Goal: Task Accomplishment & Management: Manage account settings

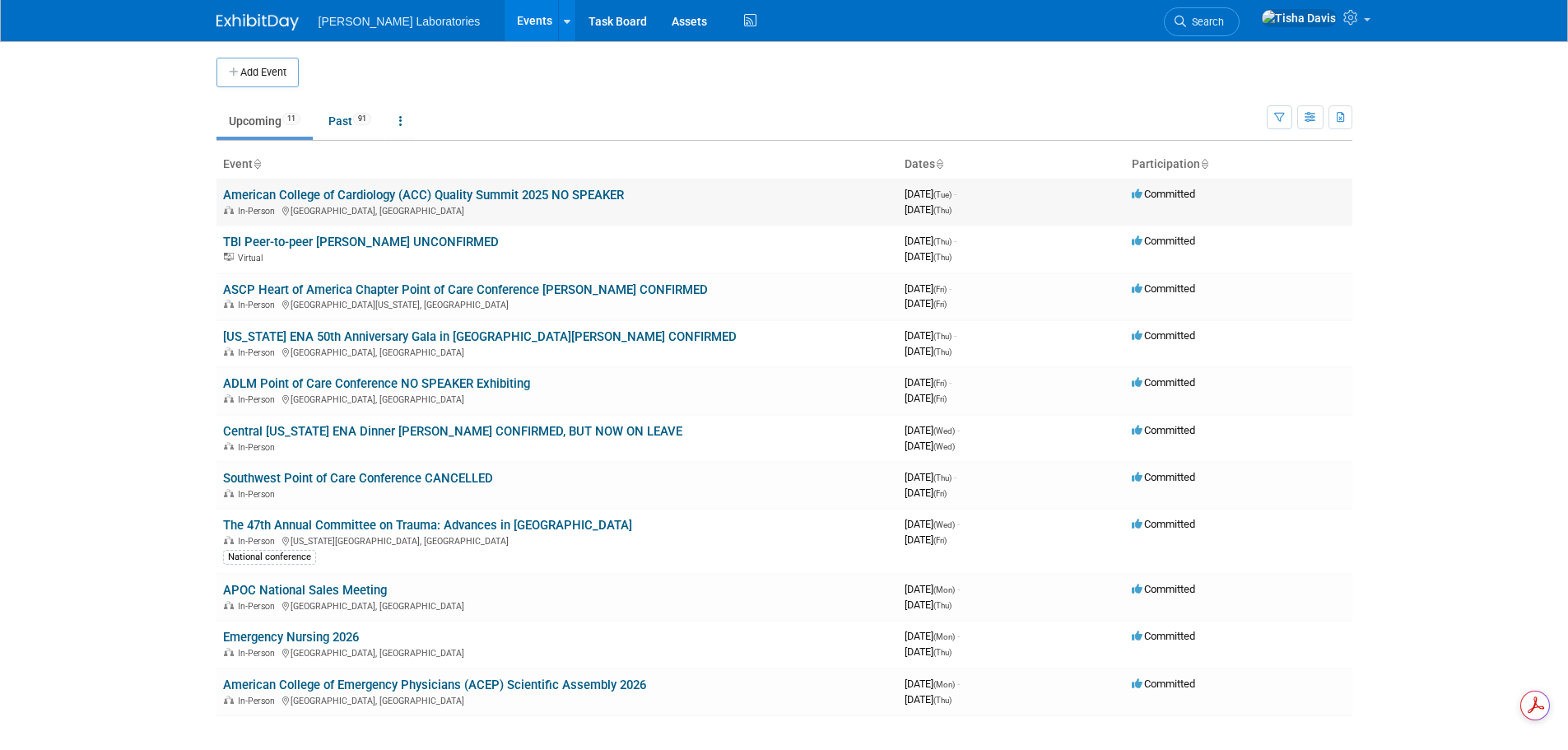
click at [295, 194] on link "American College of Cardiology (ACC) Quality Summit 2025 NO SPEAKER" at bounding box center [423, 194] width 401 height 15
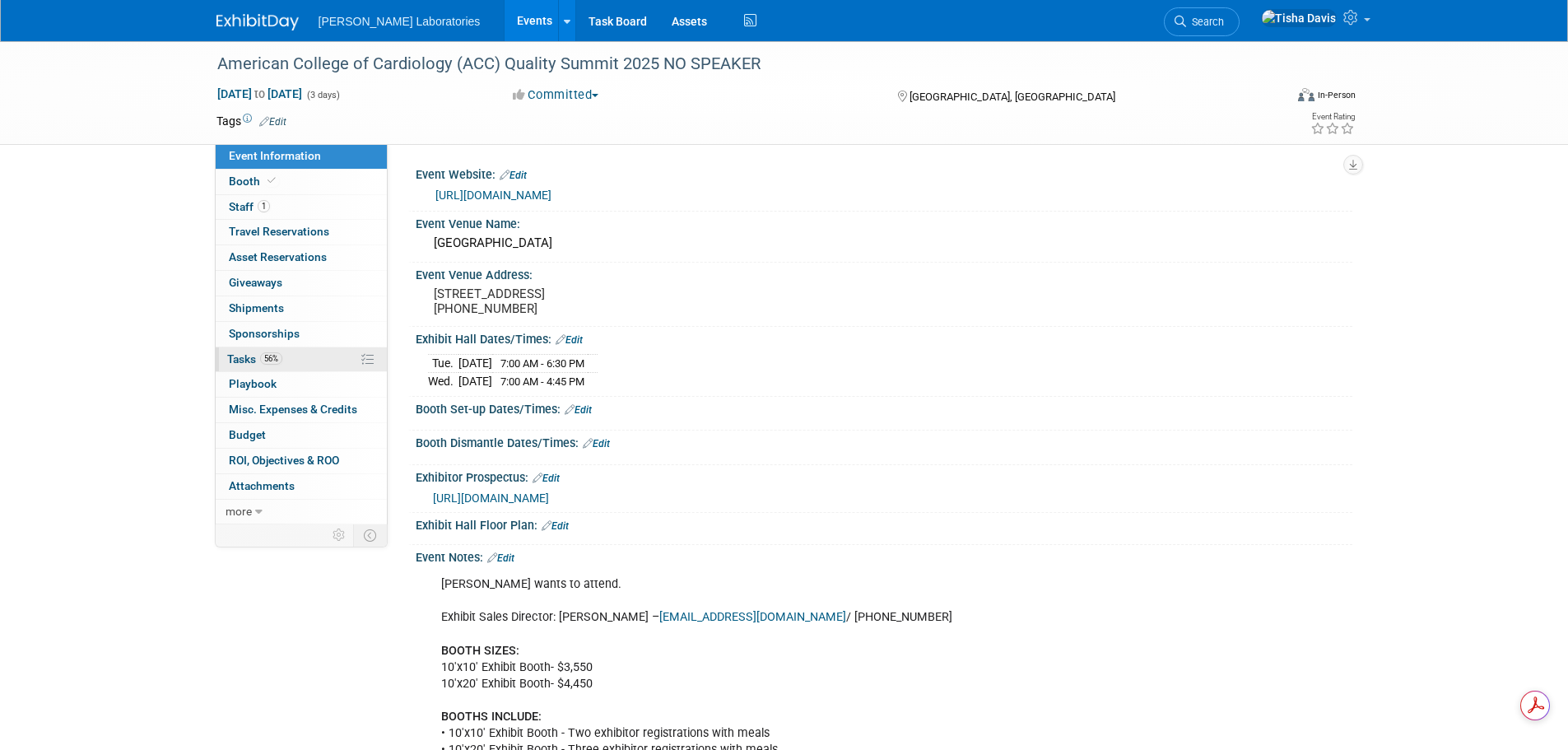
click at [244, 357] on span "Tasks 56%" at bounding box center [254, 358] width 55 height 13
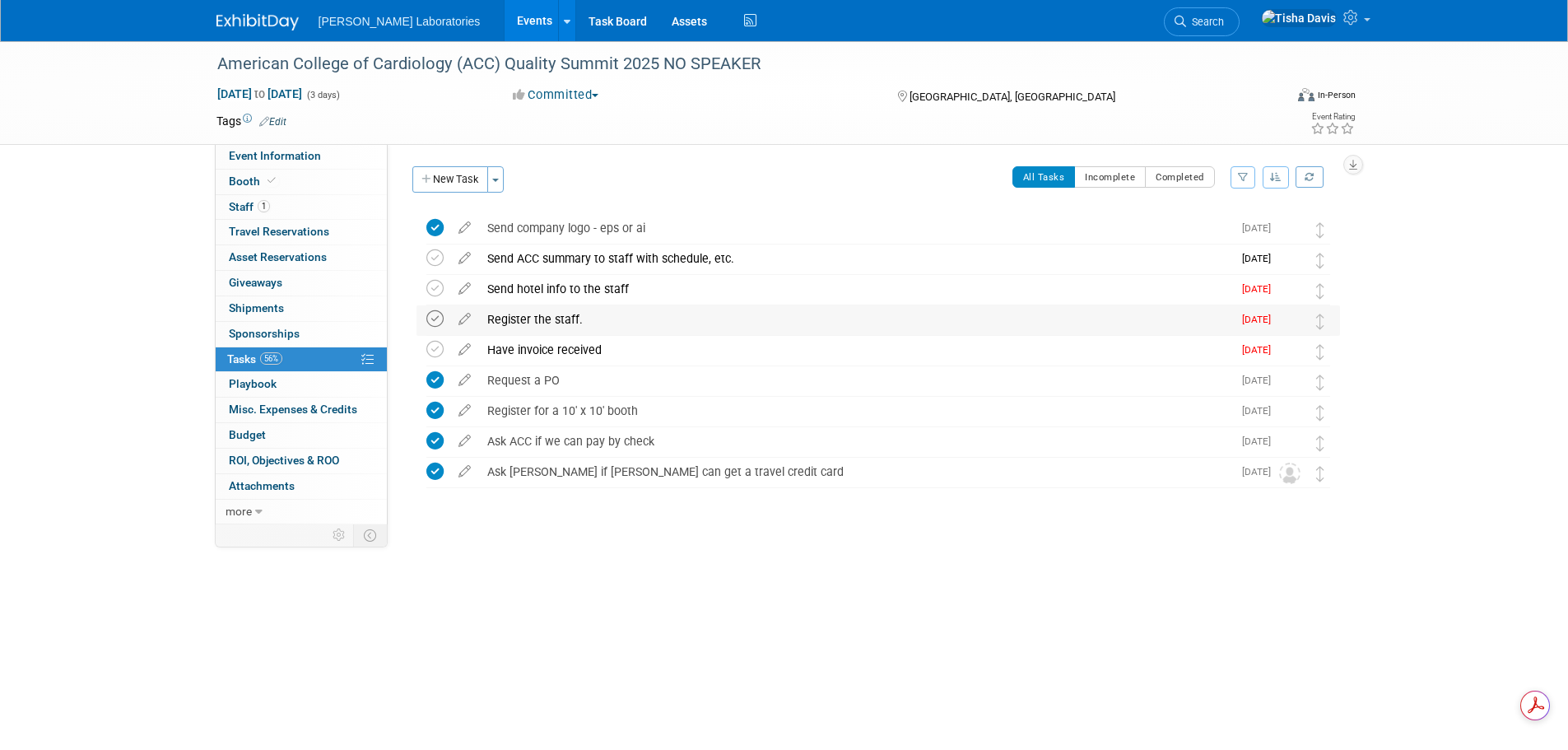
click at [437, 321] on icon at bounding box center [435, 319] width 17 height 17
click at [430, 179] on icon "button" at bounding box center [427, 179] width 11 height 10
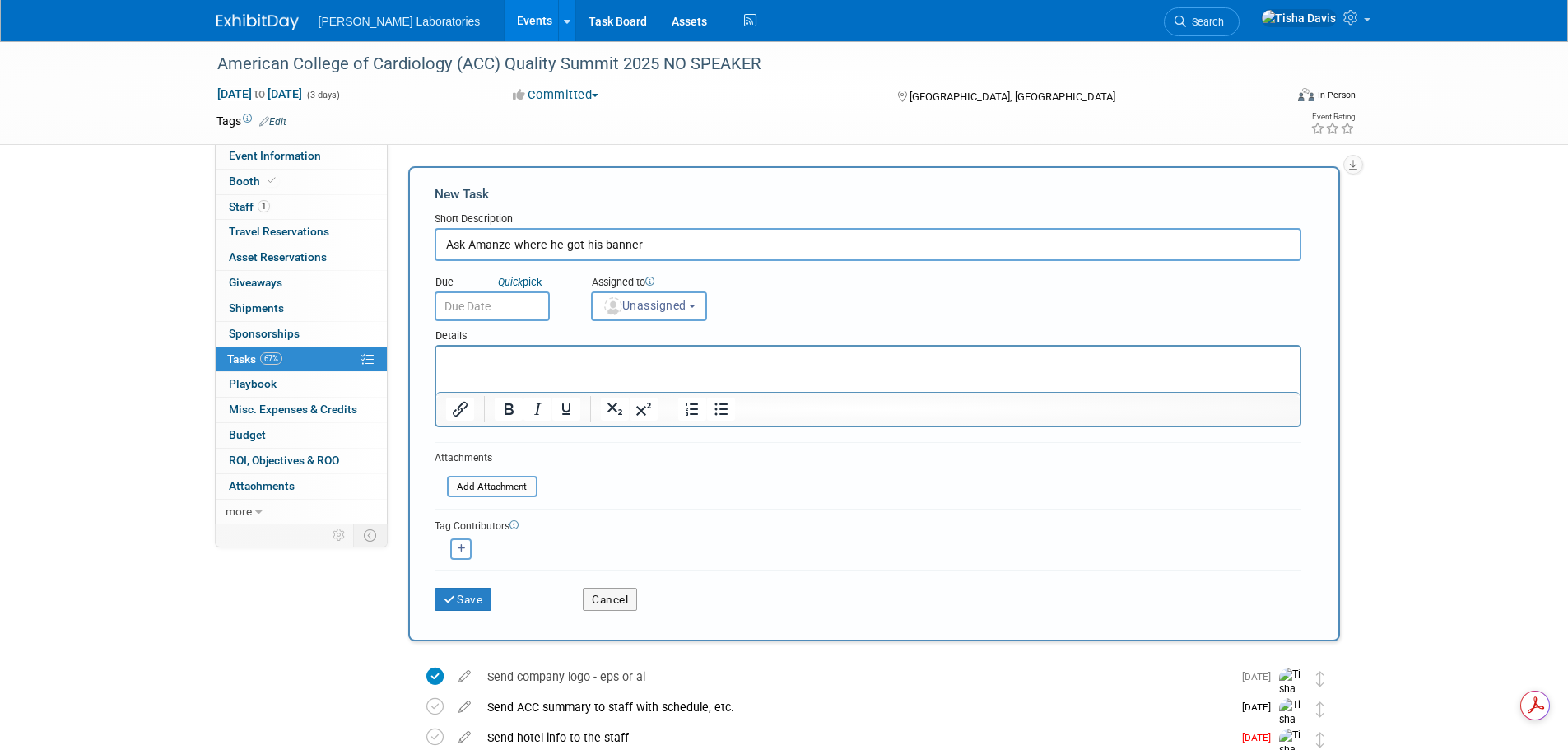
type input "Ask Amanze where he got his banner"
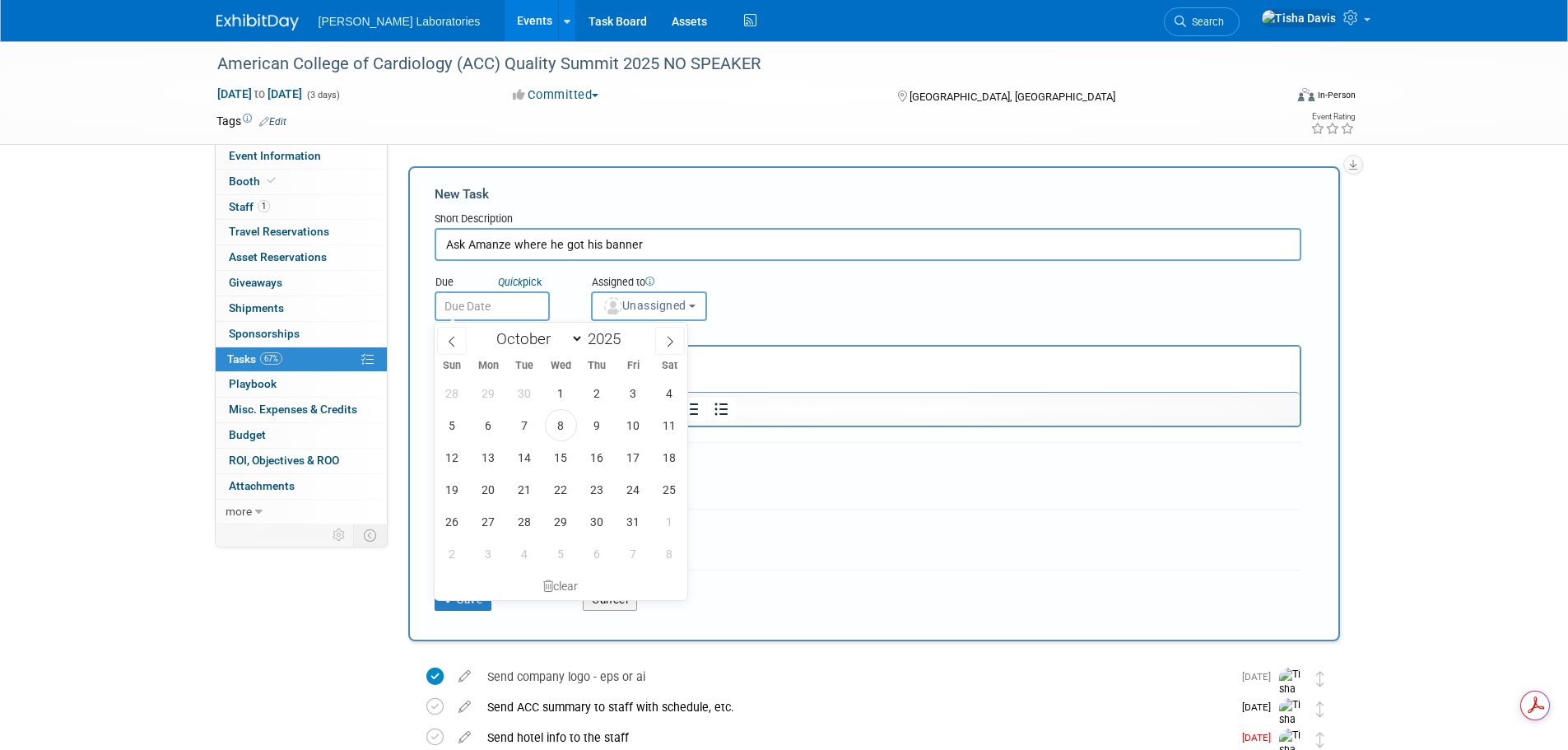
click at [501, 307] on input "text" at bounding box center [492, 306] width 115 height 30
click at [561, 426] on span "8" at bounding box center [560, 425] width 32 height 32
type input "[DATE]"
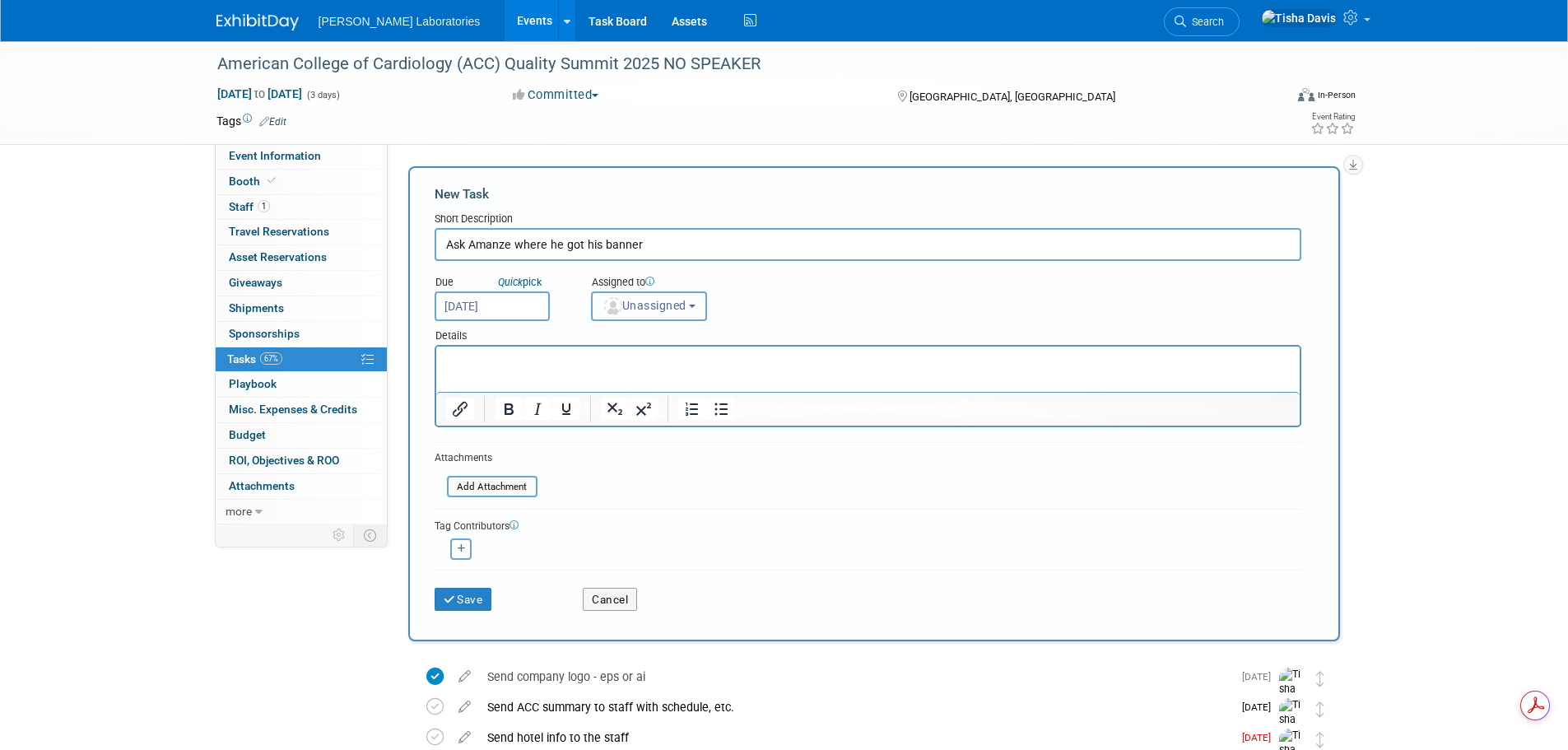
click at [703, 307] on button "Unassigned" at bounding box center [649, 306] width 117 height 30
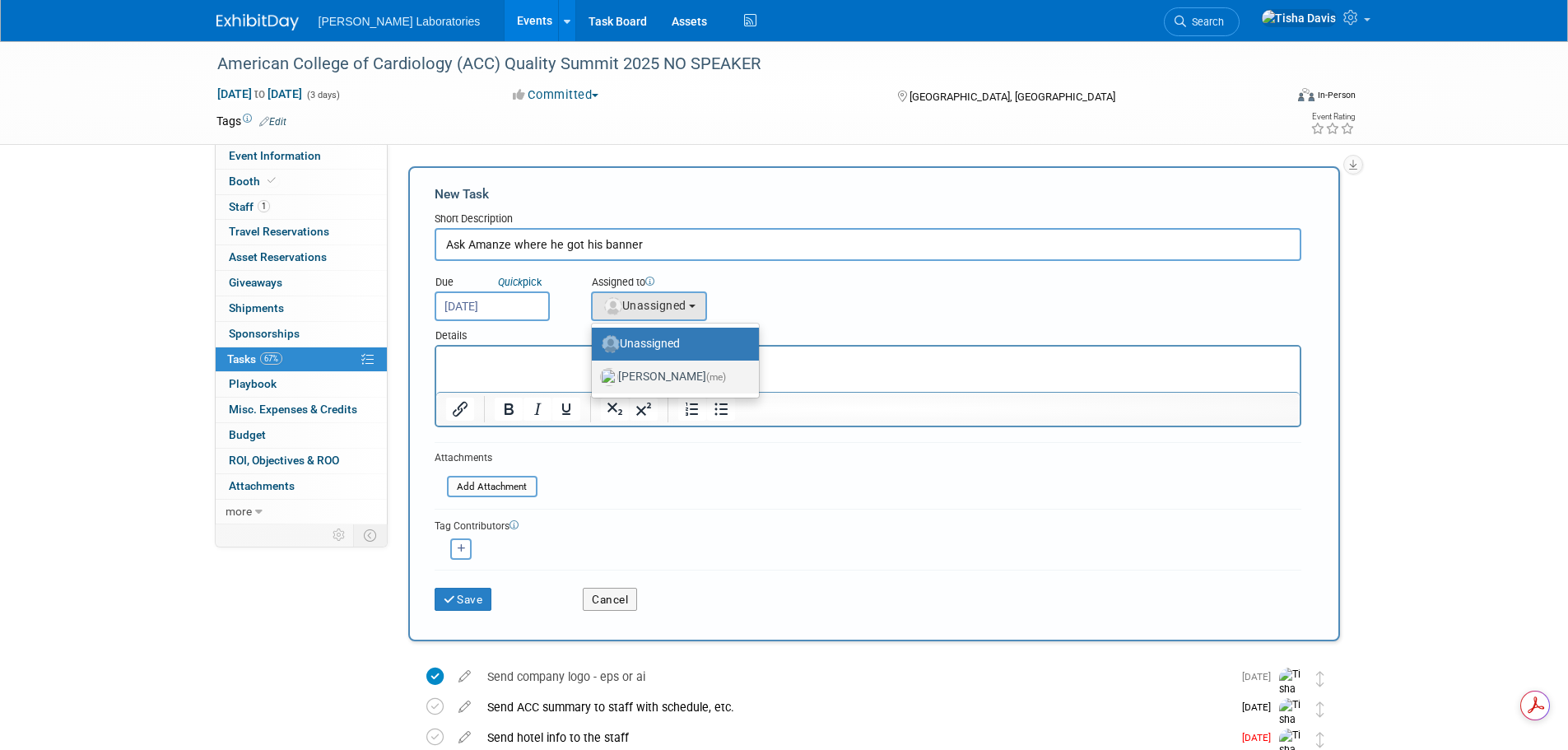
click at [680, 383] on label "Tisha Davis (me)" at bounding box center [671, 377] width 142 height 26
click at [594, 380] on input "Tisha Davis (me)" at bounding box center [589, 375] width 10 height 10
select select "2770856e-d6b1-4121-bfe1-202d7e478624"
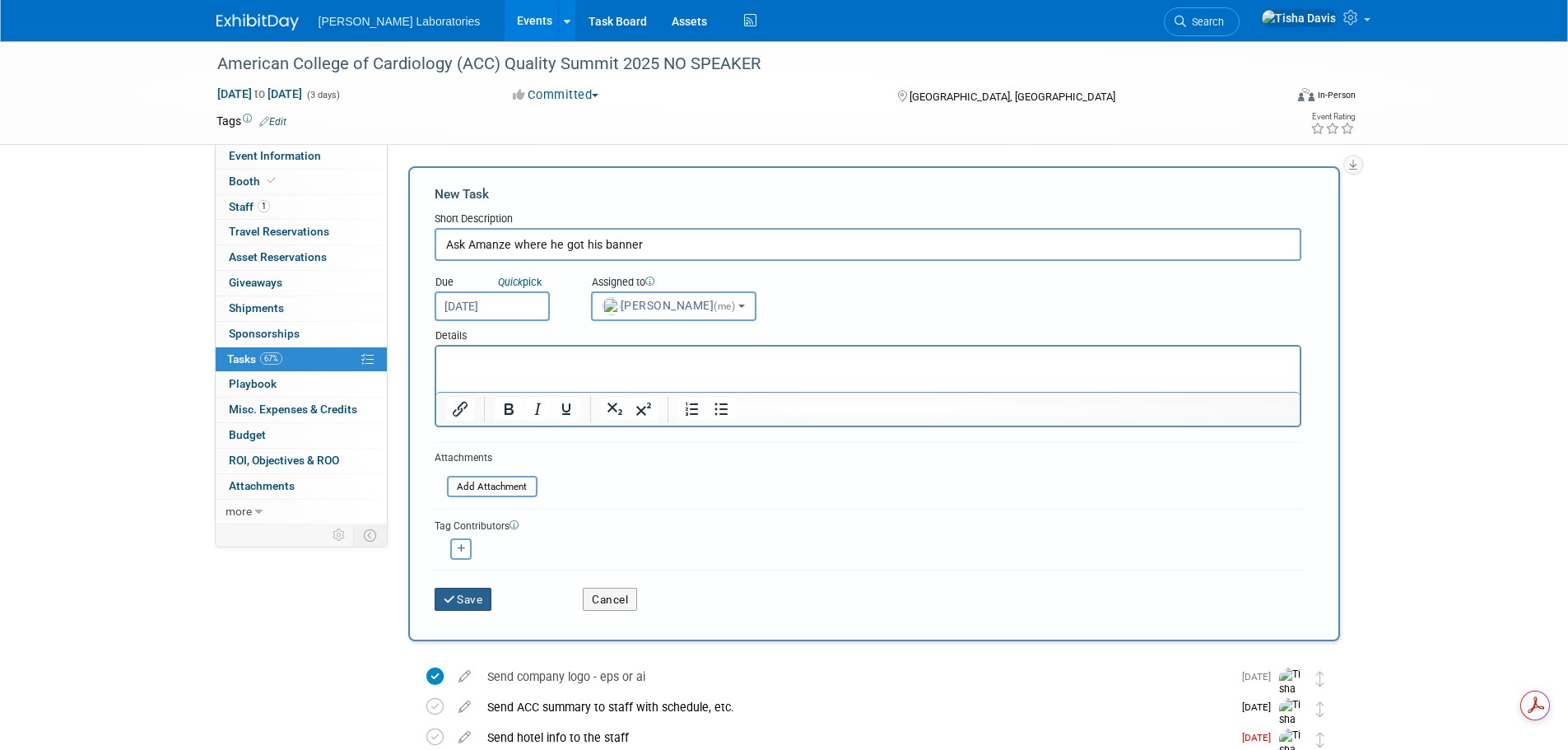
click at [463, 593] on button "Save" at bounding box center [463, 599] width 57 height 23
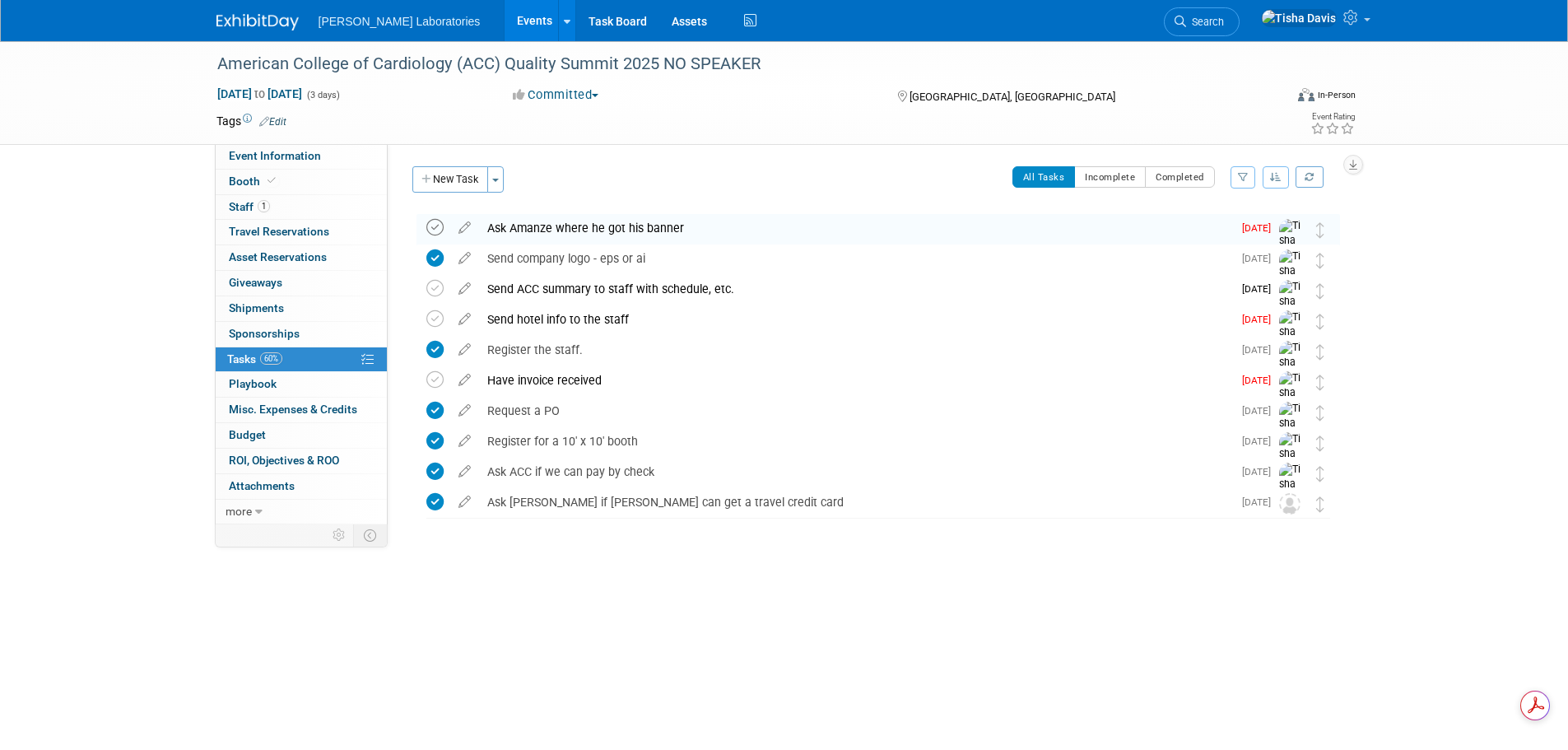
click at [432, 225] on icon at bounding box center [435, 227] width 17 height 17
click at [305, 149] on span "Event Information" at bounding box center [275, 155] width 92 height 13
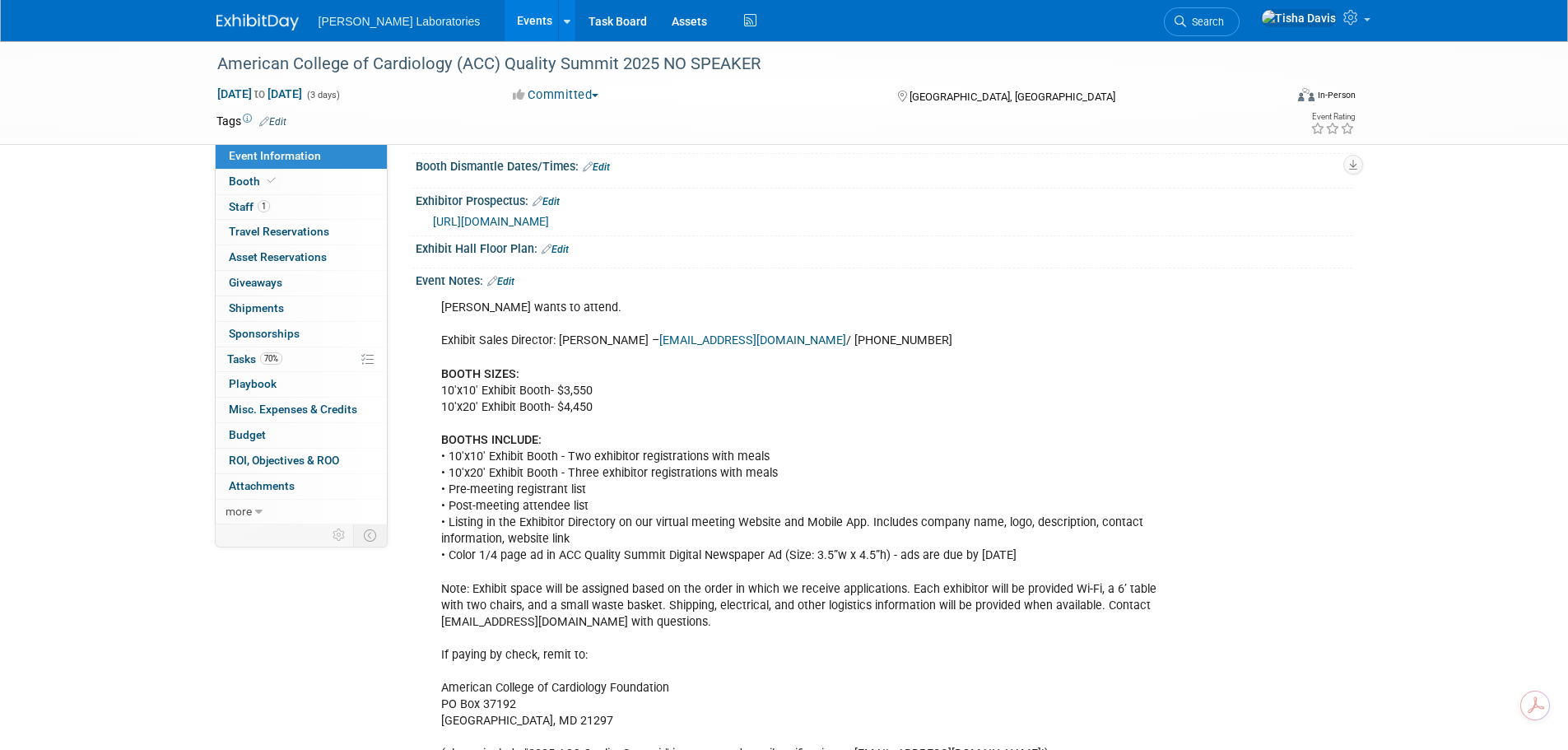
scroll to position [258, 0]
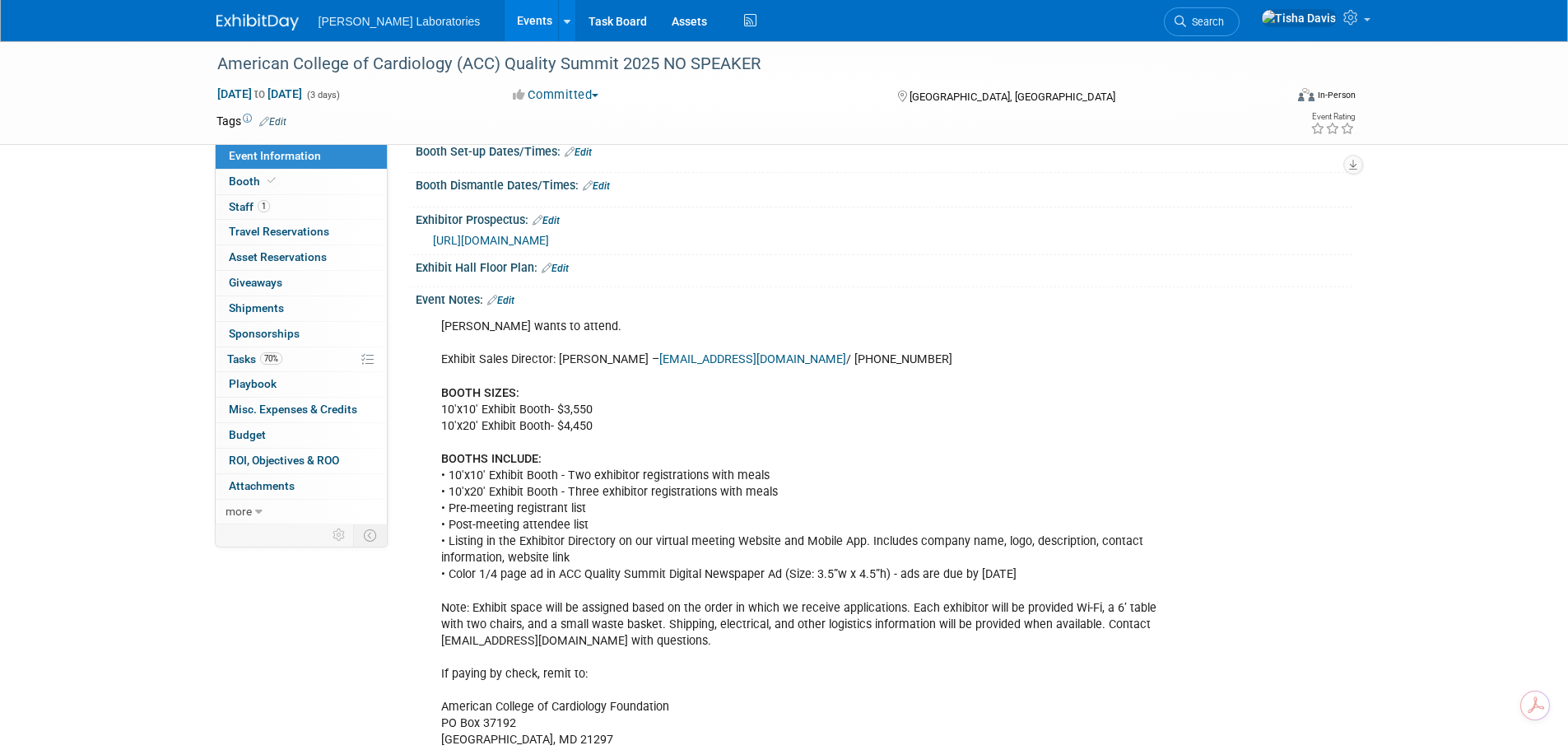
click at [505, 306] on link "Edit" at bounding box center [500, 300] width 27 height 11
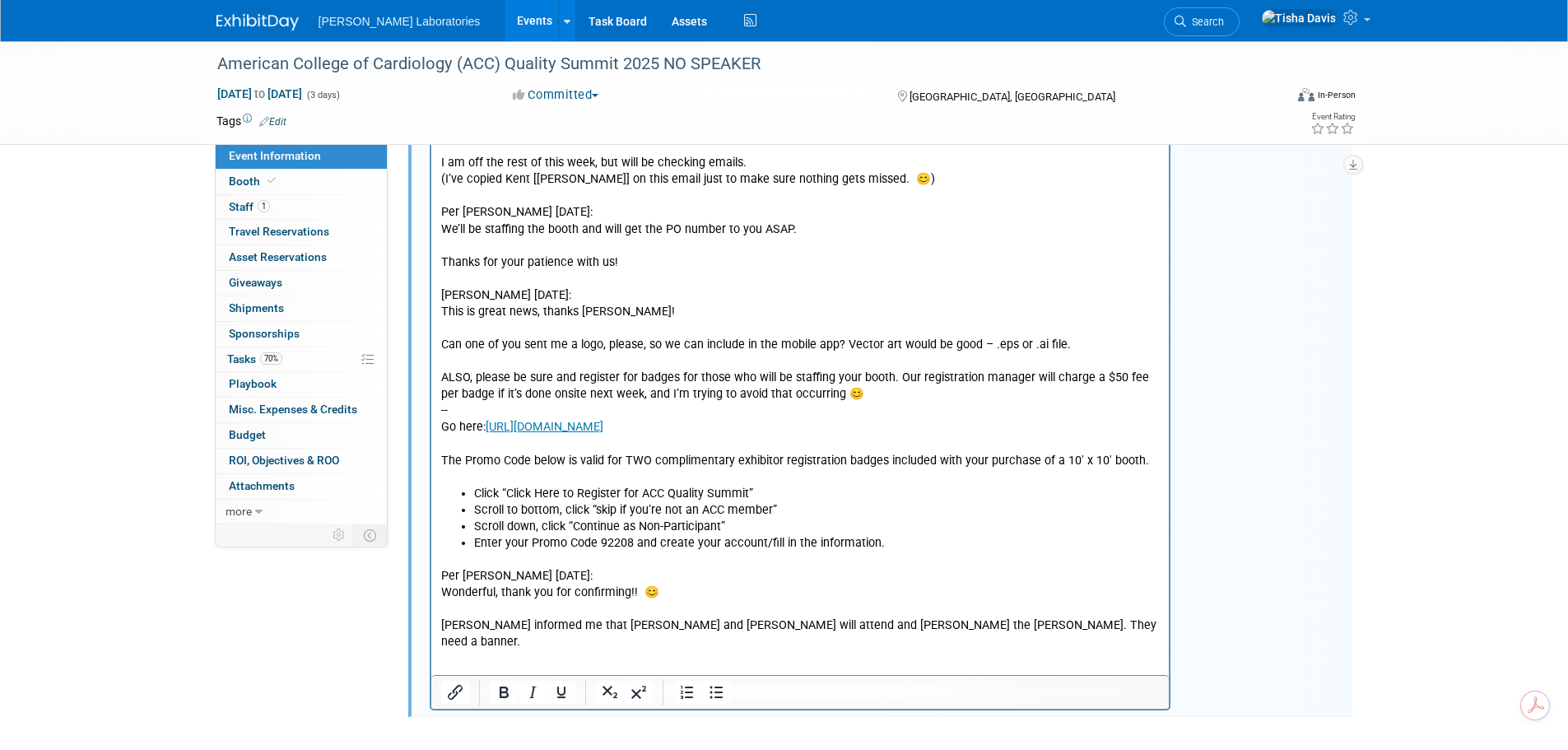
scroll to position [1972, 0]
click at [1035, 625] on p "Per Christy 10/8/25: Wonderful, thank you for confirming!! 😊 Jeff informed me t…" at bounding box center [800, 601] width 720 height 98
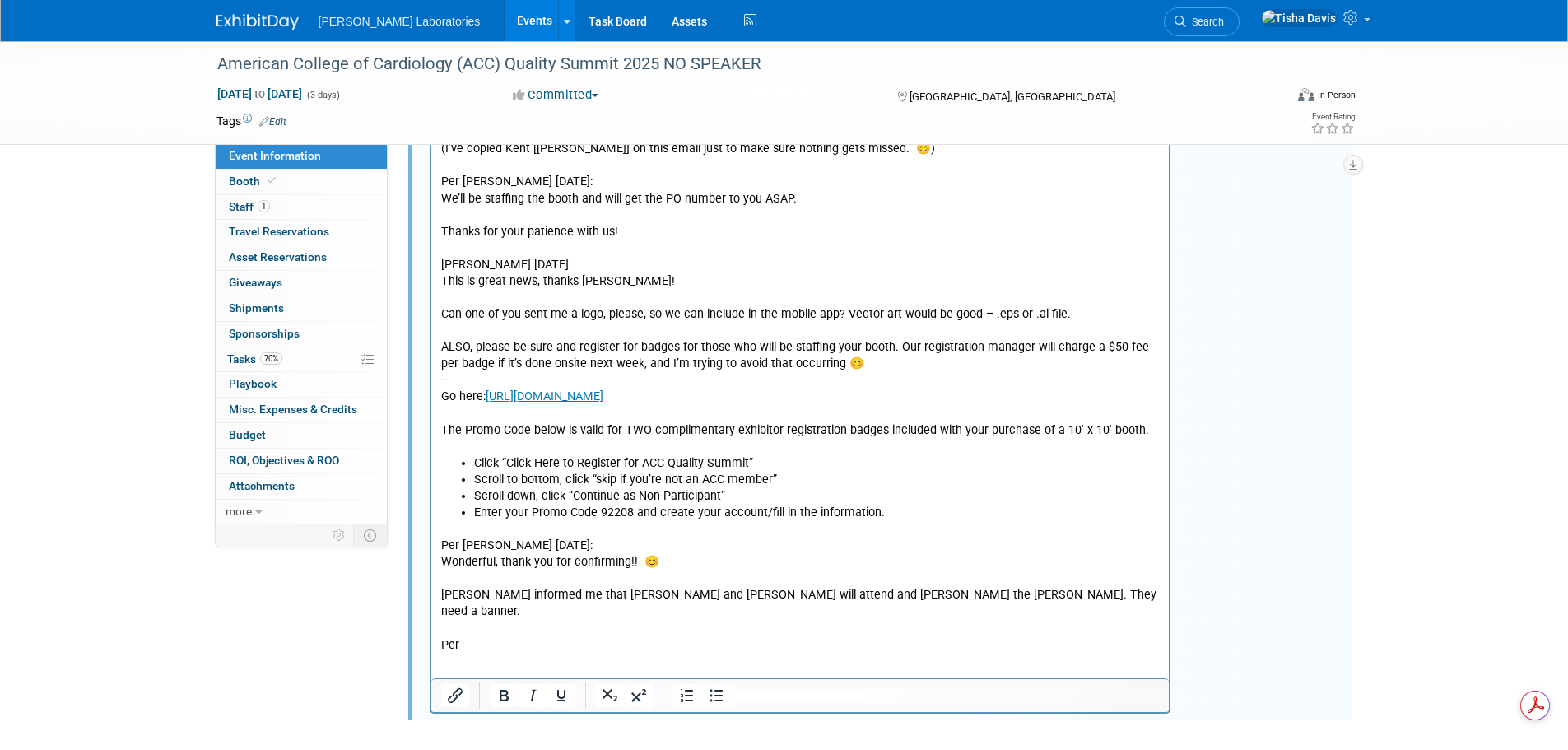
click at [508, 638] on p "Per" at bounding box center [800, 645] width 720 height 17
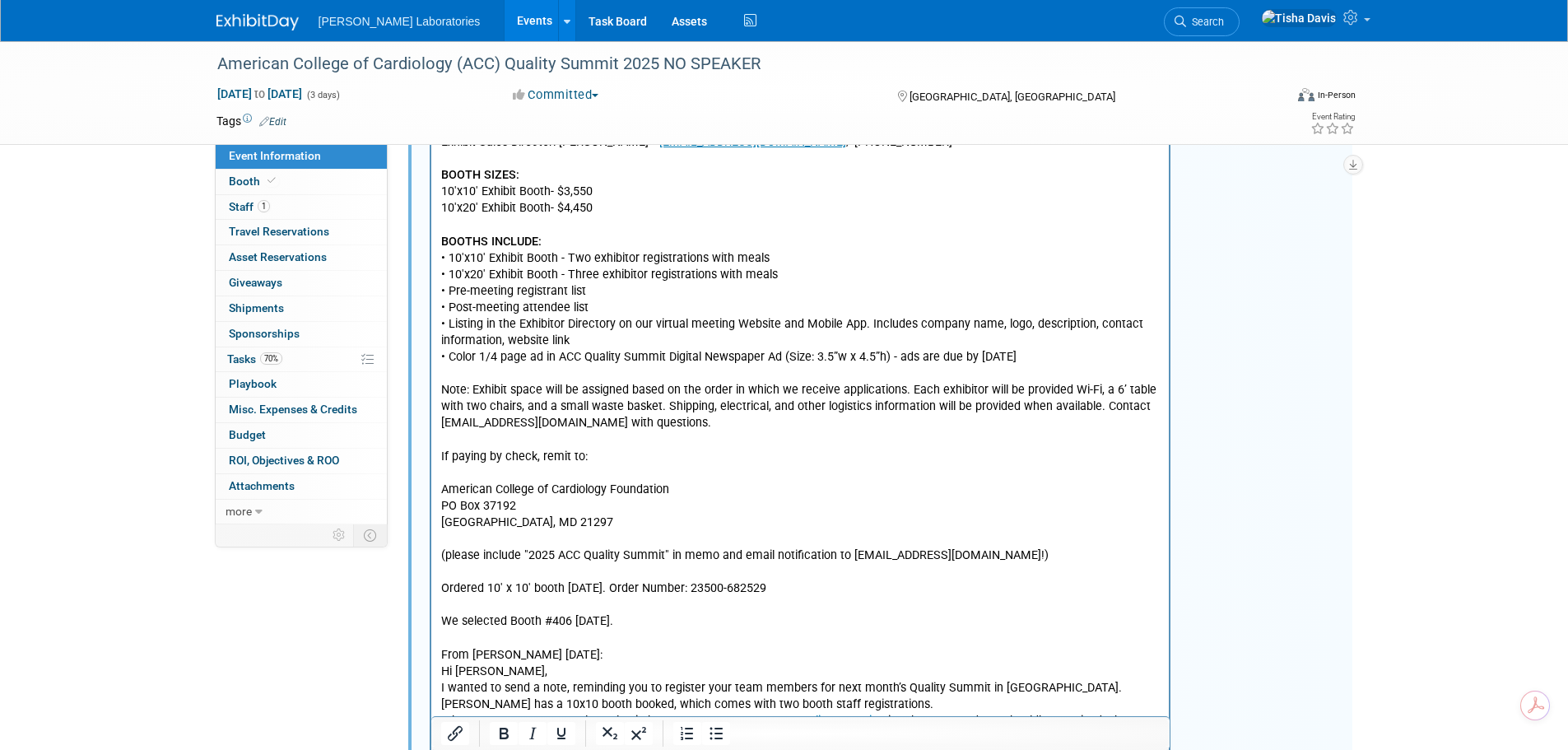
scroll to position [228, 0]
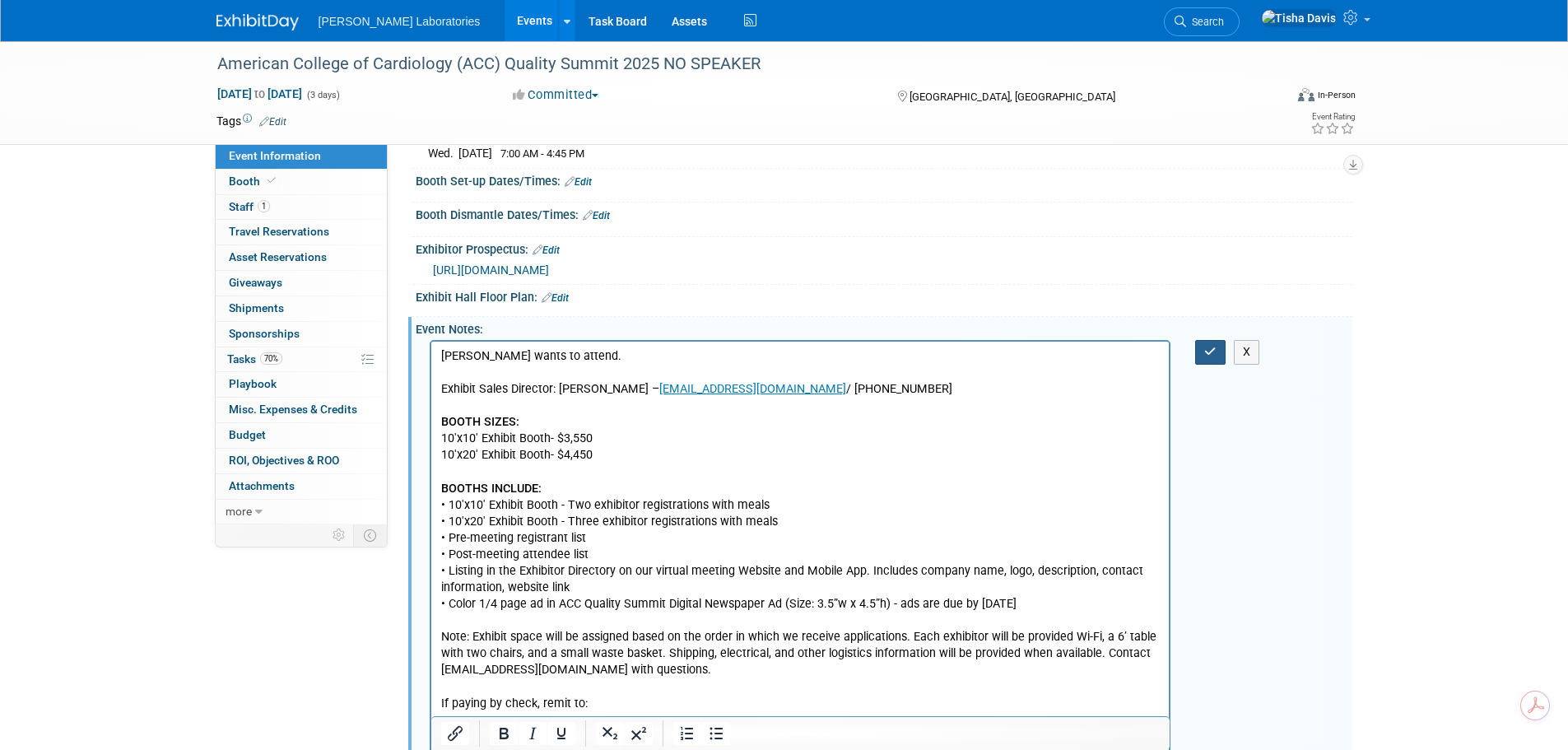
click at [1209, 357] on icon "button" at bounding box center [1210, 351] width 12 height 11
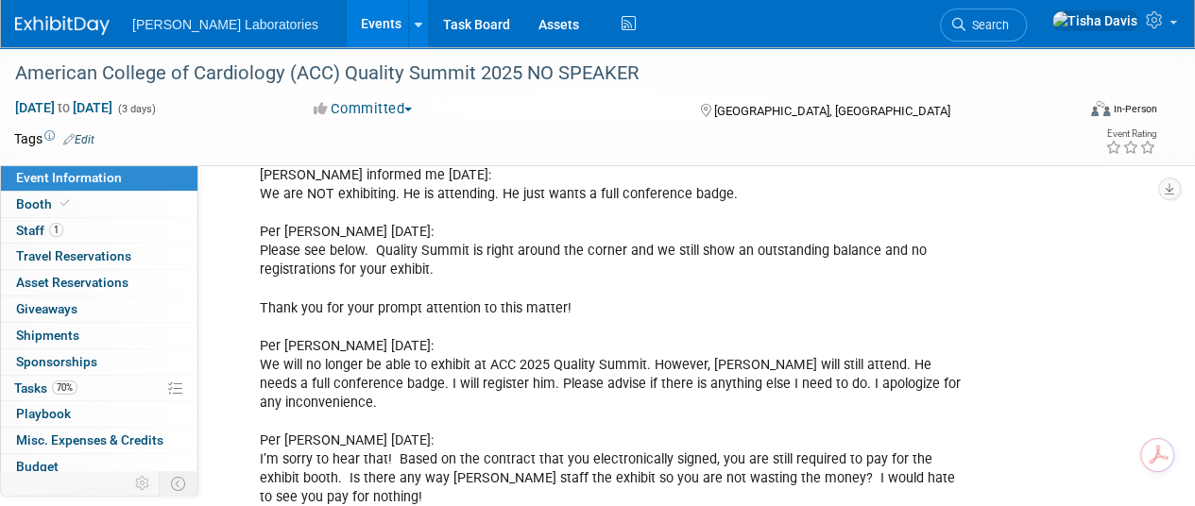
scroll to position [1052, 0]
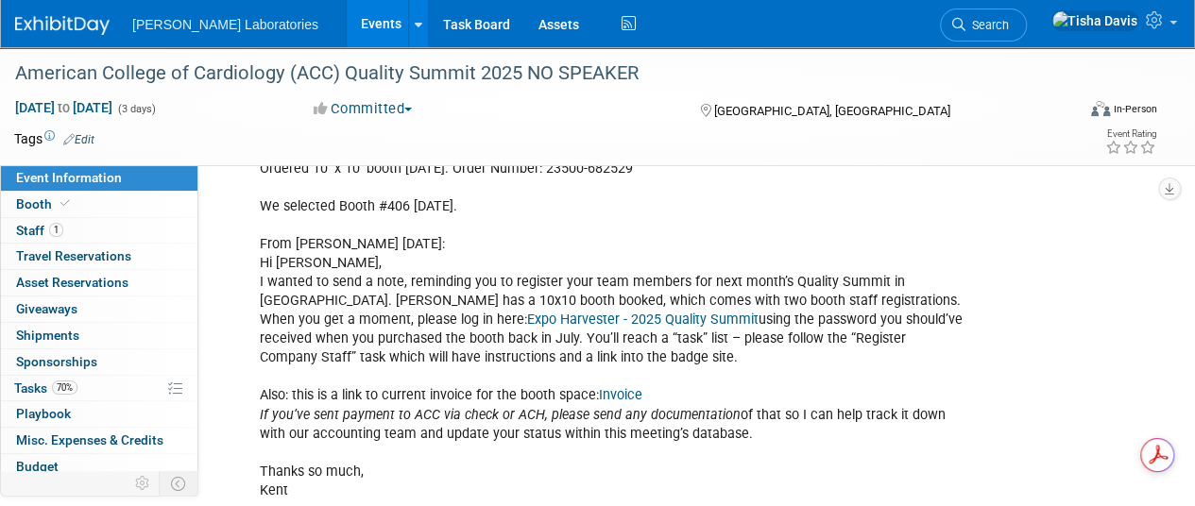
click at [347, 34] on link "Events" at bounding box center [381, 23] width 69 height 47
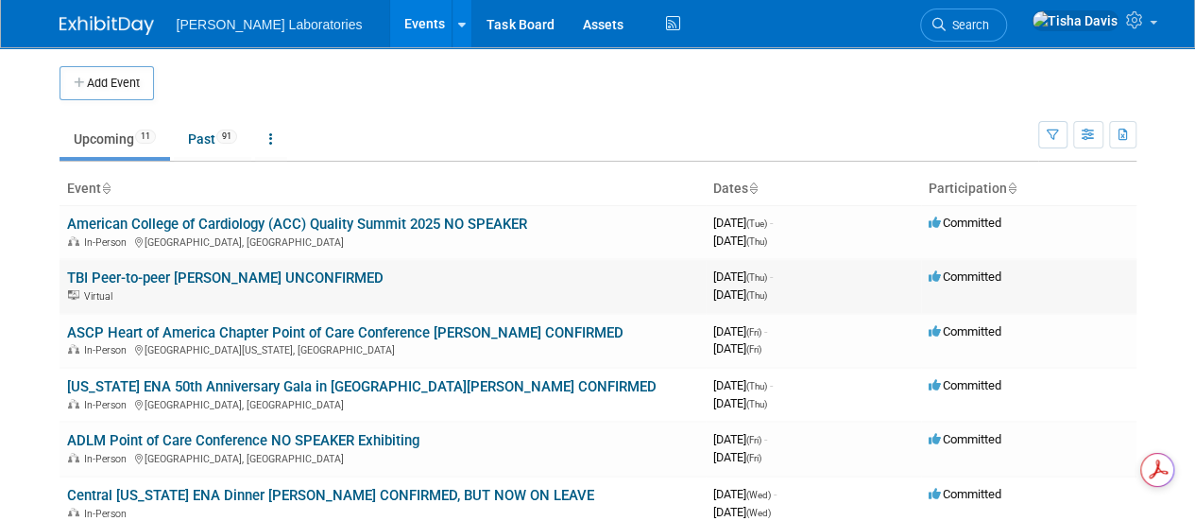
click at [250, 280] on link "TBI Peer-to-peer [PERSON_NAME] UNCONFIRMED" at bounding box center [225, 277] width 316 height 17
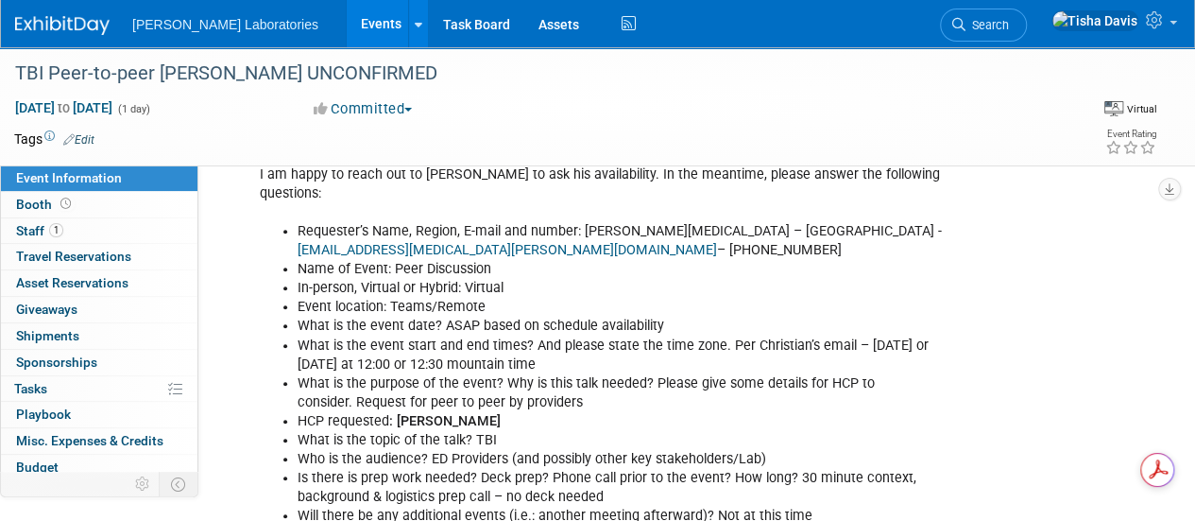
scroll to position [595, 0]
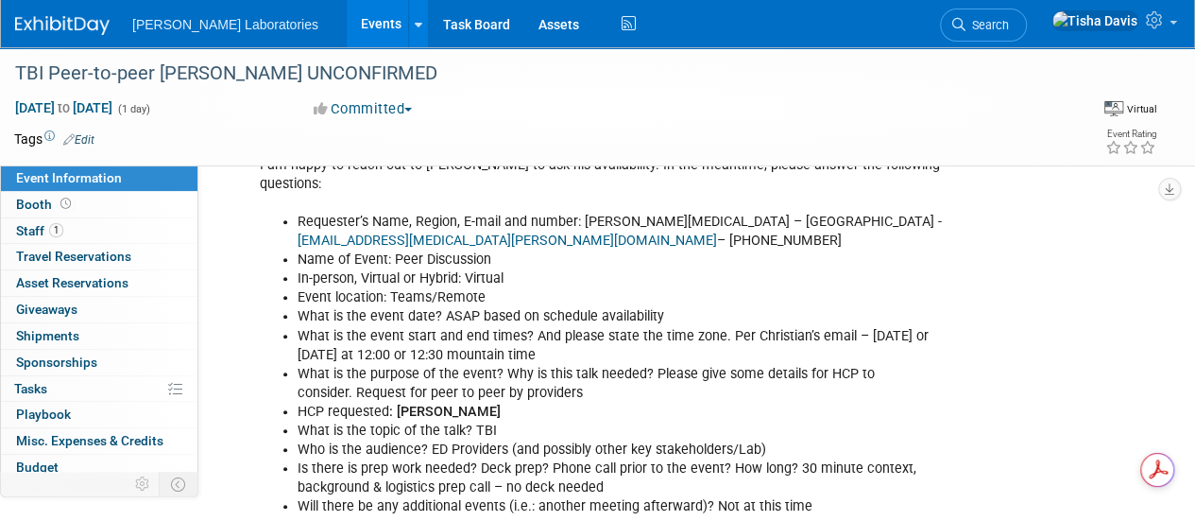
click at [293, 213] on ul "Requester’s Name, Region, E-mail and number: Christian Ollier – West Region - c…" at bounding box center [611, 364] width 703 height 303
click at [300, 213] on li "Requester’s Name, Region, E-mail and number: Christian Ollier – West Region - c…" at bounding box center [630, 232] width 665 height 38
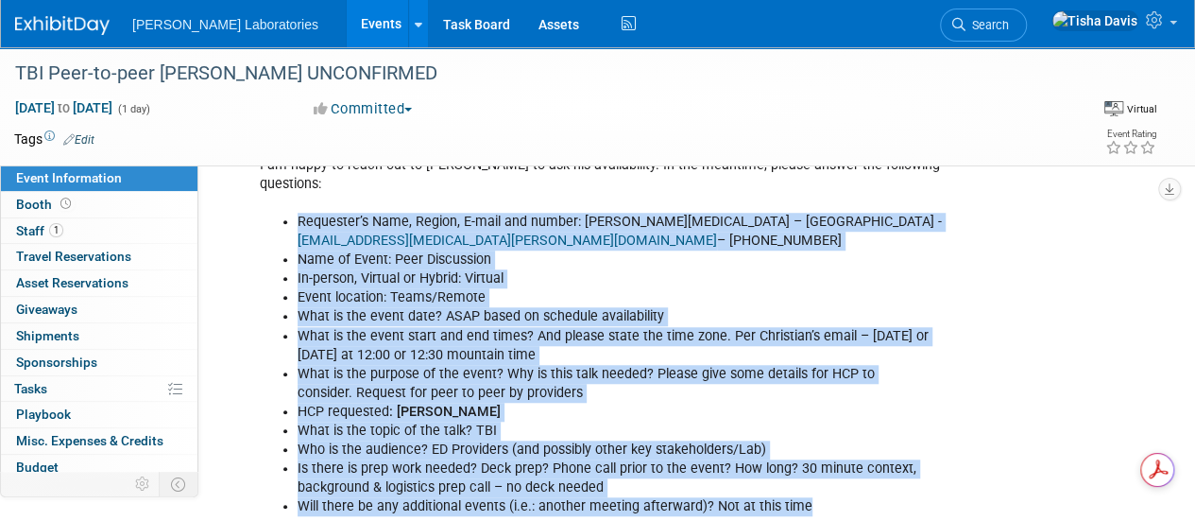
drag, startPoint x: 300, startPoint y: 196, endPoint x: 824, endPoint y: 487, distance: 598.8
click at [824, 487] on ul "Requester’s Name, Region, E-mail and number: Christian Ollier – West Region - c…" at bounding box center [611, 364] width 703 height 303
copy ul "Requester’s Name, Region, E-mail and number: Christian Ollier – West Region - c…"
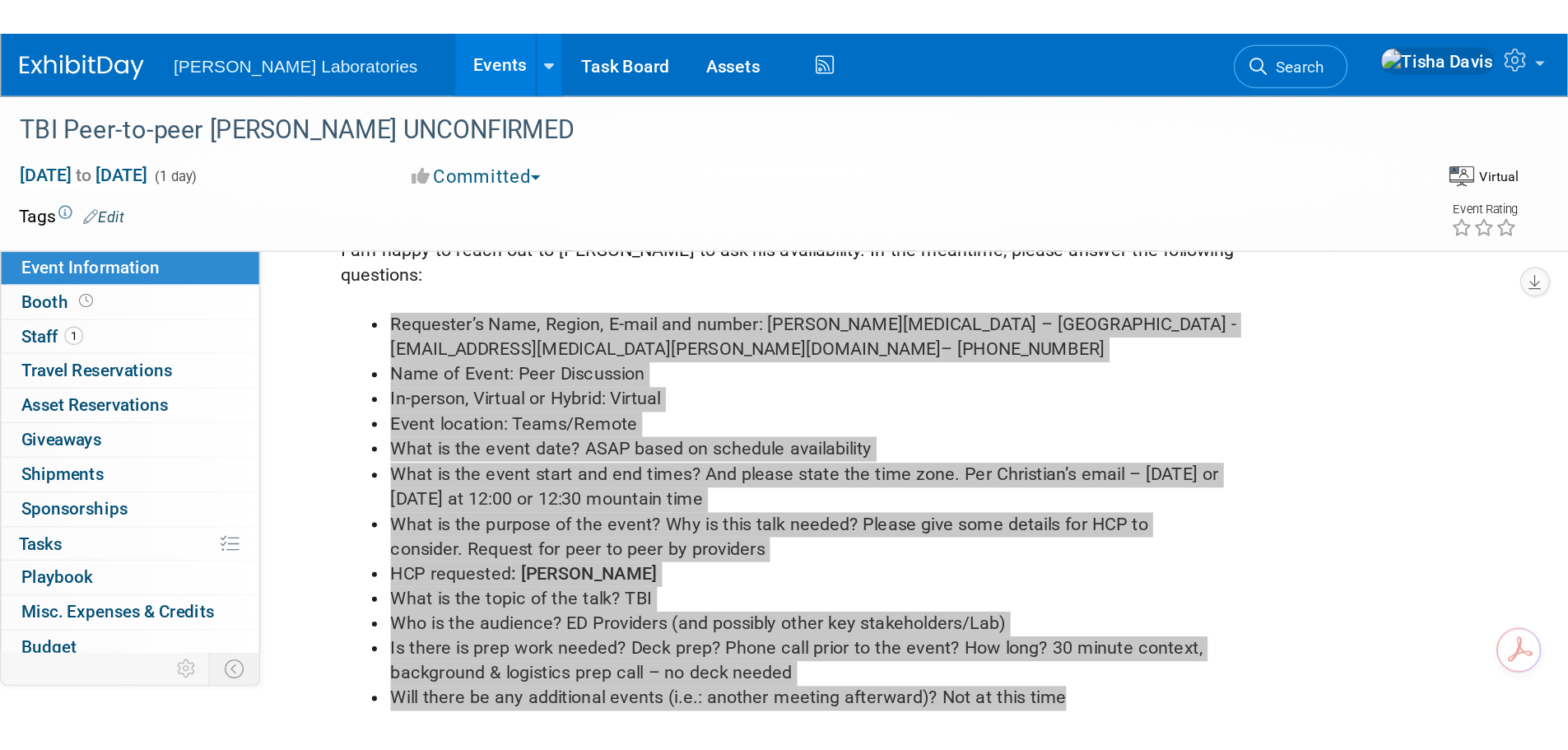
scroll to position [519, 0]
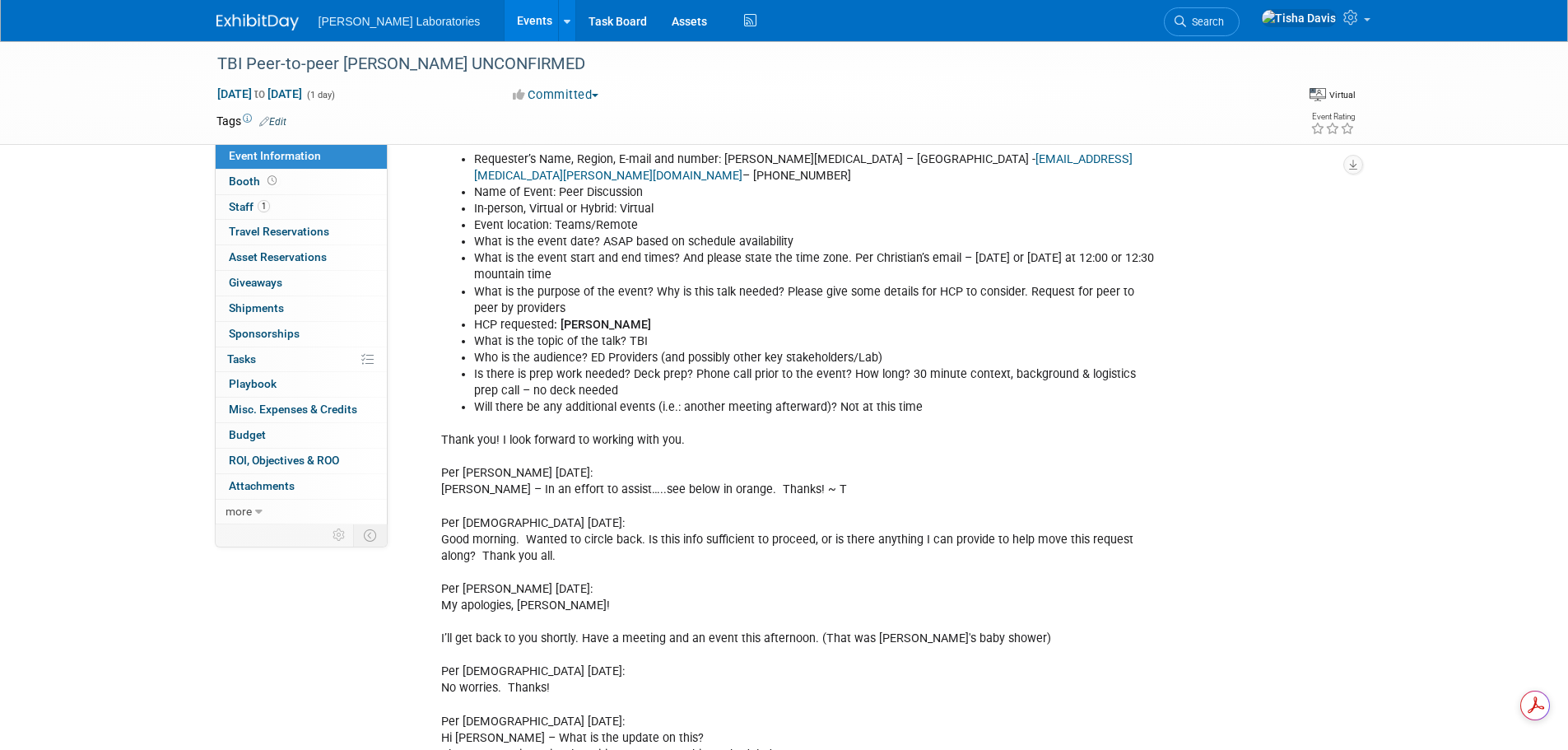
click at [504, 23] on link "Events" at bounding box center [534, 20] width 60 height 41
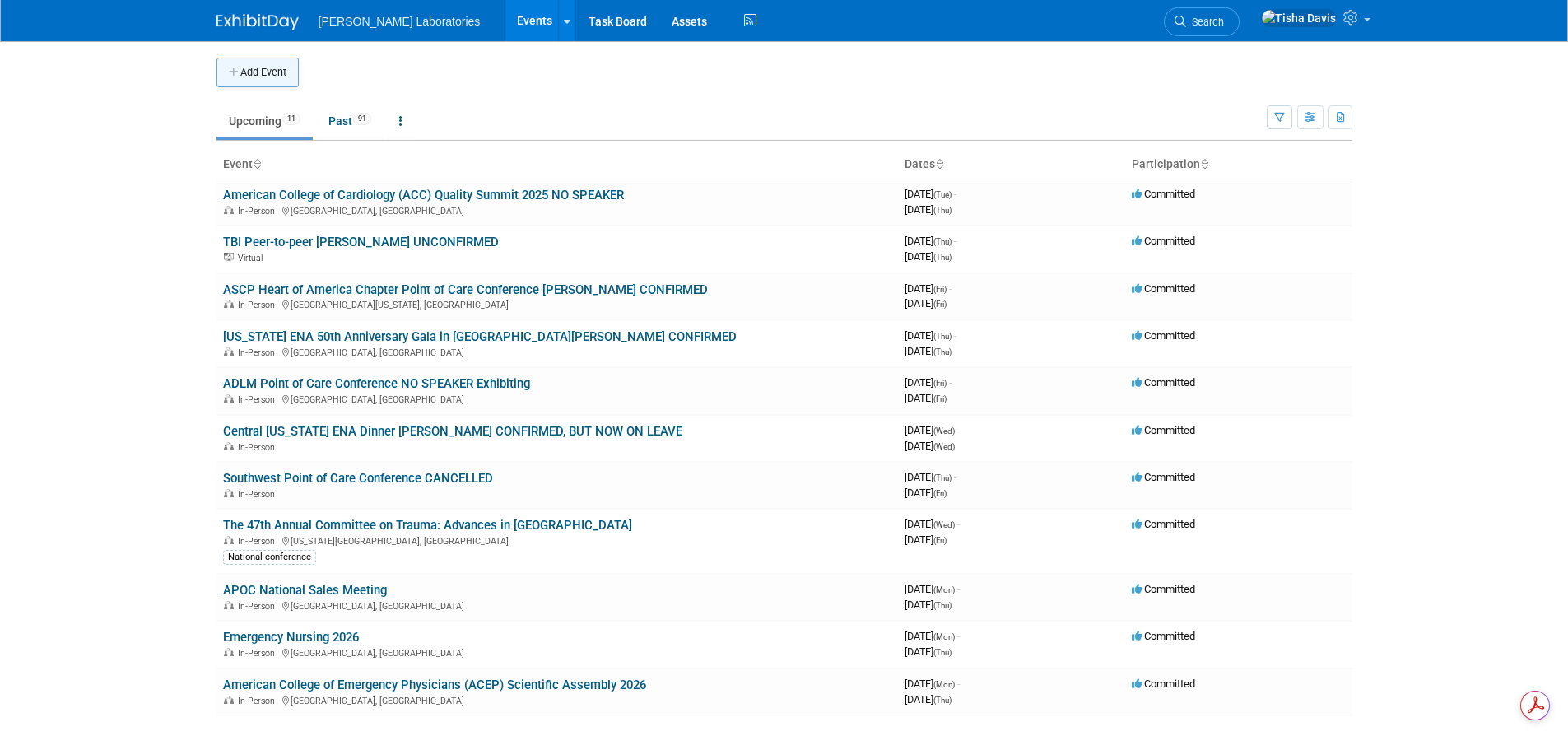
click at [261, 73] on button "Add Event" at bounding box center [257, 72] width 82 height 30
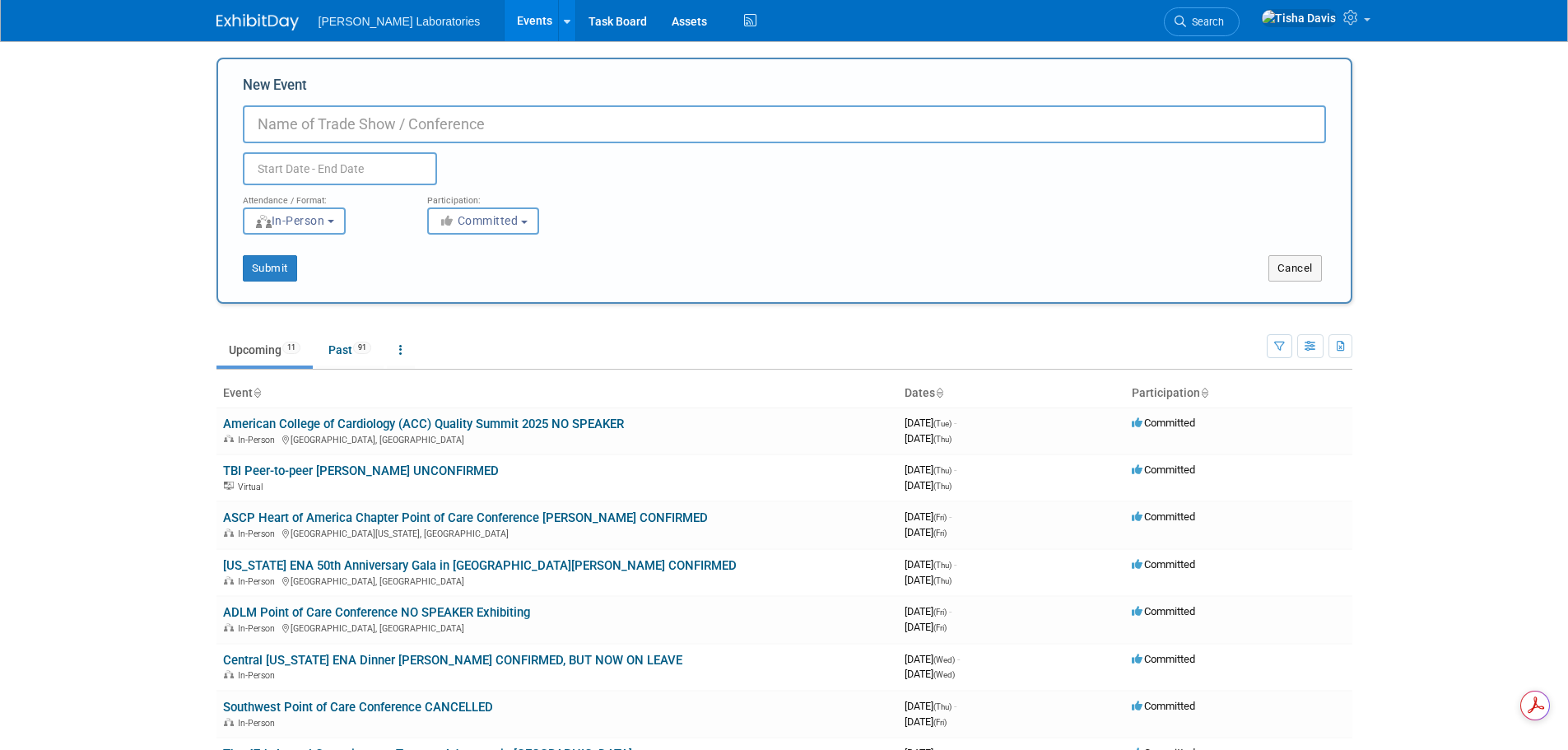
paste input "Providence Swedish"
type input "Peer-to-Peer with Providence Swedish - [PERSON_NAME] UNCONFIRMED"
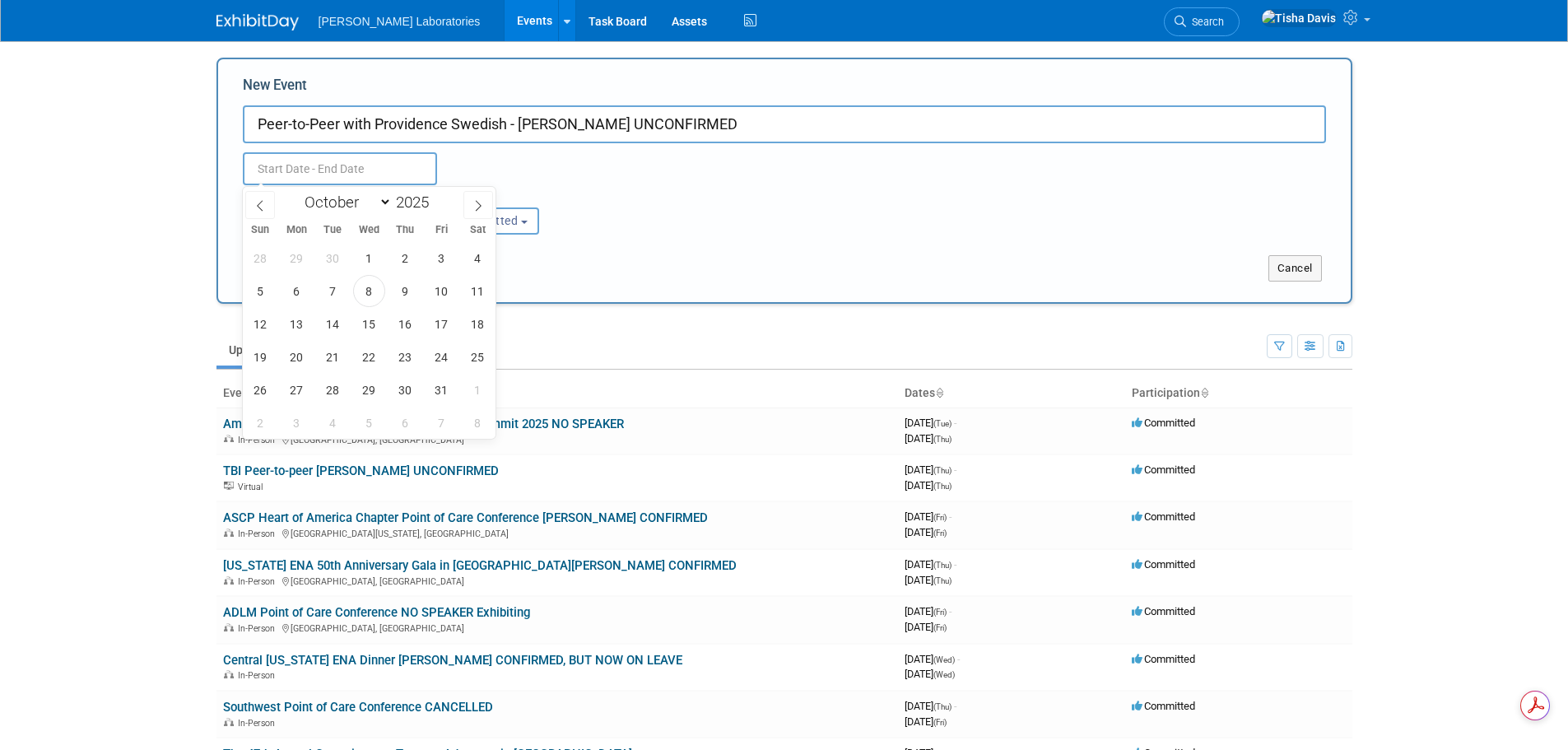
click at [347, 173] on input "text" at bounding box center [340, 169] width 194 height 33
click at [404, 387] on span "30" at bounding box center [405, 389] width 32 height 32
click at [407, 382] on span "30" at bounding box center [405, 389] width 32 height 32
type input "Oct 30, 2025 to Oct 30, 2025"
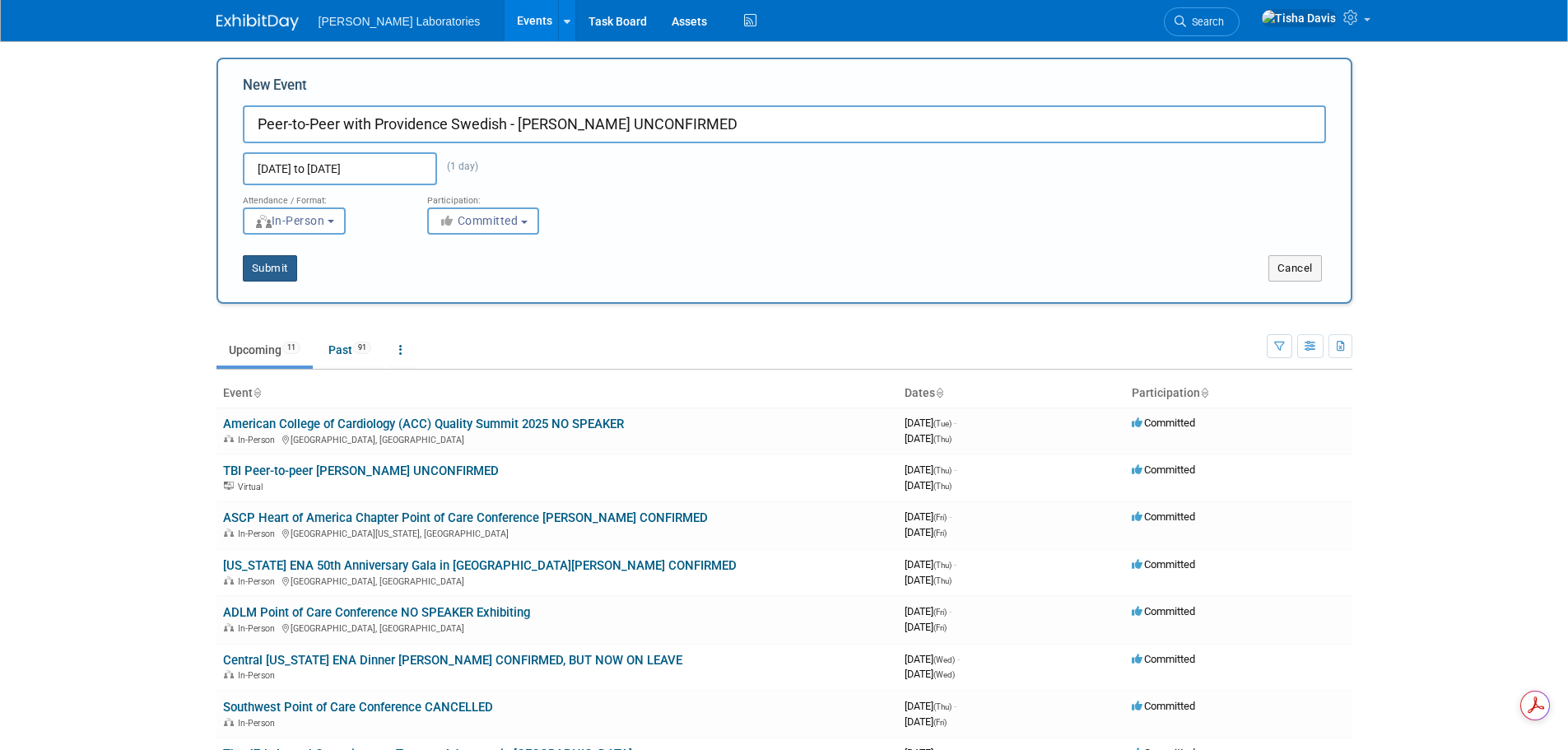
click at [274, 271] on button "Submit" at bounding box center [270, 268] width 54 height 26
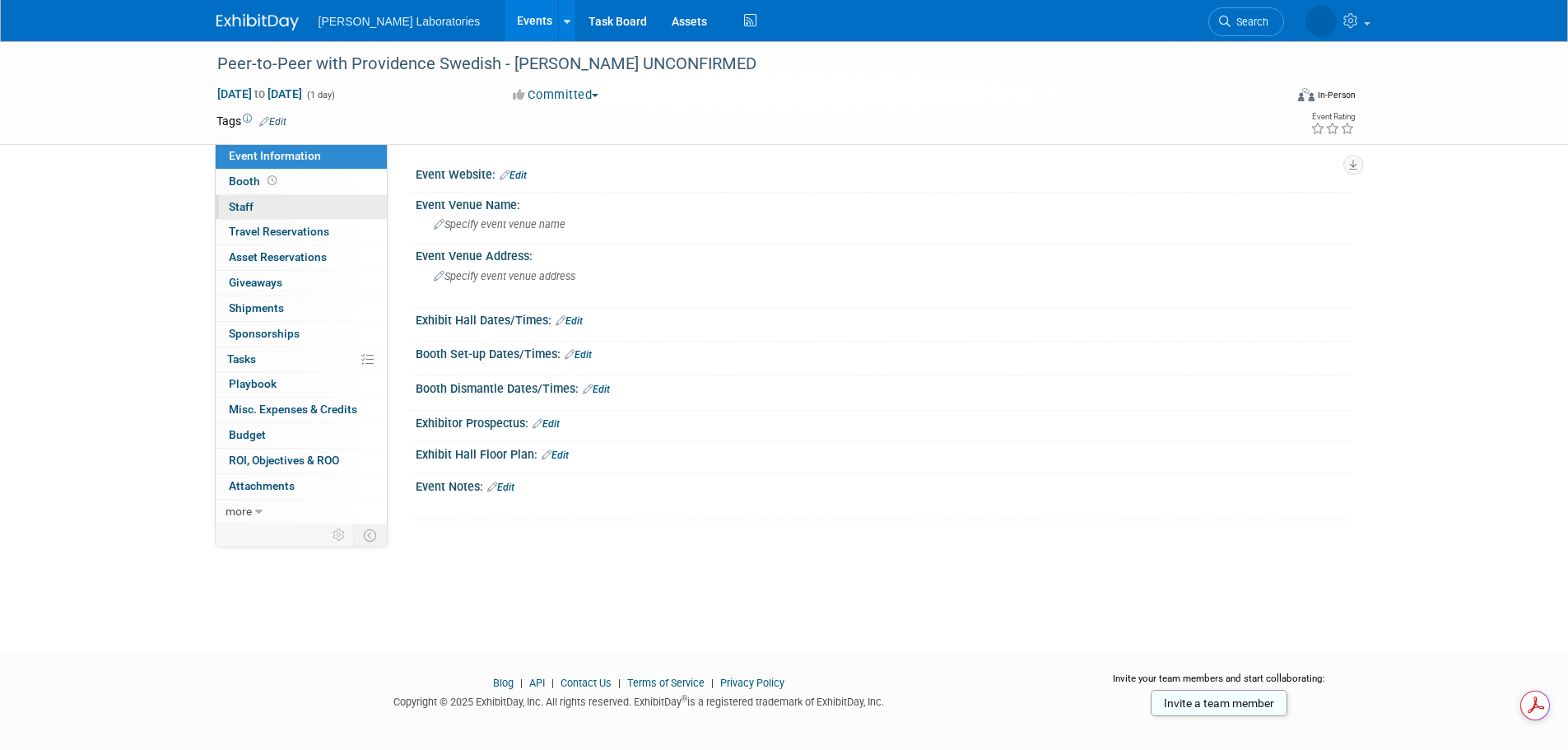
click at [242, 207] on span "Staff 0" at bounding box center [241, 206] width 24 height 13
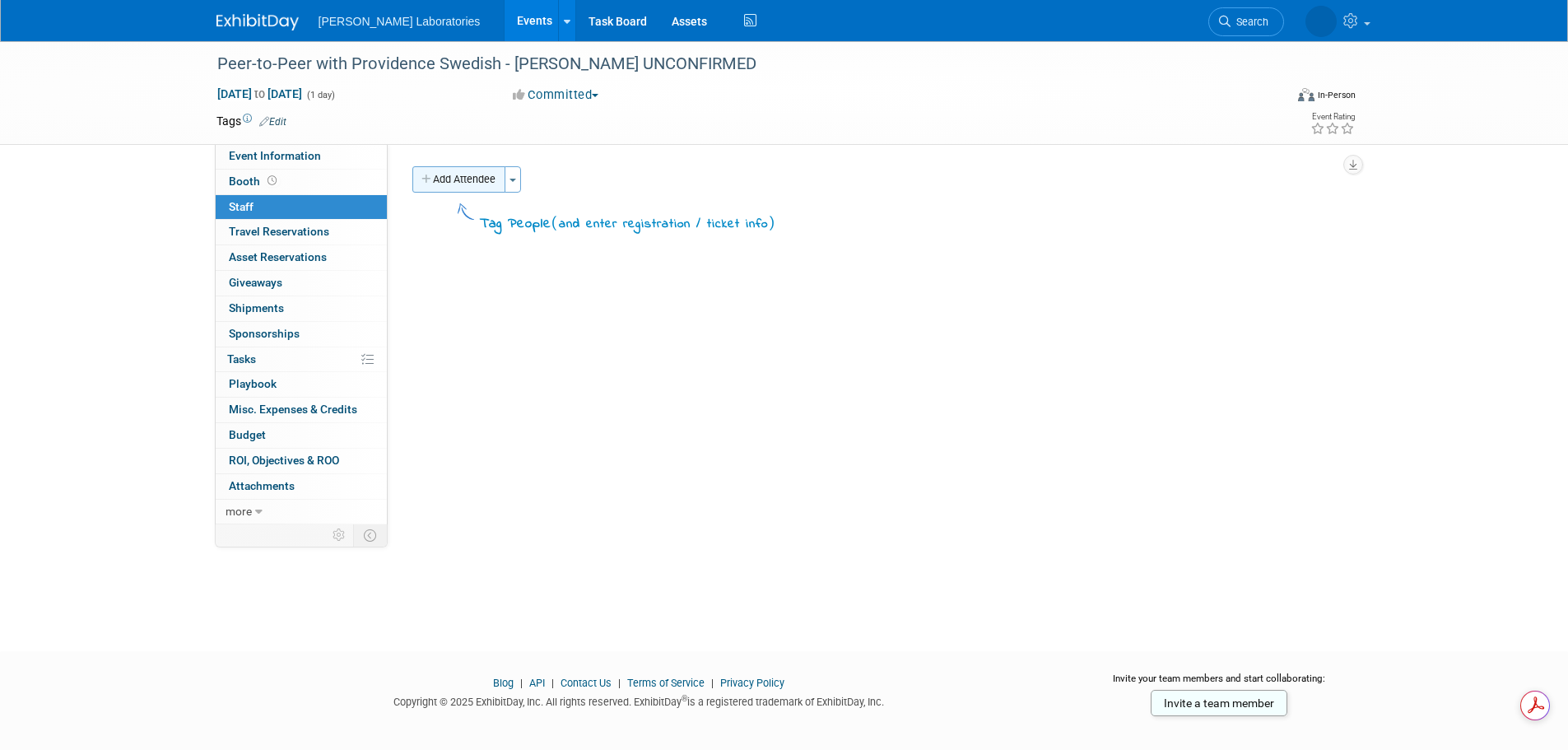
click at [460, 176] on button "Add Attendee" at bounding box center [458, 179] width 93 height 26
select select "2770856e-d6b1-4121-bfe1-202d7e478624"
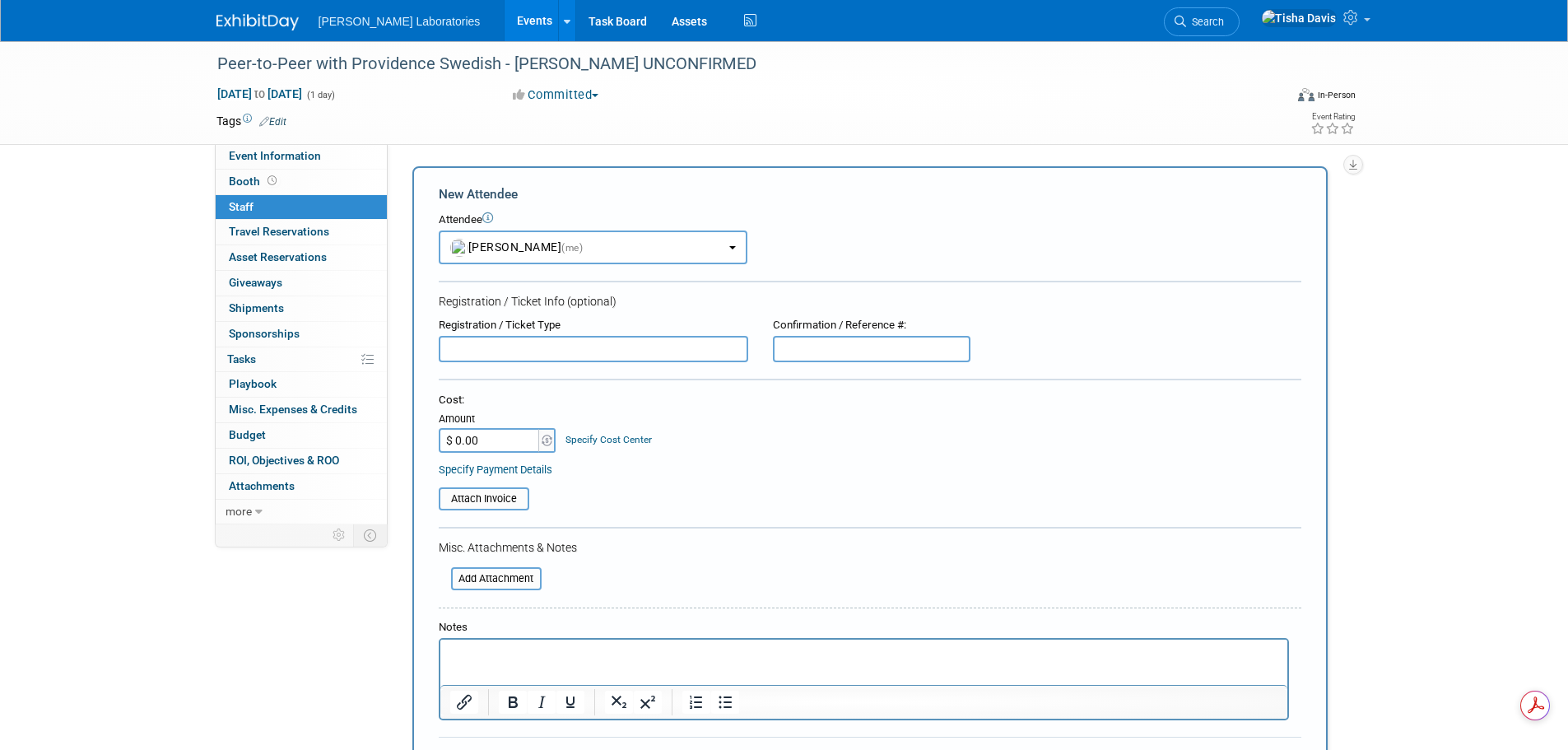
click at [605, 656] on p "Rich Text Area. Press ALT-0 for help." at bounding box center [863, 654] width 828 height 17
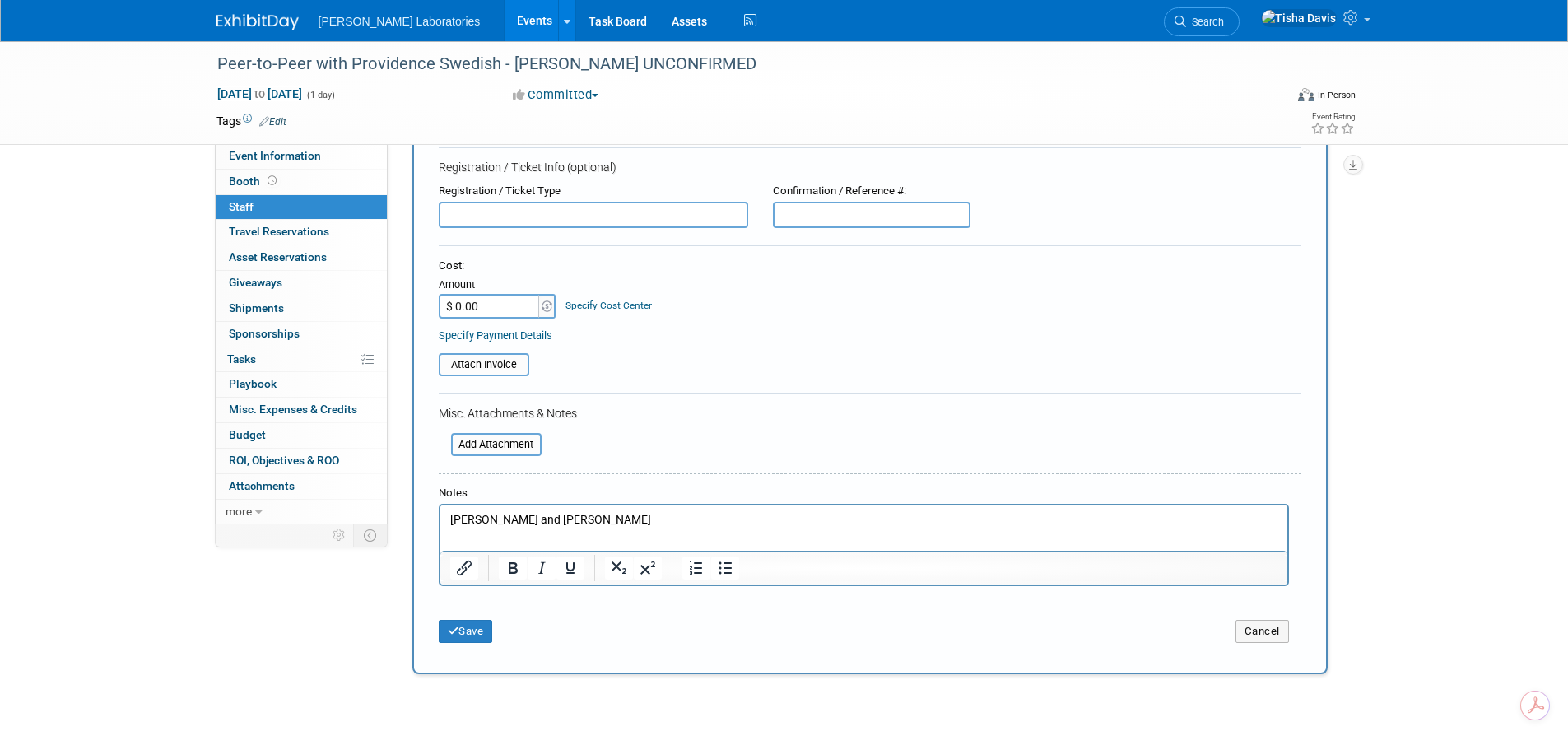
scroll to position [247, 0]
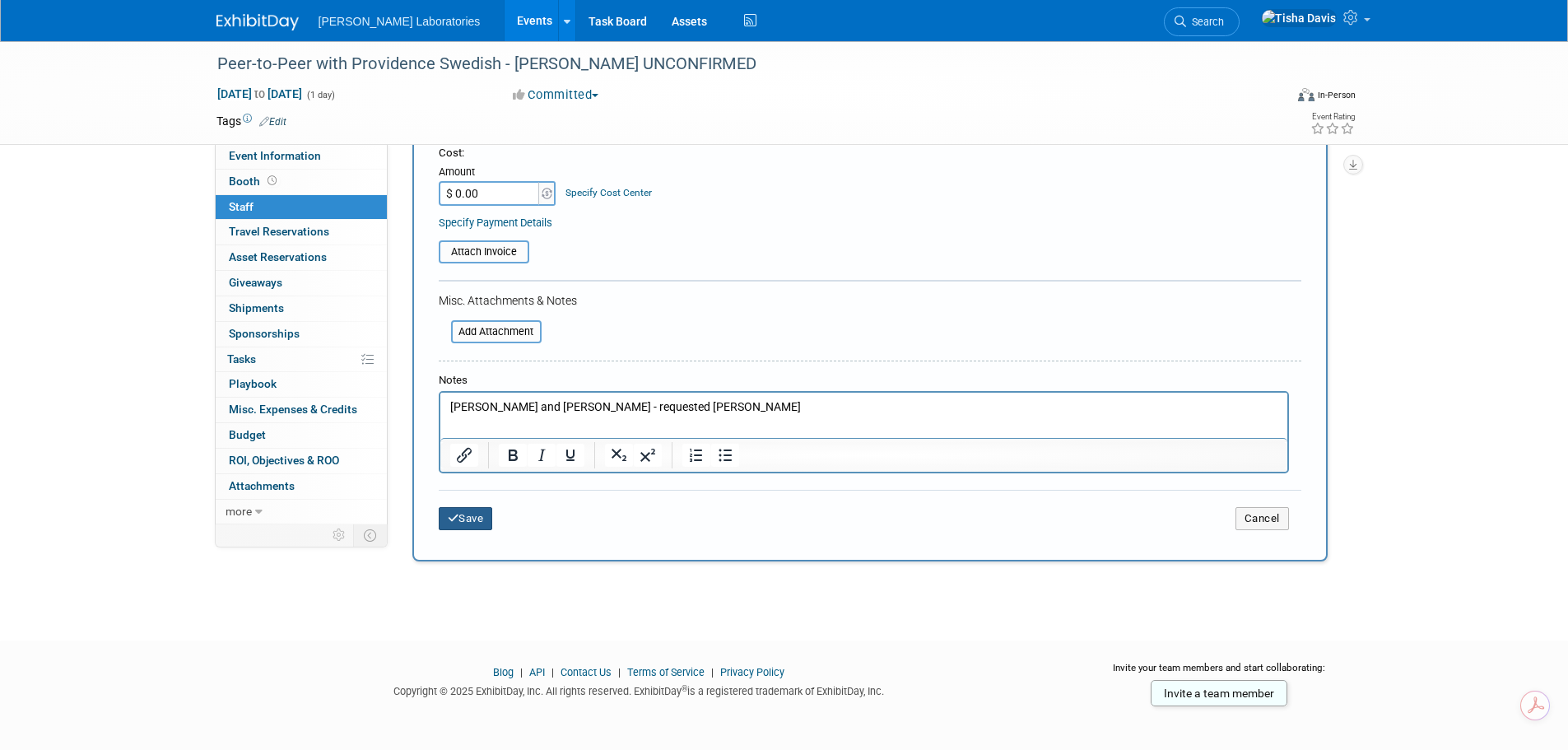
click at [463, 525] on button "Save" at bounding box center [466, 518] width 54 height 23
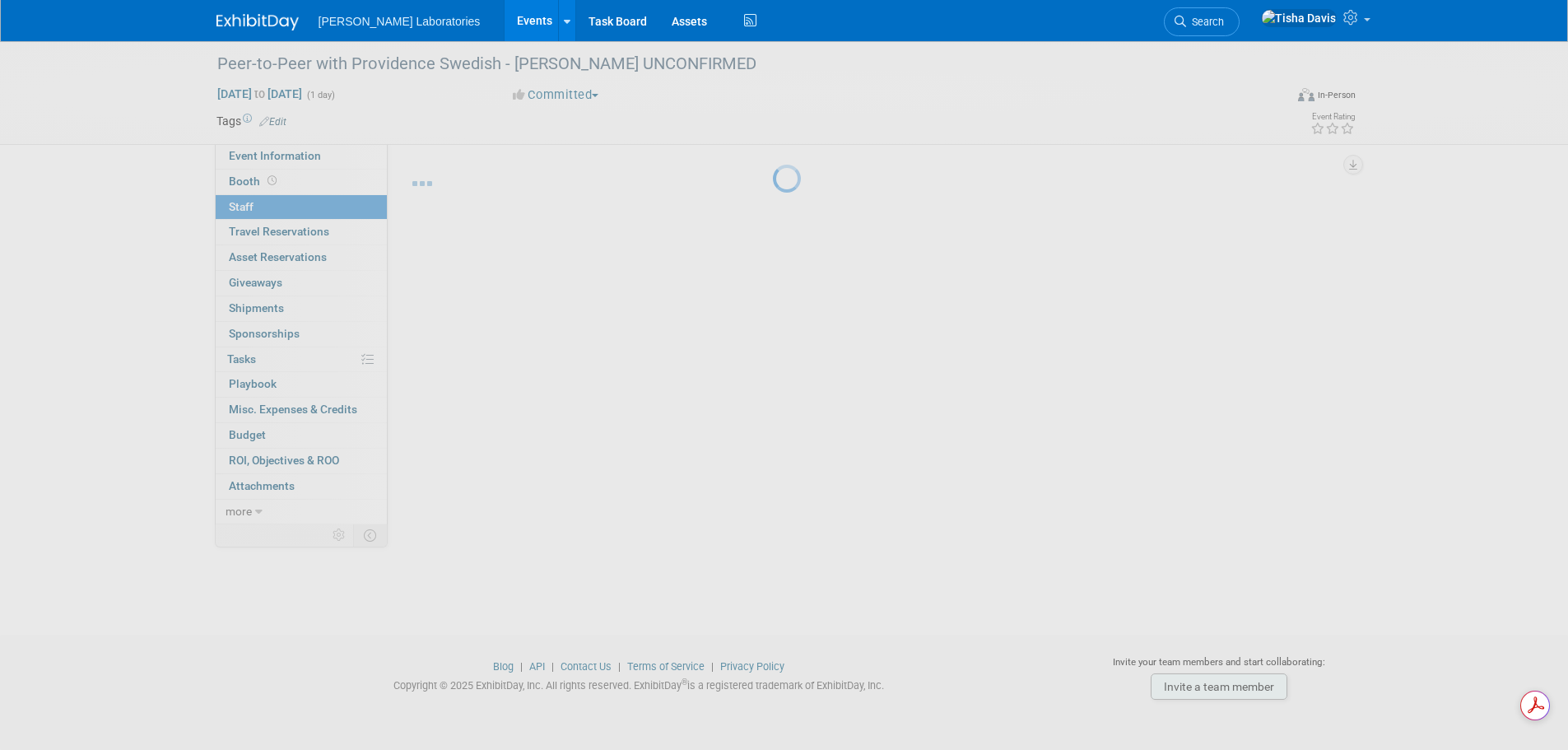
scroll to position [17, 0]
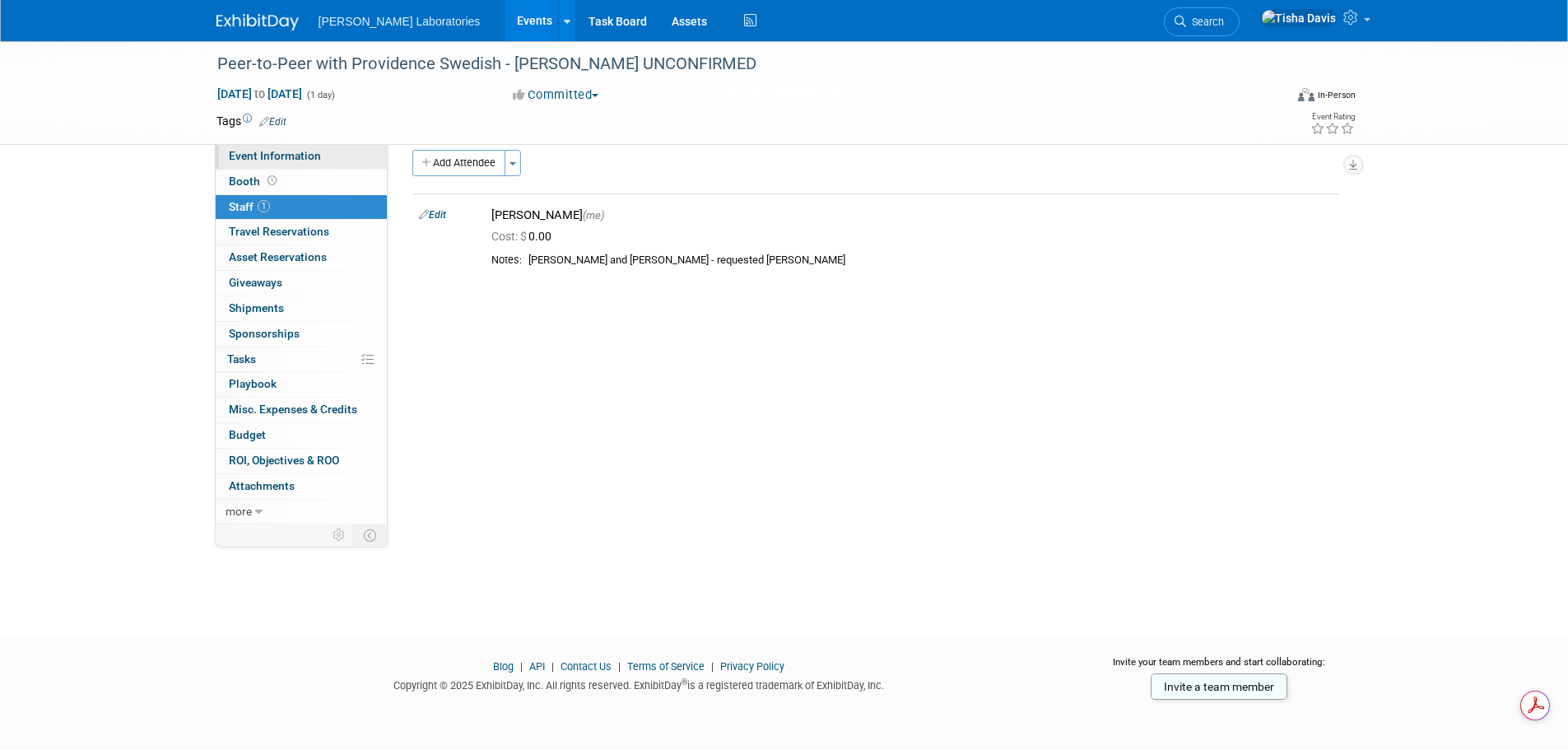
click at [281, 153] on span "Event Information" at bounding box center [275, 155] width 92 height 13
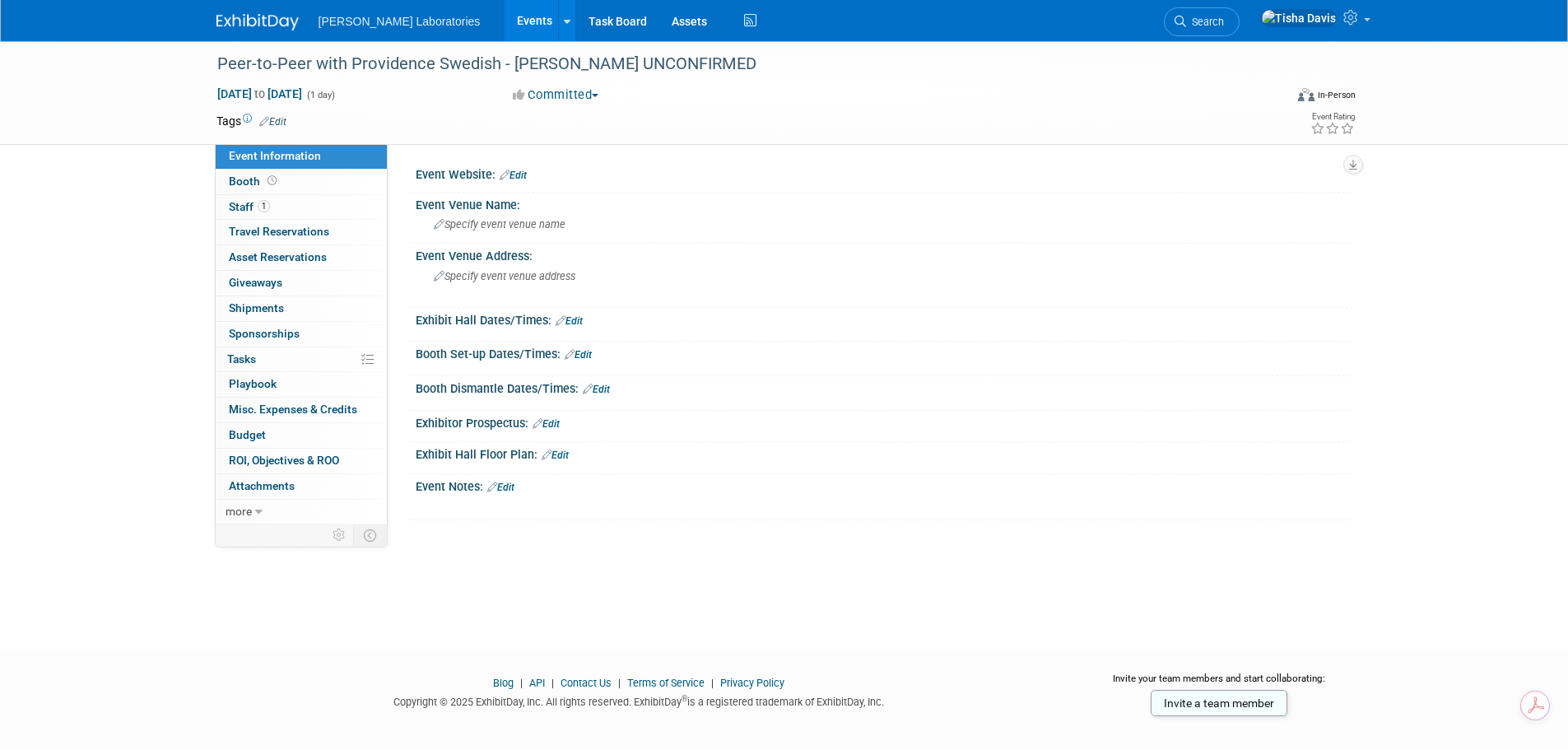
click at [509, 486] on link "Edit" at bounding box center [500, 487] width 27 height 11
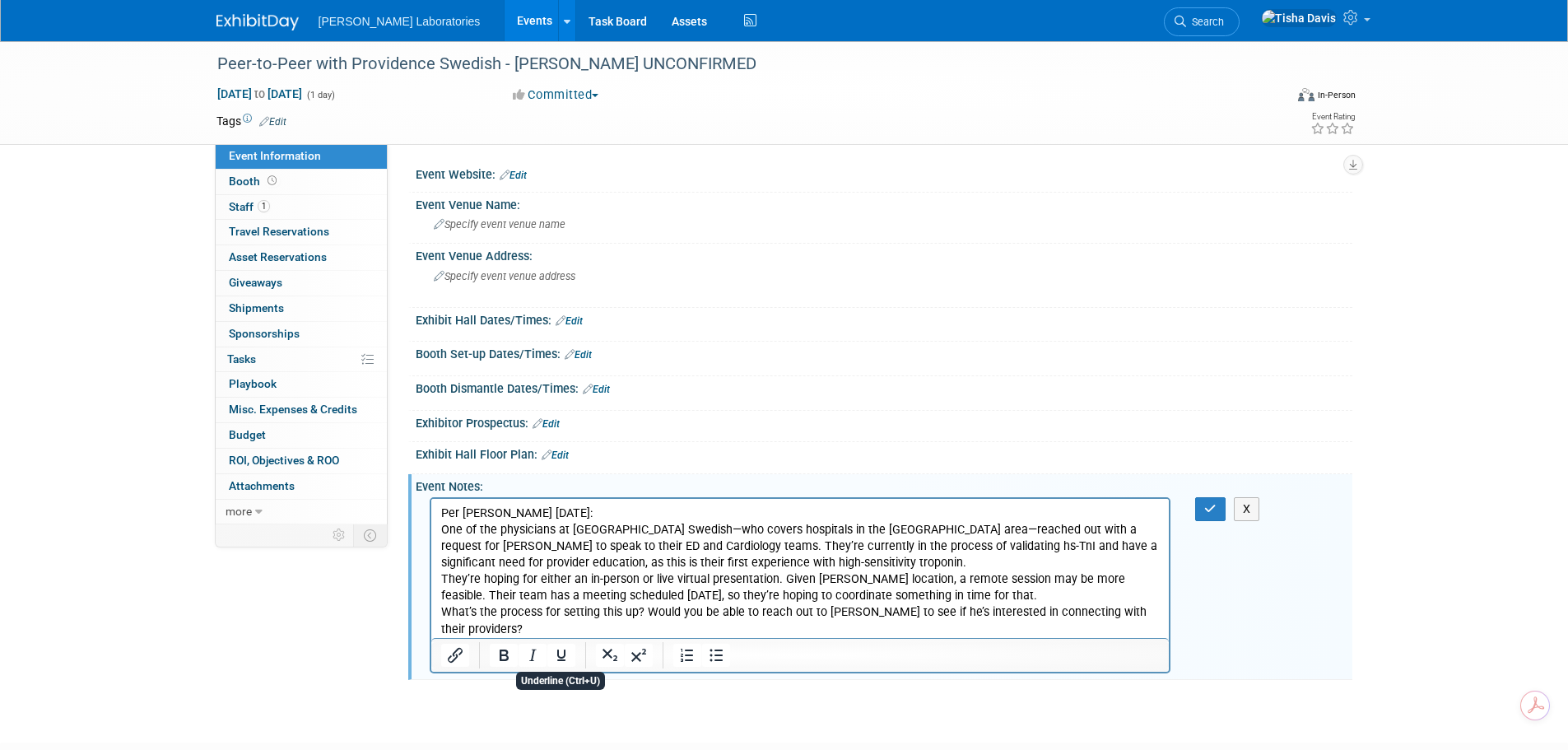
click at [545, 631] on p "One of the physicians at Providence Swedish—who covers hospitals in the Seattle…" at bounding box center [800, 579] width 720 height 116
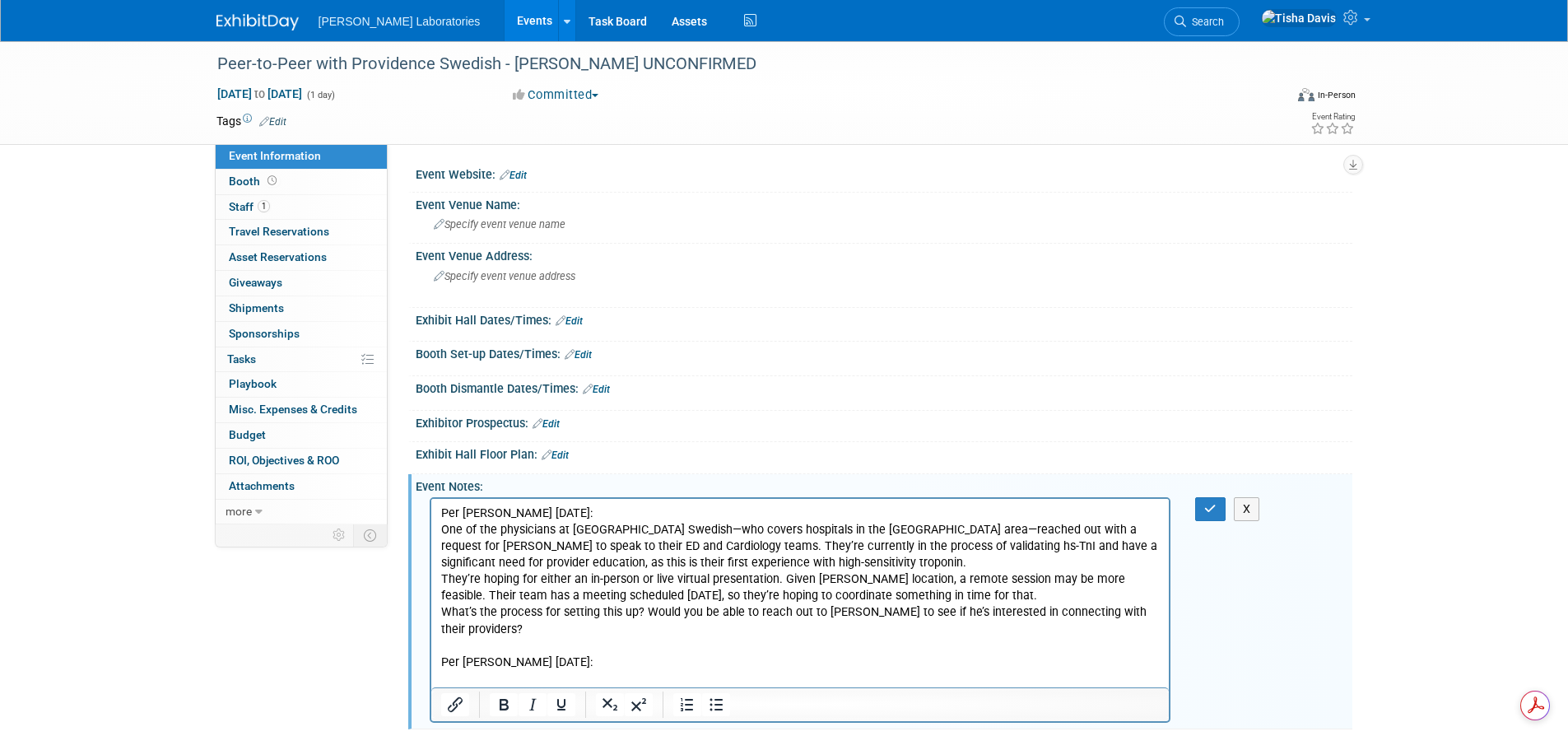
click at [528, 679] on p "Rich Text Area. Press ALT-0 for help." at bounding box center [800, 679] width 720 height 17
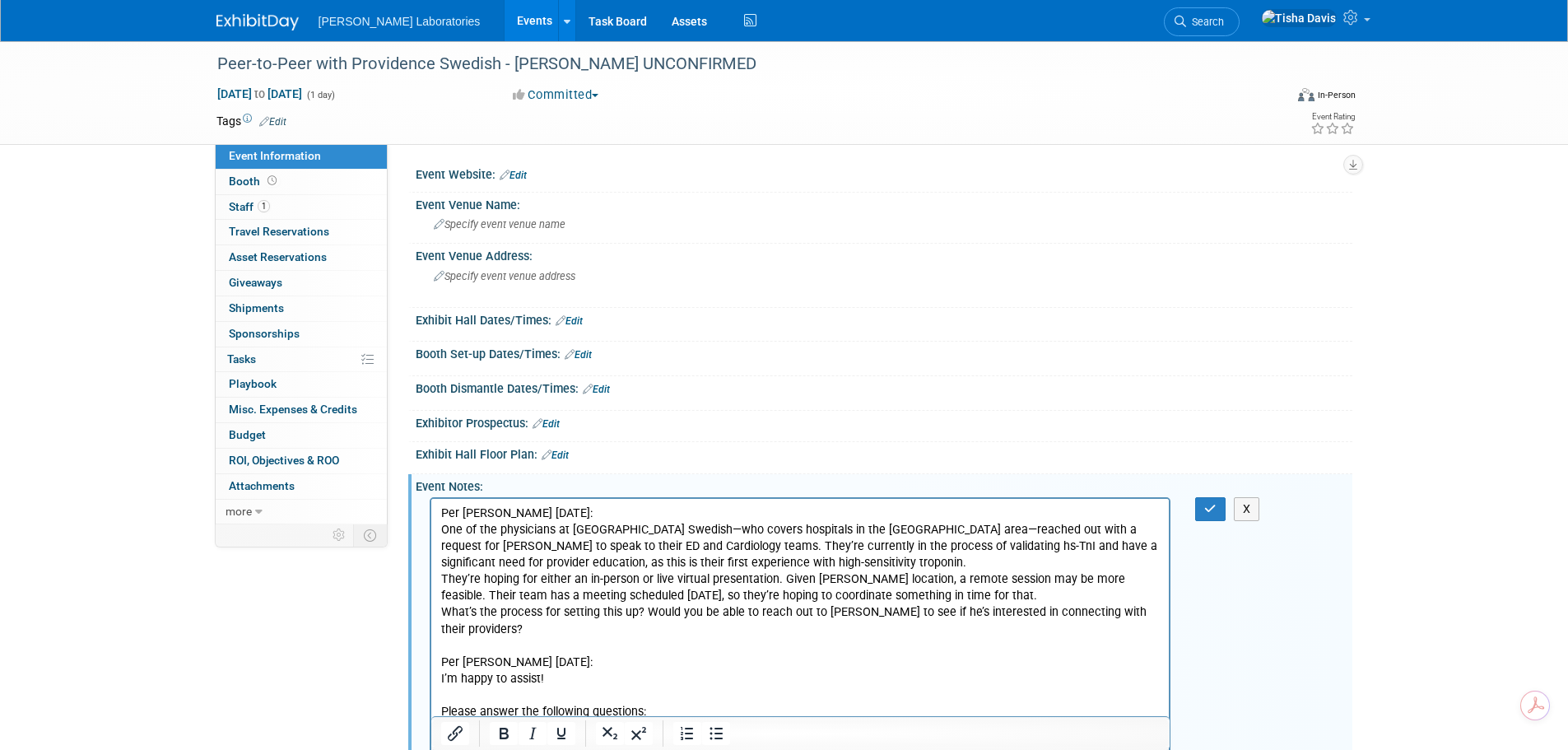
scroll to position [318, 0]
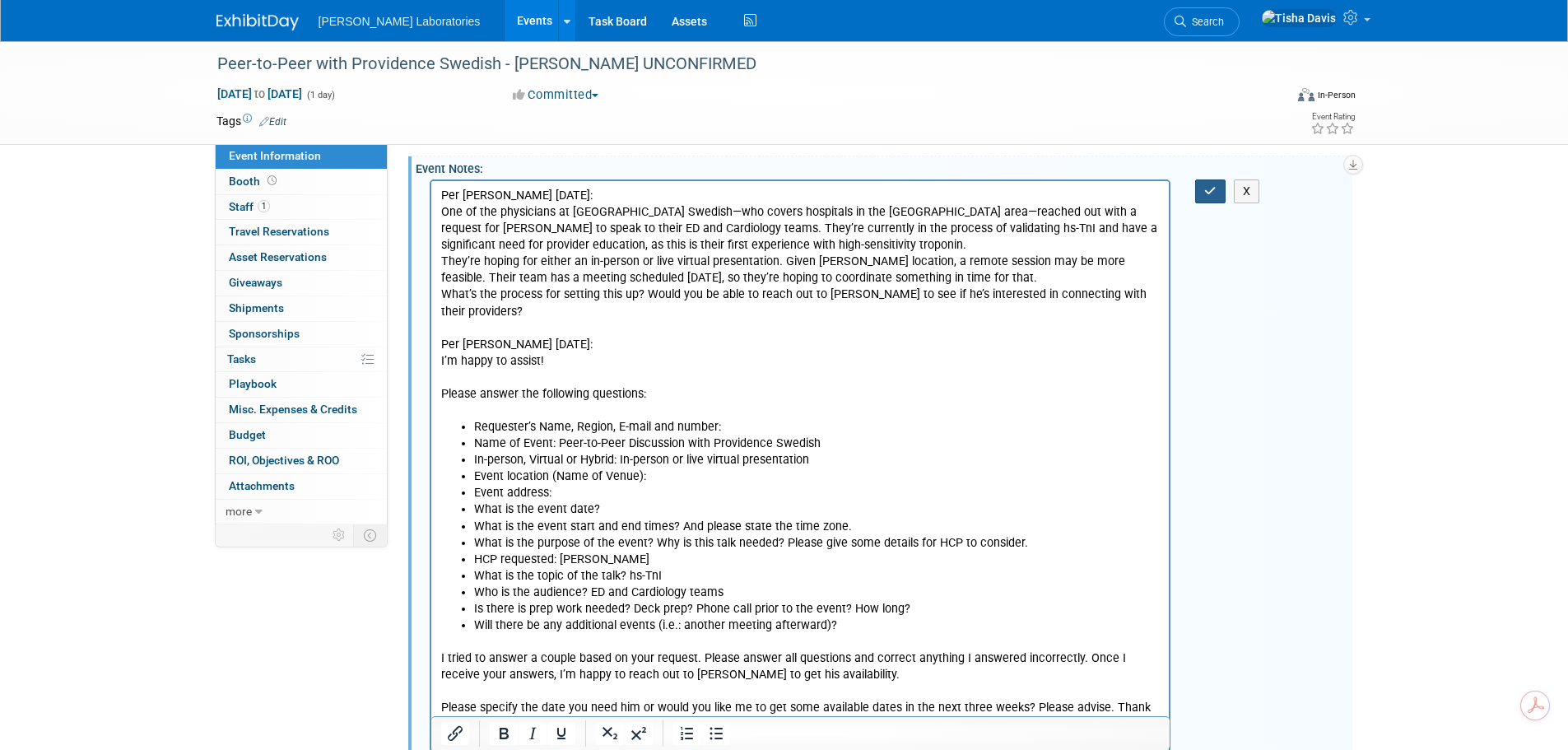
click at [1213, 189] on icon "button" at bounding box center [1210, 191] width 12 height 11
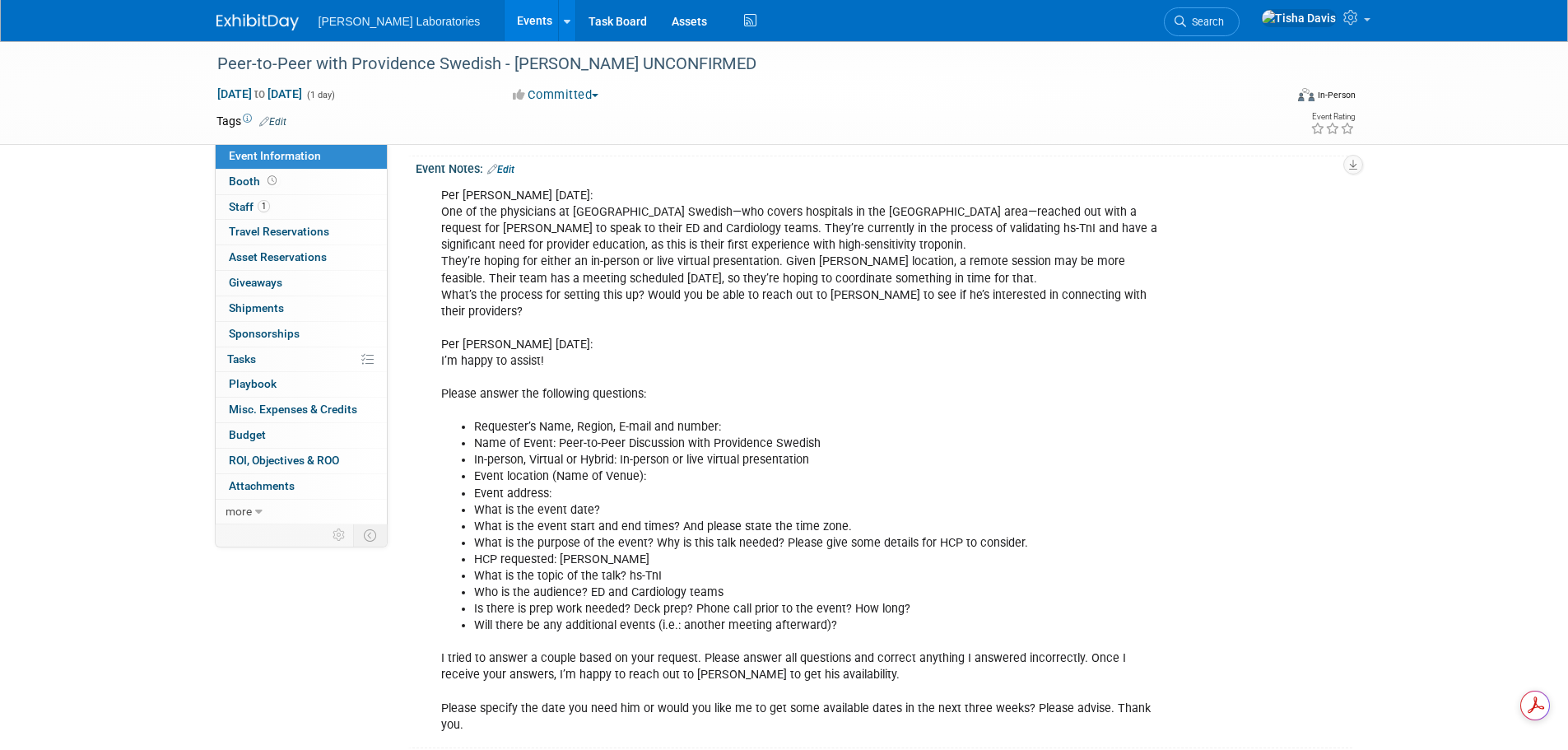
click at [504, 14] on link "Events" at bounding box center [534, 20] width 60 height 41
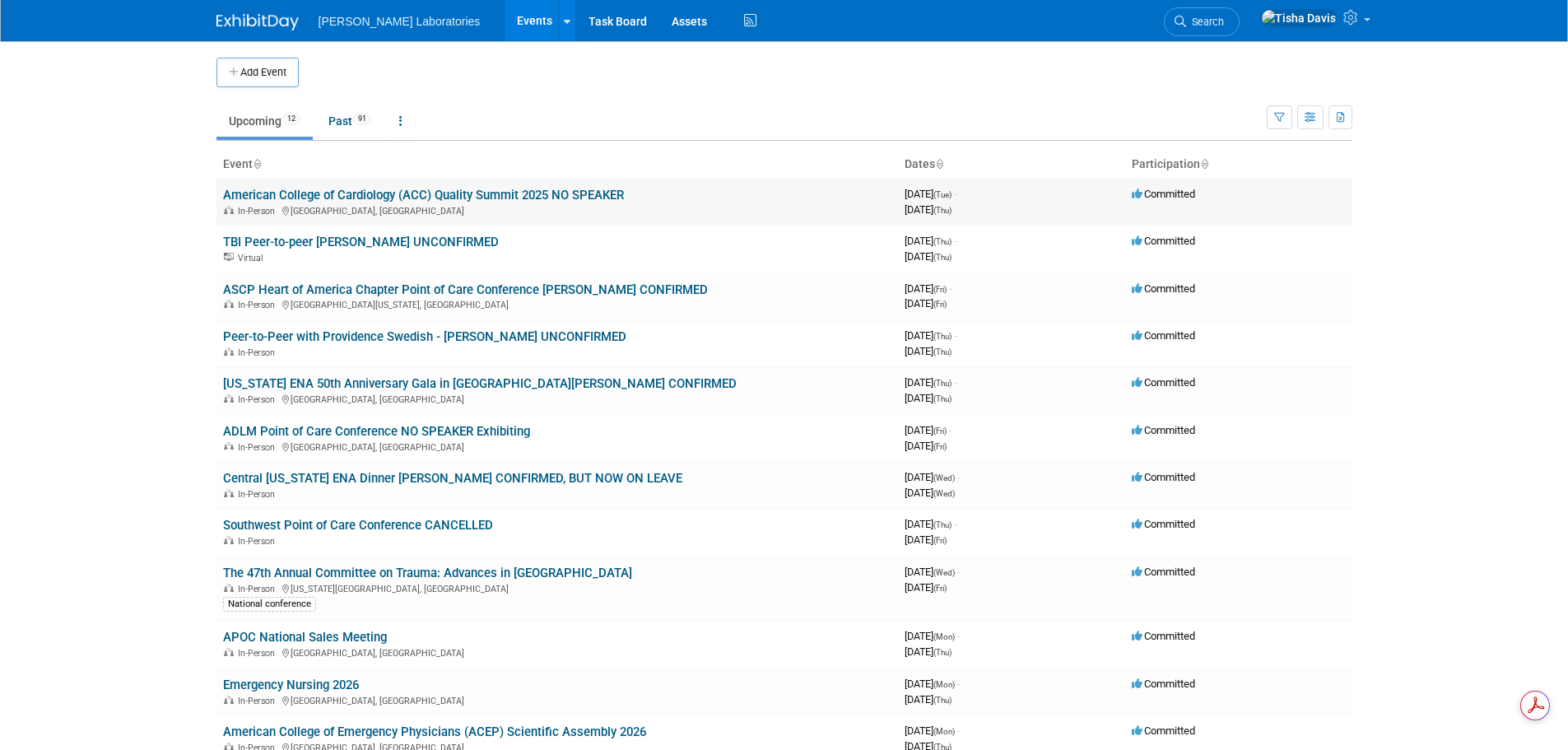
click at [481, 193] on link "American College of Cardiology (ACC) Quality Summit 2025 NO SPEAKER" at bounding box center [423, 194] width 401 height 15
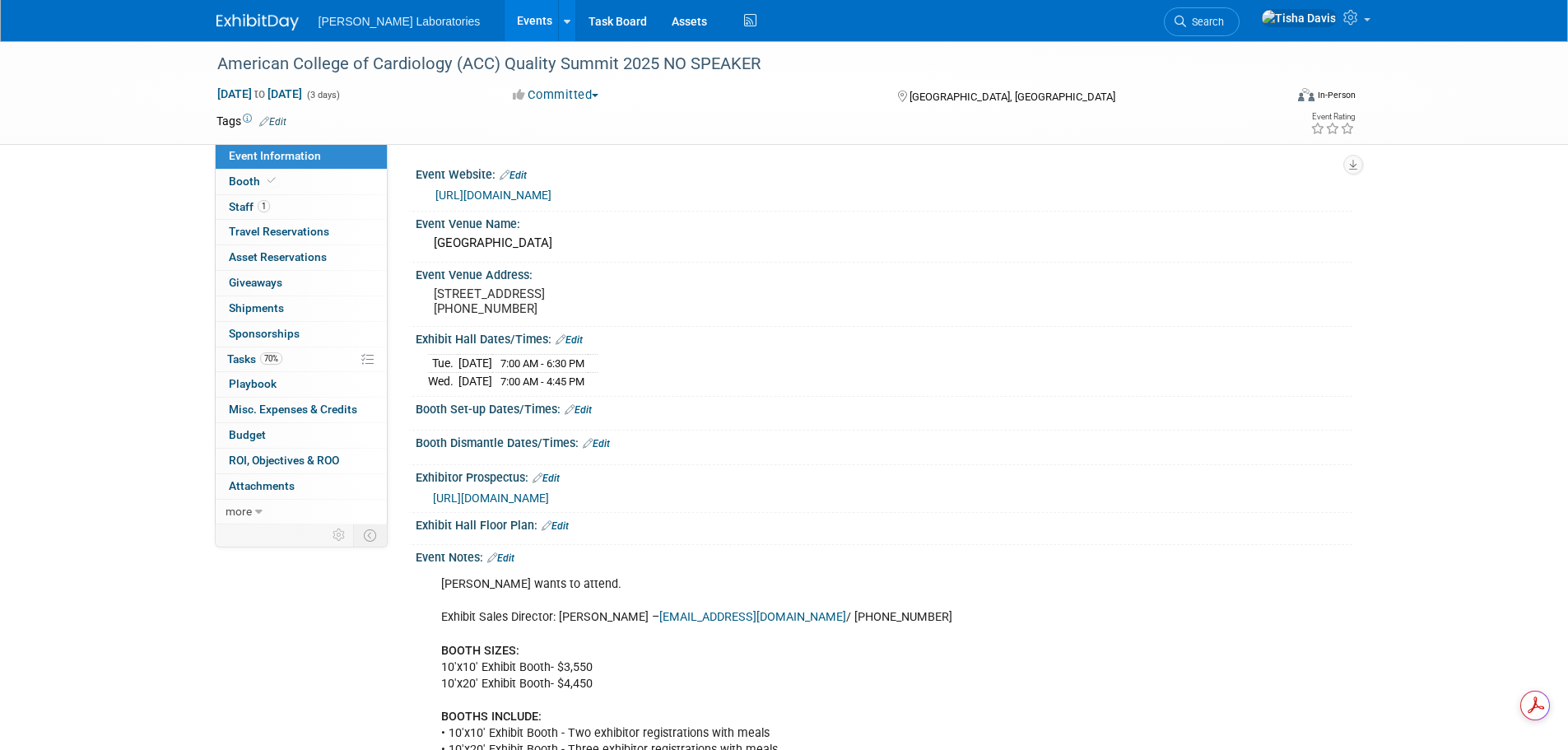
click at [510, 564] on link "Edit" at bounding box center [500, 557] width 27 height 11
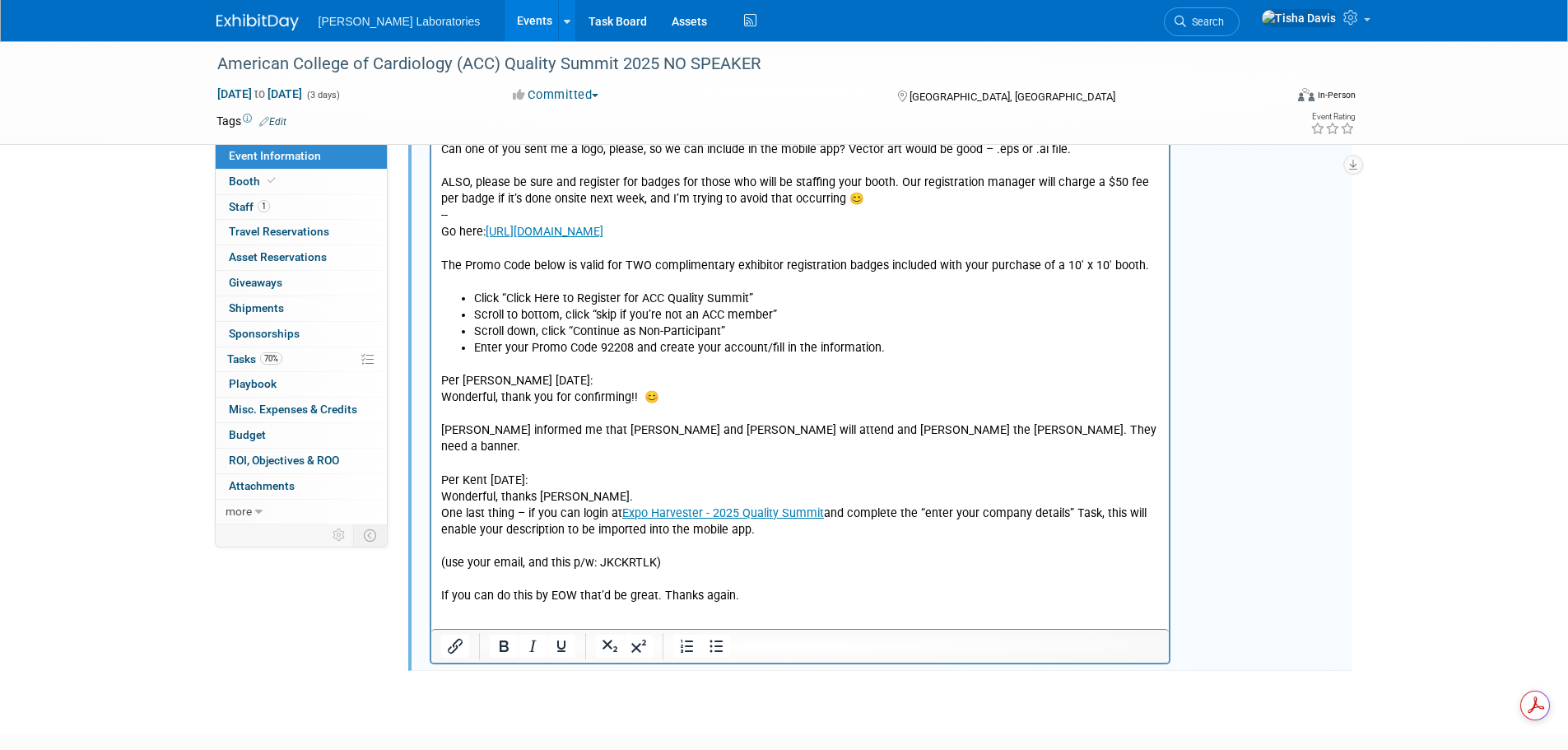
scroll to position [2139, 0]
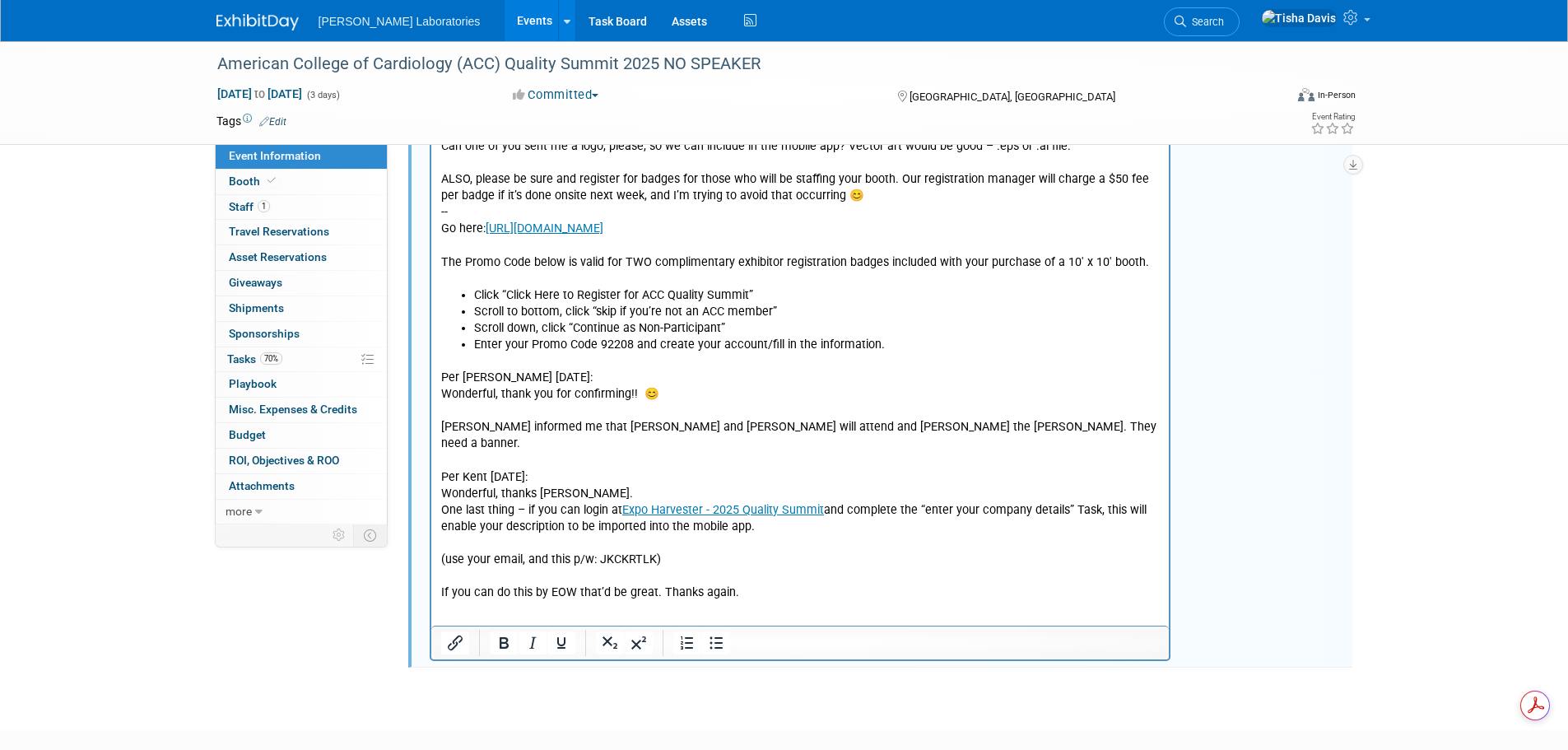
click at [834, 577] on p "Per Christy 10/8/25: Wonderful, thank you for confirming!! 😊 Jeff informed me t…" at bounding box center [800, 477] width 720 height 247
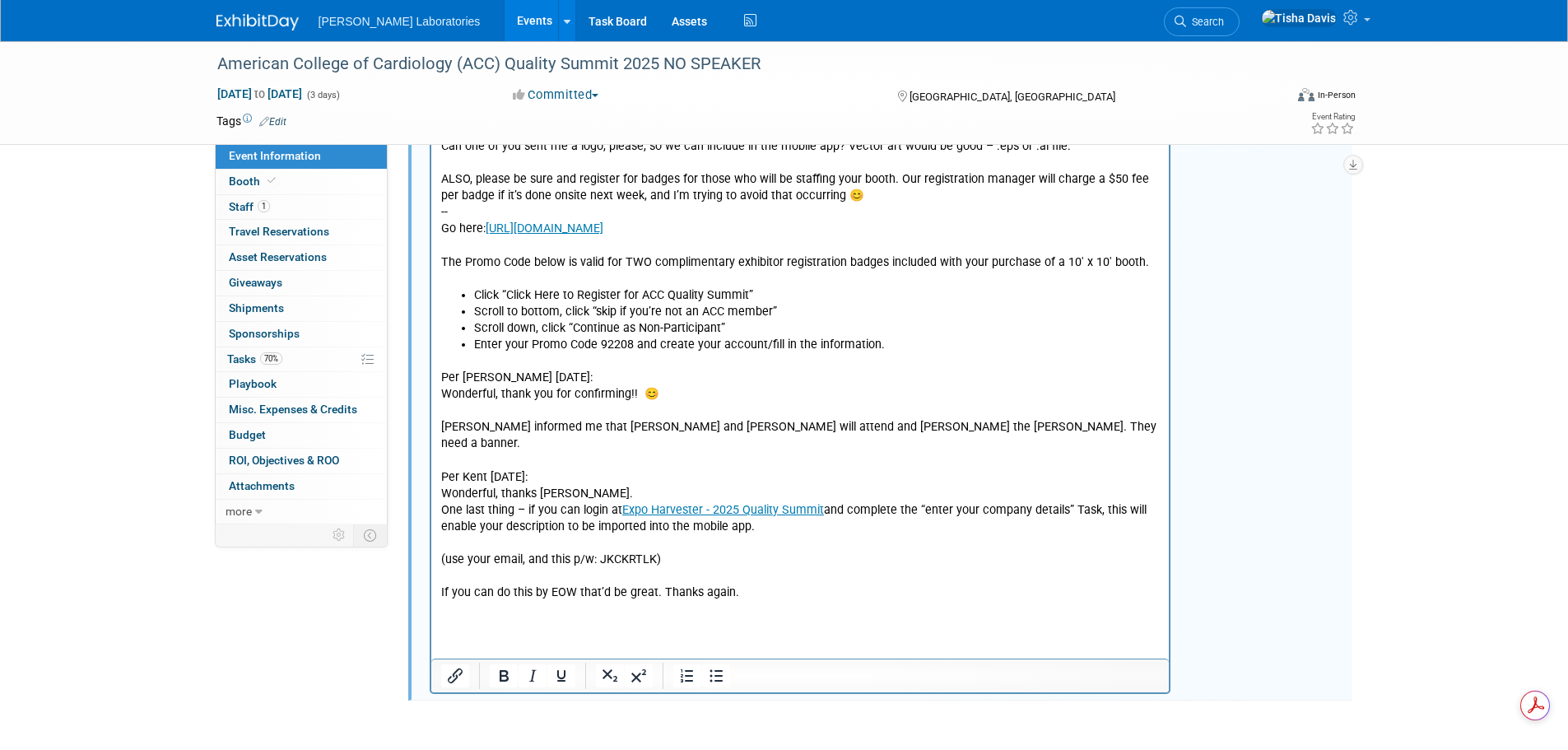
click at [691, 398] on p "Per Christy 10/8/25: Wonderful, thank you for confirming!! 😊 Jeff informed me t…" at bounding box center [800, 477] width 720 height 247
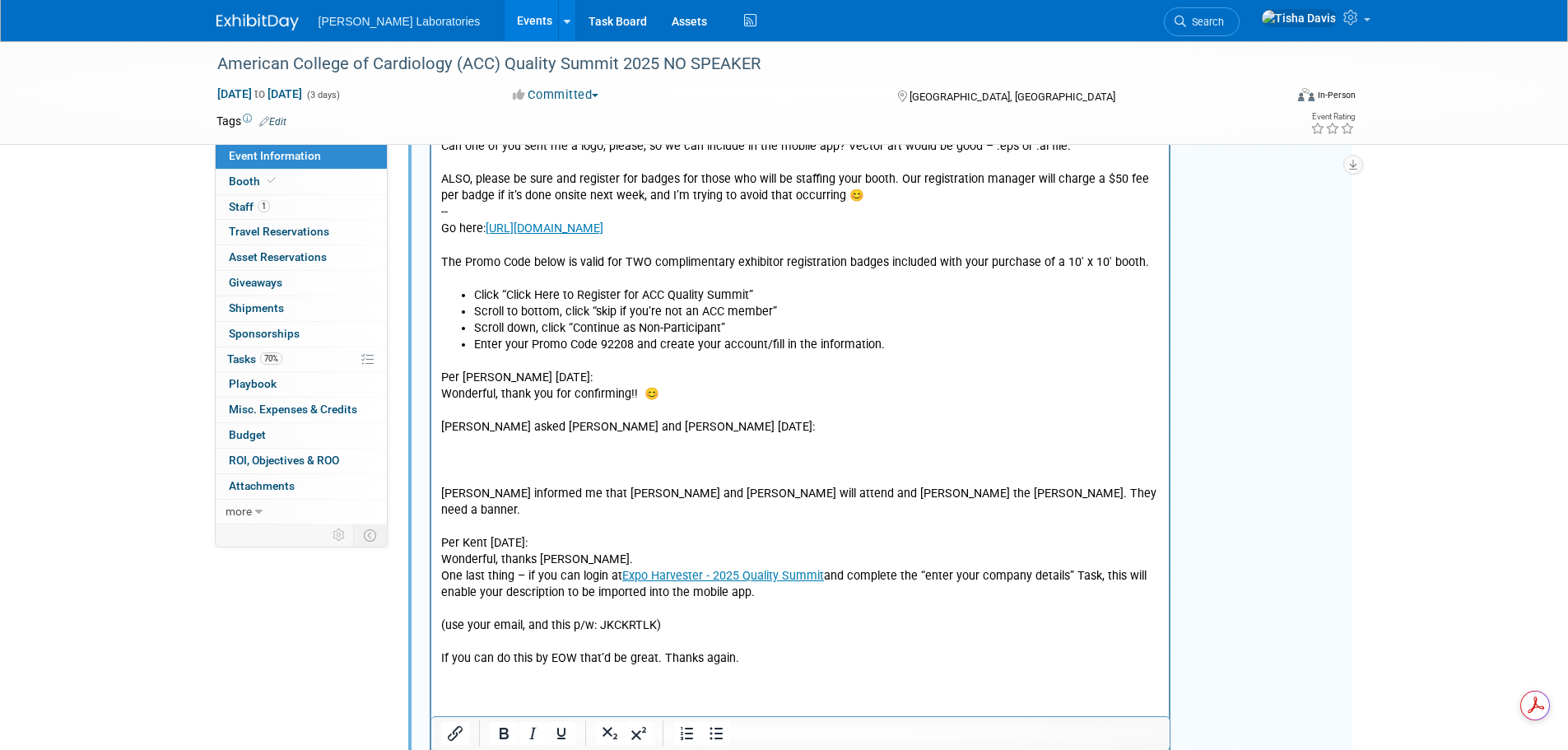
click at [628, 449] on p "Rich Text Area. Press ALT-0 for help." at bounding box center [800, 444] width 720 height 17
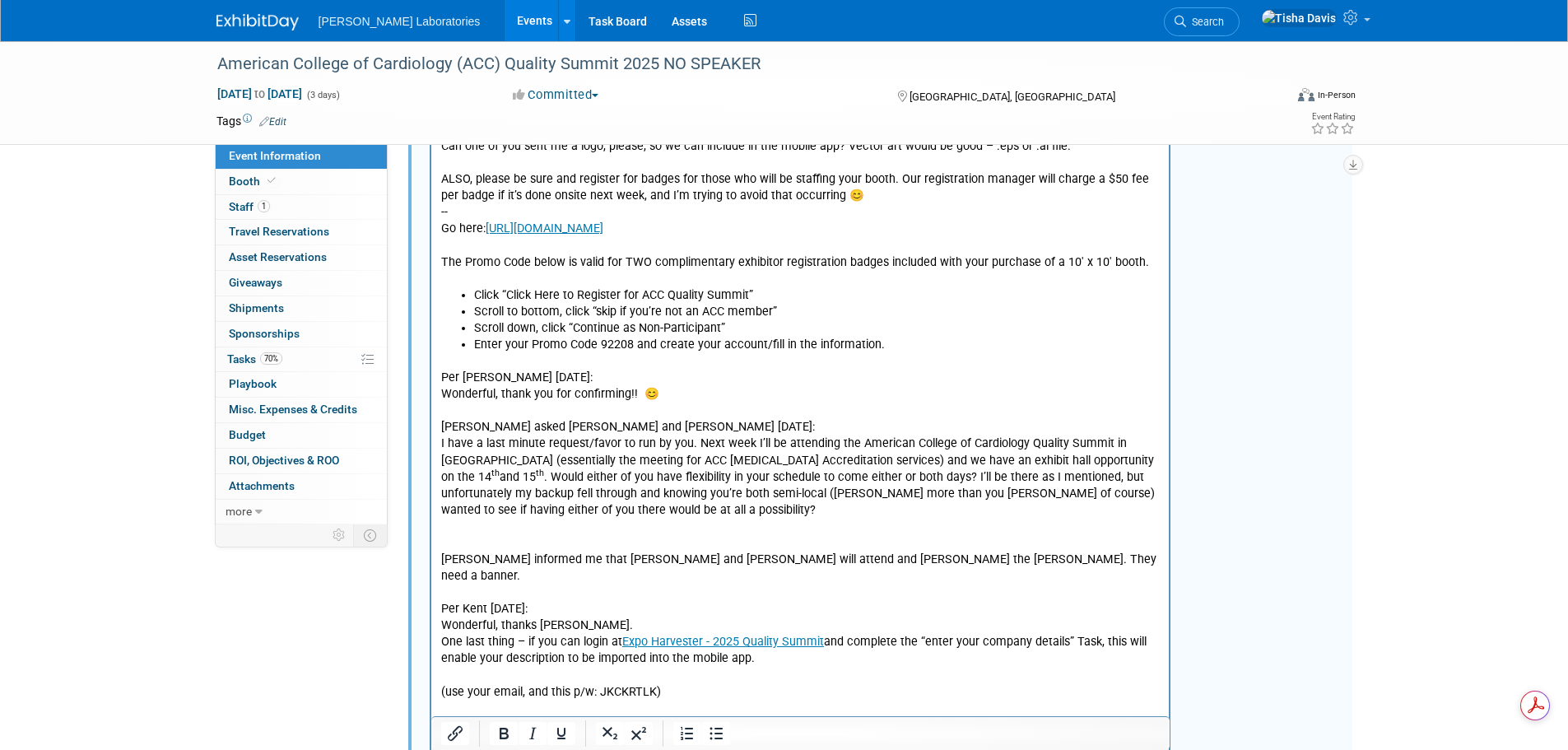
click at [652, 517] on p "I have a last minute request/favor to run by you. Next week I’ll be attending t…" at bounding box center [800, 477] width 720 height 82
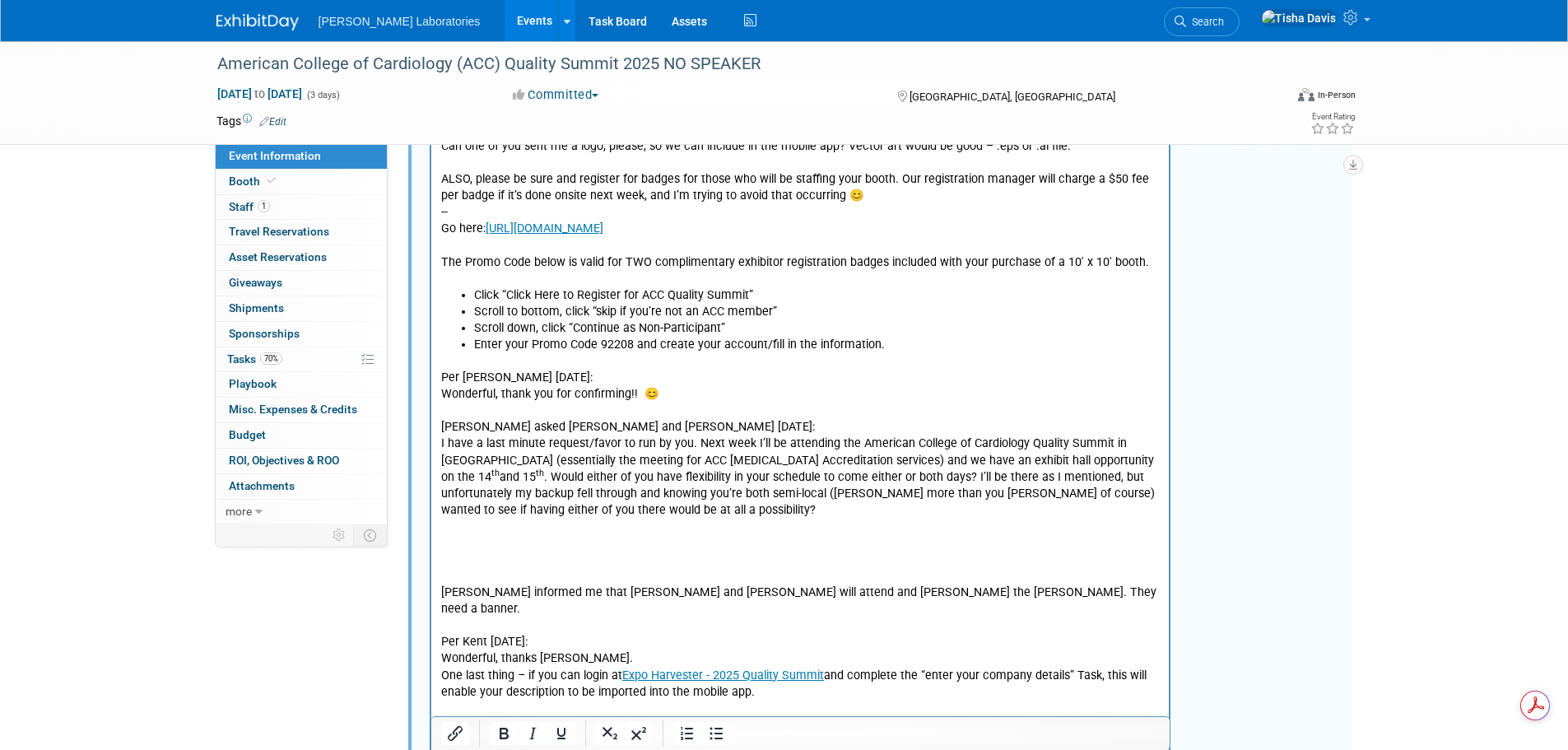
click at [488, 546] on p "Rich Text Area. Press ALT-0 for help." at bounding box center [800, 544] width 720 height 17
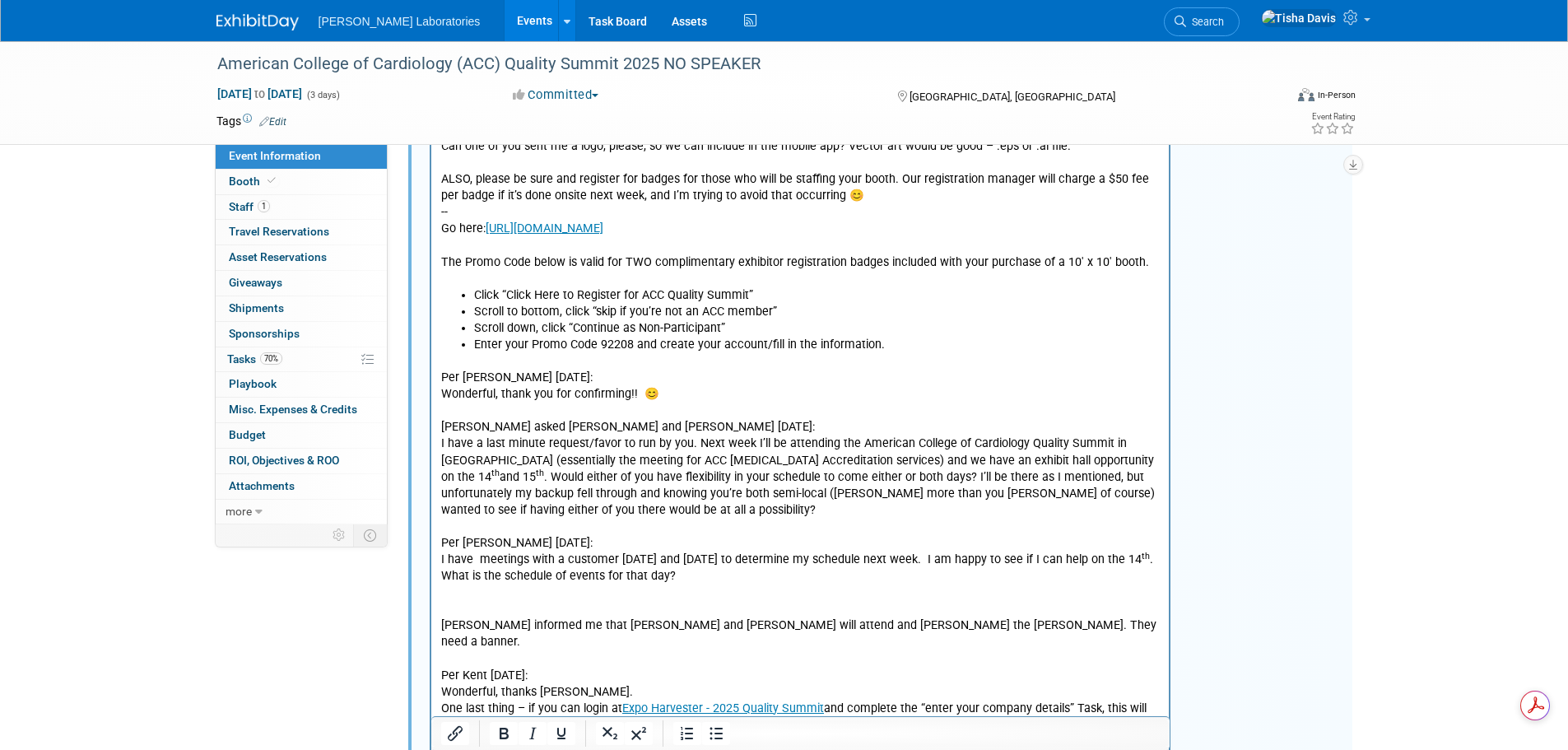
click at [692, 578] on p "What is the schedule of events for that day?" at bounding box center [800, 577] width 720 height 17
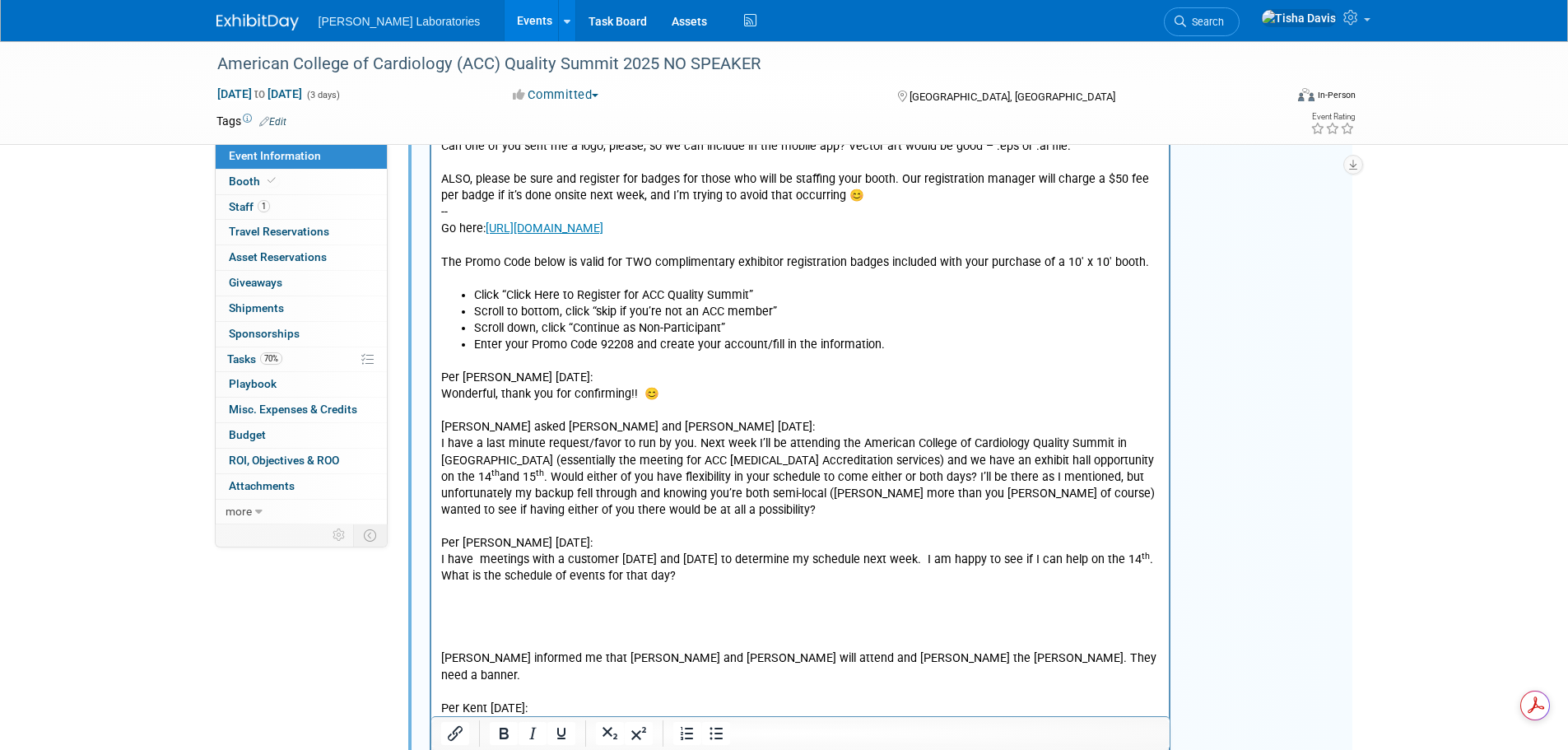
click at [524, 620] on p "Jeff informed me that Craig Chugg and Stacey Stafford will attend and mann the …" at bounding box center [800, 725] width 720 height 215
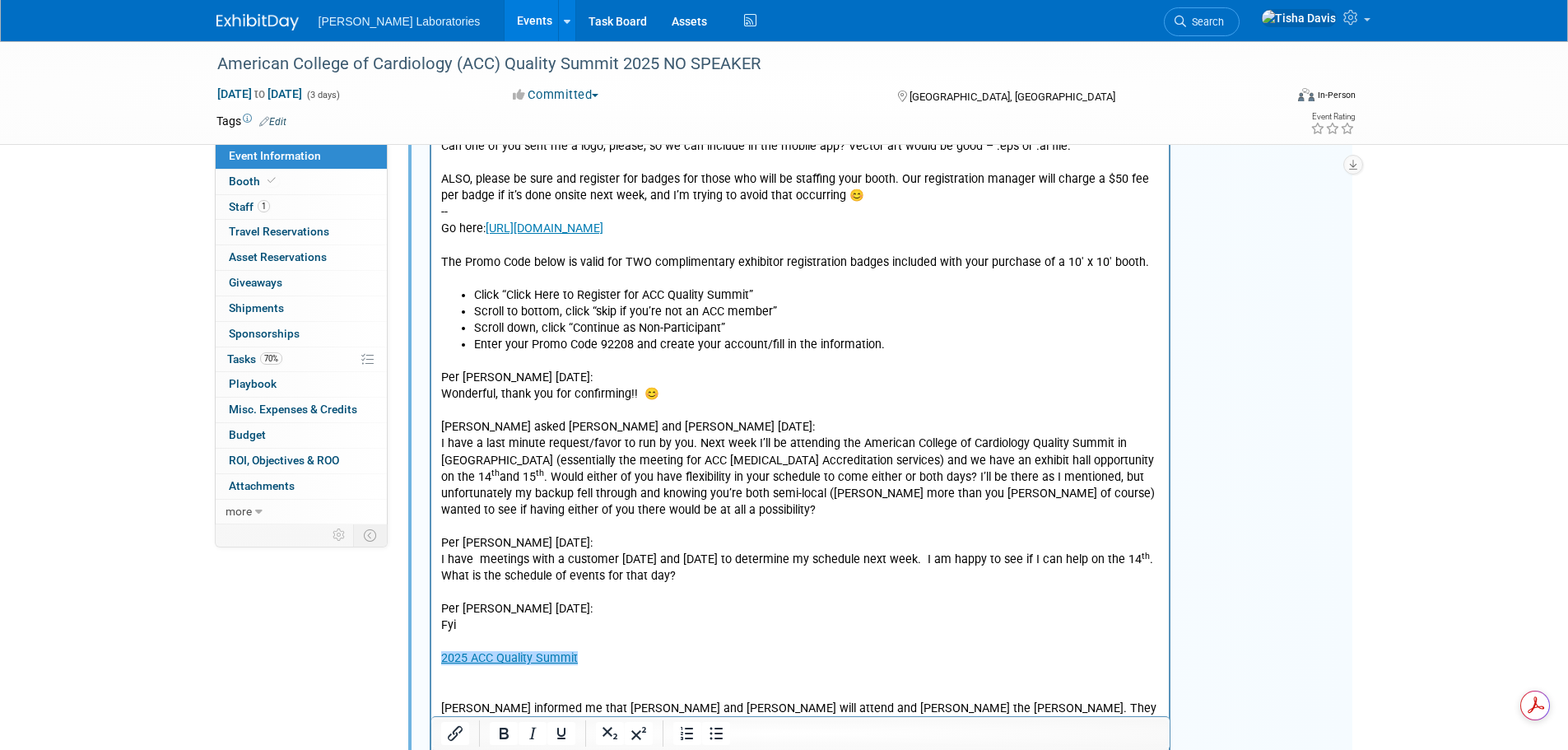
click at [659, 664] on p "2025 ACC Quality Summit﻿" at bounding box center [800, 659] width 720 height 17
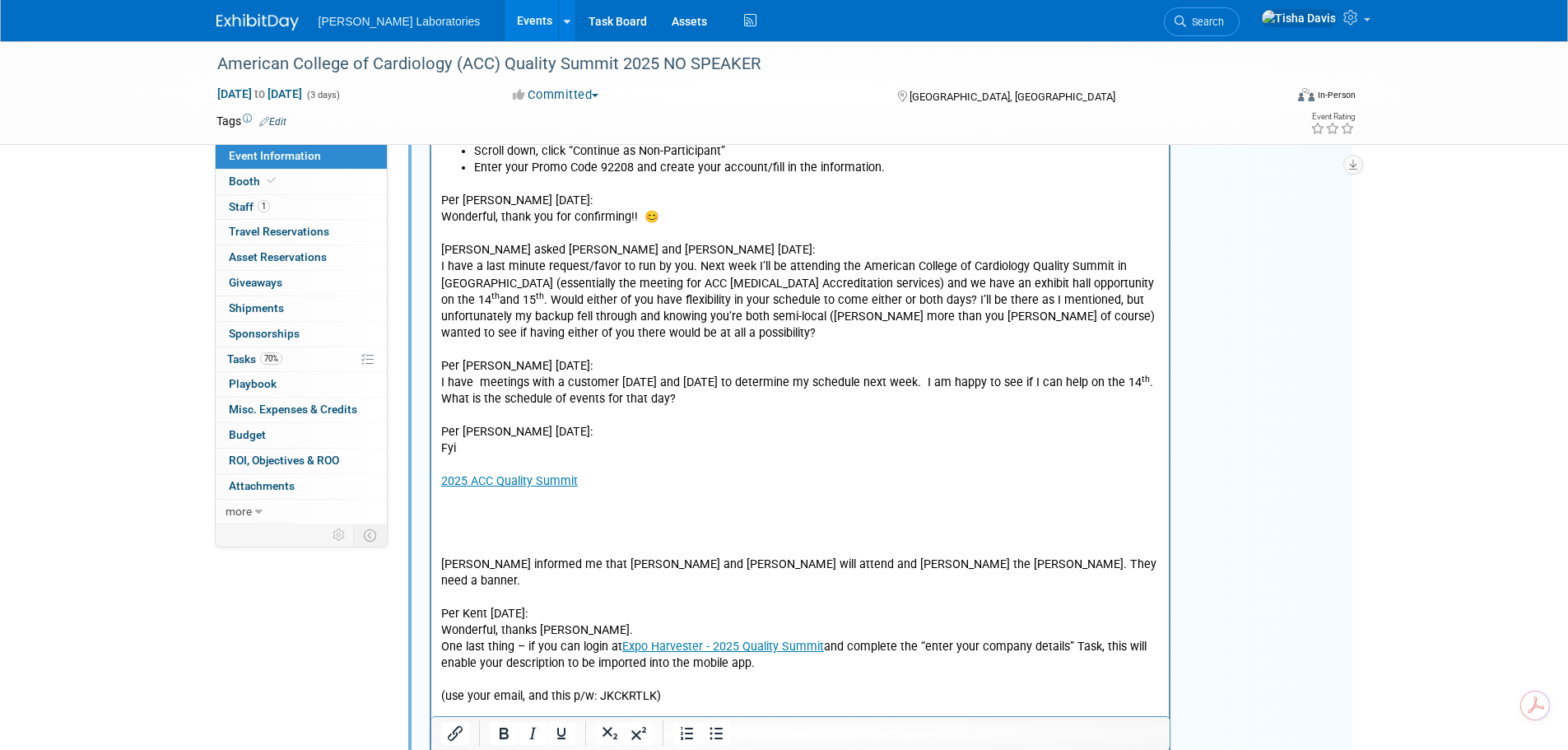
scroll to position [2318, 0]
click at [552, 510] on p "Rich Text Area. Press ALT-0 for help." at bounding box center [800, 514] width 720 height 17
click at [517, 537] on p "Jeff informed me that Craig Chugg and Stacey Stafford will attend and mann the …" at bounding box center [800, 630] width 720 height 215
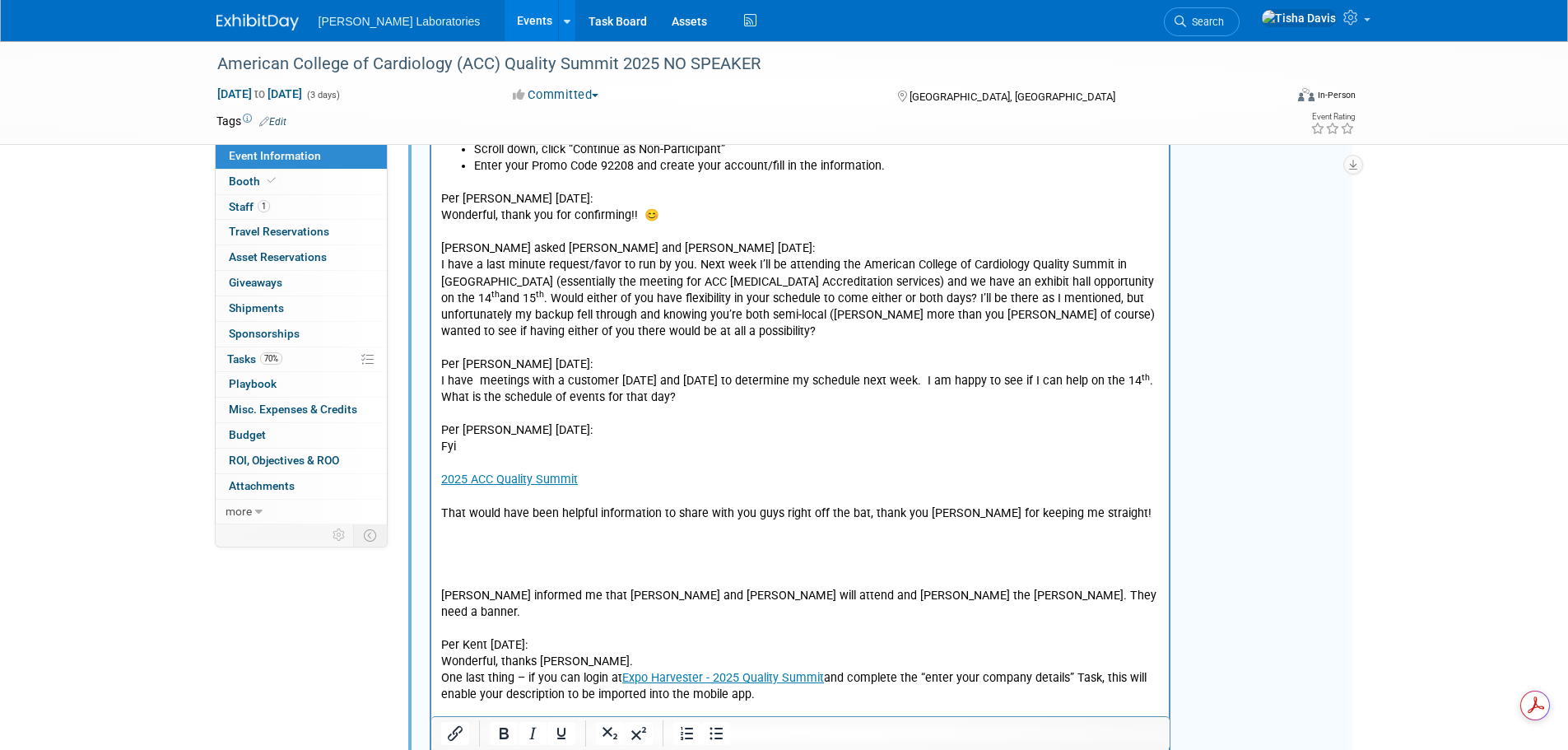
click at [588, 551] on p "Rich Text Area. Press ALT-0 for help." at bounding box center [800, 547] width 720 height 17
click at [472, 434] on p "Per [PERSON_NAME] [DATE]:" at bounding box center [800, 431] width 720 height 17
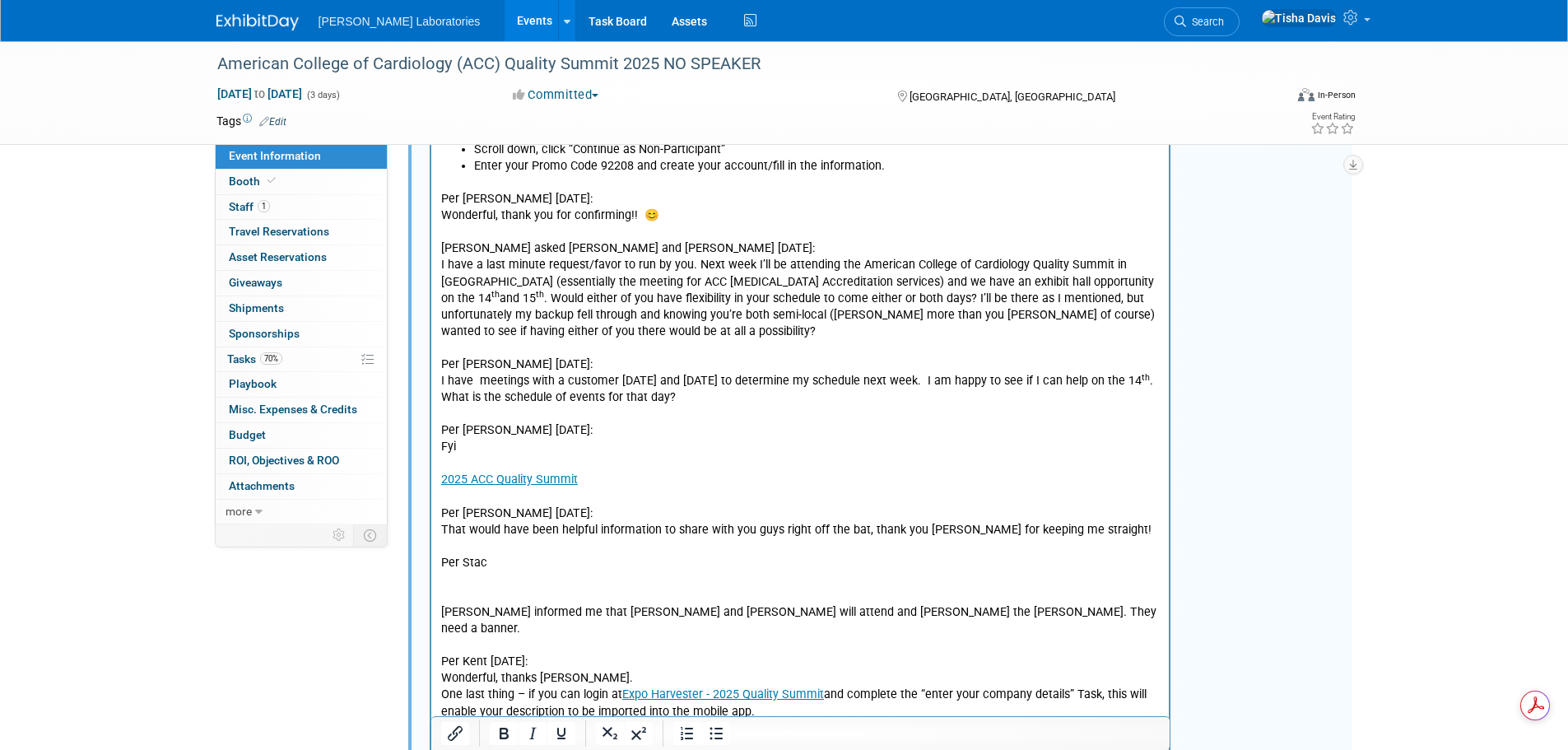
click at [602, 568] on p "Per Stac" at bounding box center [800, 564] width 720 height 17
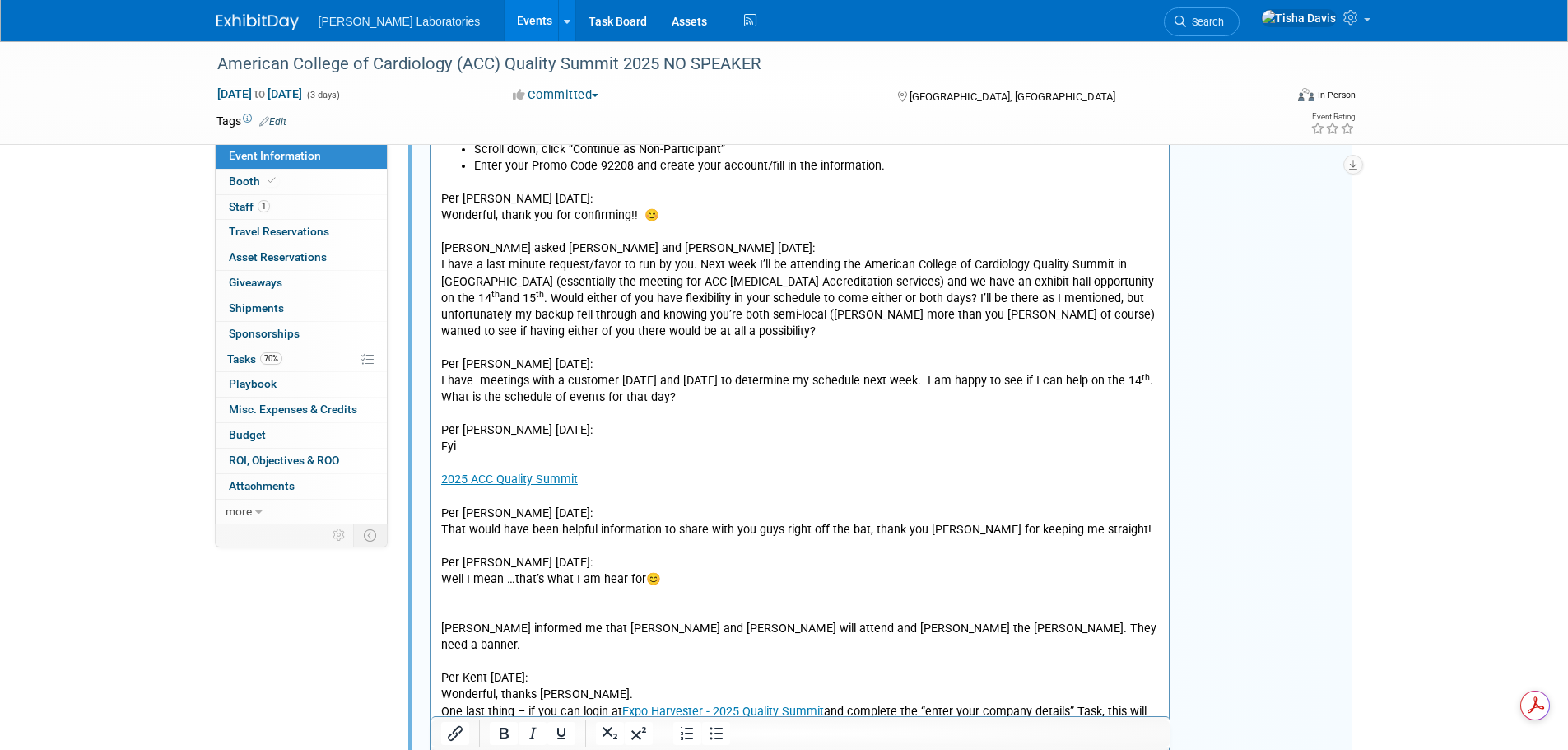
click at [621, 597] on p "Jeff informed me that Craig Chugg and Stacey Stafford will attend and mann the …" at bounding box center [800, 695] width 720 height 215
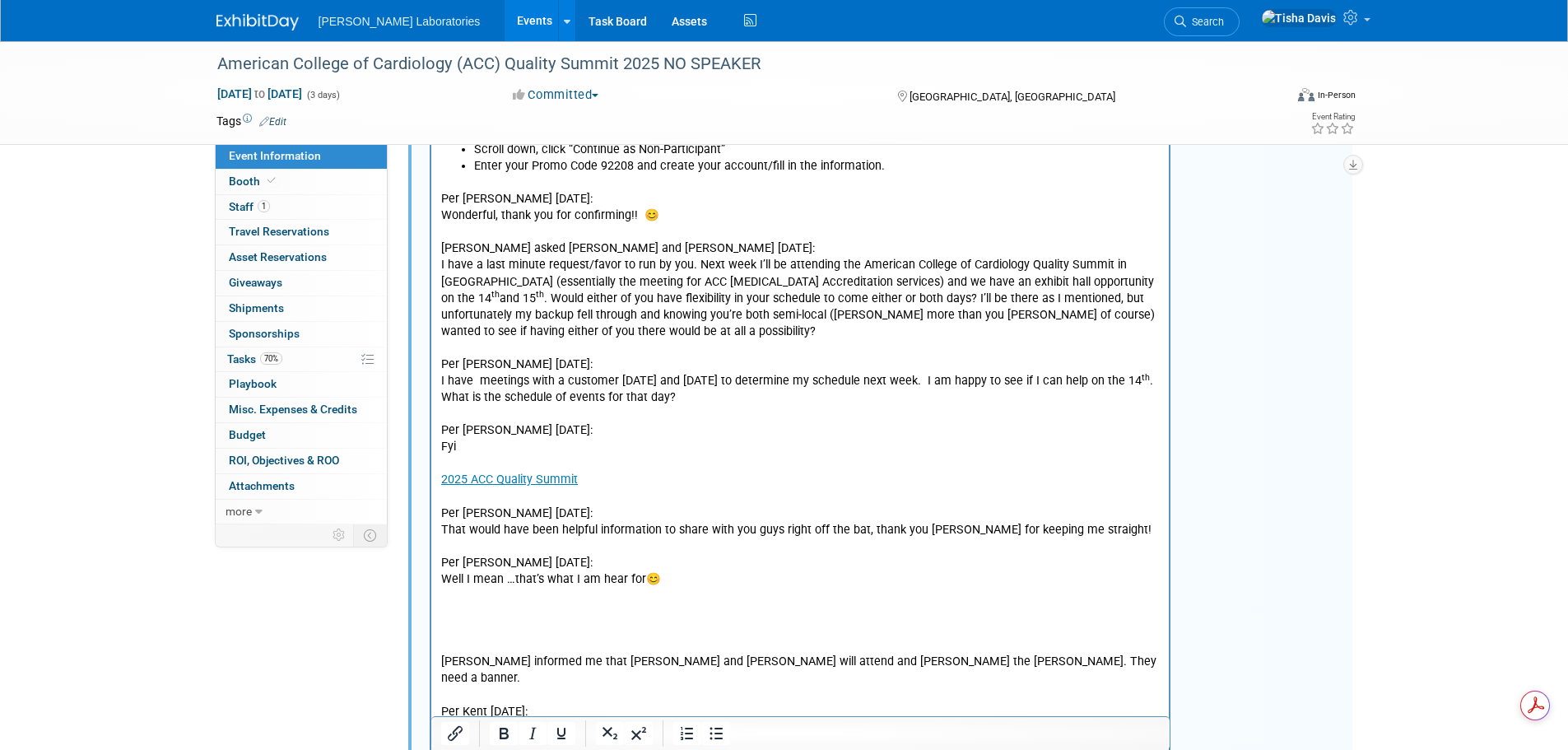
click at [517, 624] on p "Jeff informed me that Craig Chugg and Stacey Stafford will attend and mann the …" at bounding box center [800, 728] width 720 height 215
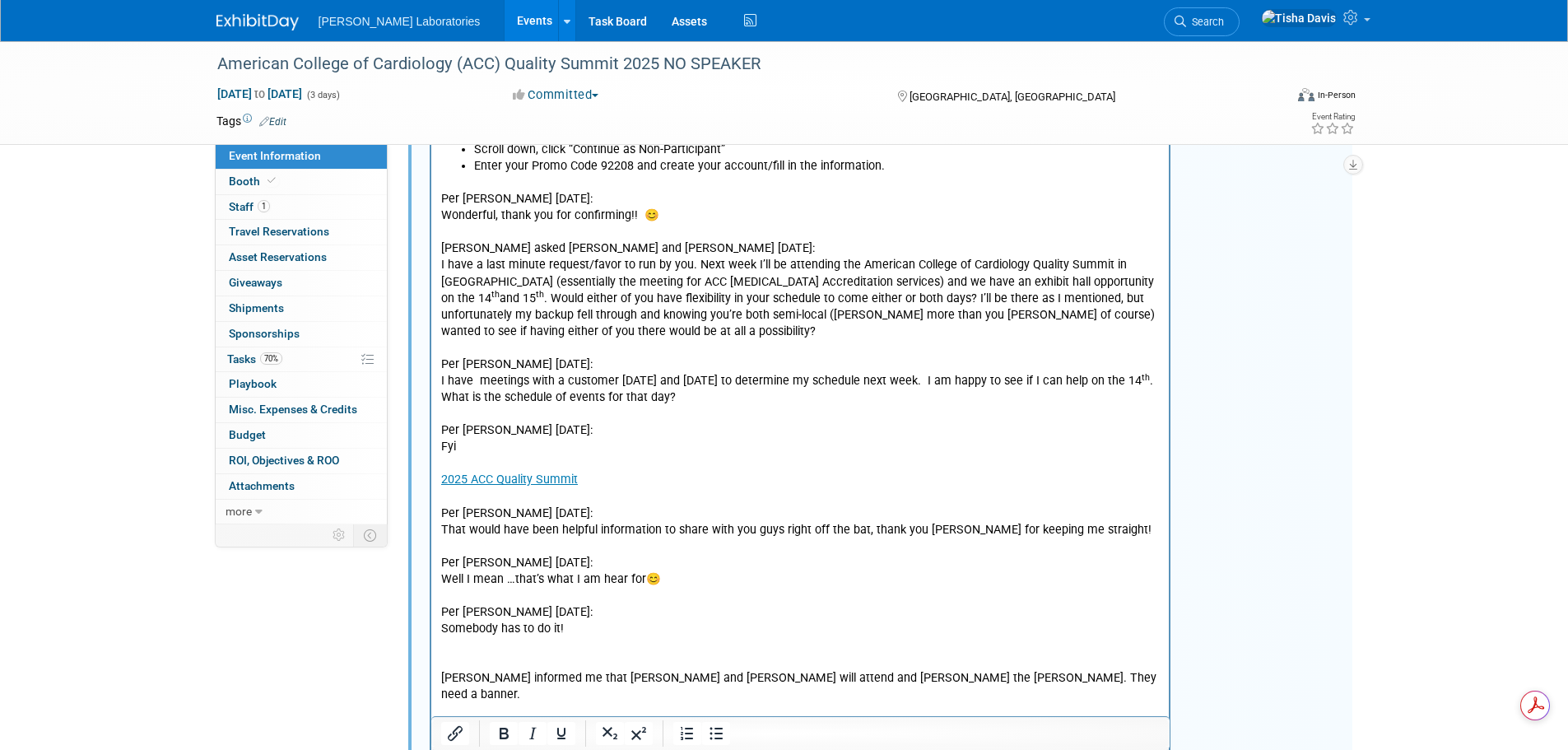
click at [588, 632] on p "Somebody has to do it!" at bounding box center [800, 629] width 720 height 17
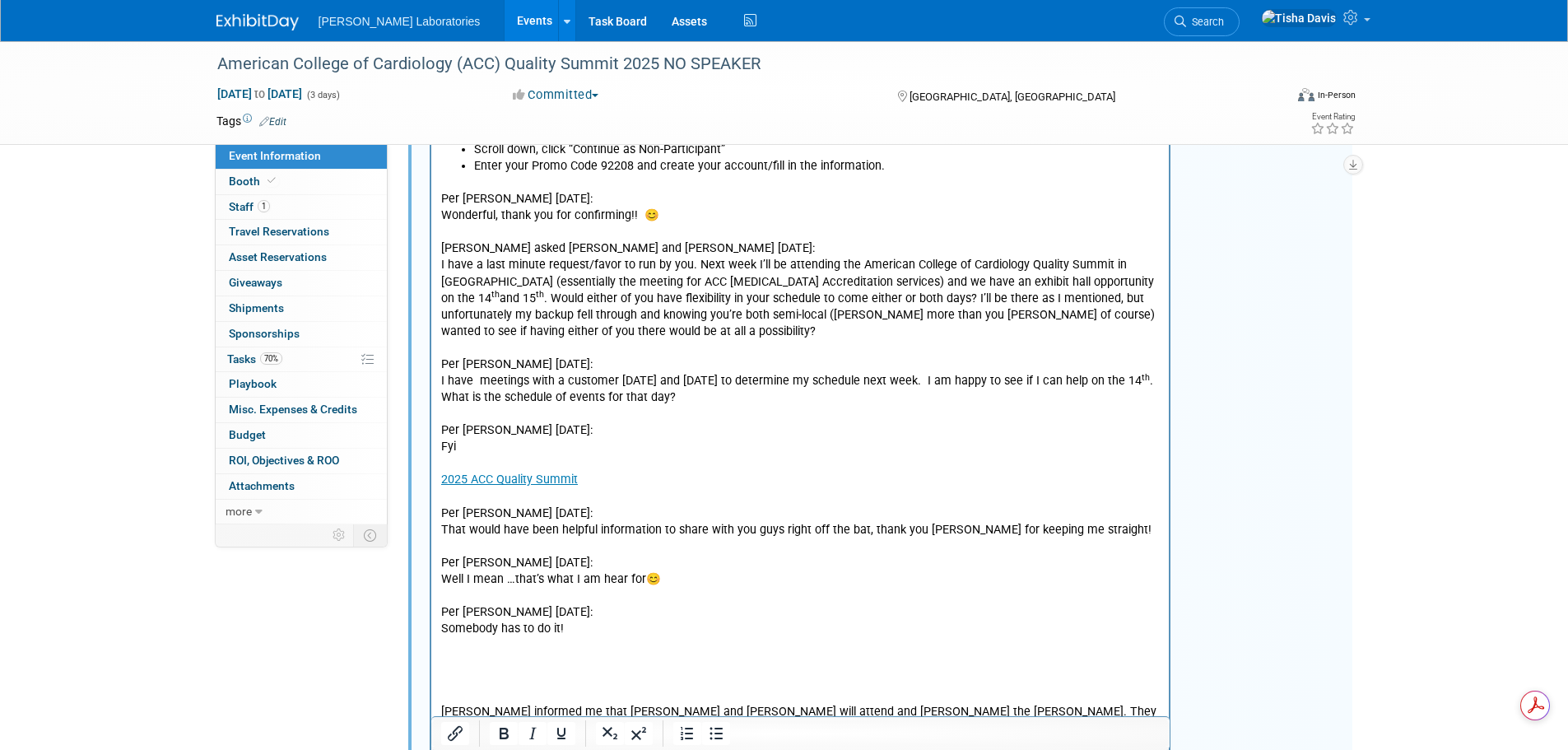
click at [489, 662] on p "Rich Text Area. Press ALT-0 for help." at bounding box center [800, 662] width 720 height 17
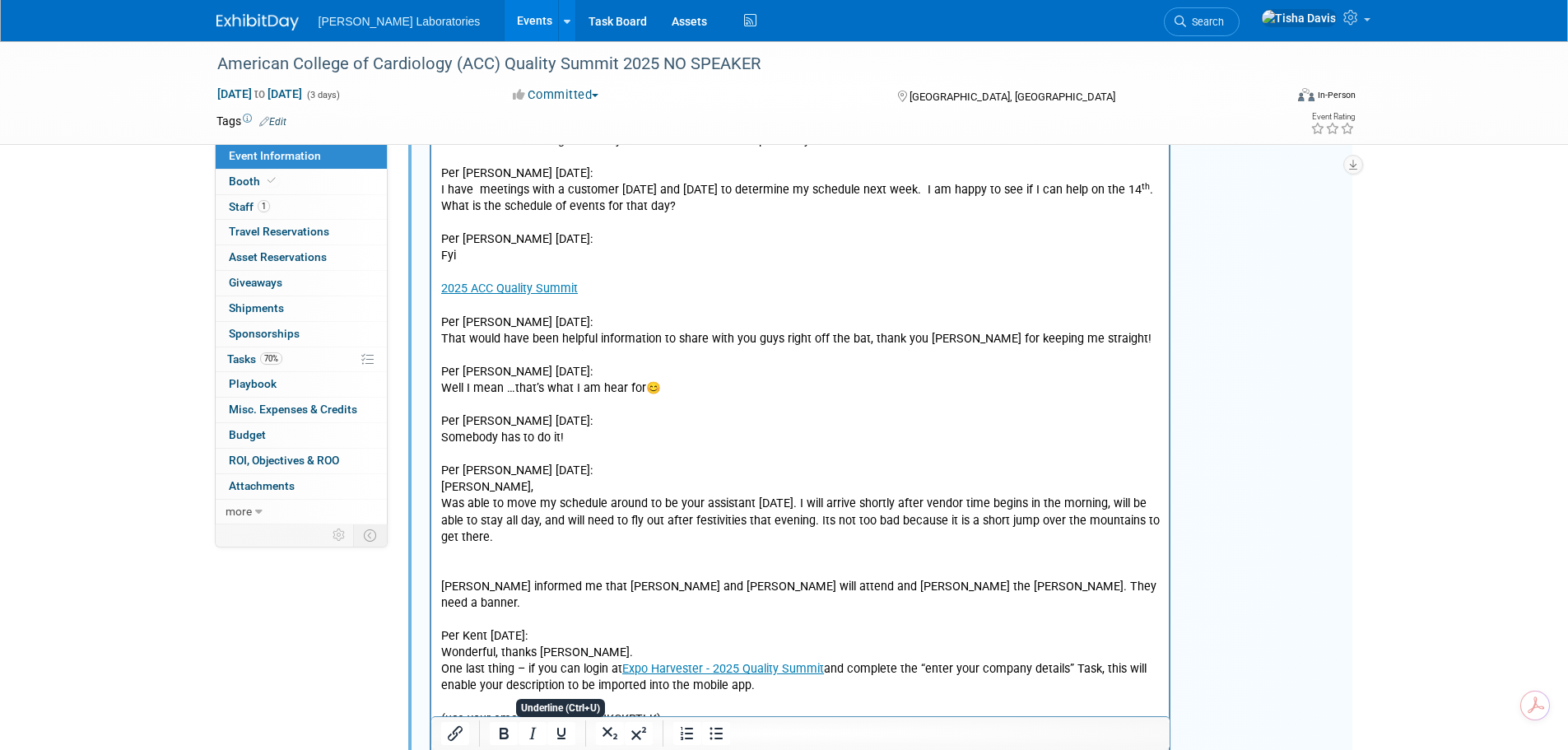
scroll to position [2532, 0]
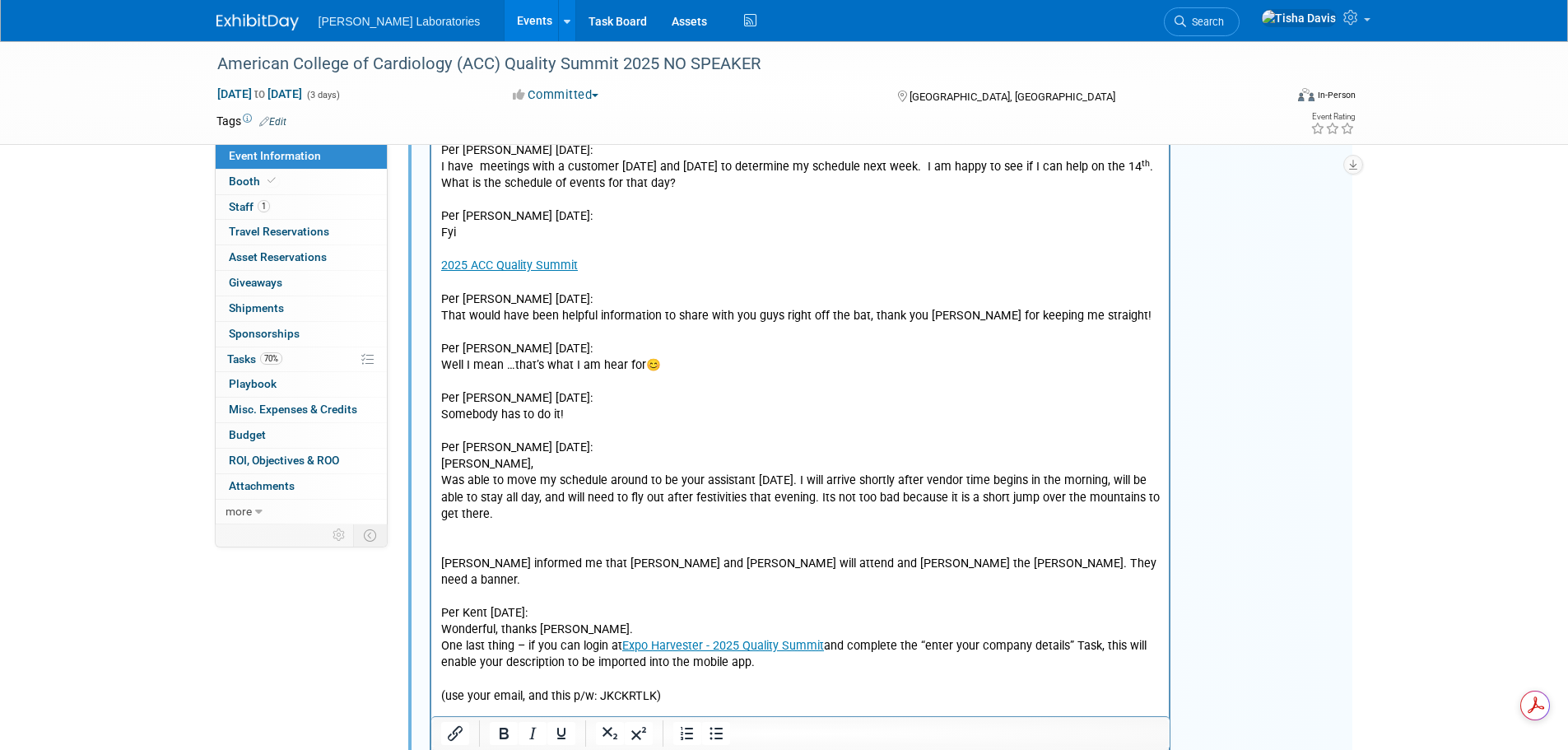
click at [575, 512] on p "Was able to move my schedule around to be your assistant on Tuesday. I will arr…" at bounding box center [800, 497] width 720 height 50
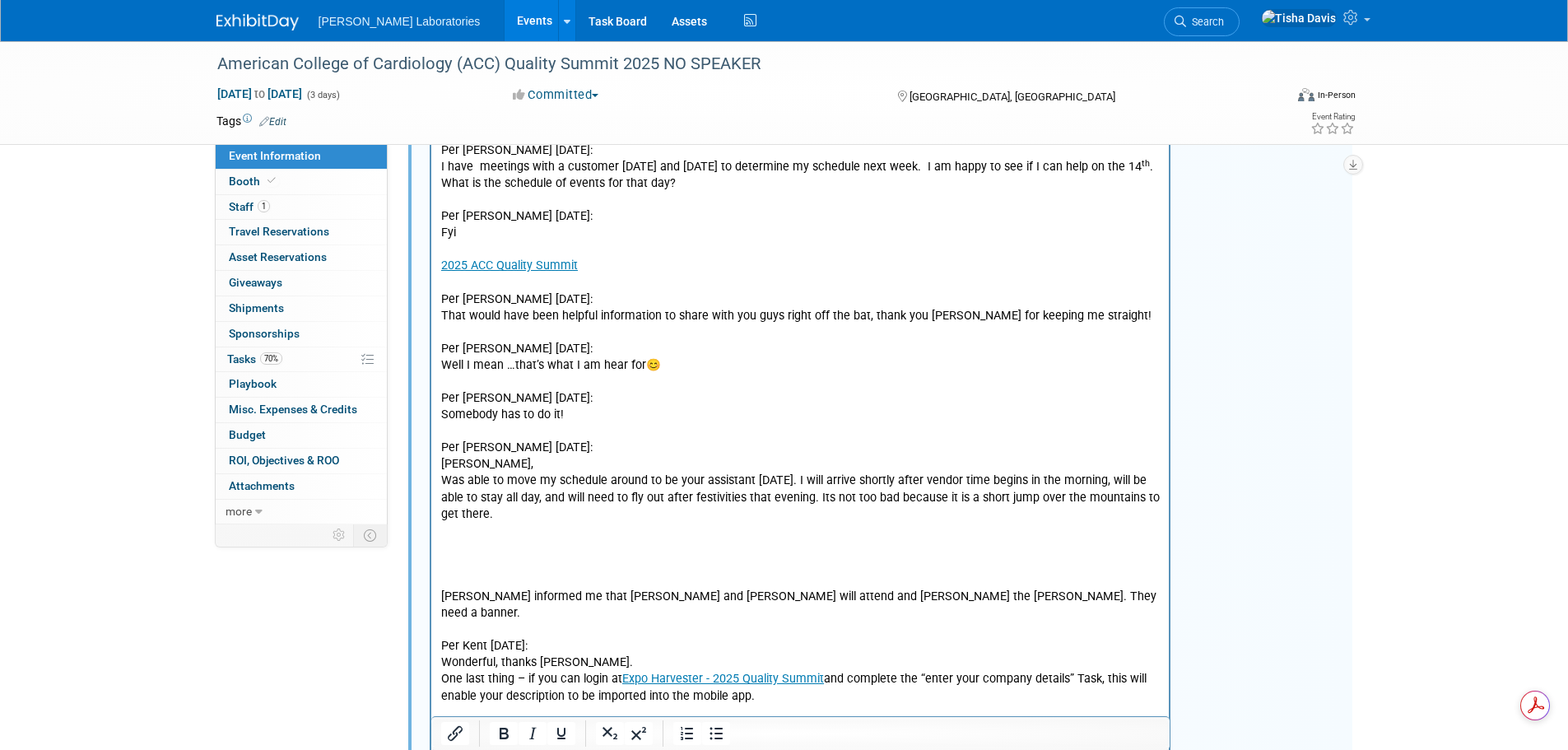
click at [496, 548] on p "Rich Text Area. Press ALT-0 for help." at bounding box center [800, 548] width 720 height 17
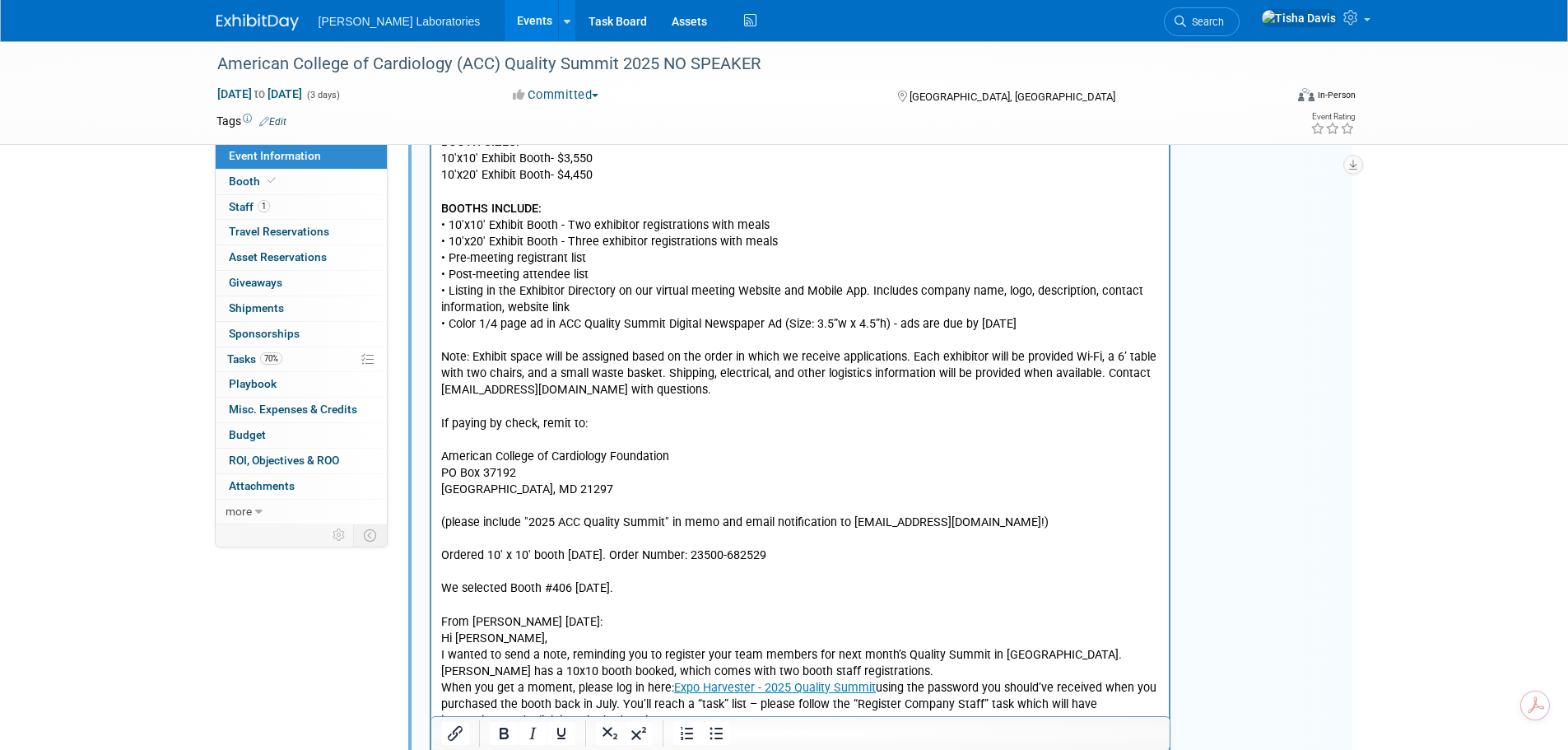
scroll to position [97, 0]
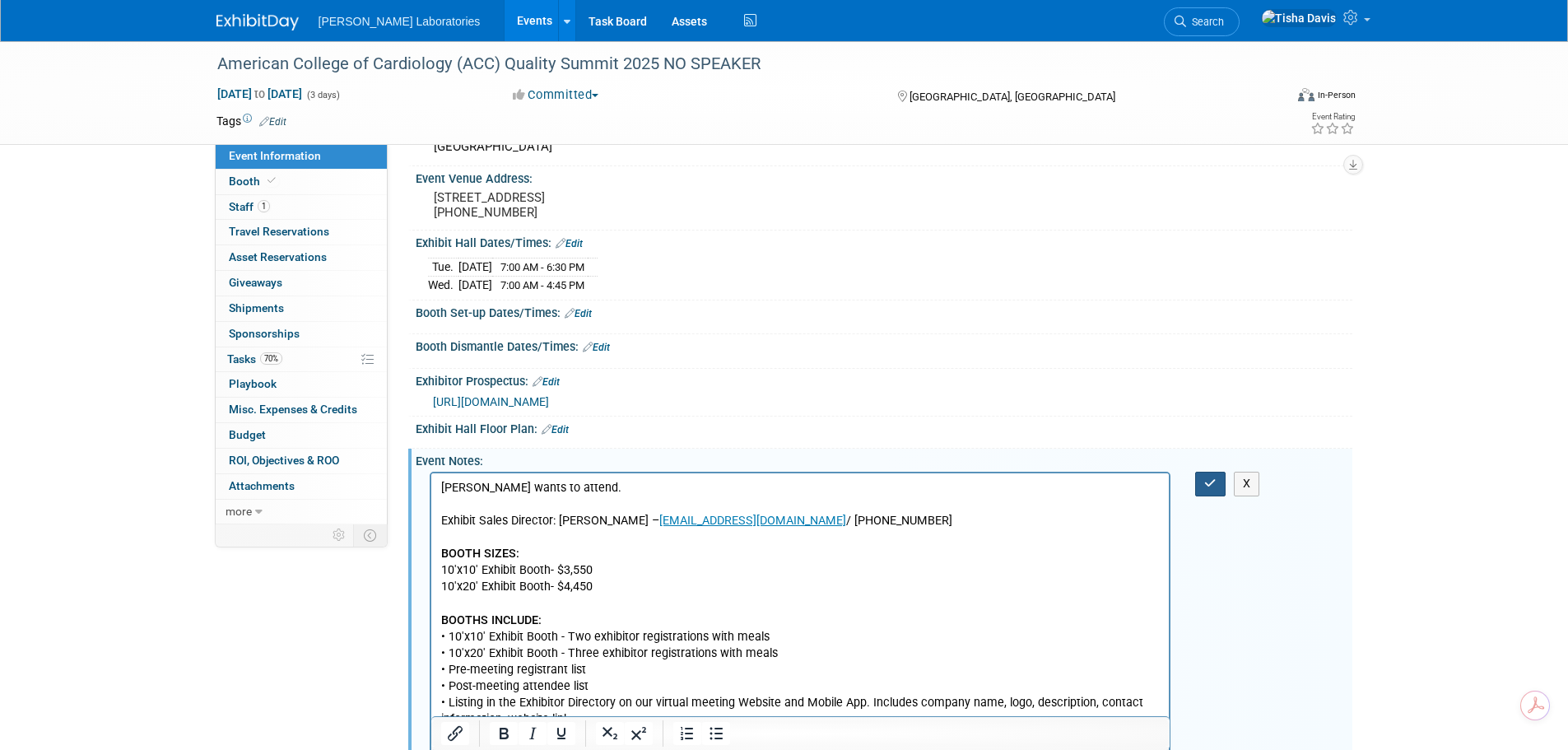
click at [1202, 496] on button "button" at bounding box center [1210, 483] width 30 height 24
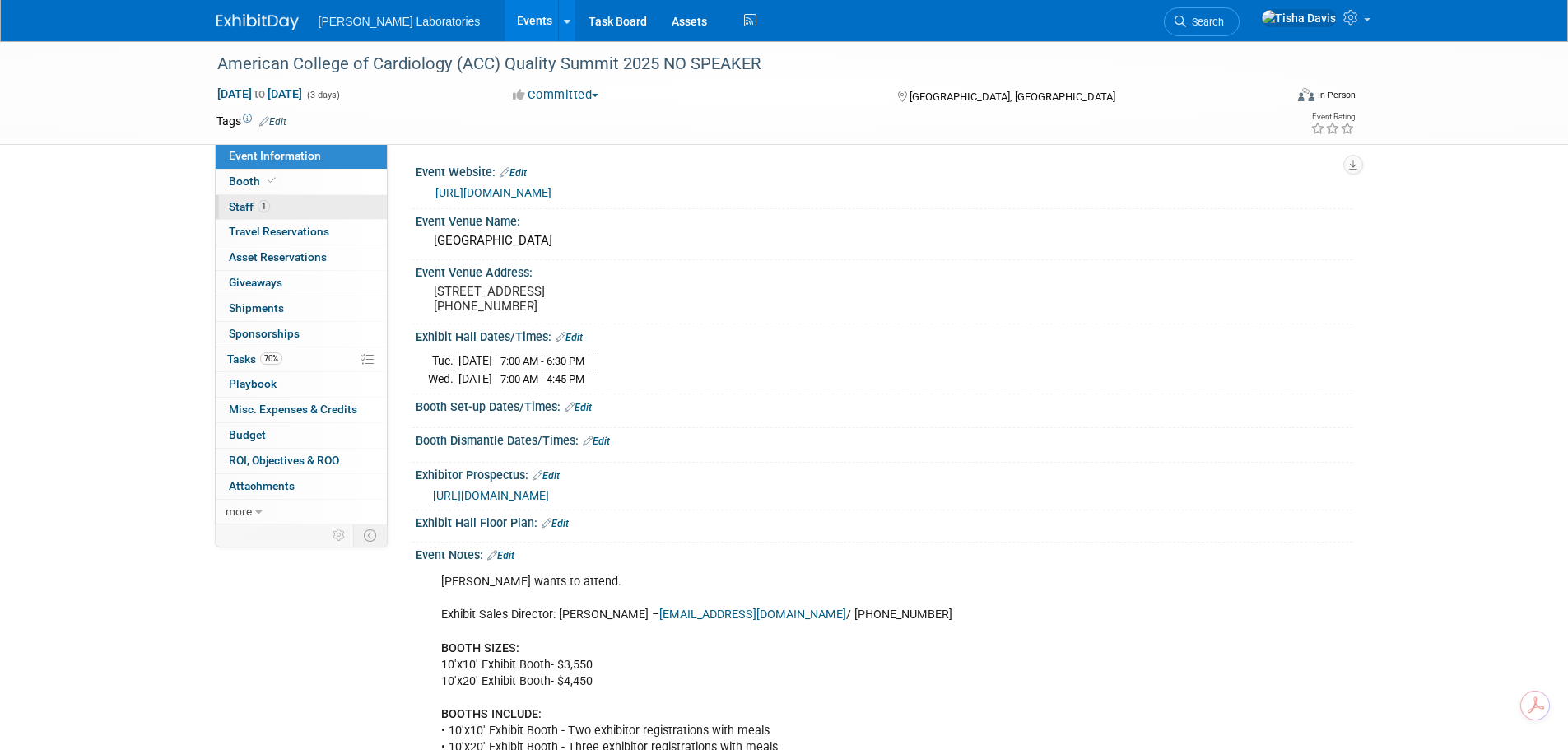
scroll to position [0, 0]
click at [234, 179] on span "Booth" at bounding box center [254, 180] width 51 height 13
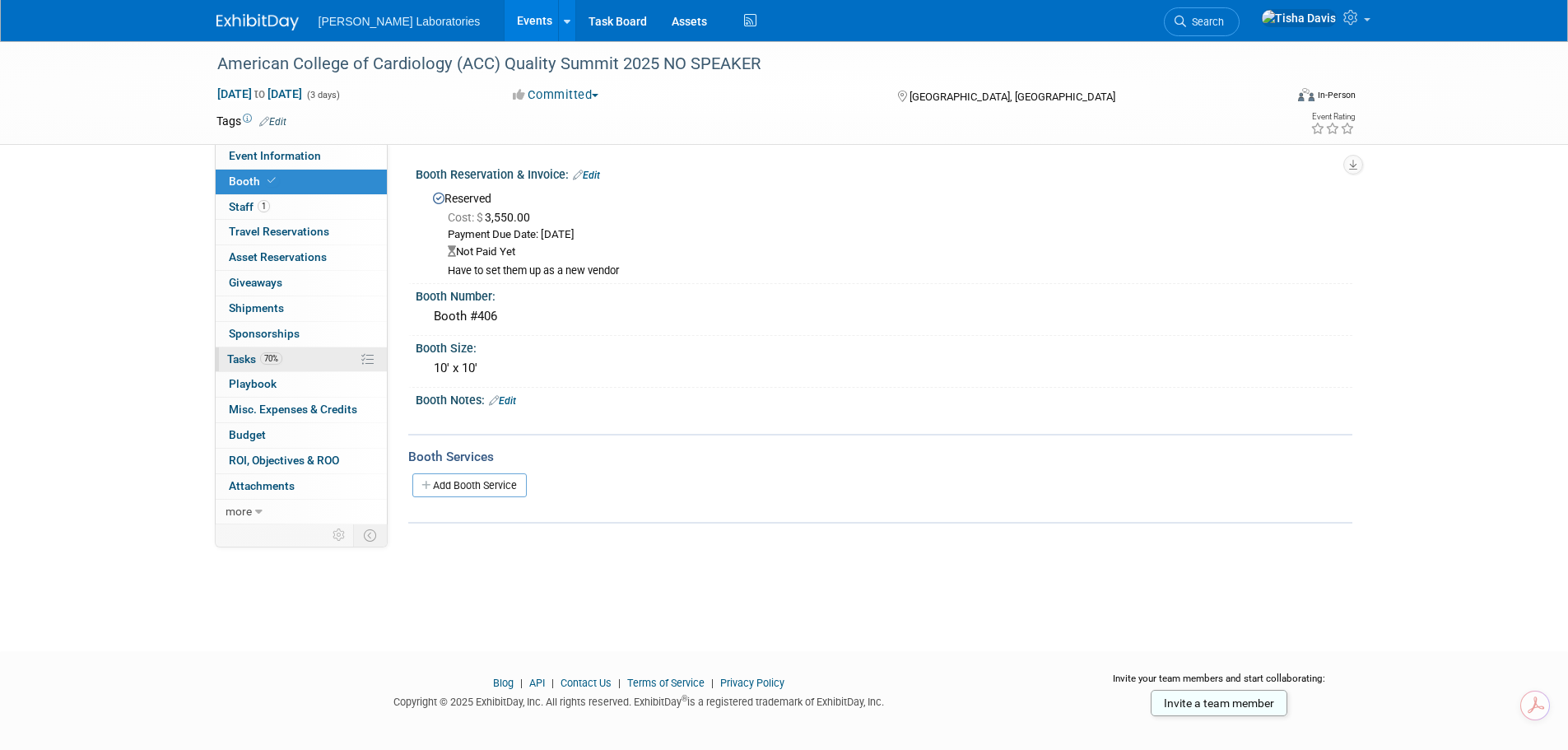
click at [240, 356] on span "Tasks 70%" at bounding box center [254, 358] width 55 height 13
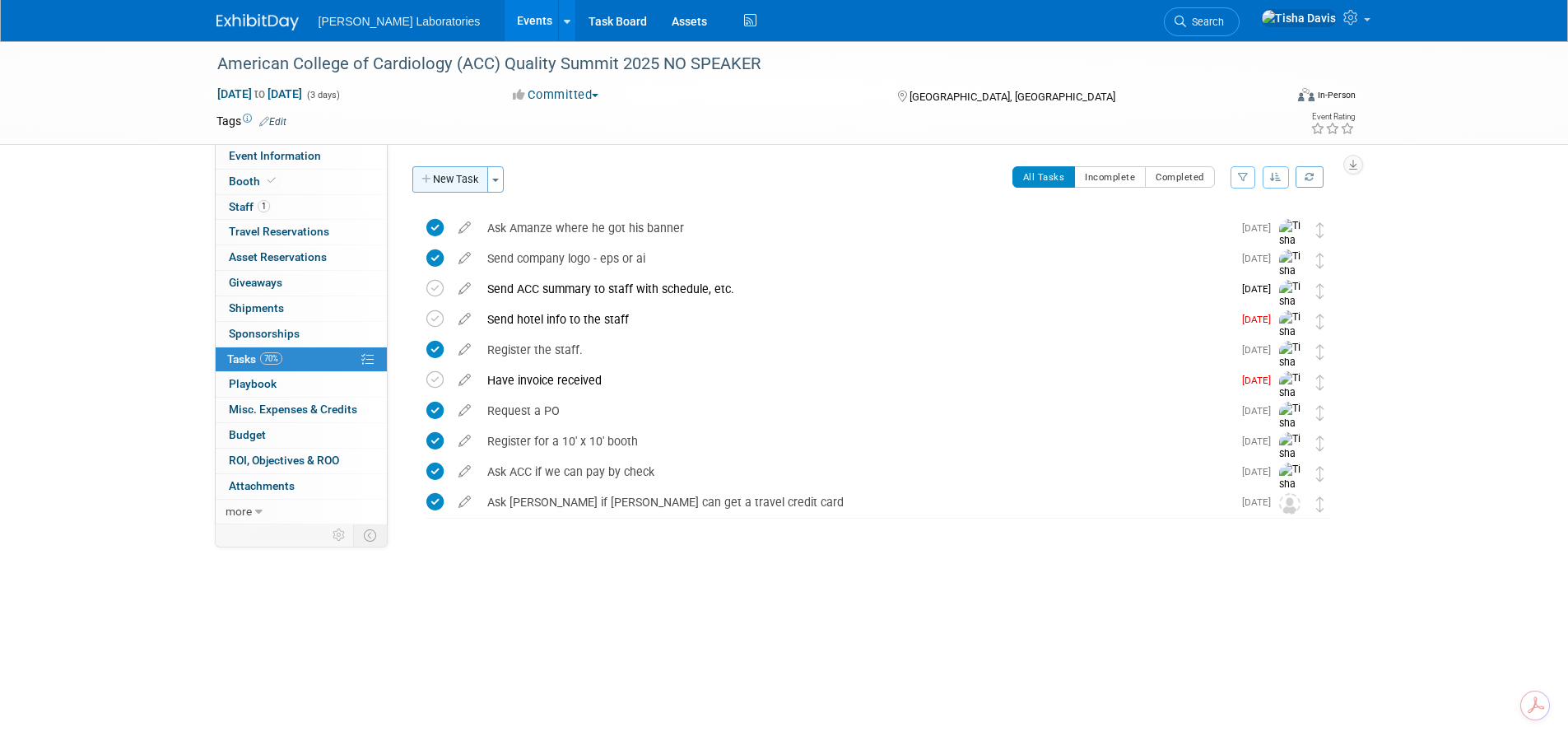
click at [454, 187] on button "New Task" at bounding box center [449, 179] width 76 height 26
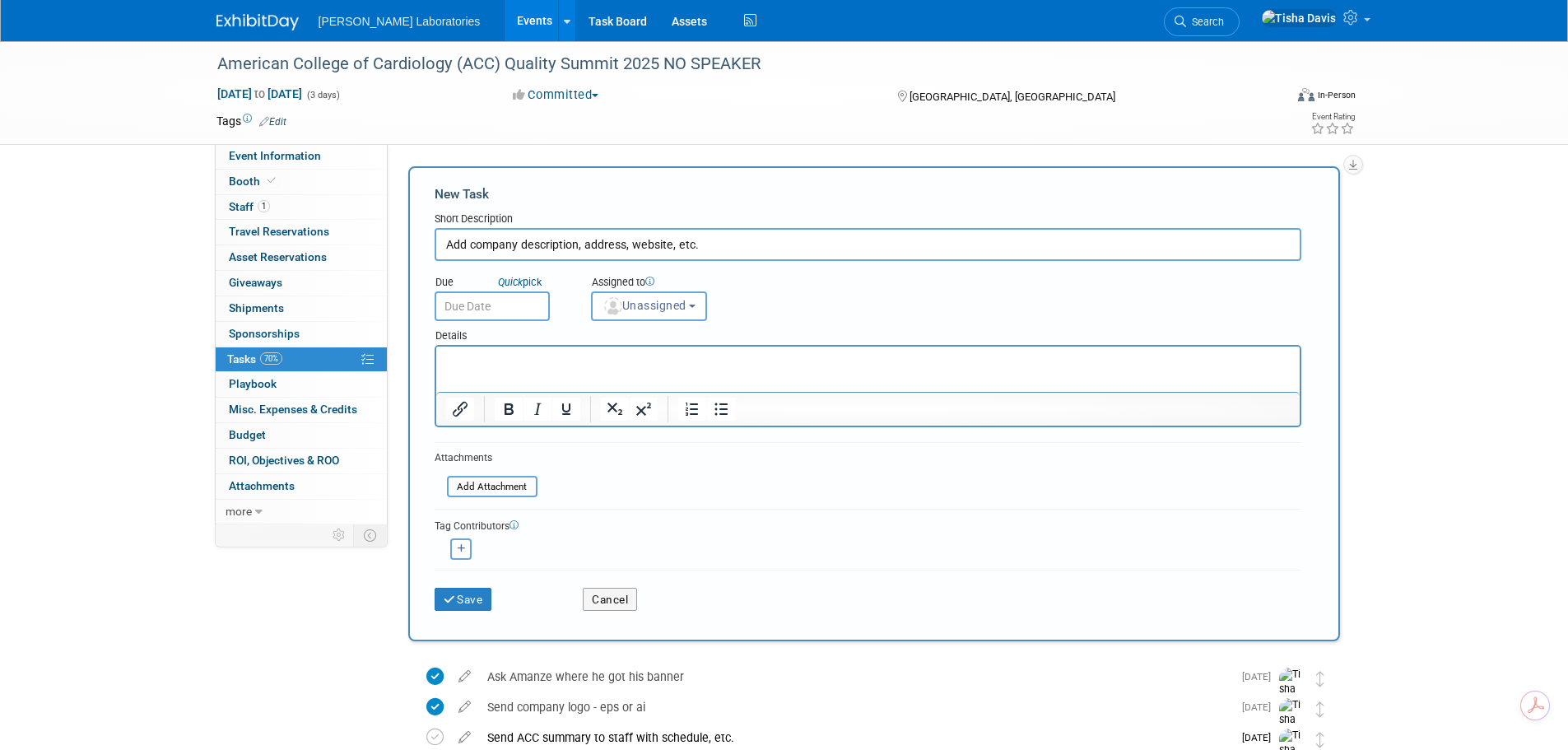
type input "Add company description, address, website, etc."
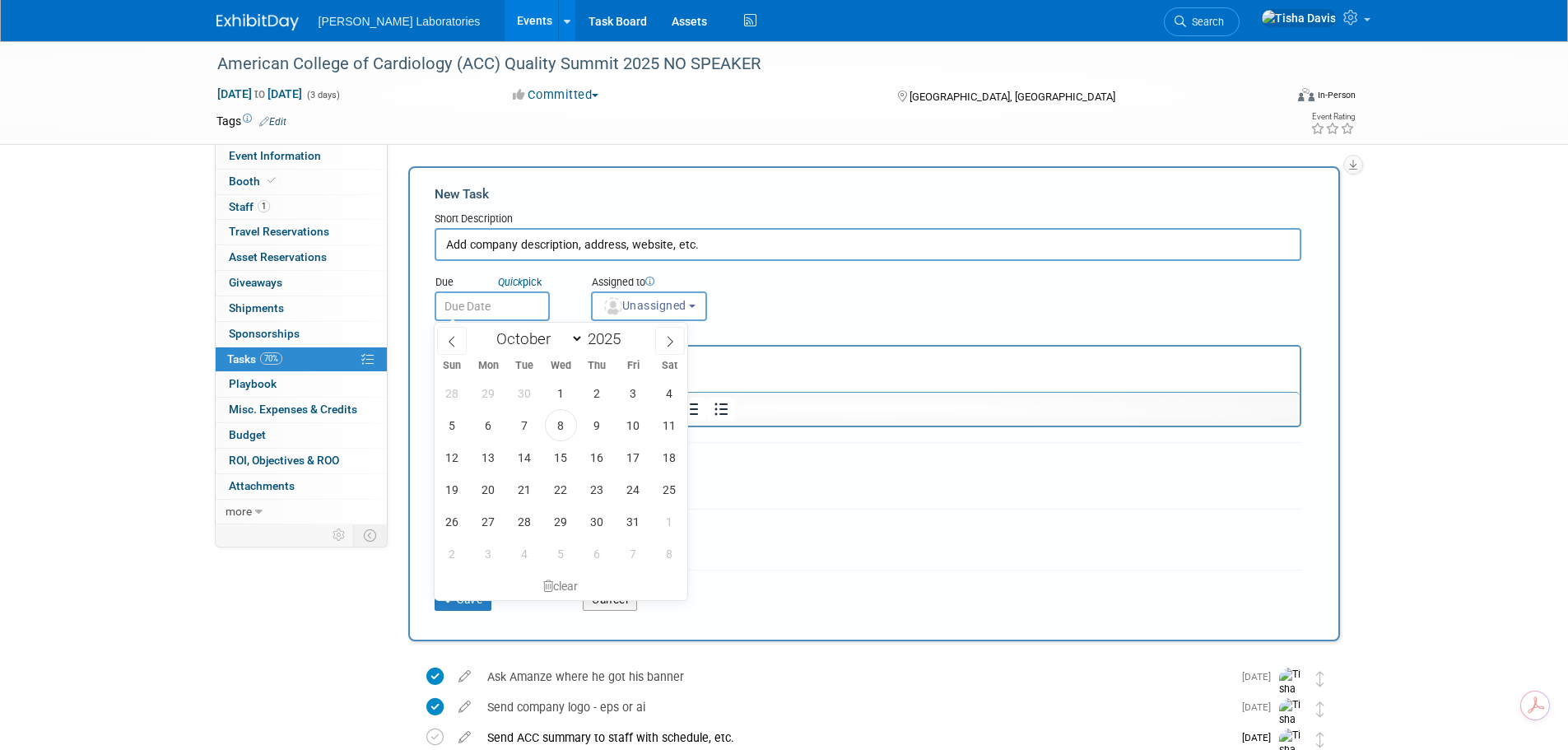
click at [447, 301] on input "text" at bounding box center [492, 306] width 115 height 30
click at [564, 421] on span "8" at bounding box center [560, 425] width 32 height 32
type input "Oct 8, 2025"
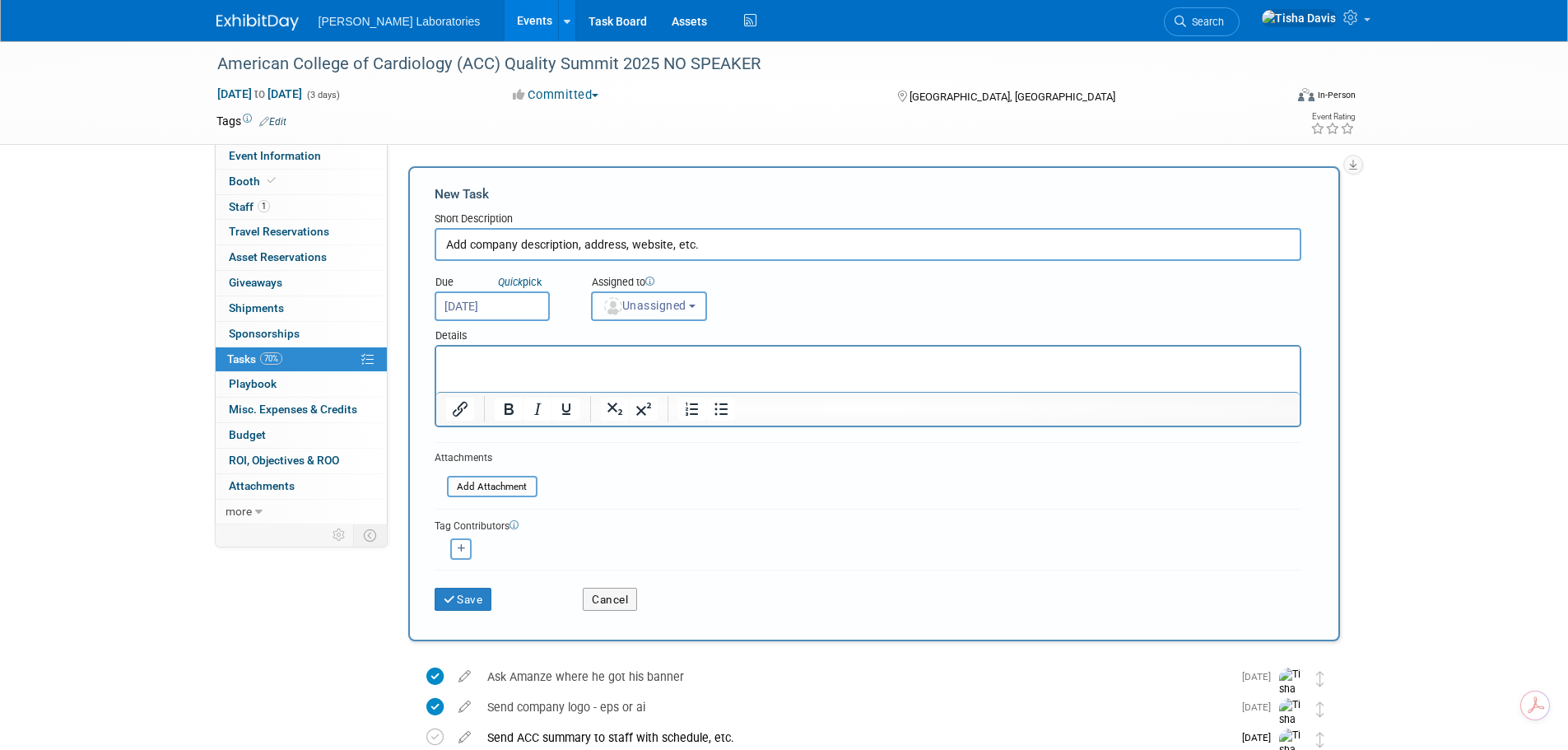
click at [641, 314] on button "Unassigned" at bounding box center [649, 306] width 117 height 30
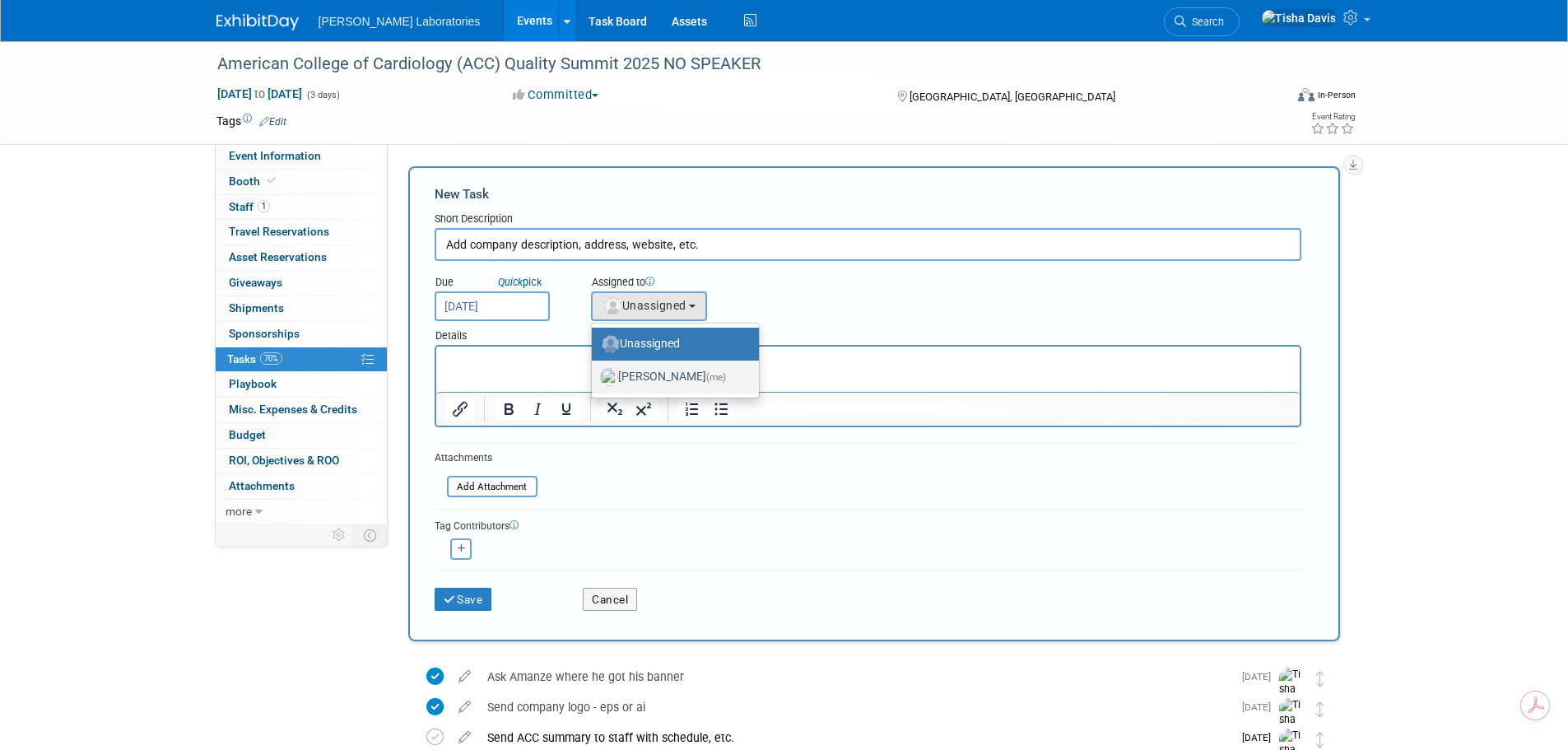
click at [639, 375] on label "Tisha Davis (me)" at bounding box center [671, 377] width 142 height 26
click at [594, 375] on input "Tisha Davis (me)" at bounding box center [589, 375] width 10 height 10
select select "2770856e-d6b1-4121-bfe1-202d7e478624"
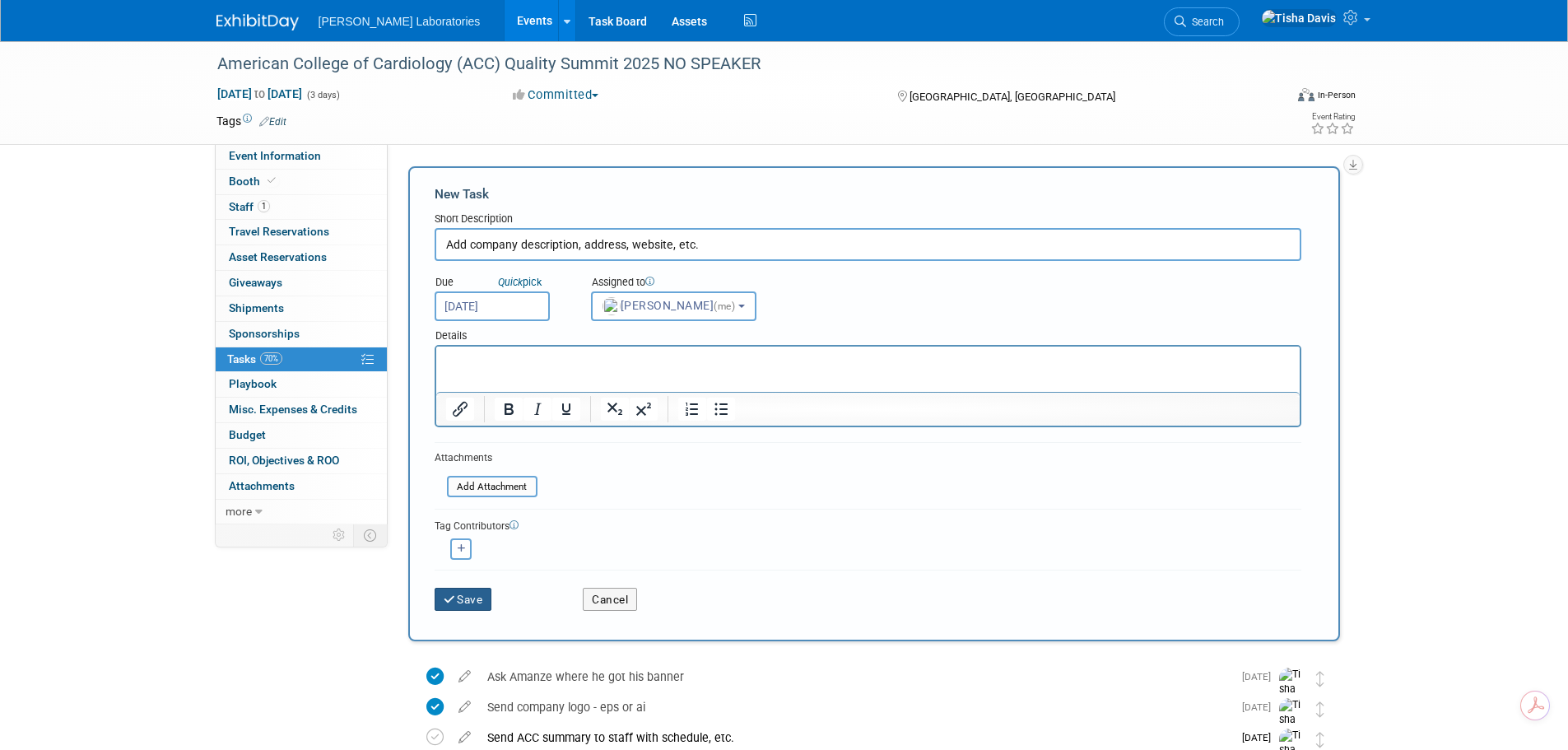
click at [463, 607] on button "Save" at bounding box center [463, 599] width 57 height 23
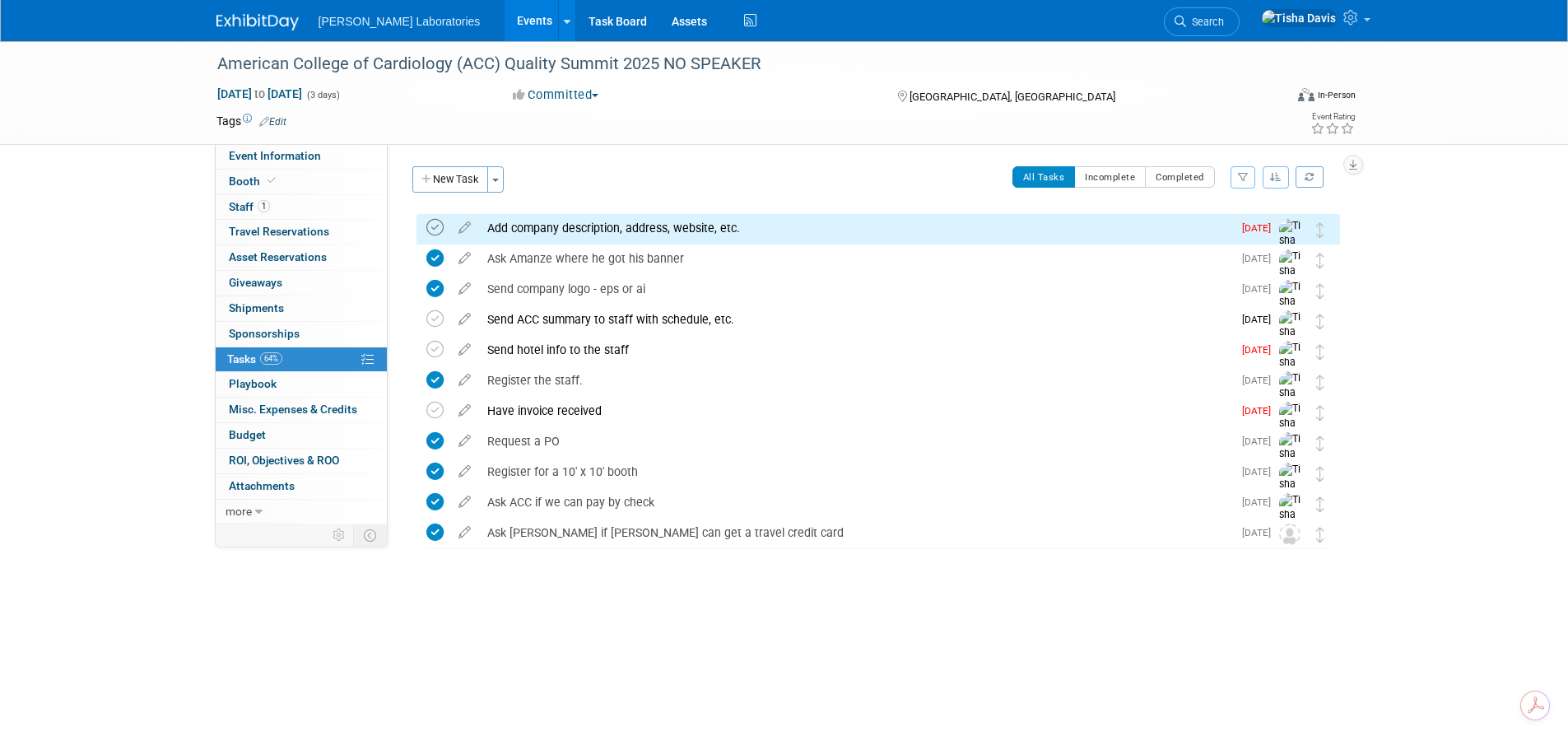
click at [430, 231] on icon at bounding box center [435, 227] width 17 height 17
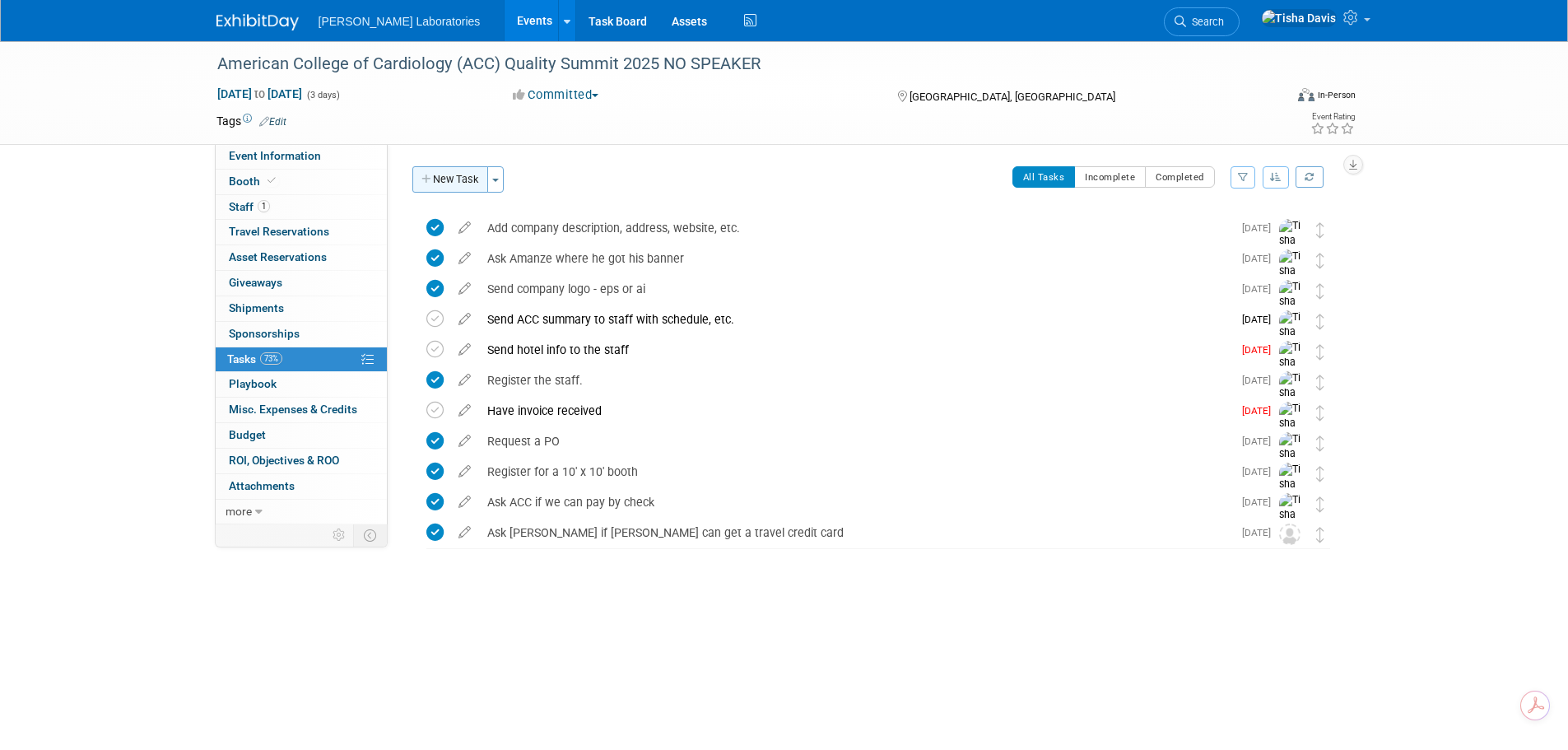
click at [450, 180] on button "New Task" at bounding box center [449, 179] width 76 height 26
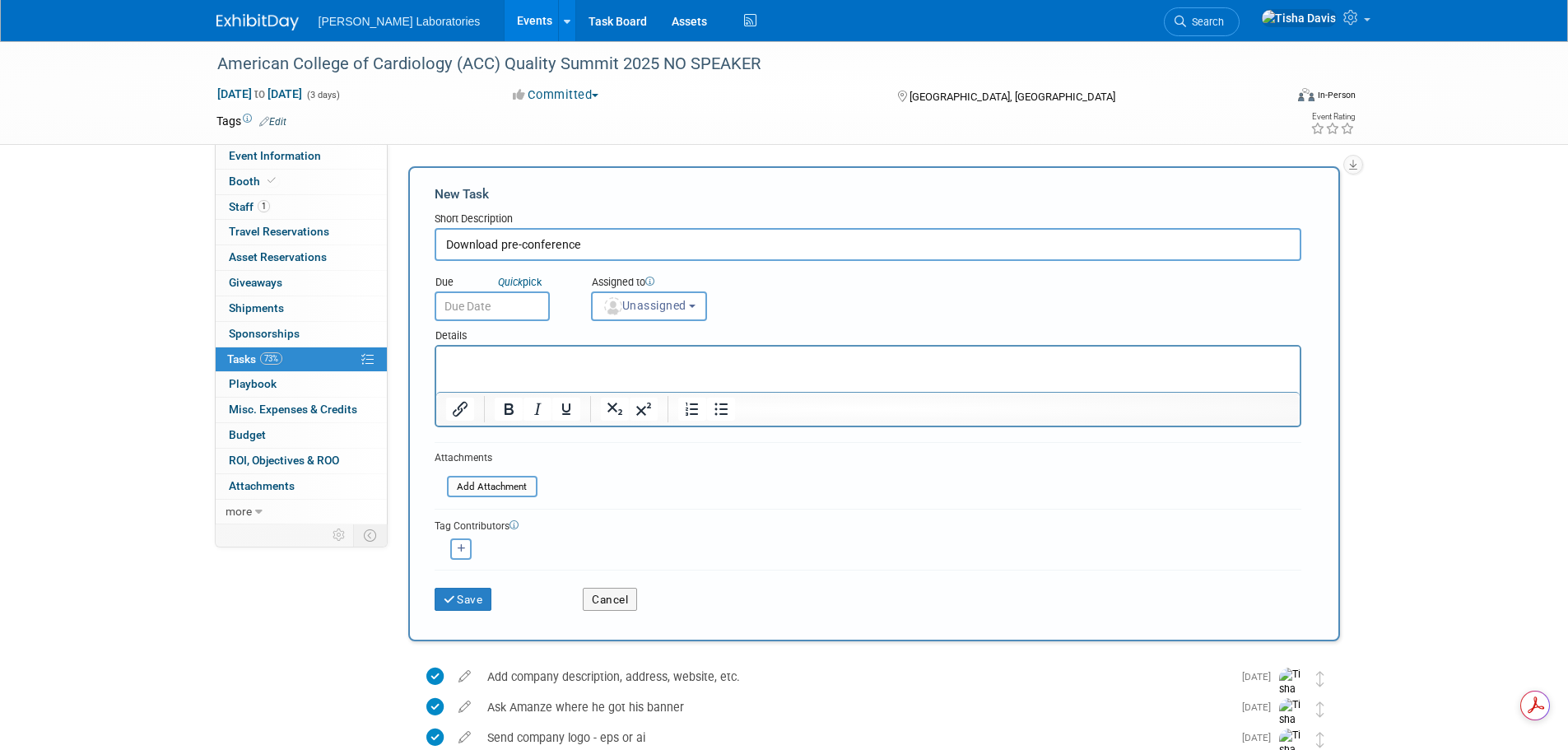
click at [789, 231] on input "Download pre-conference" at bounding box center [868, 245] width 867 height 33
type input "Download pre-conference Attendee list"
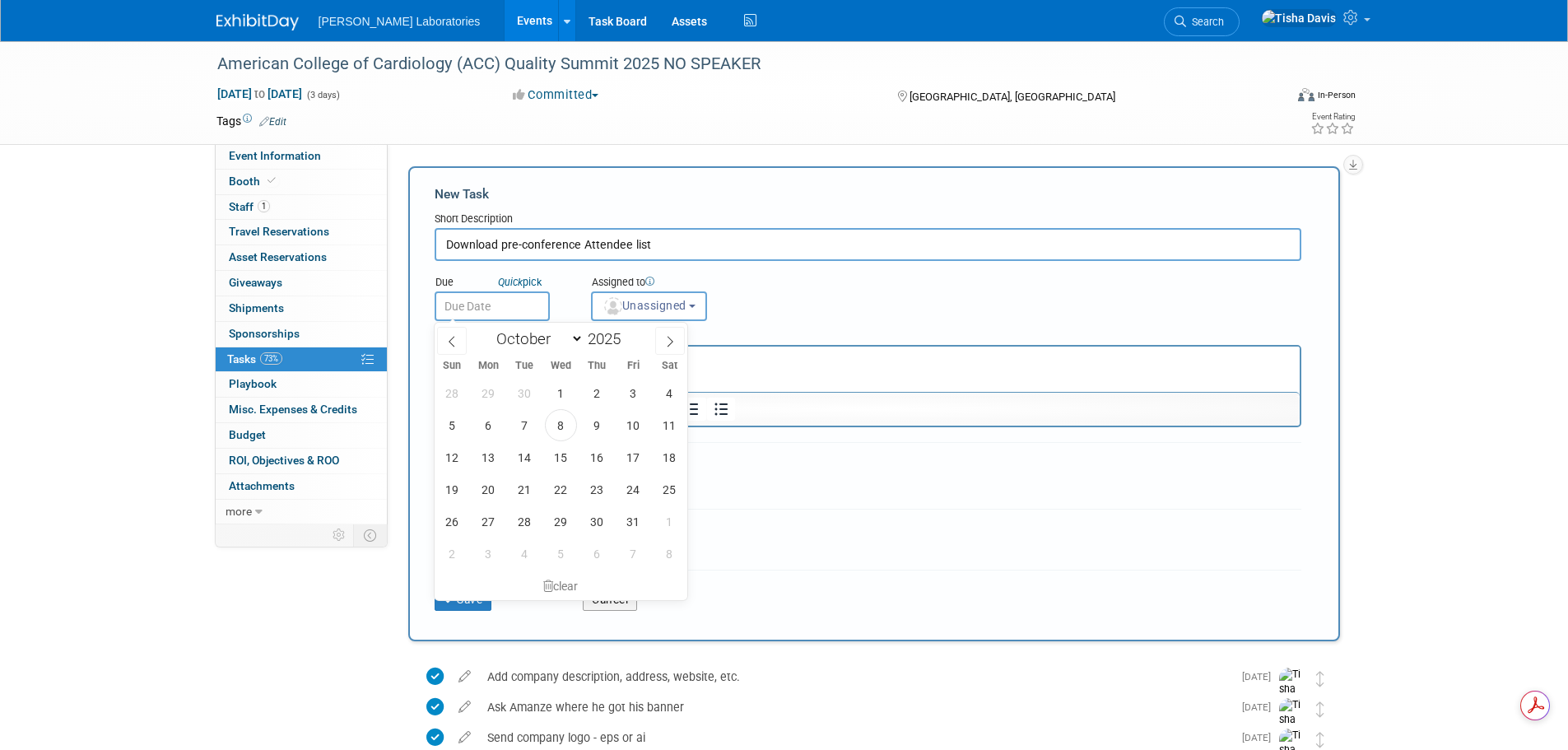
click at [529, 305] on input "text" at bounding box center [492, 306] width 115 height 30
click at [562, 420] on span "8" at bounding box center [560, 425] width 32 height 32
type input "Oct 8, 2025"
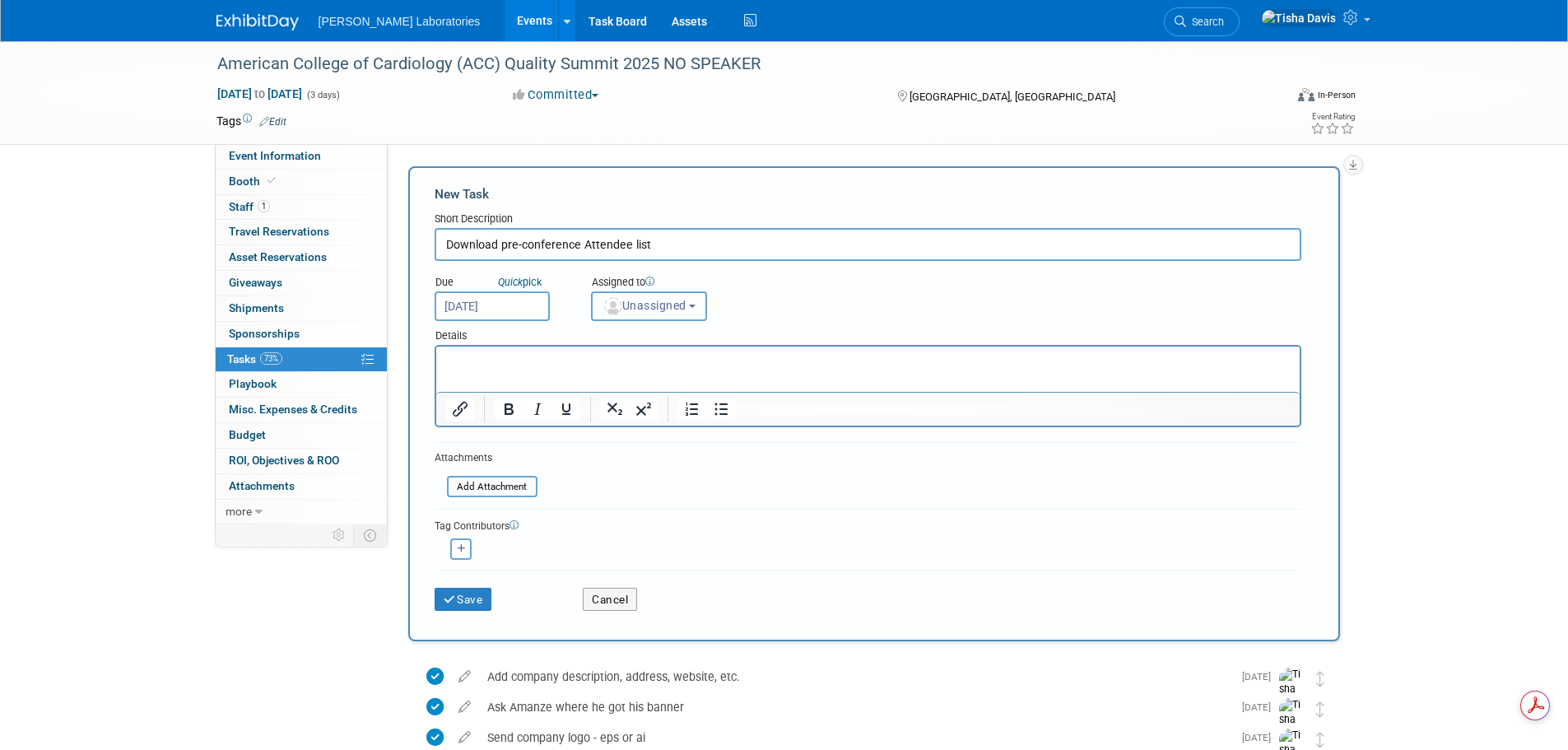
click at [686, 305] on span "Unassigned" at bounding box center [645, 305] width 84 height 13
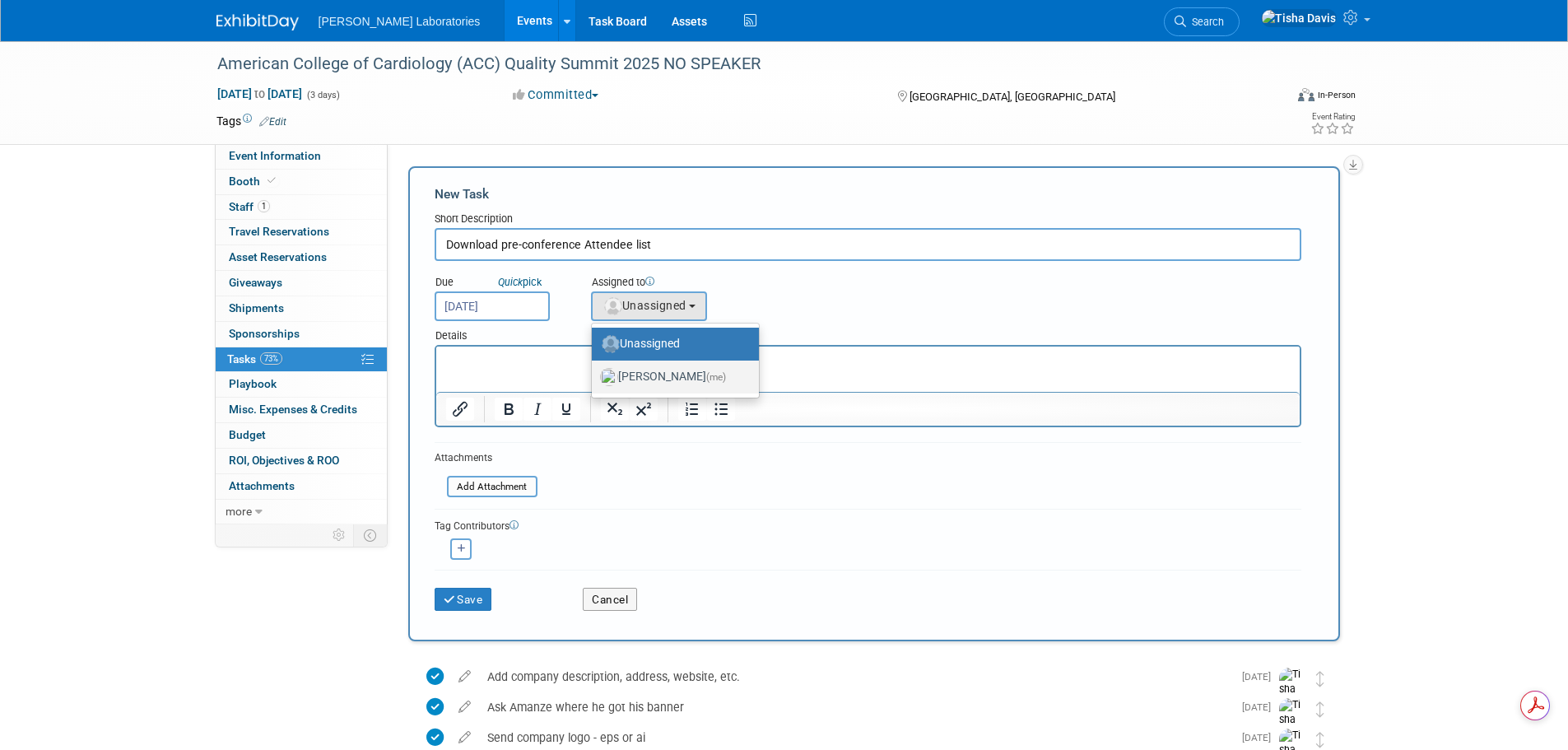
click at [661, 383] on label "Tisha Davis (me)" at bounding box center [671, 377] width 142 height 26
click at [594, 380] on input "Tisha Davis (me)" at bounding box center [589, 375] width 10 height 10
select select "2770856e-d6b1-4121-bfe1-202d7e478624"
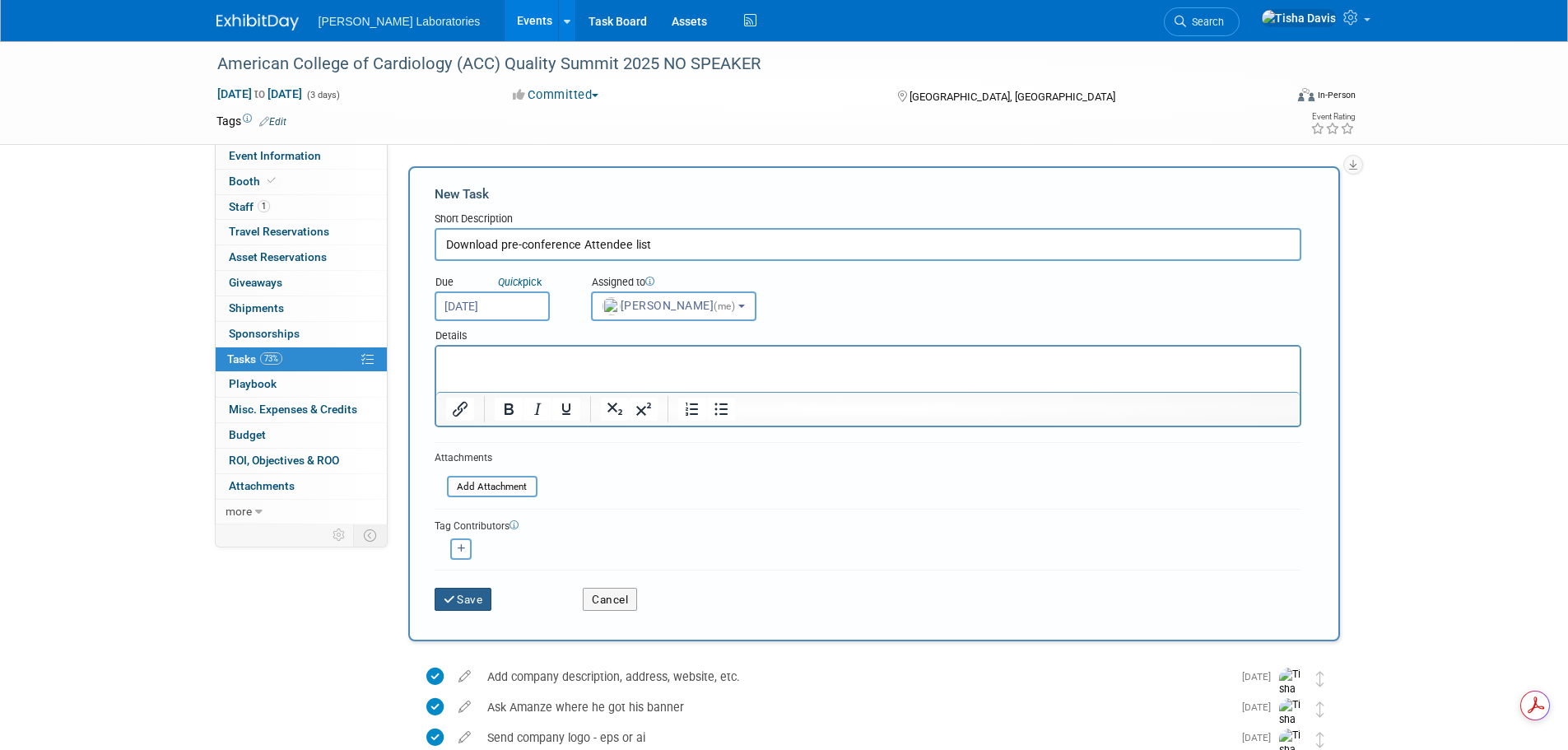
click at [470, 602] on button "Save" at bounding box center [463, 599] width 57 height 23
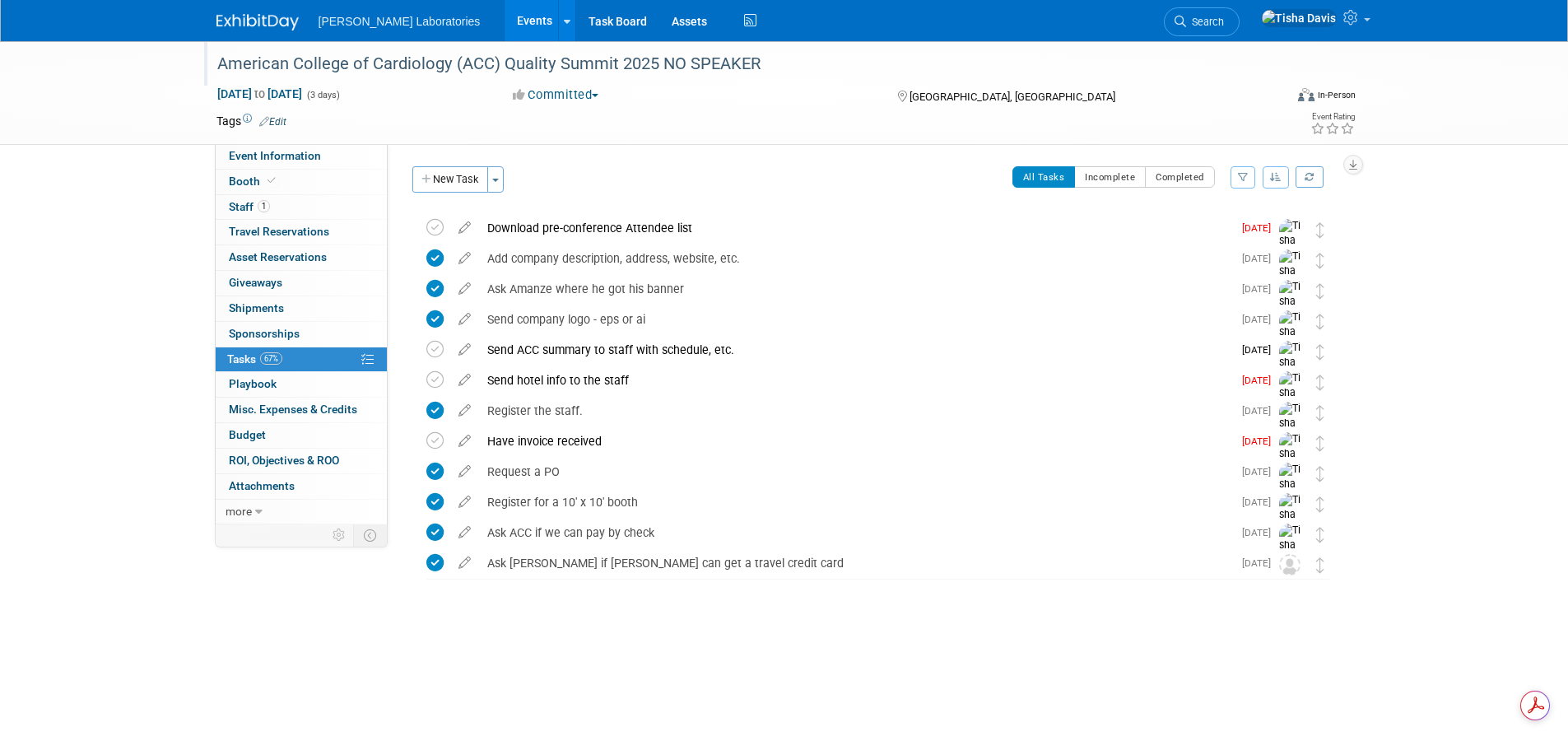
click at [540, 64] on div "American College of Cardiology (ACC) Quality Summit 2025 NO SPEAKER" at bounding box center [735, 64] width 1048 height 30
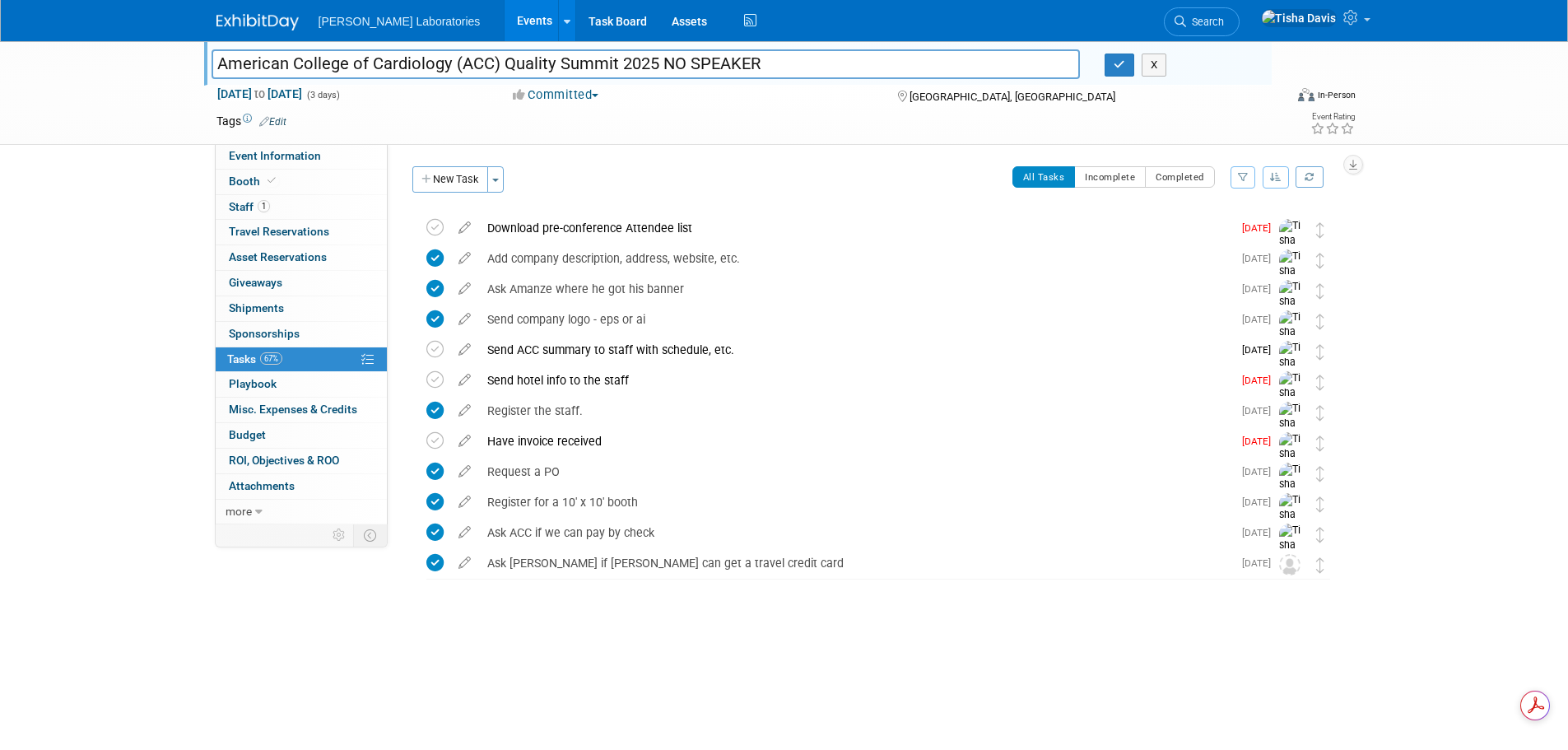
click at [543, 61] on input "American College of Cardiology (ACC) Quality Summit 2025 NO SPEAKER" at bounding box center [646, 64] width 869 height 29
click at [1159, 67] on button "X" at bounding box center [1153, 64] width 25 height 23
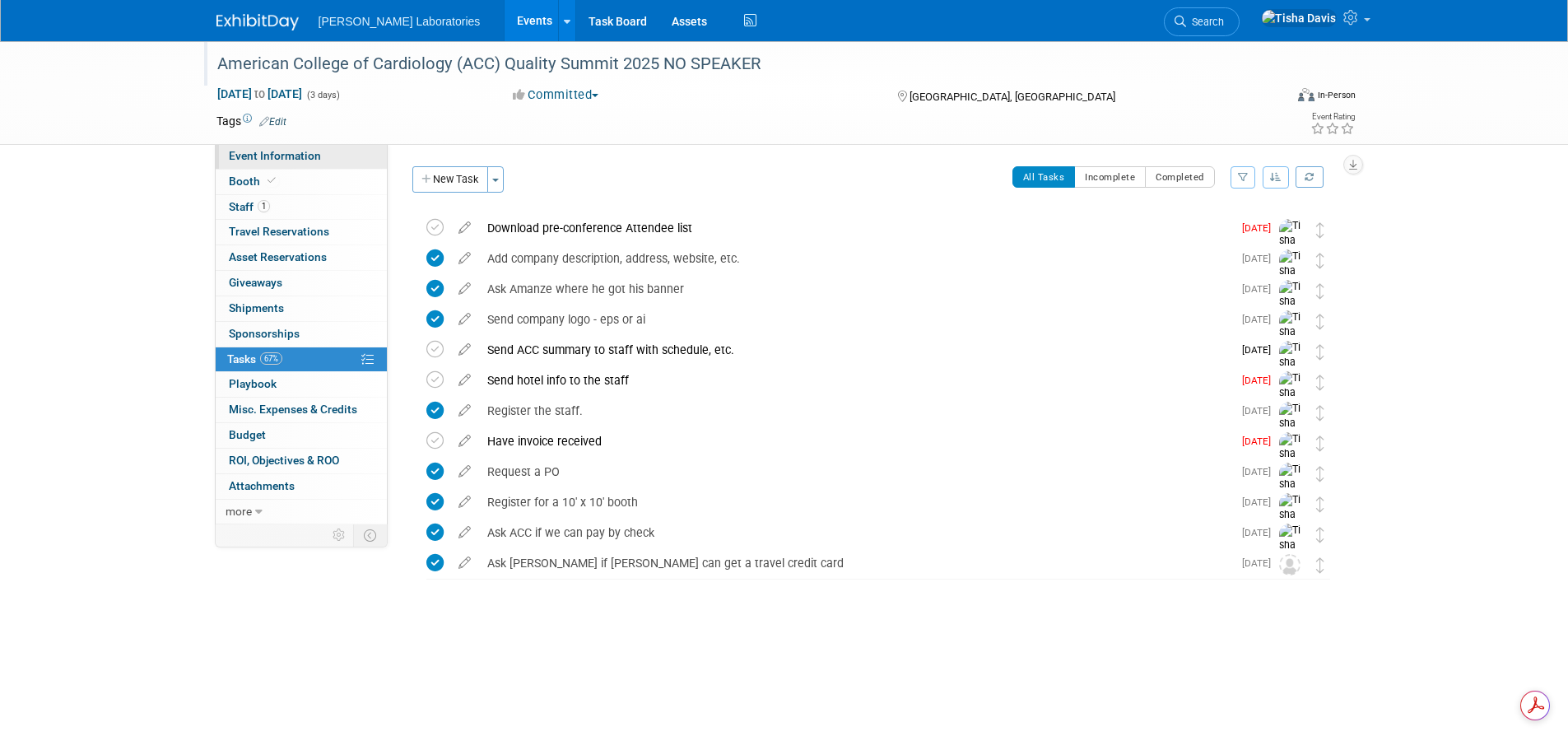
click at [313, 157] on span "Event Information" at bounding box center [275, 155] width 92 height 13
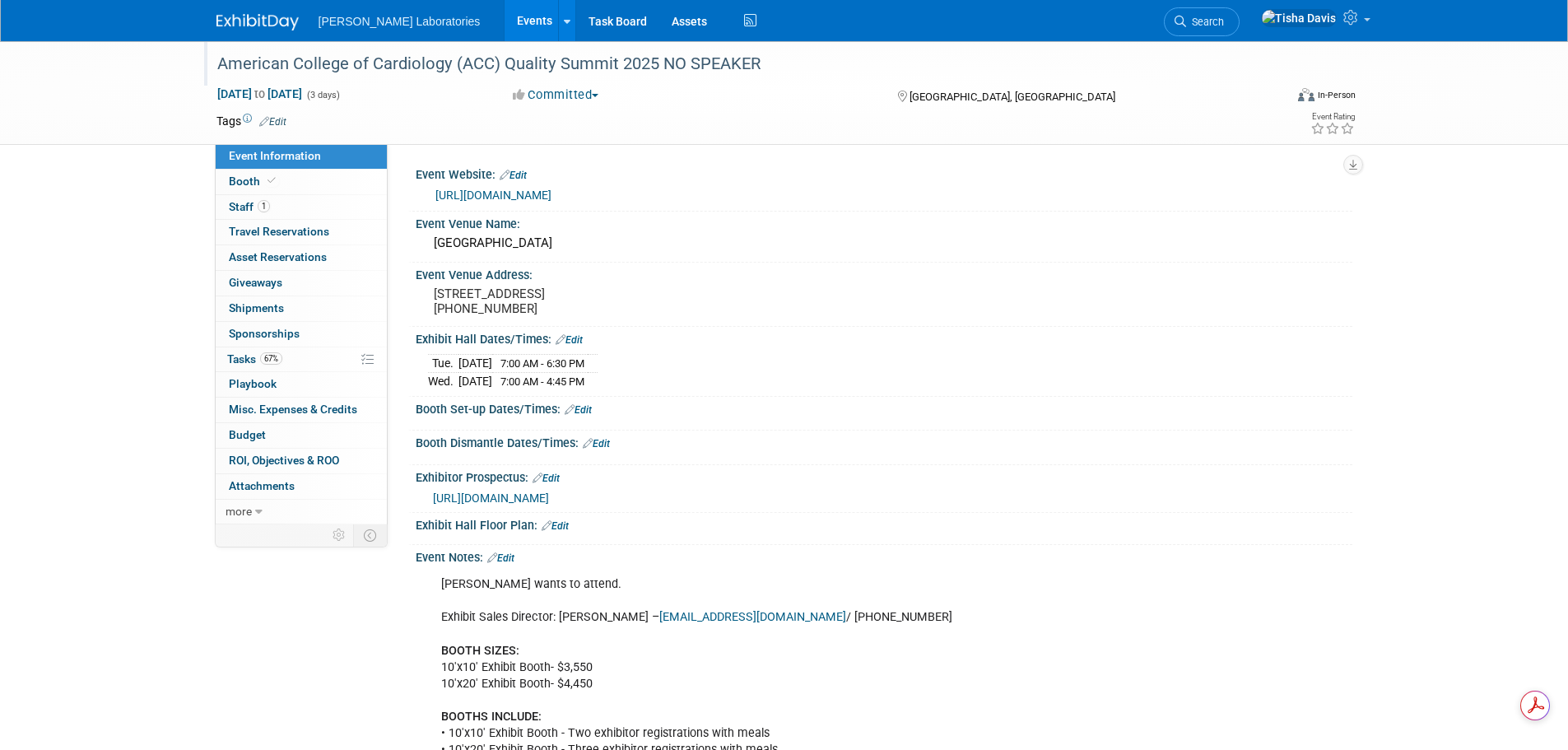
click at [902, 348] on div "Exhibit Hall Dates/Times: Edit" at bounding box center [883, 337] width 936 height 22
click at [512, 564] on link "Edit" at bounding box center [500, 557] width 27 height 11
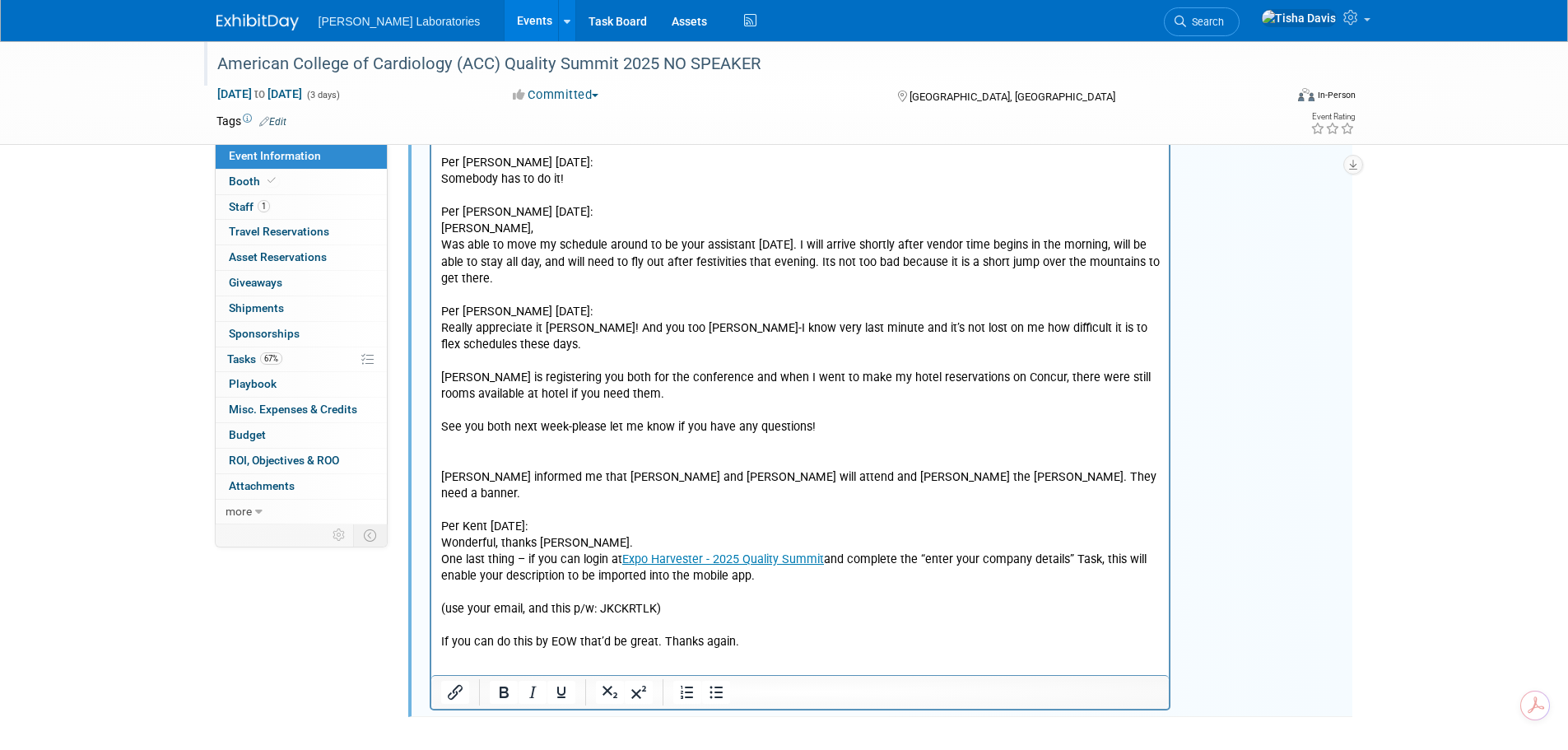
scroll to position [2798, 0]
click at [779, 627] on p "Per Christy 10/8/25: Wonderful, thank you for confirming!! 😊 Jeff asked Kraig C…" at bounding box center [800, 188] width 720 height 925
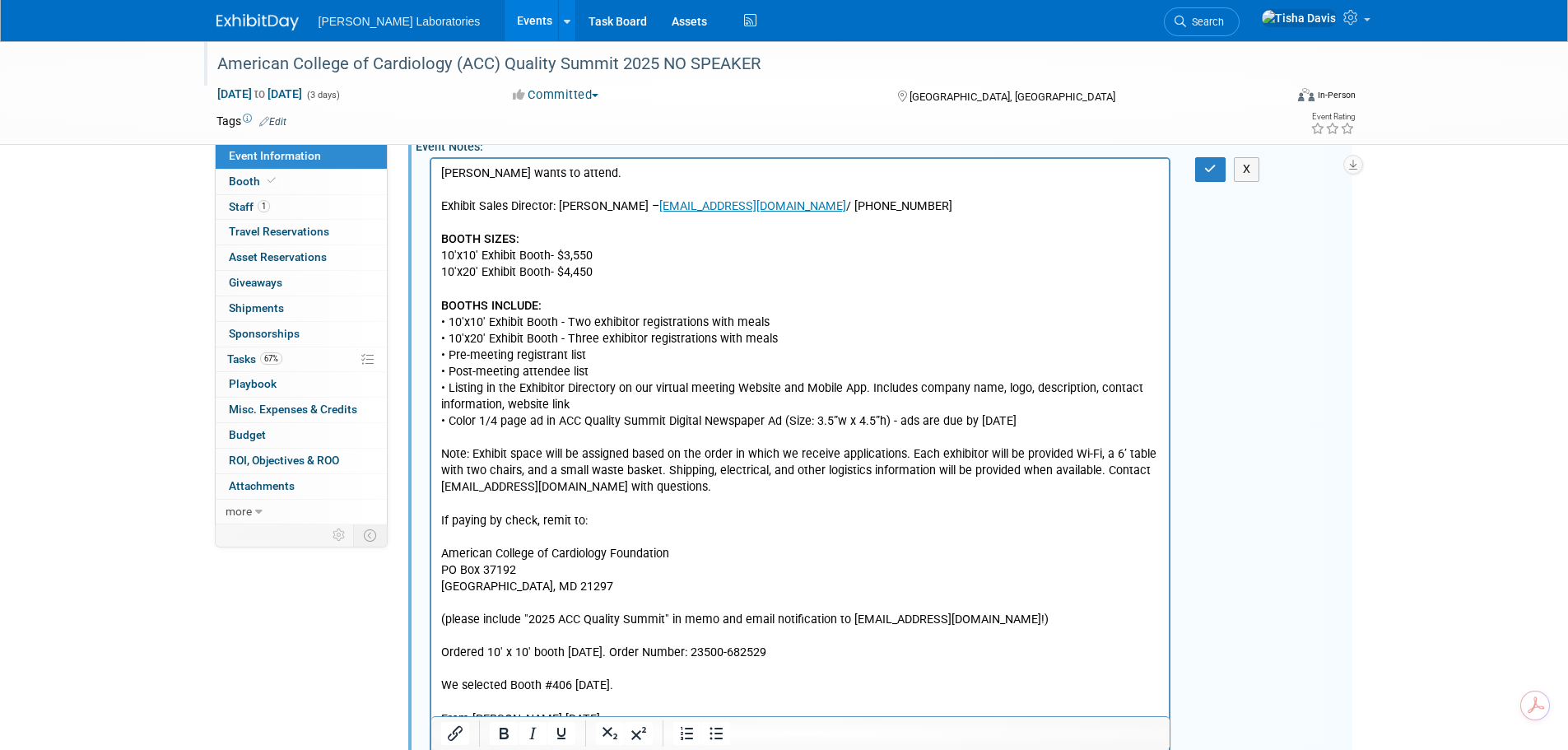
scroll to position [247, 0]
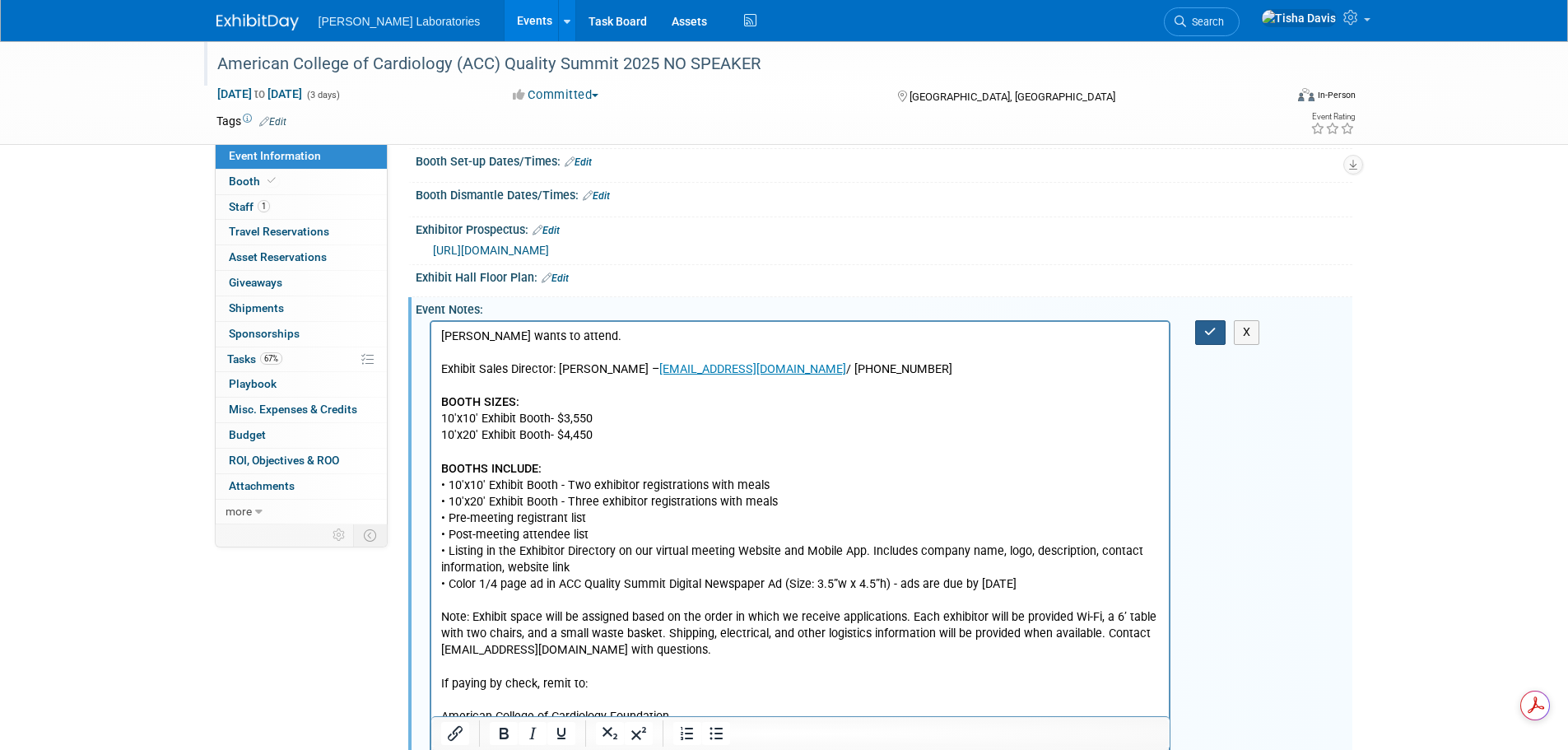
click at [1210, 337] on icon "button" at bounding box center [1210, 331] width 12 height 11
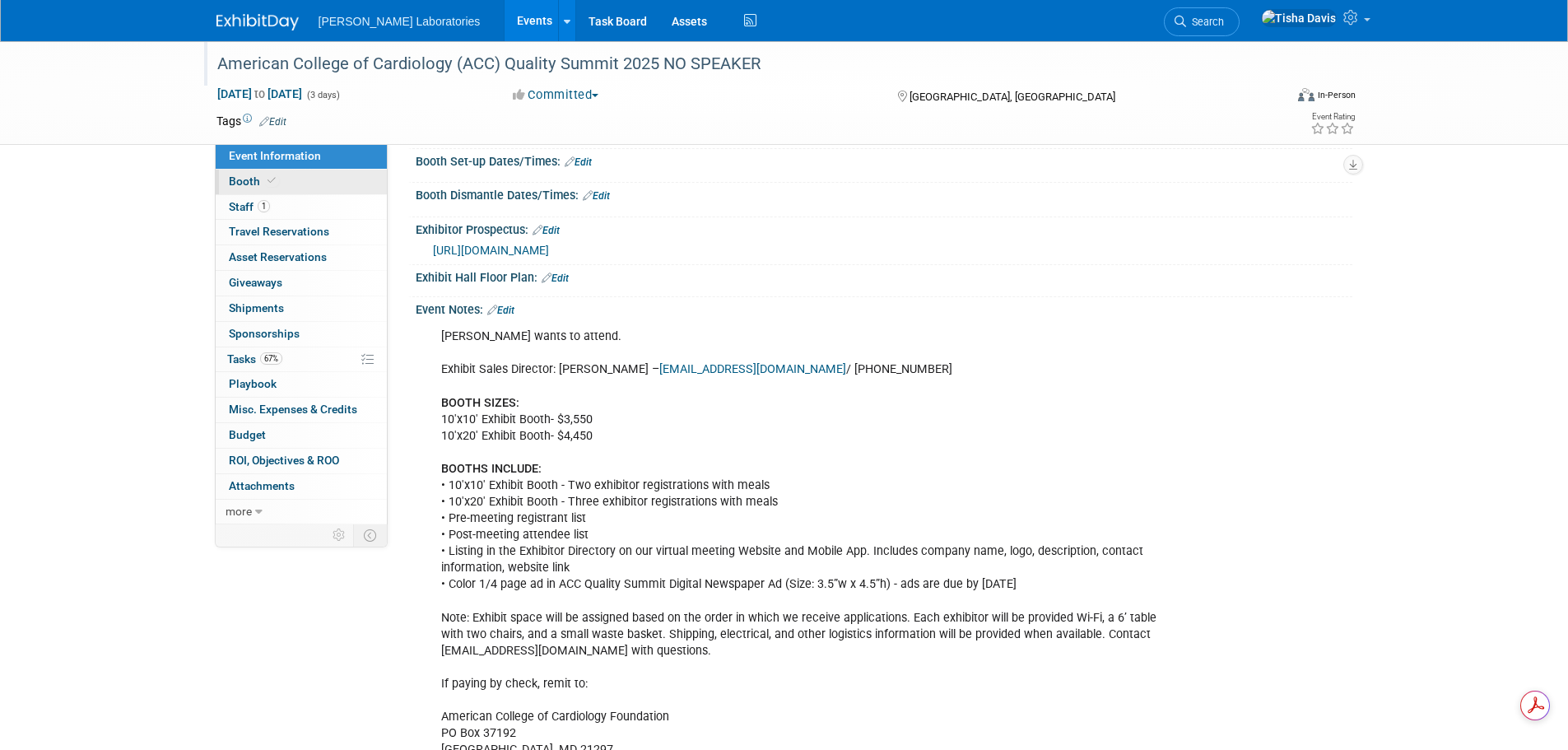
click at [241, 183] on span "Booth" at bounding box center [254, 180] width 51 height 13
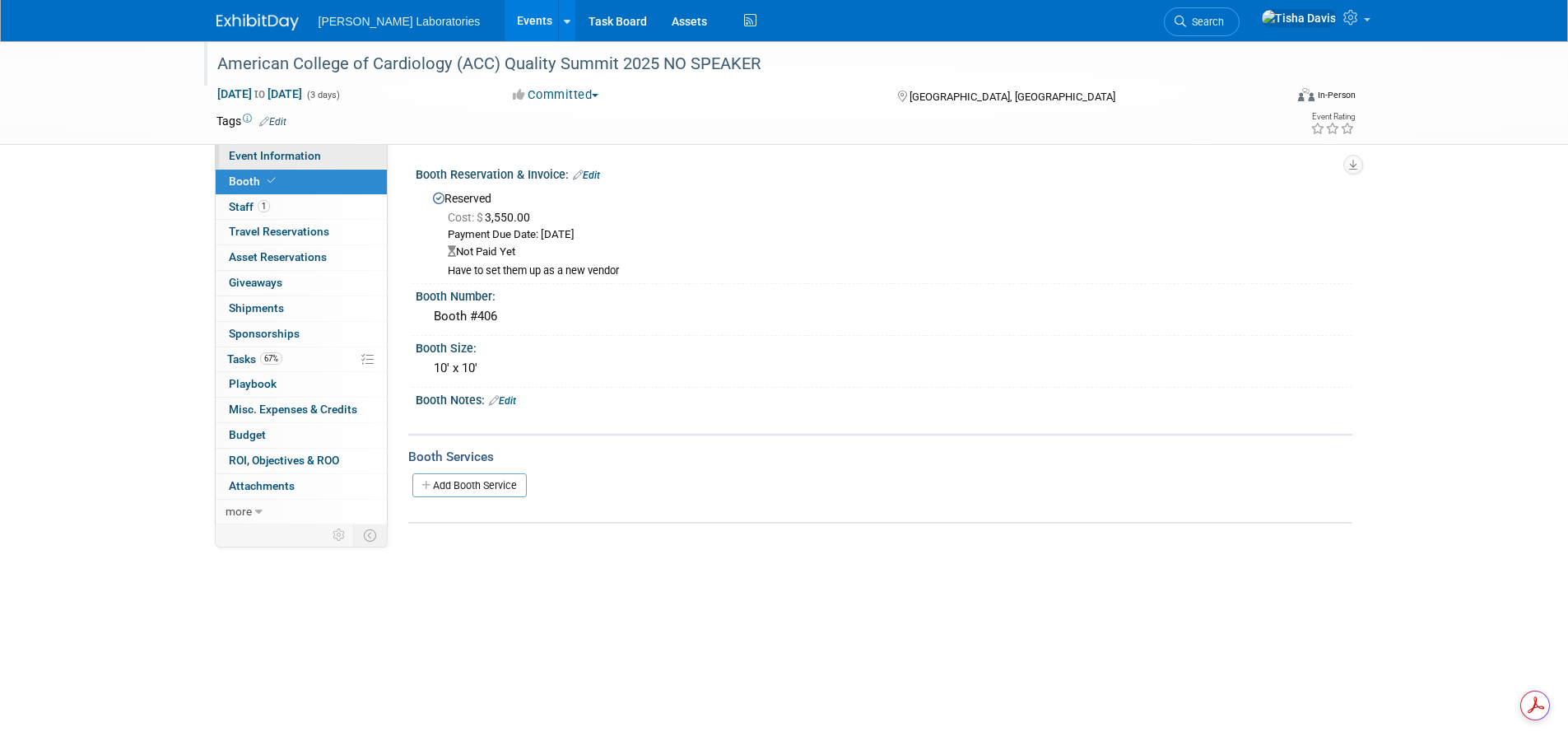
click at [313, 158] on span "Event Information" at bounding box center [275, 155] width 92 height 13
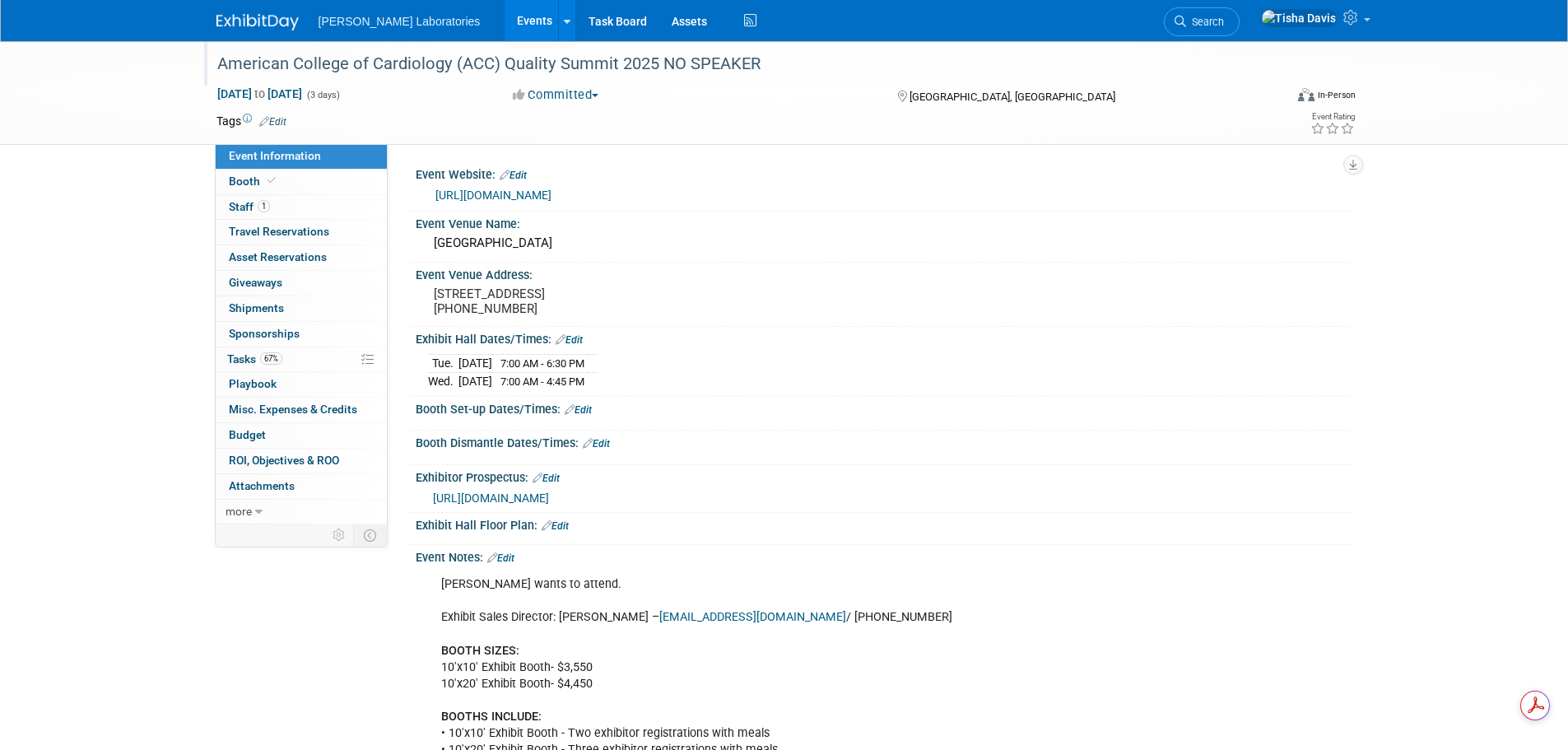
click at [586, 416] on link "Edit" at bounding box center [578, 409] width 27 height 11
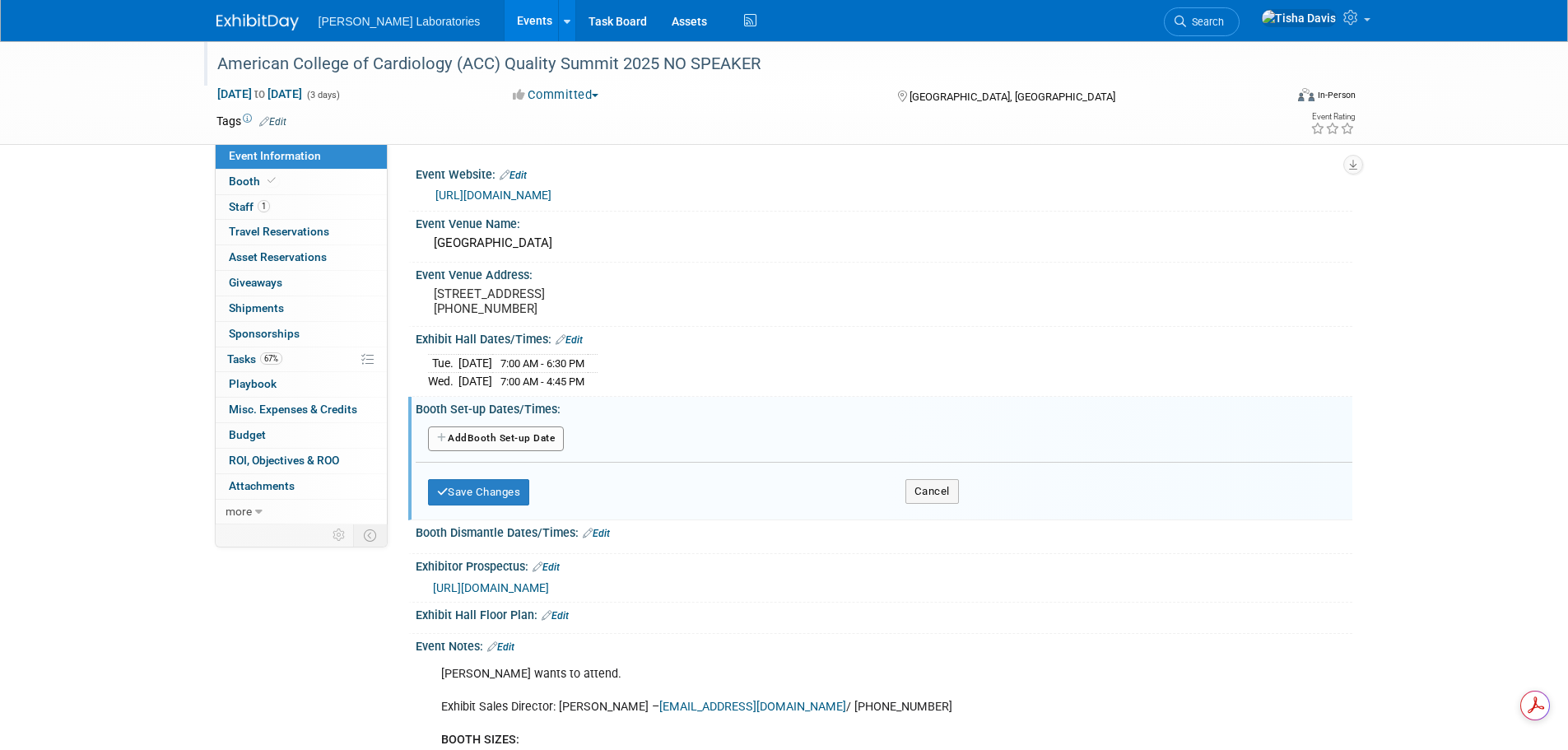
click at [514, 451] on button "Add Another Booth Set-up Date" at bounding box center [496, 438] width 137 height 24
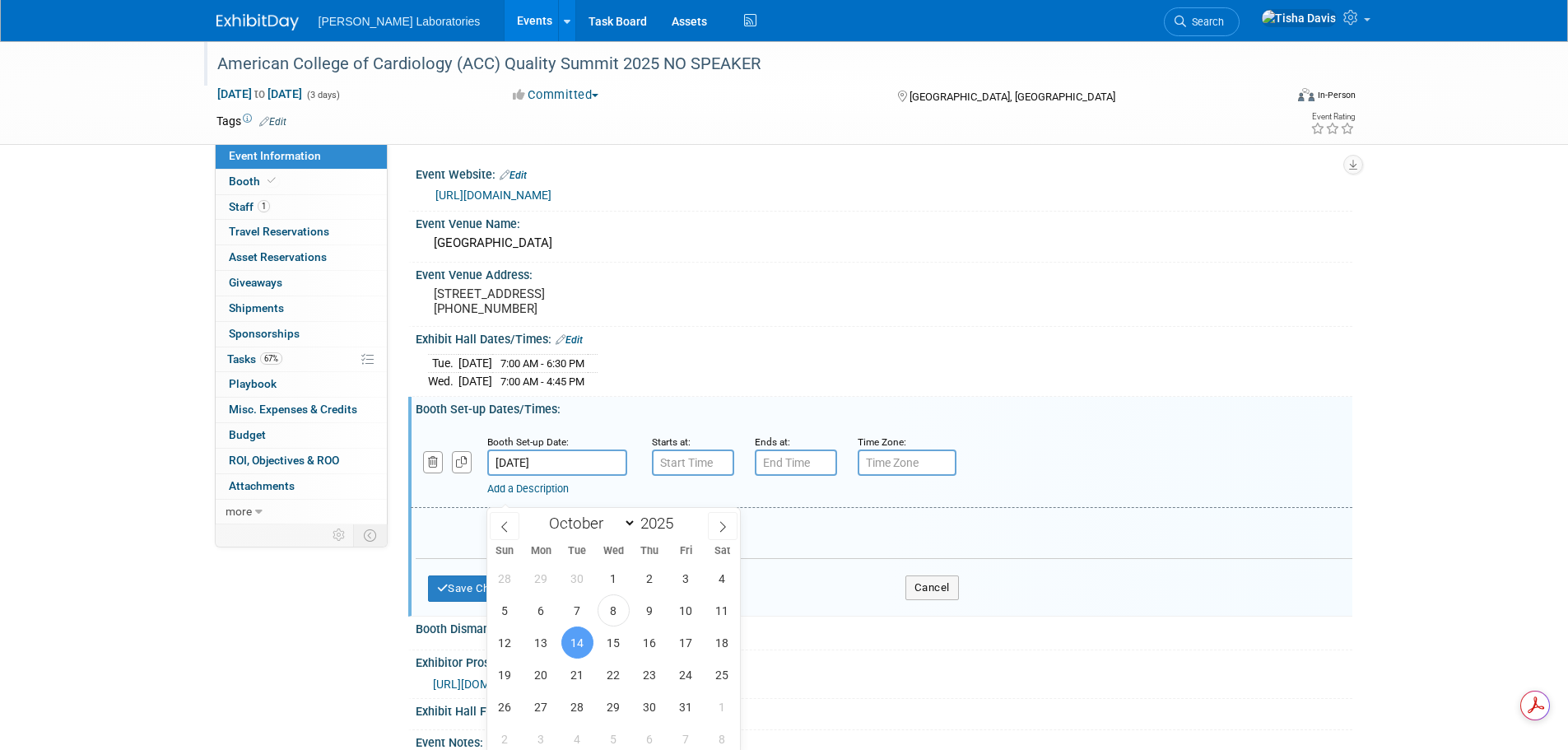
click at [551, 476] on input "Oct 14, 2025" at bounding box center [557, 463] width 140 height 26
click at [544, 648] on span "13" at bounding box center [541, 642] width 32 height 32
type input "Oct 13, 2025"
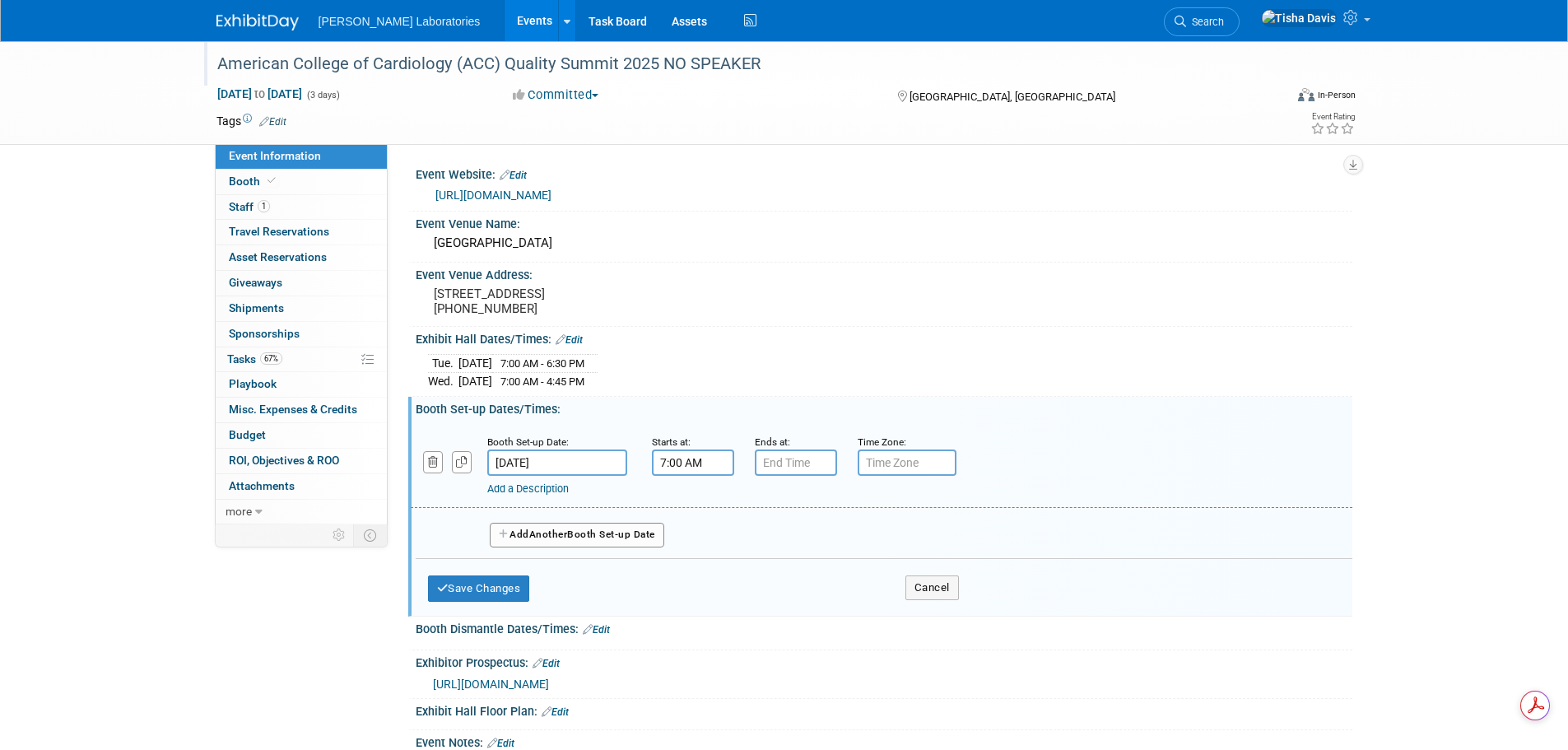
click at [689, 476] on input "7:00 AM" at bounding box center [693, 463] width 82 height 26
click at [690, 517] on span at bounding box center [690, 503] width 29 height 29
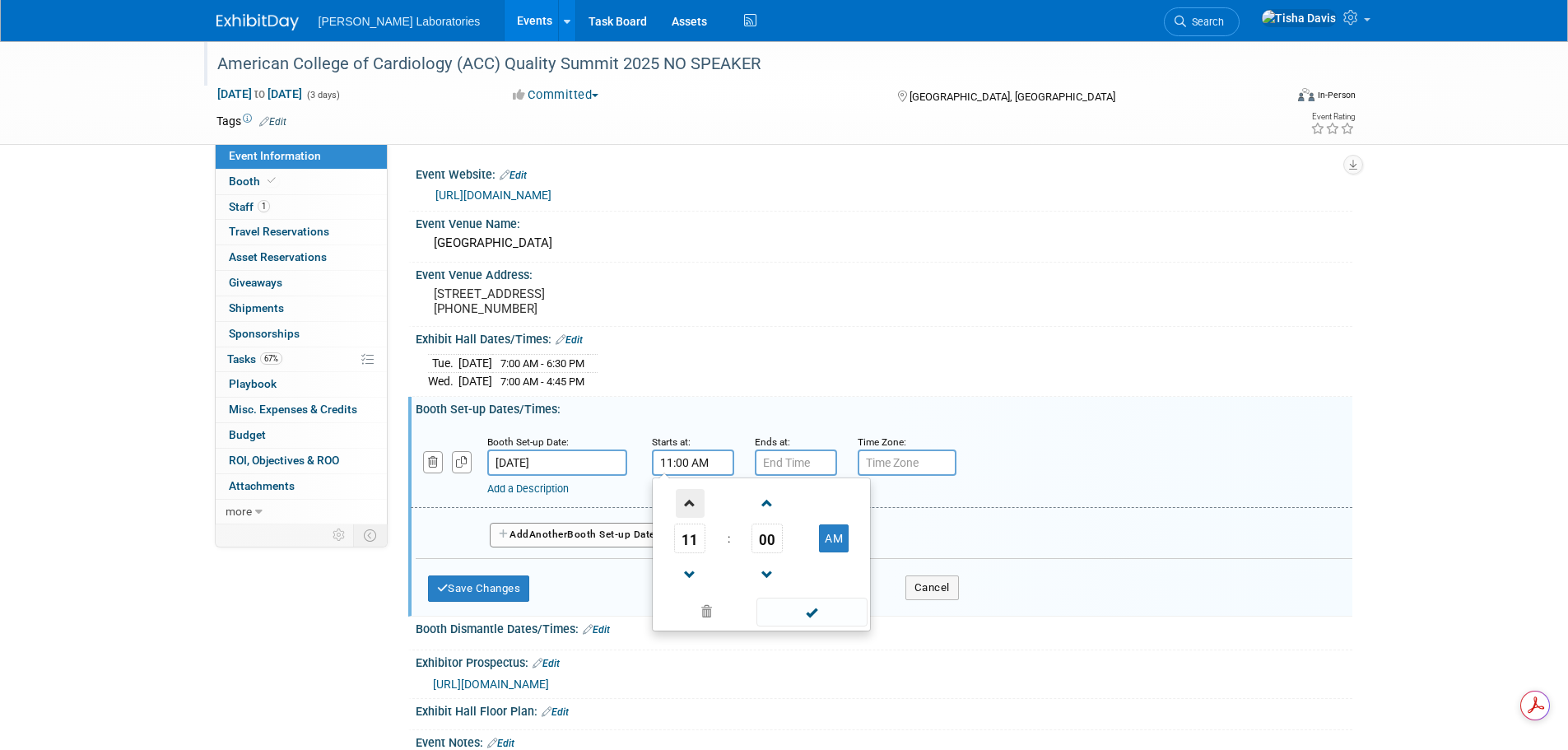
click at [690, 517] on span at bounding box center [690, 503] width 29 height 29
click at [687, 589] on span at bounding box center [690, 574] width 29 height 29
type input "12:00 PM"
type input "7:00 PM"
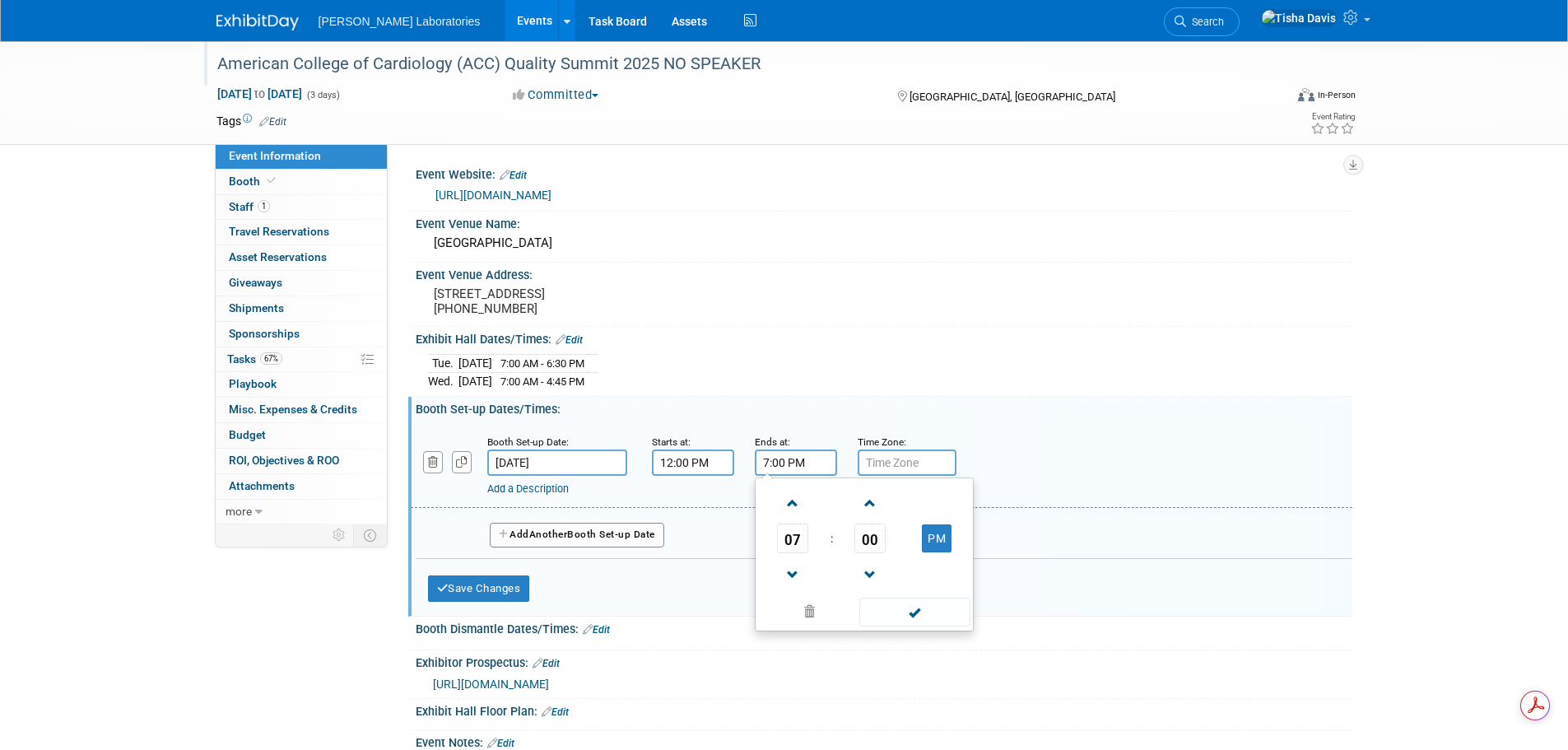
click at [790, 476] on input "7:00 PM" at bounding box center [795, 463] width 82 height 26
click at [705, 551] on div "Add Another Booth Set-up Date" at bounding box center [883, 530] width 936 height 44
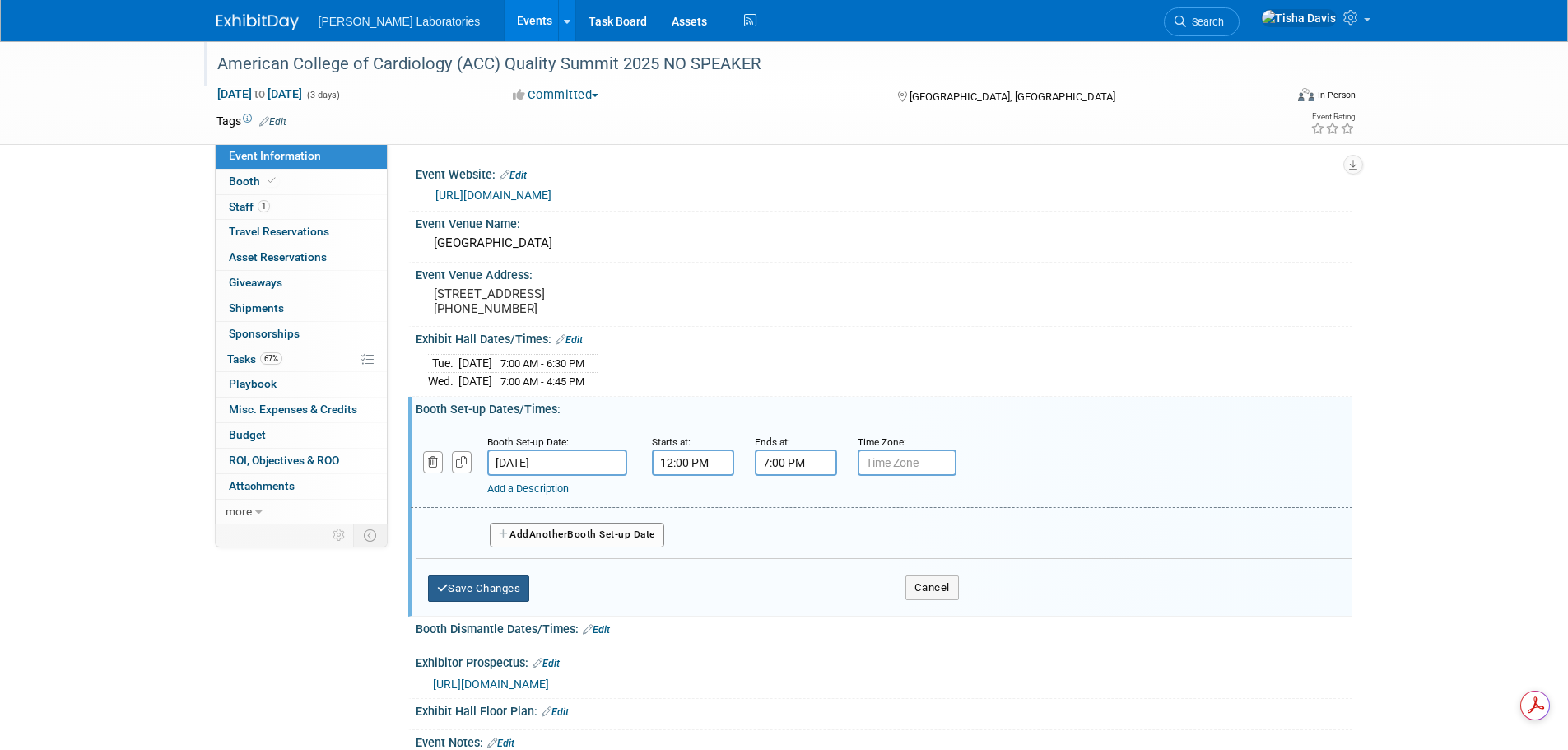
click at [497, 602] on button "Save Changes" at bounding box center [478, 588] width 102 height 26
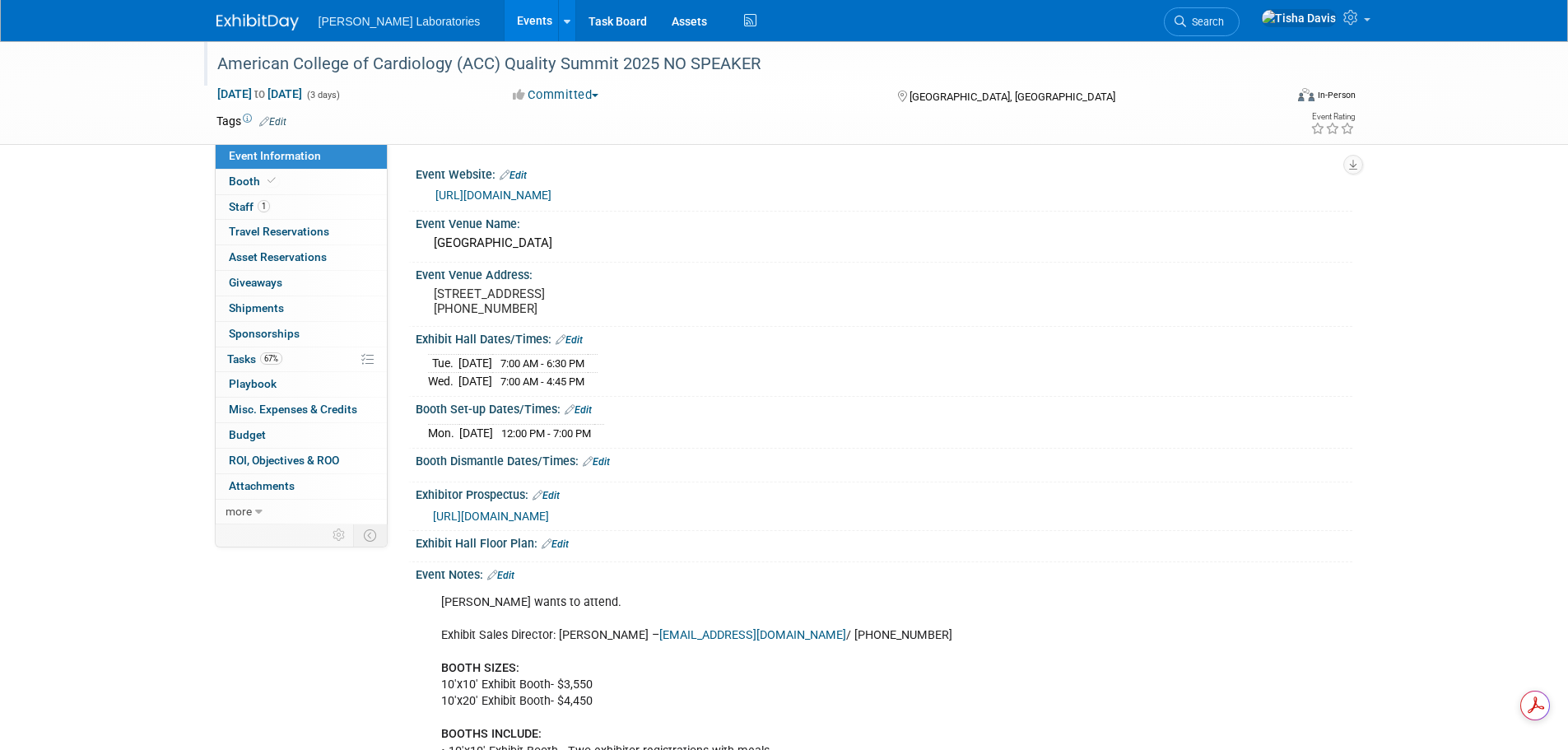
click at [600, 468] on link "Edit" at bounding box center [596, 461] width 27 height 11
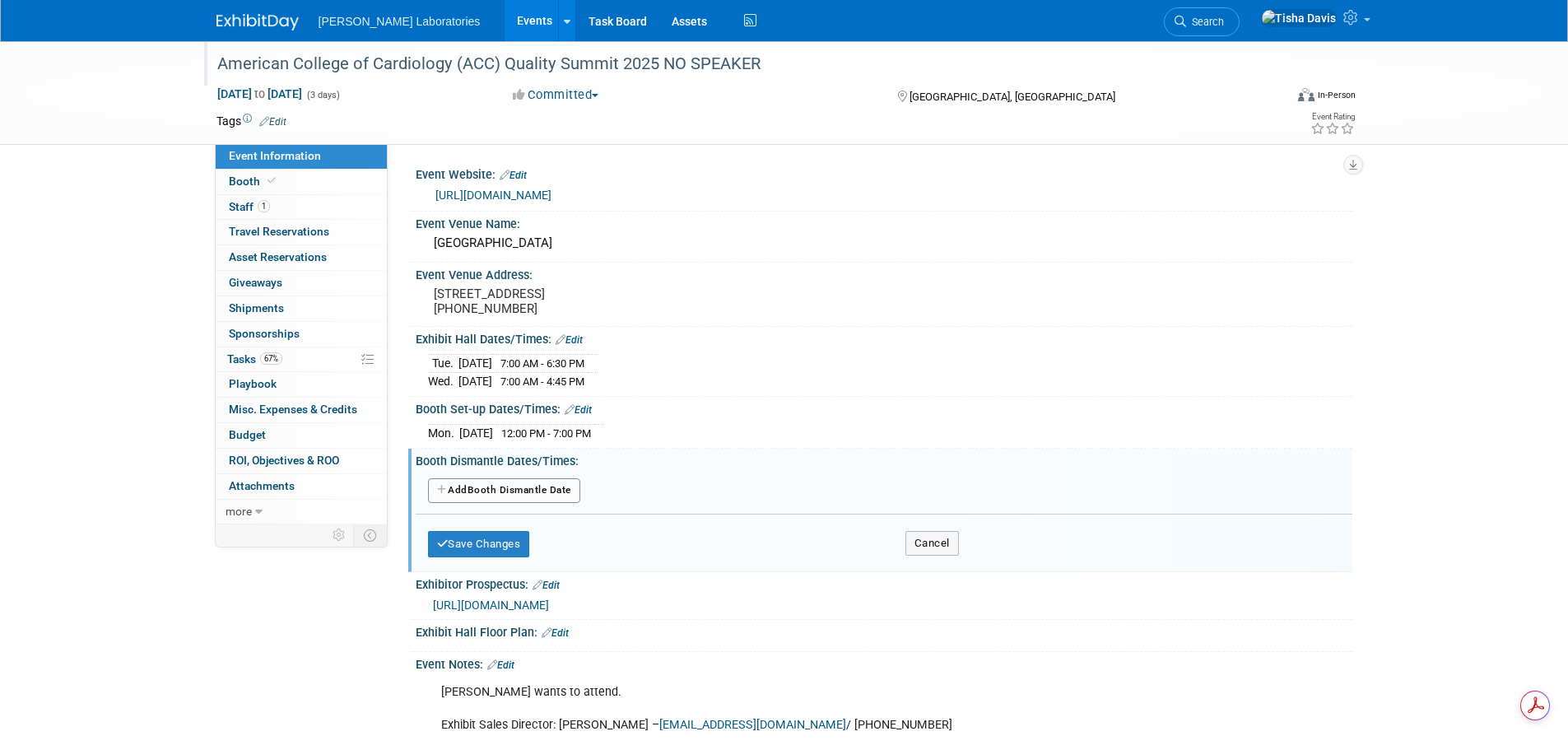
click at [544, 503] on button "Add Another Booth Dismantle Date" at bounding box center [504, 490] width 152 height 24
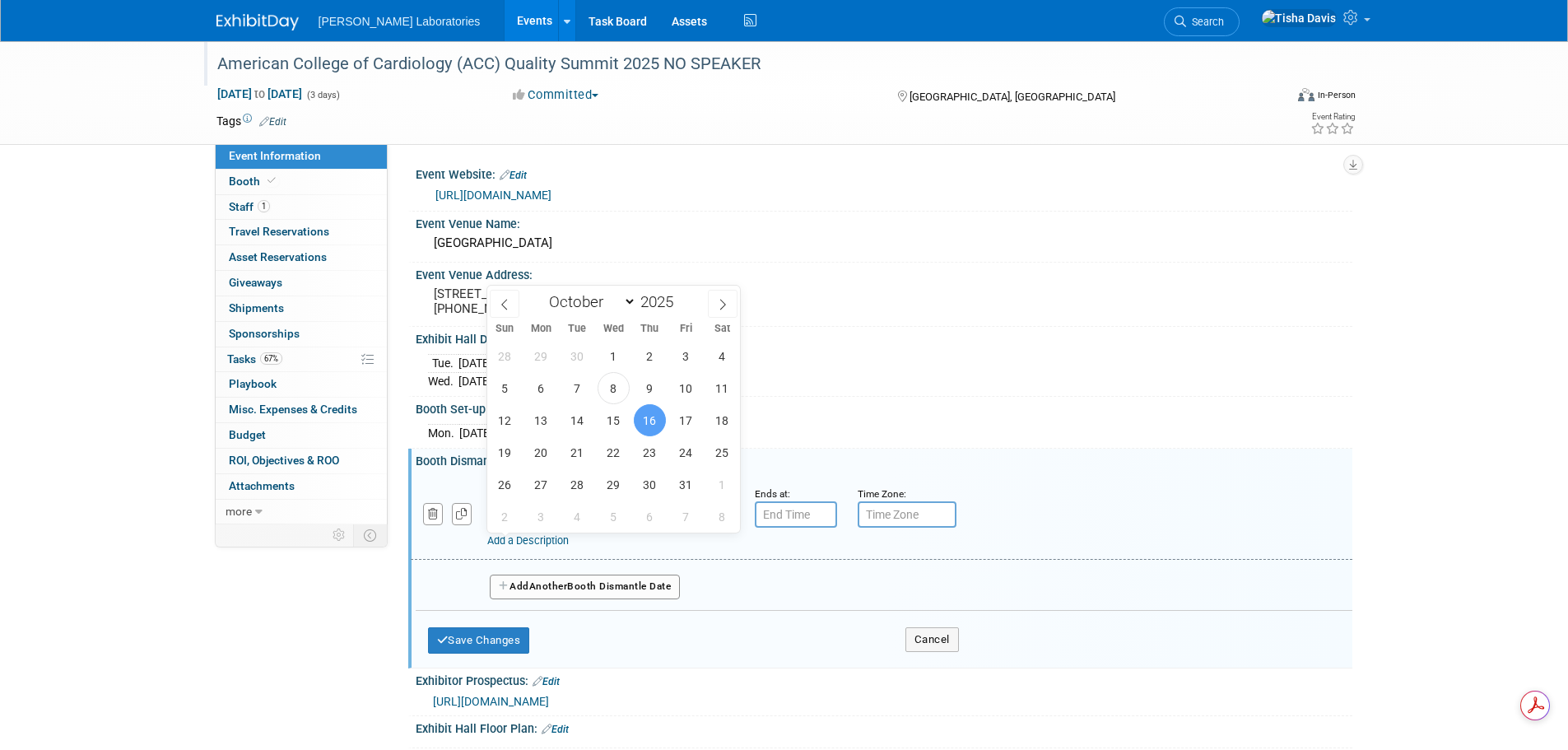
click at [583, 528] on input "Oct 16, 2025" at bounding box center [557, 514] width 140 height 26
click at [620, 424] on span "15" at bounding box center [613, 420] width 32 height 32
type input "Oct 15, 2025"
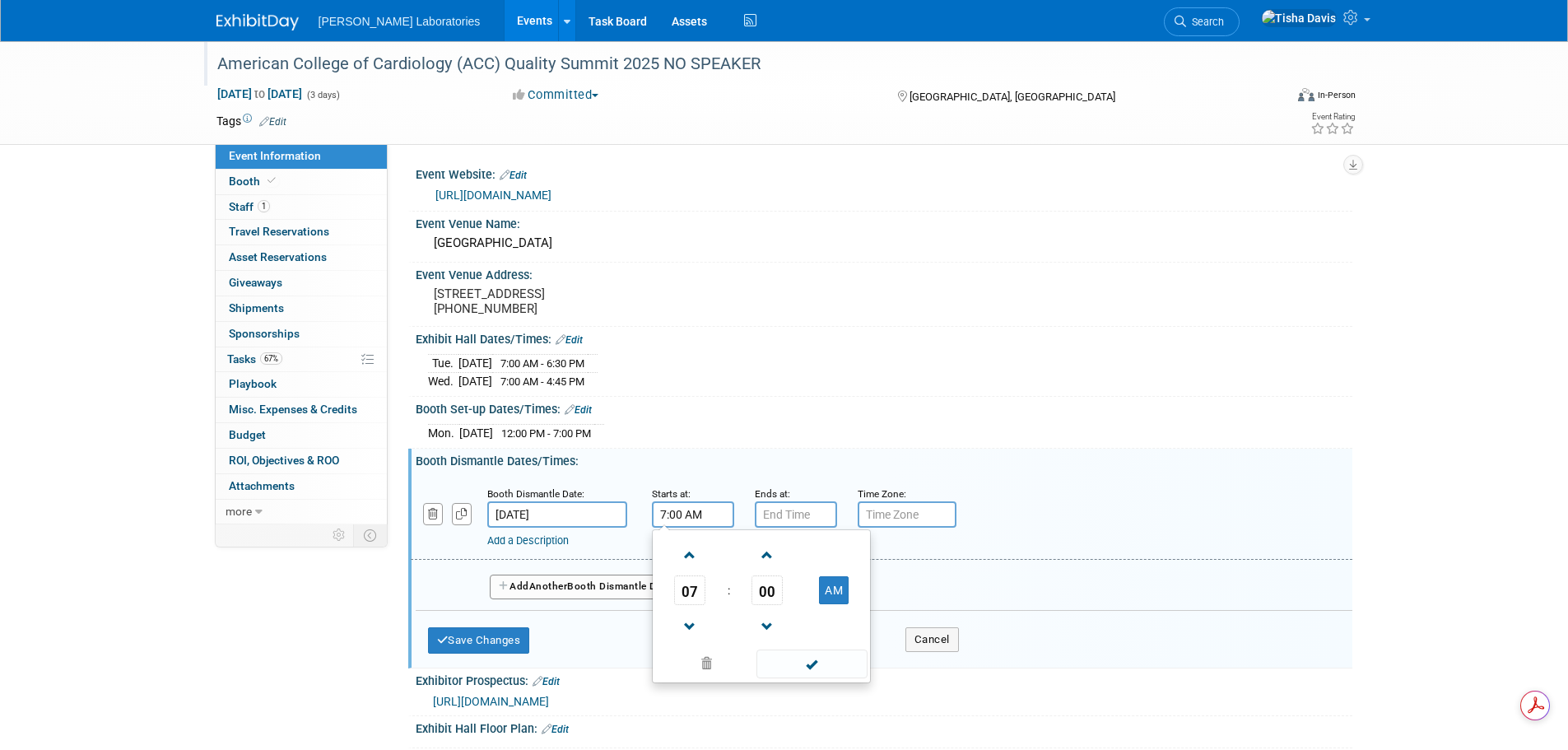
click at [685, 528] on input "7:00 AM" at bounding box center [693, 514] width 82 height 26
click at [693, 641] on span at bounding box center [690, 626] width 29 height 29
click at [767, 605] on span "00" at bounding box center [767, 590] width 31 height 30
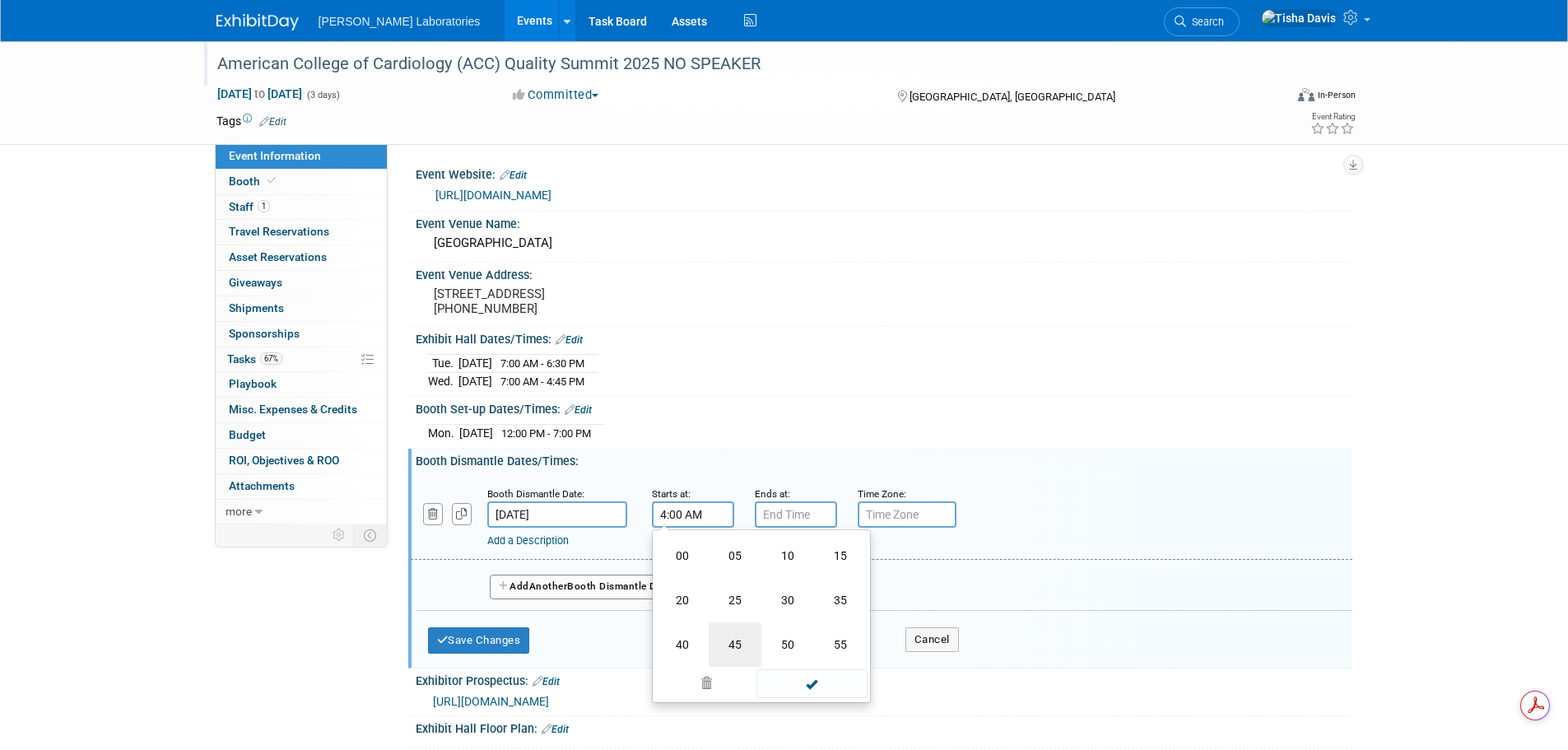
click at [728, 666] on td "45" at bounding box center [734, 644] width 52 height 44
click at [833, 604] on button "AM" at bounding box center [834, 590] width 30 height 28
type input "4:45 PM"
type input "7:00 PM"
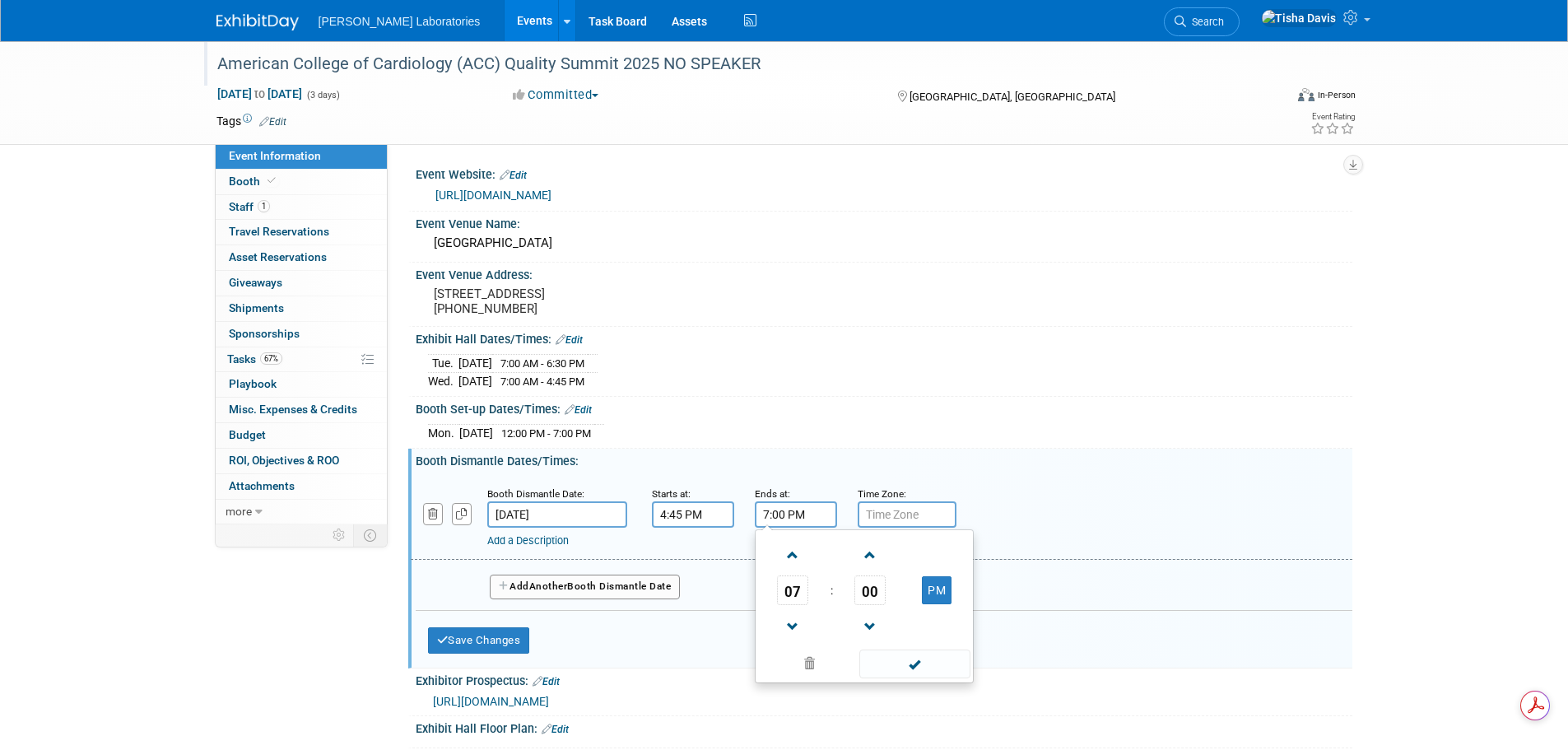
click at [781, 528] on input "7:00 PM" at bounding box center [795, 514] width 82 height 26
click at [734, 603] on div "Add Another Booth Dismantle Date" at bounding box center [883, 581] width 936 height 44
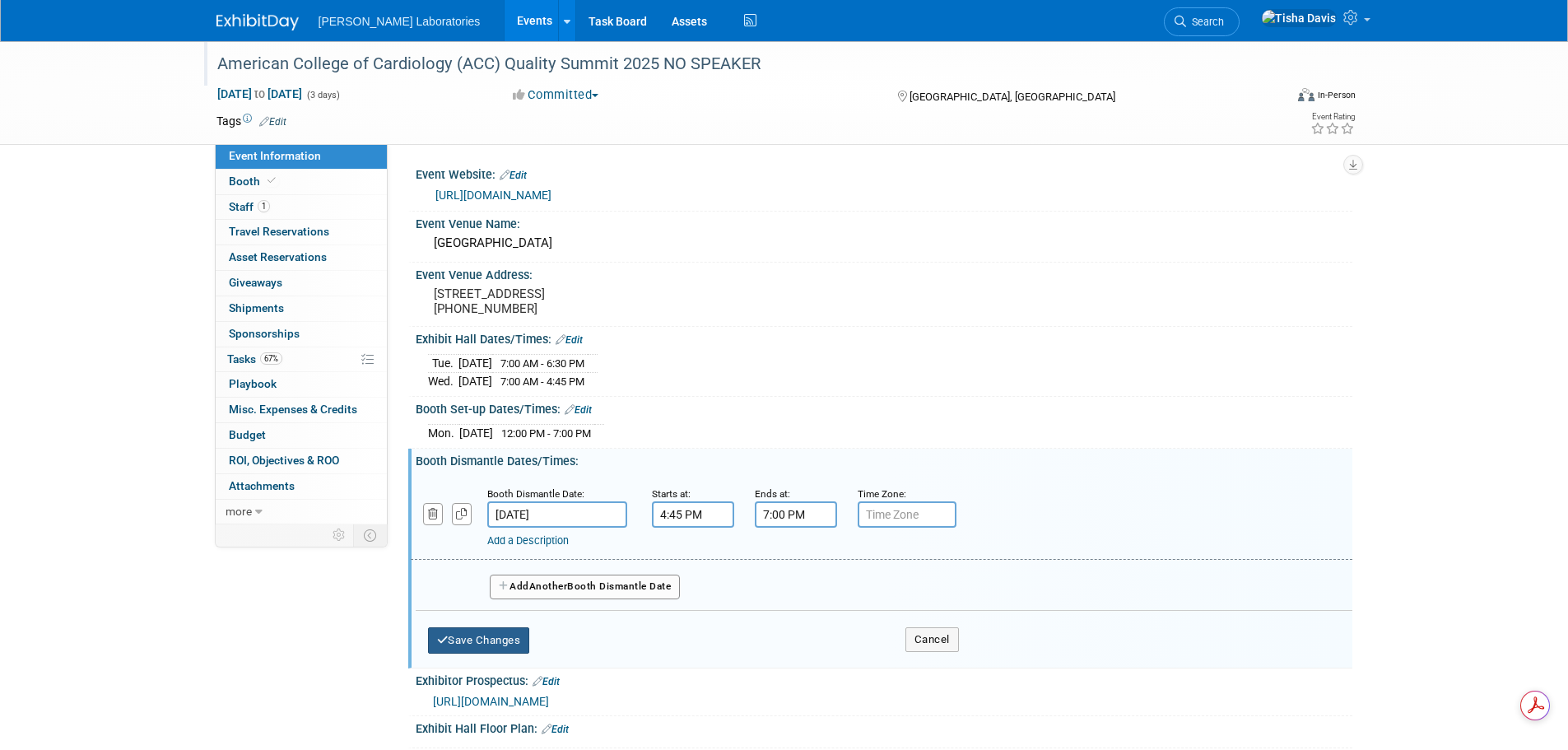
click at [516, 653] on button "Save Changes" at bounding box center [478, 640] width 102 height 26
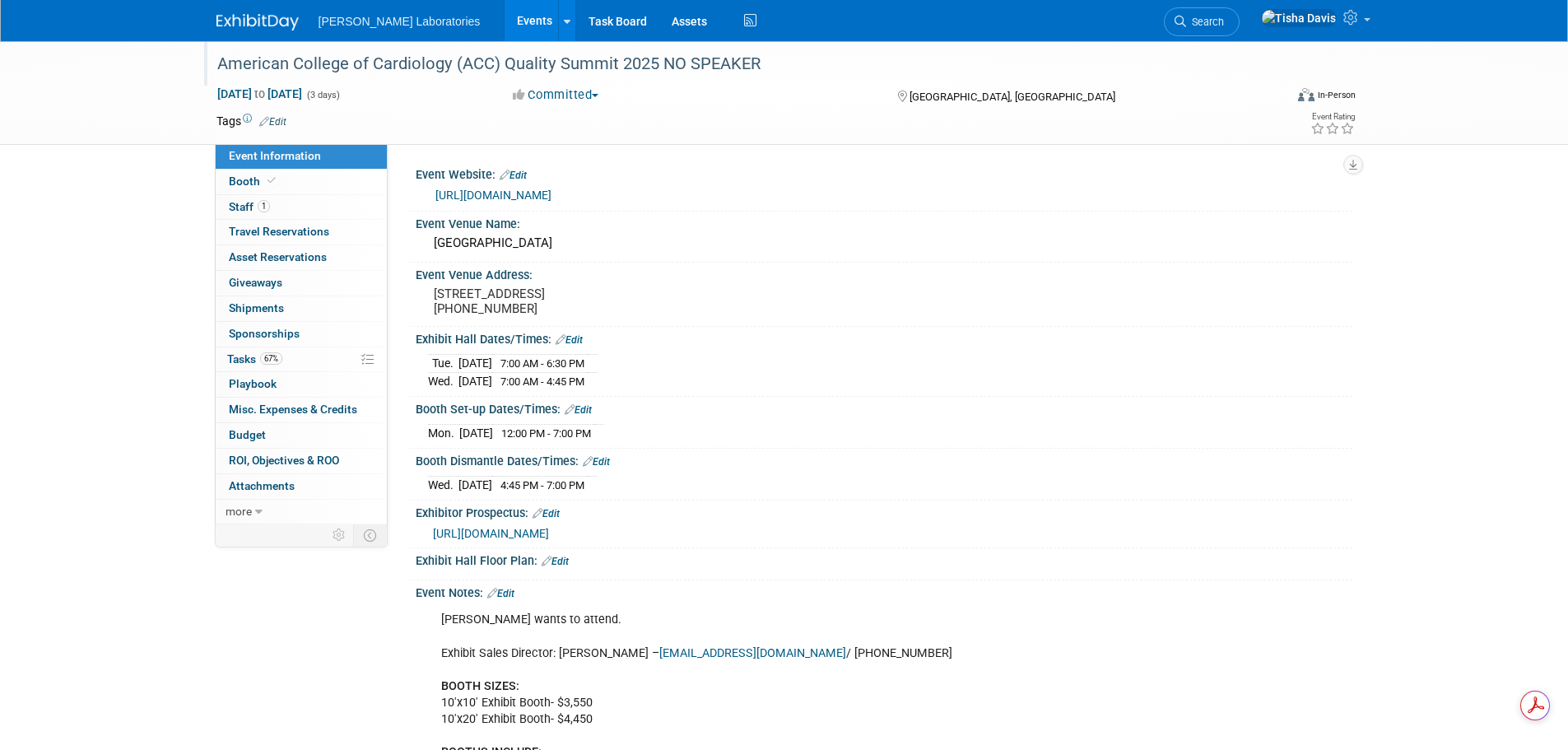
click at [508, 599] on link "Edit" at bounding box center [500, 593] width 27 height 11
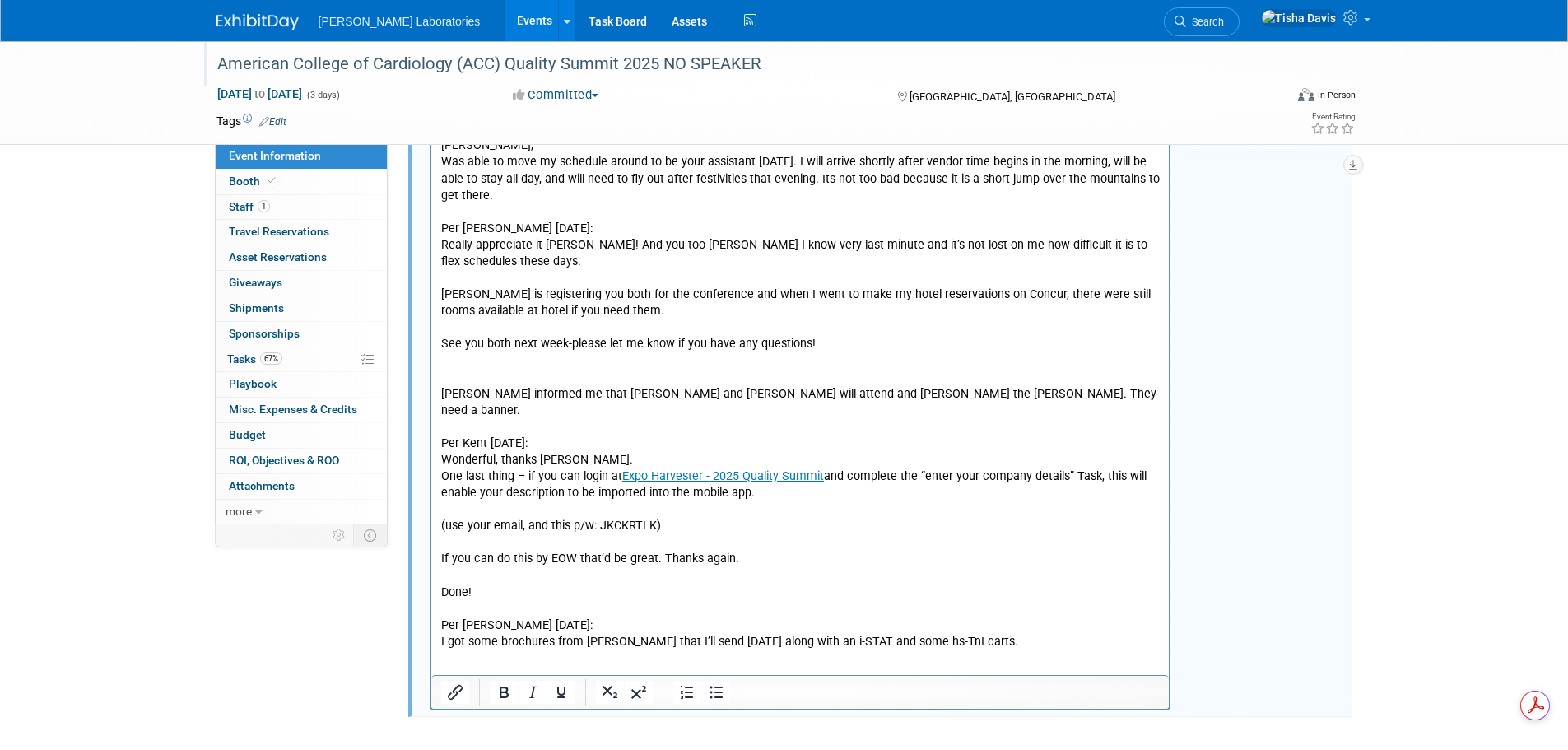
scroll to position [2906, 0]
click at [1043, 632] on p "Per Christy 10/8/25: Wonderful, thank you for confirming!! 😊 Jeff asked Kraig C…" at bounding box center [800, 146] width 720 height 1008
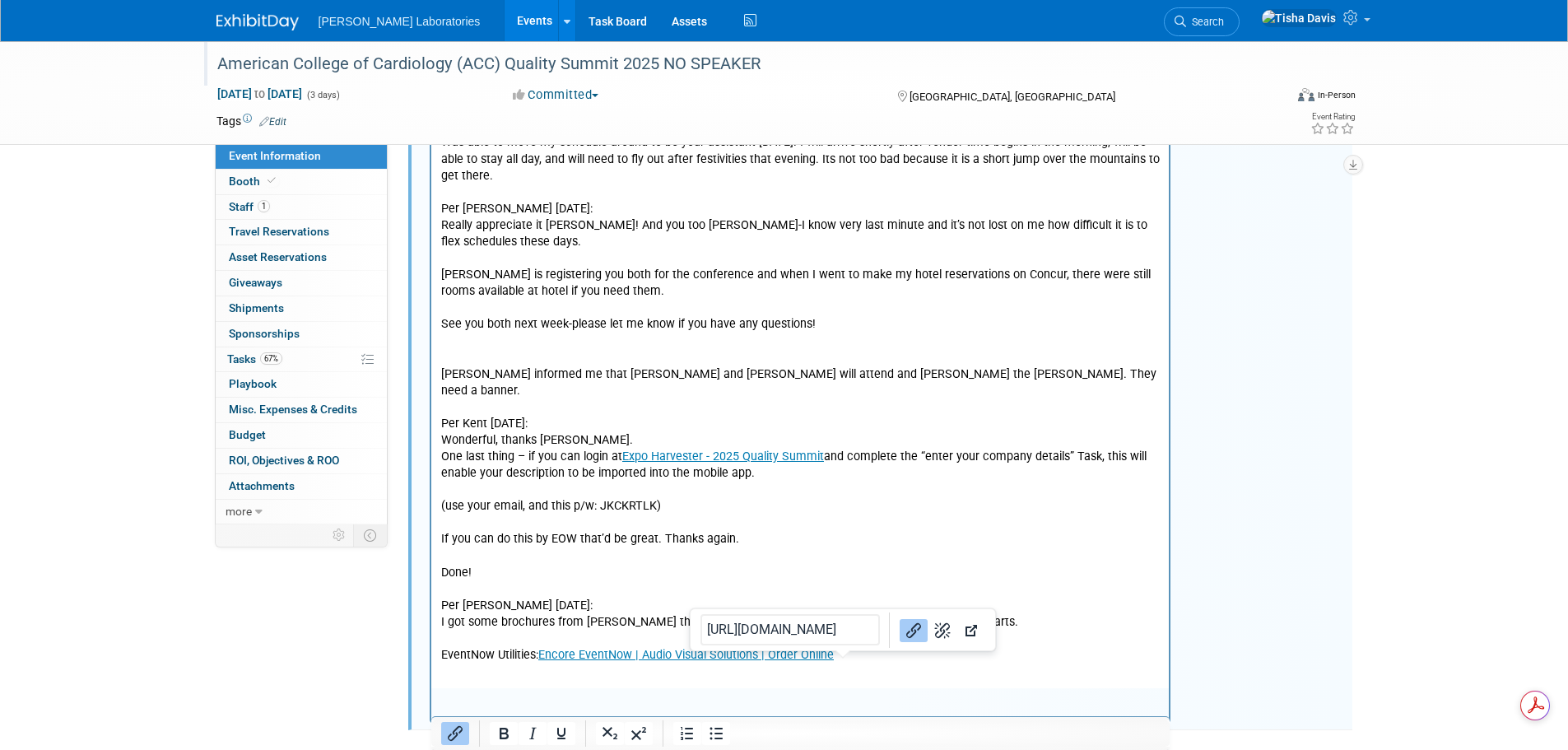
click at [902, 648] on p "EventNow Utilities: Encore EventNow | Audio Visual Solutions | Order Online" at bounding box center [800, 656] width 720 height 17
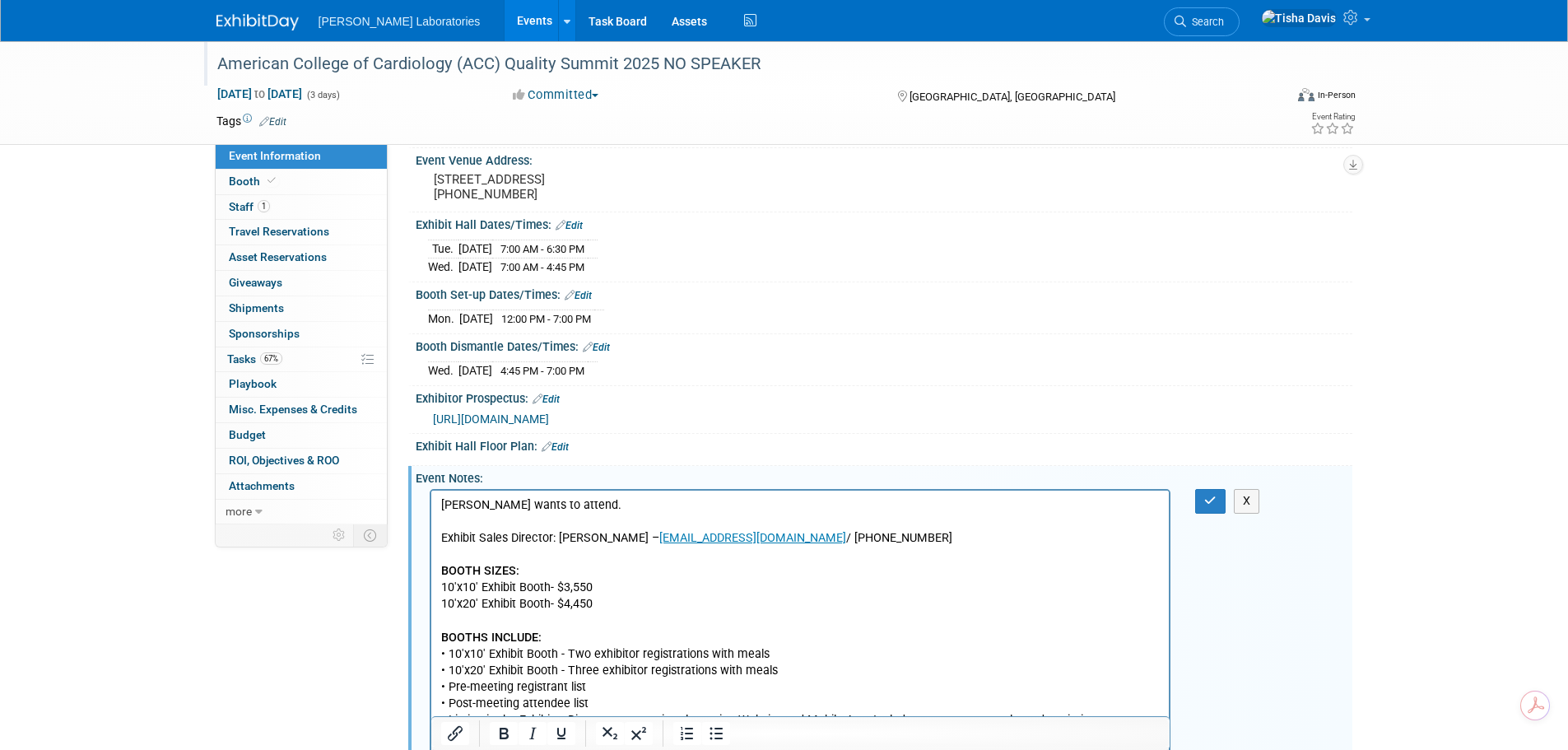
scroll to position [108, 0]
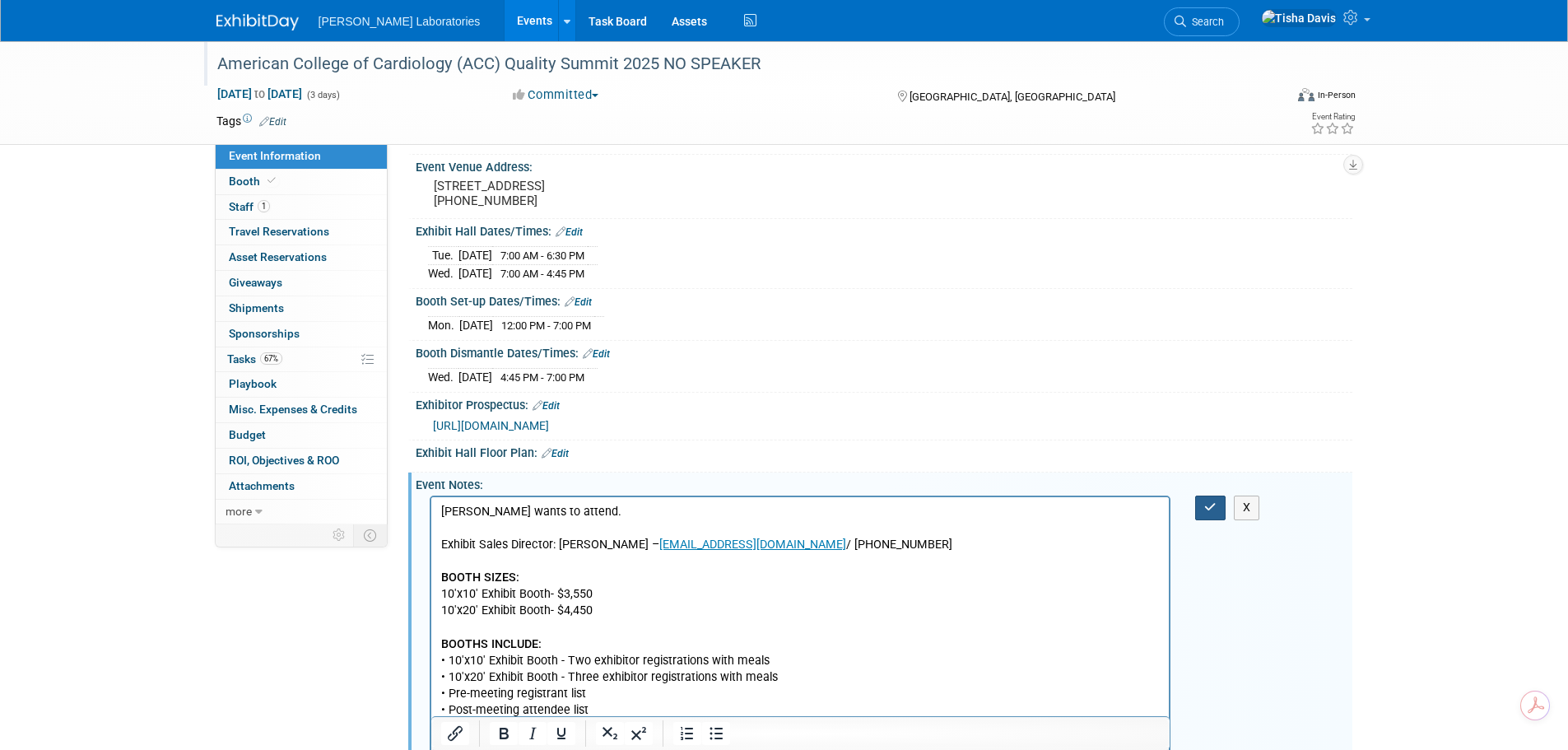
click at [1209, 513] on icon "button" at bounding box center [1210, 506] width 12 height 11
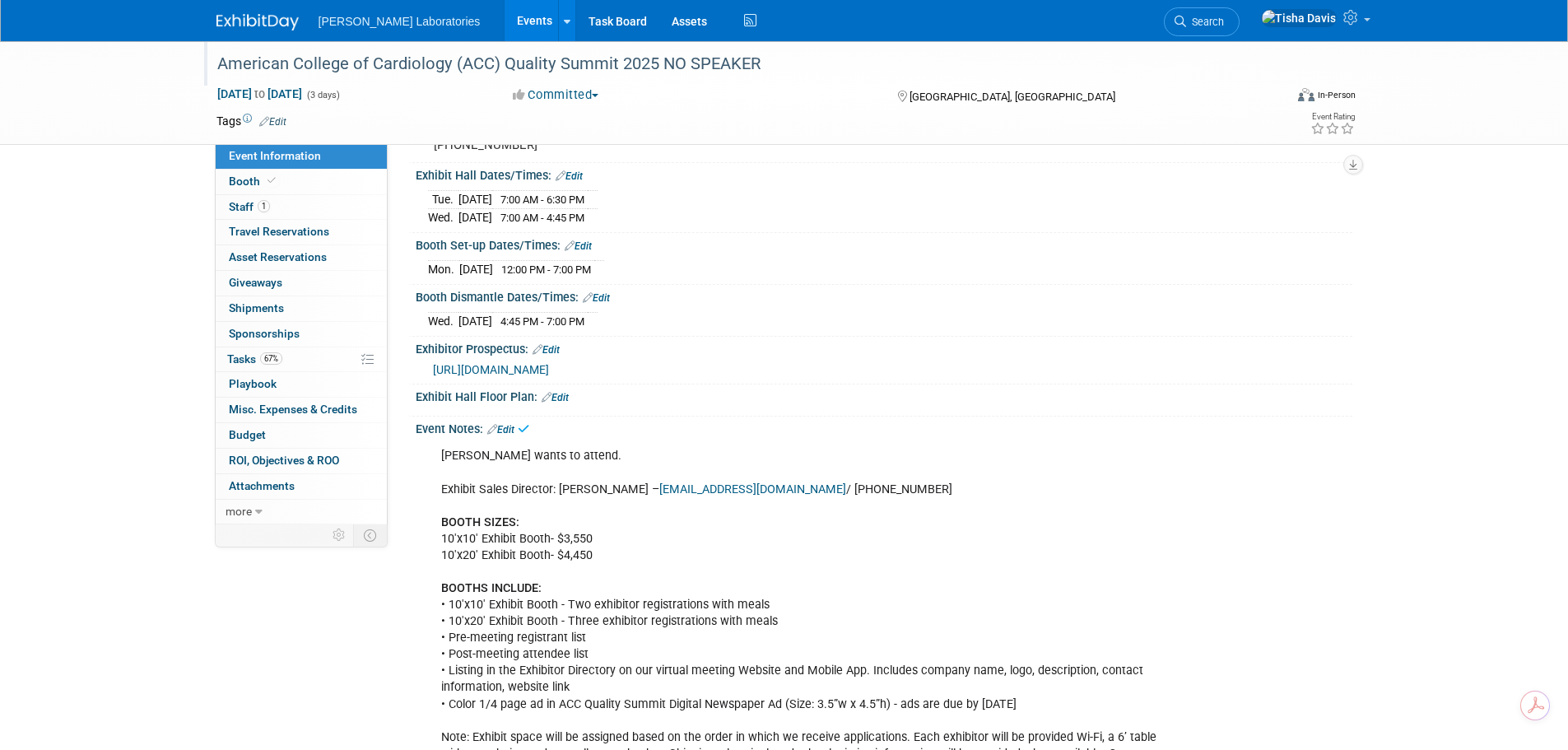
scroll to position [165, 0]
click at [240, 354] on span "Tasks 67%" at bounding box center [254, 358] width 55 height 13
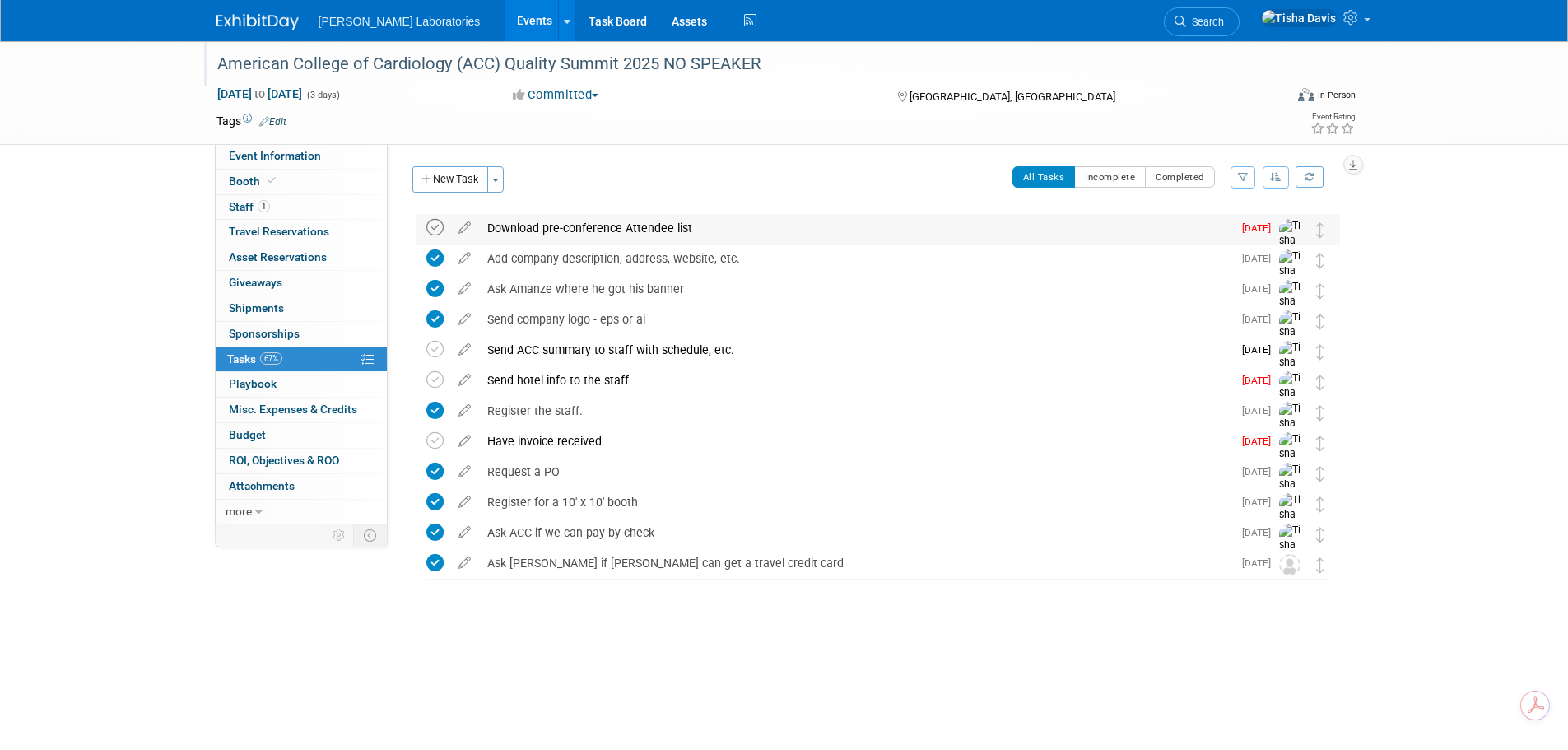
click at [437, 224] on icon at bounding box center [435, 227] width 17 height 17
click at [462, 179] on button "New Task" at bounding box center [449, 179] width 76 height 26
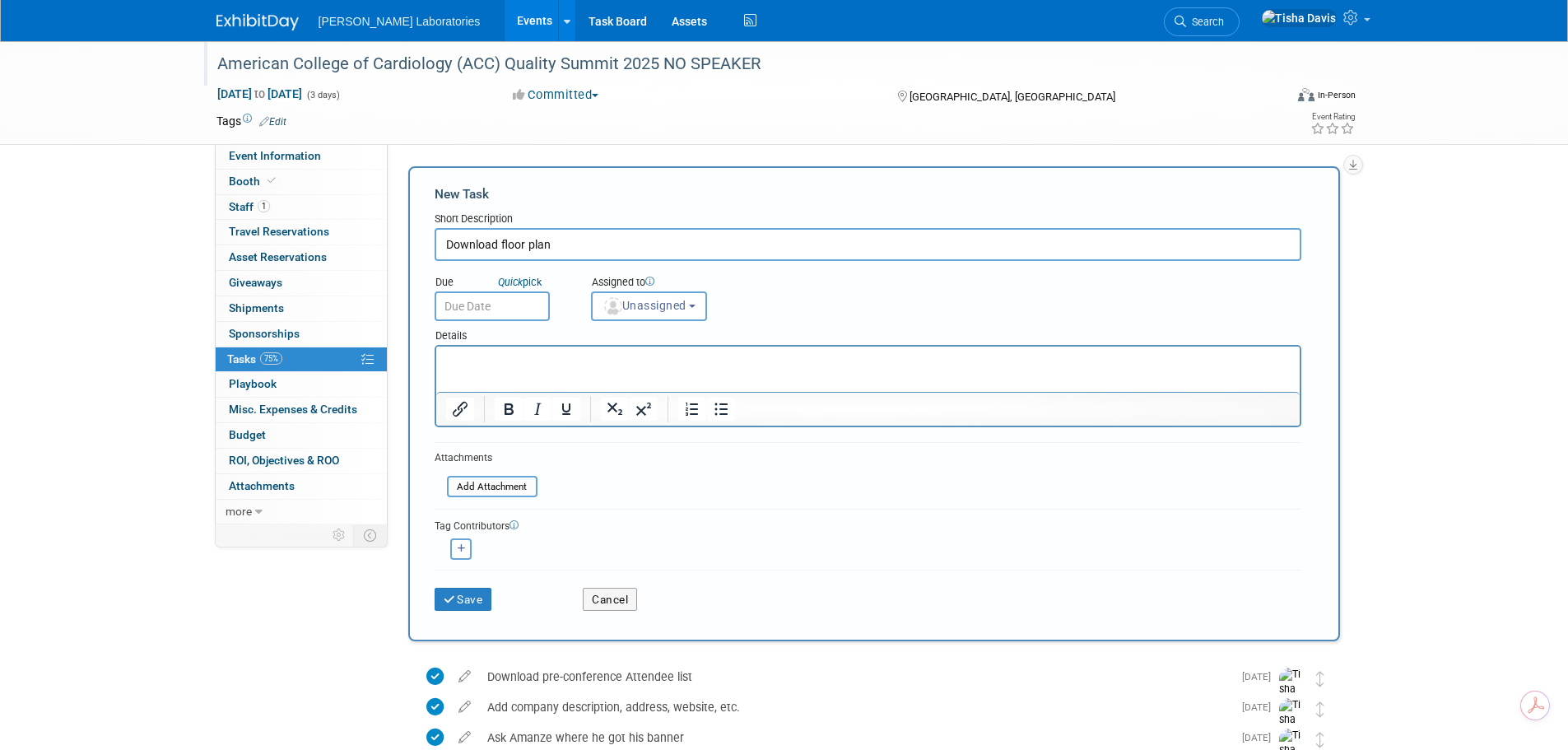
type input "Download floor plan"
click at [516, 314] on input "text" at bounding box center [492, 306] width 115 height 30
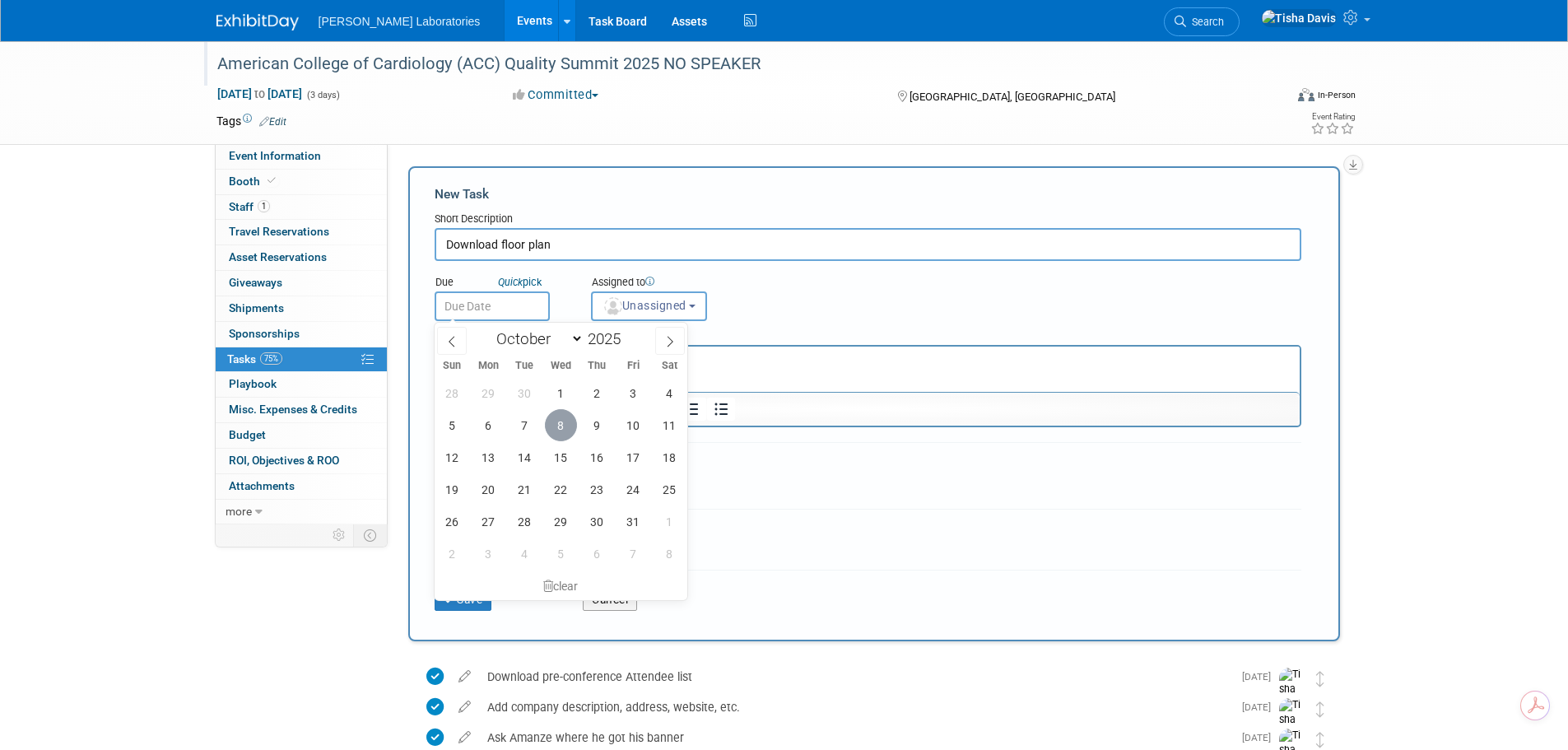
click at [562, 421] on span "8" at bounding box center [560, 425] width 32 height 32
type input "Oct 8, 2025"
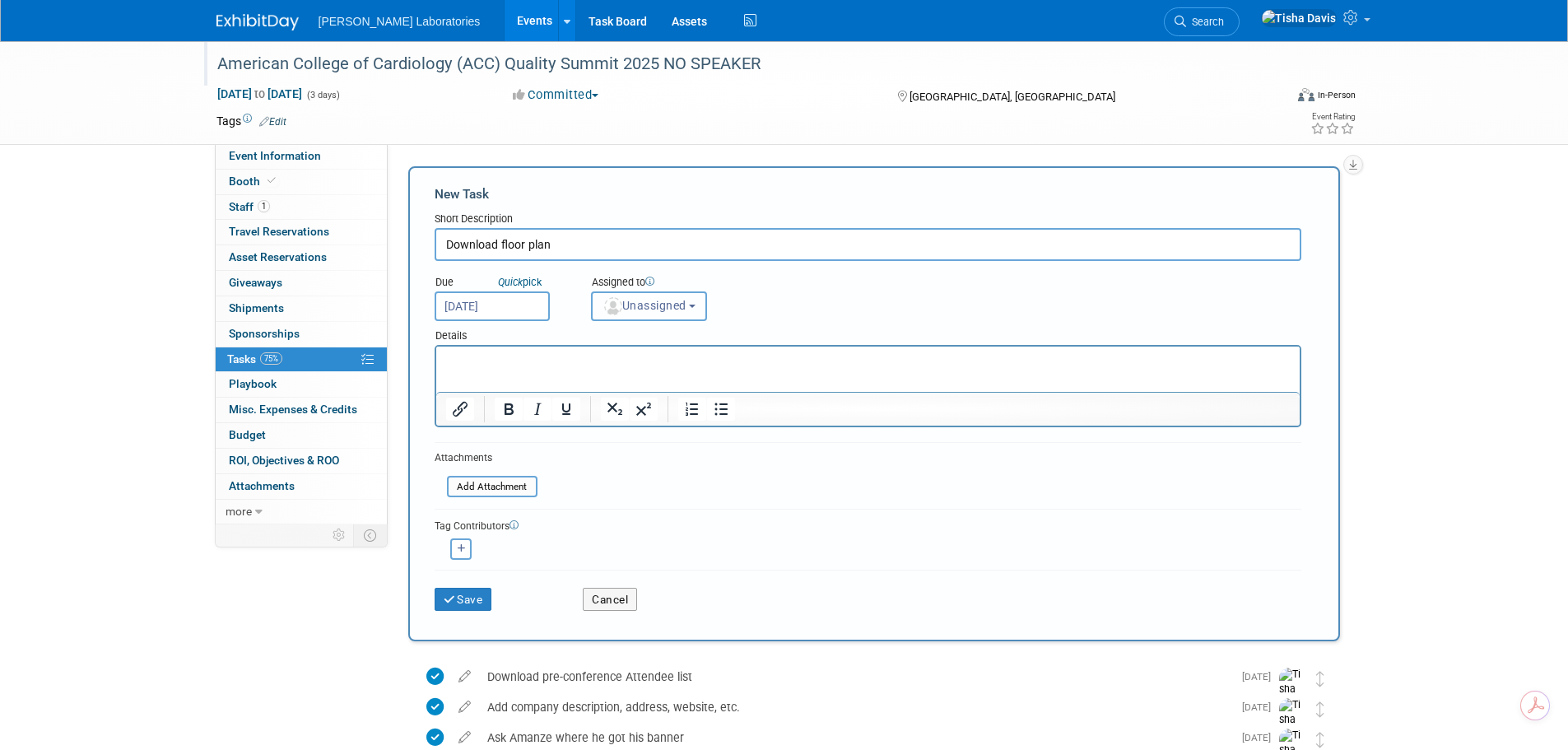
click at [693, 305] on button "Unassigned" at bounding box center [649, 306] width 117 height 30
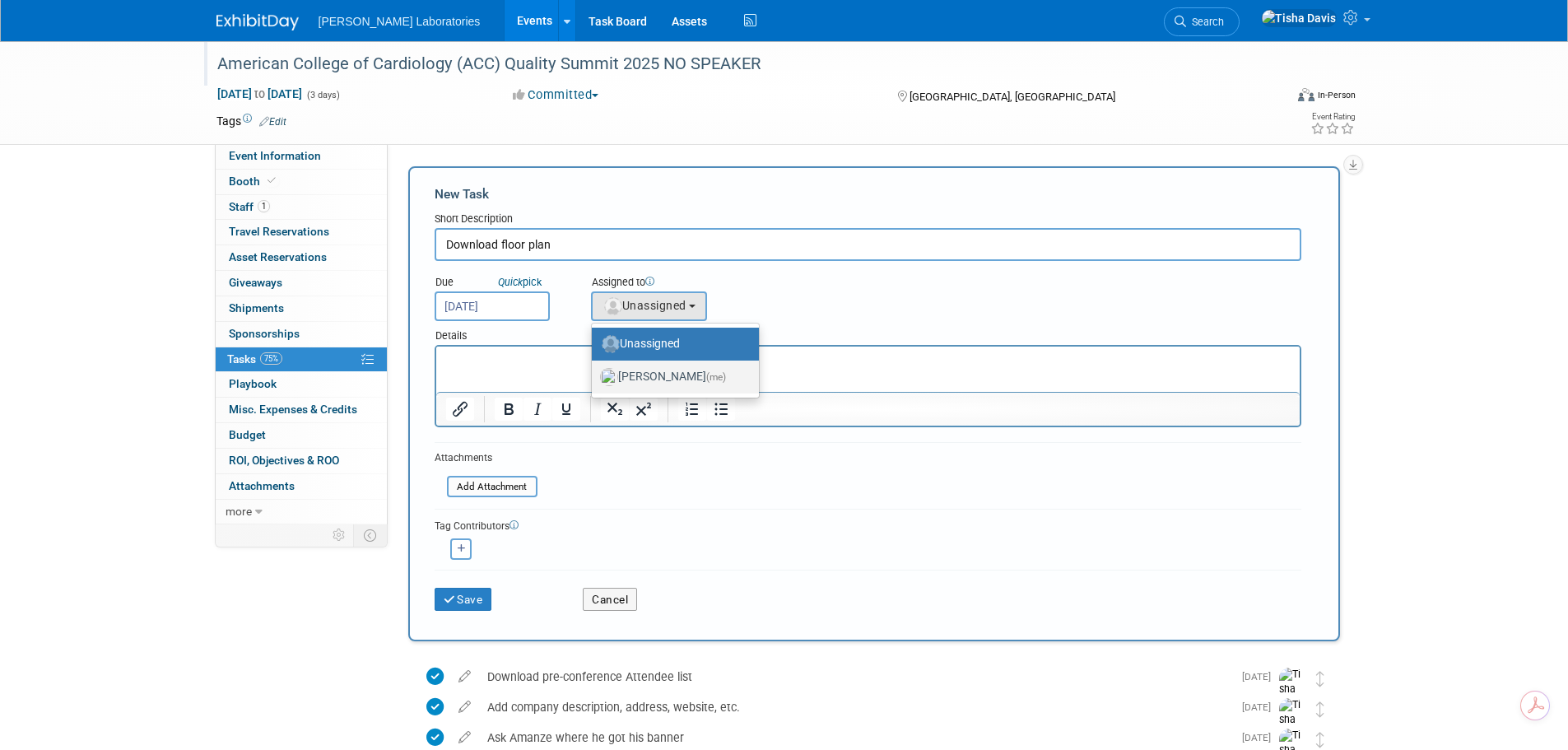
click at [680, 380] on label "Tisha Davis (me)" at bounding box center [671, 377] width 142 height 26
click at [594, 380] on input "Tisha Davis (me)" at bounding box center [589, 375] width 10 height 10
select select "2770856e-d6b1-4121-bfe1-202d7e478624"
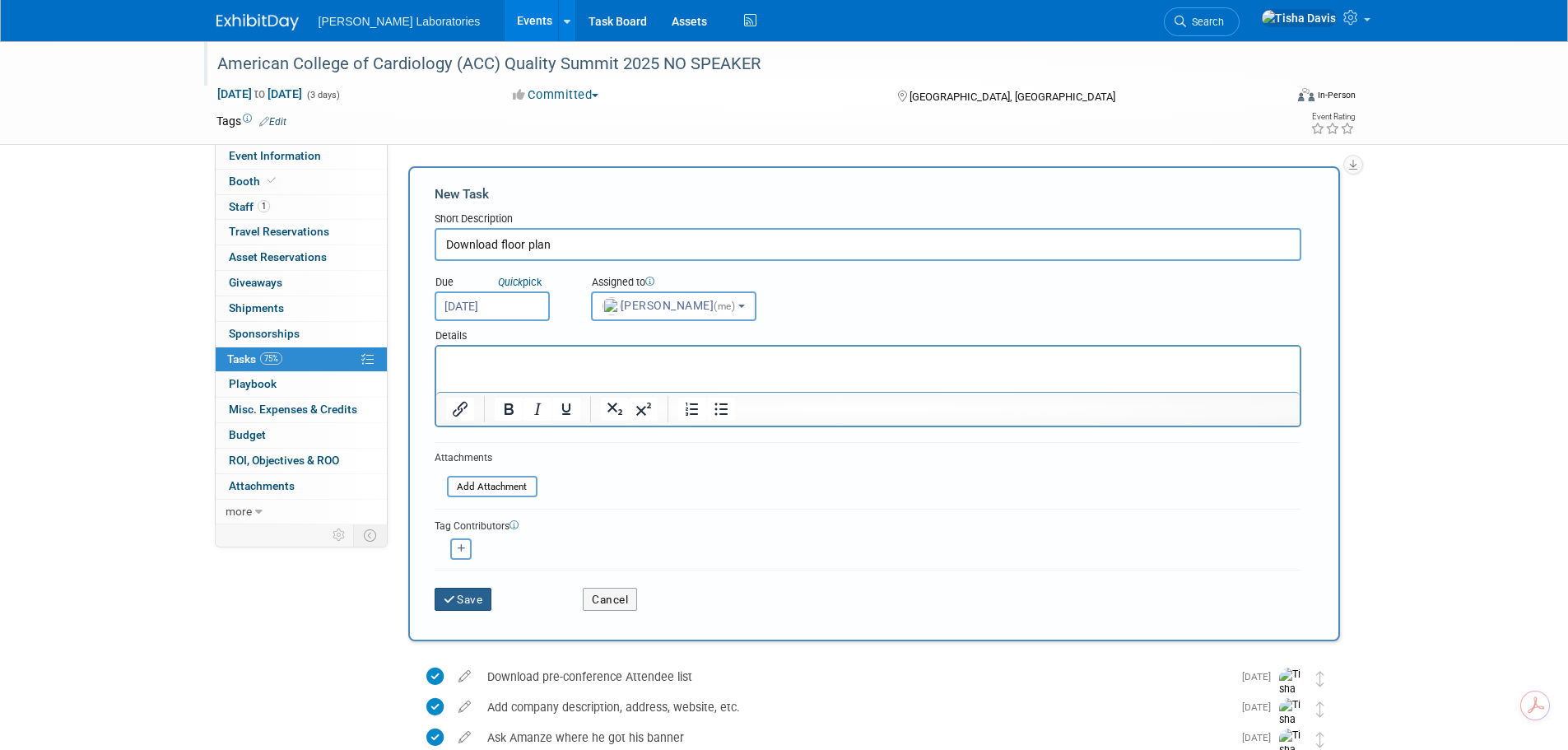
click at [475, 600] on button "Save" at bounding box center [463, 599] width 57 height 23
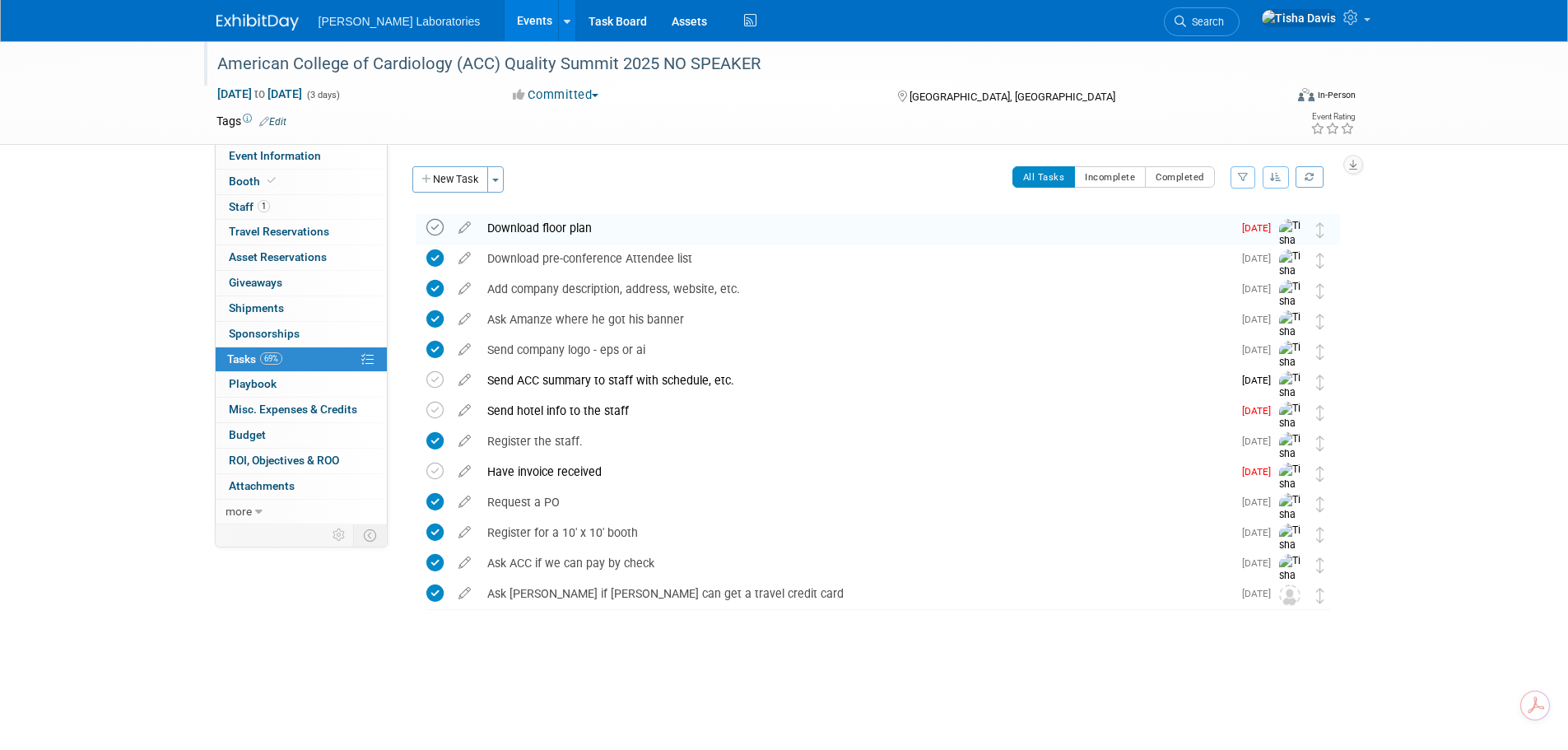
click at [429, 224] on icon at bounding box center [435, 227] width 17 height 17
click at [461, 406] on icon at bounding box center [464, 407] width 29 height 21
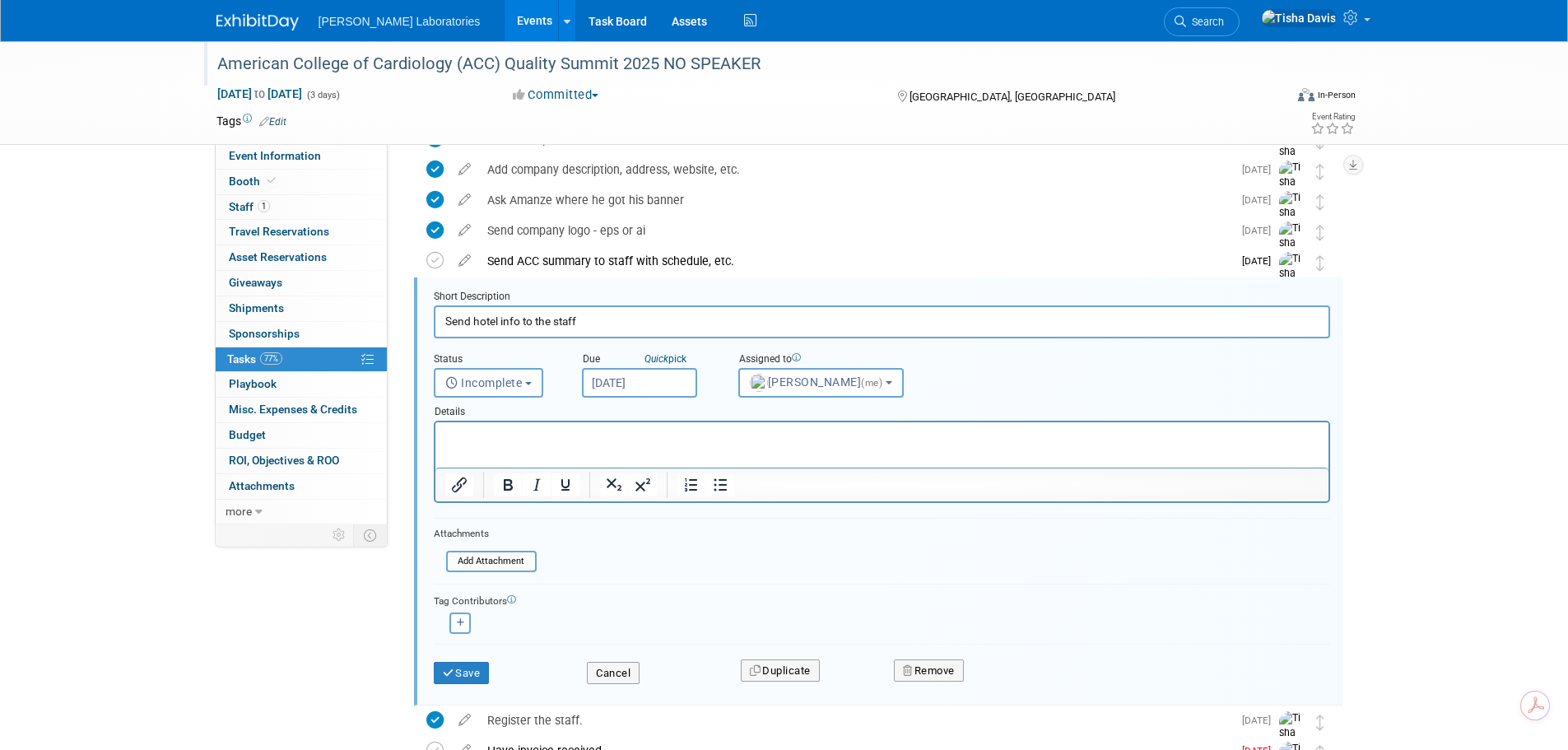
scroll to position [156, 0]
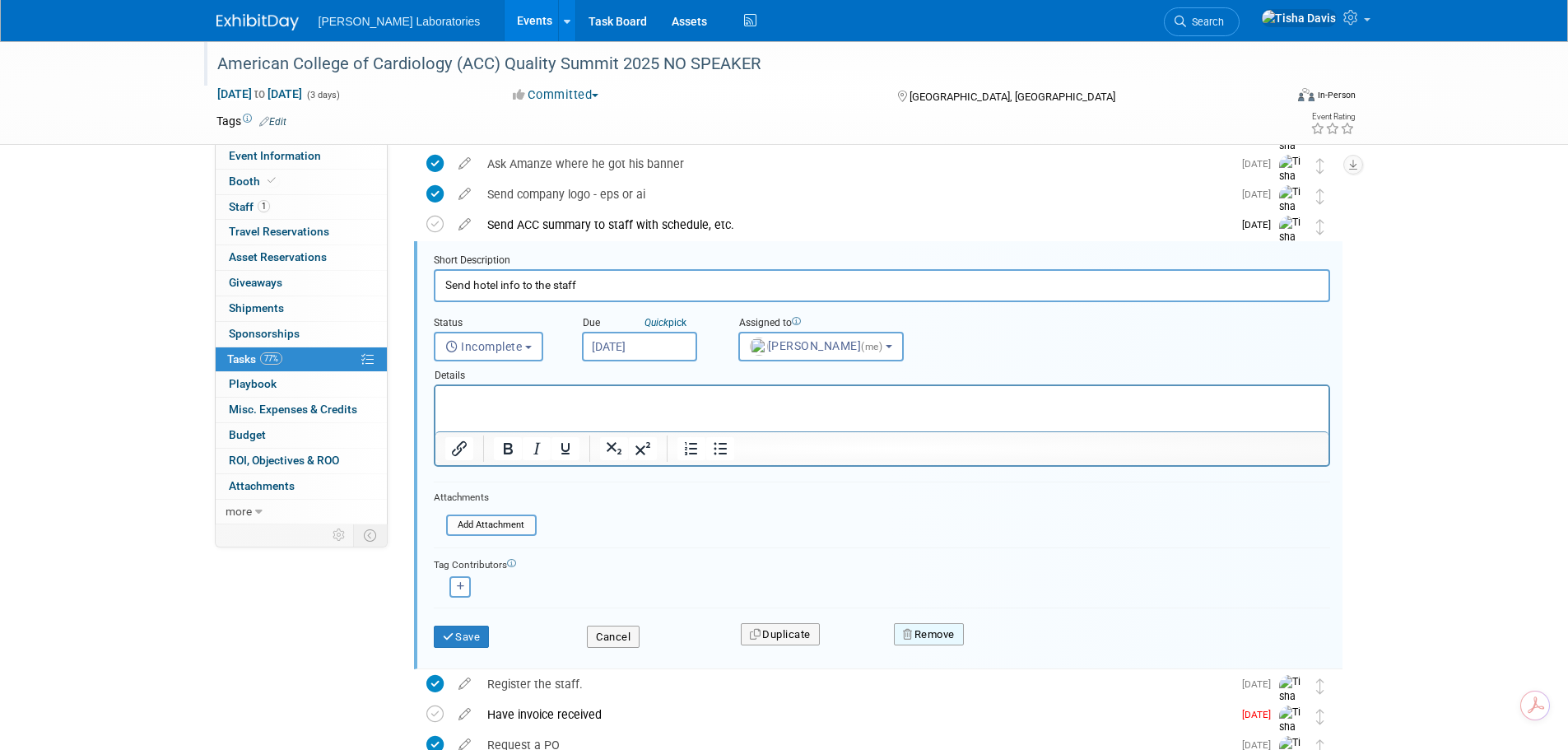
click at [915, 629] on button "Remove" at bounding box center [929, 634] width 70 height 23
click at [1013, 652] on icon at bounding box center [1010, 648] width 10 height 9
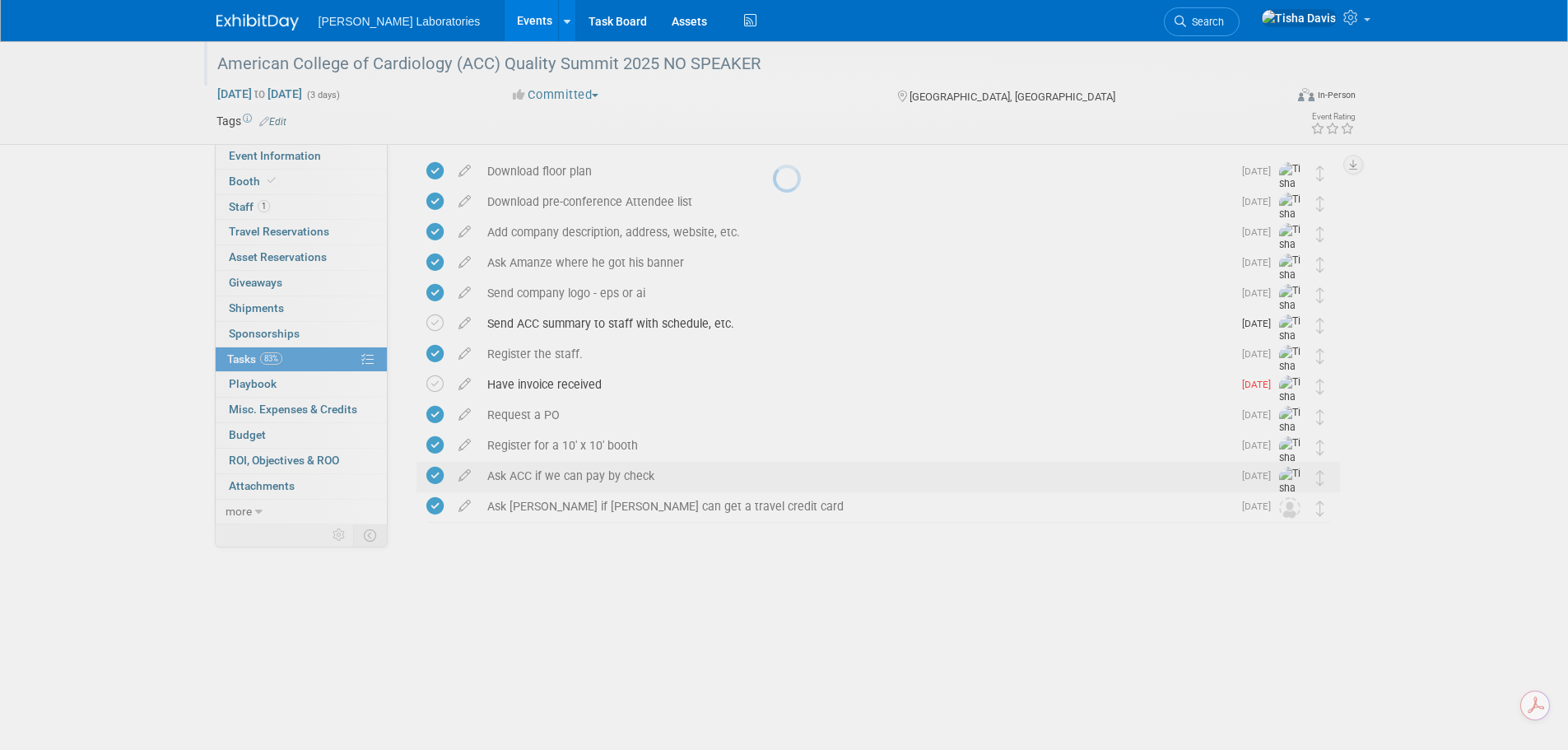
scroll to position [0, 0]
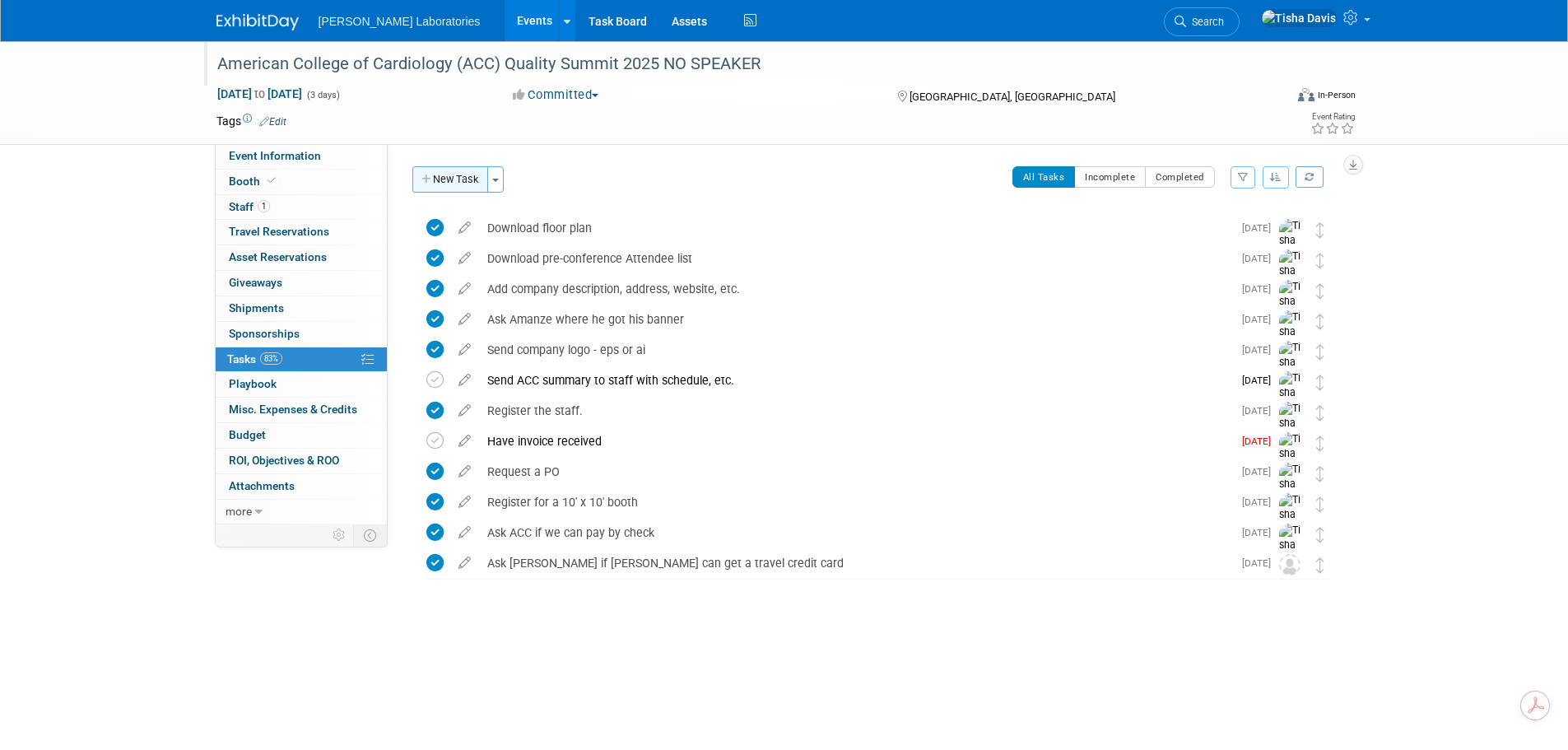
click at [460, 178] on button "New Task" at bounding box center [449, 179] width 76 height 26
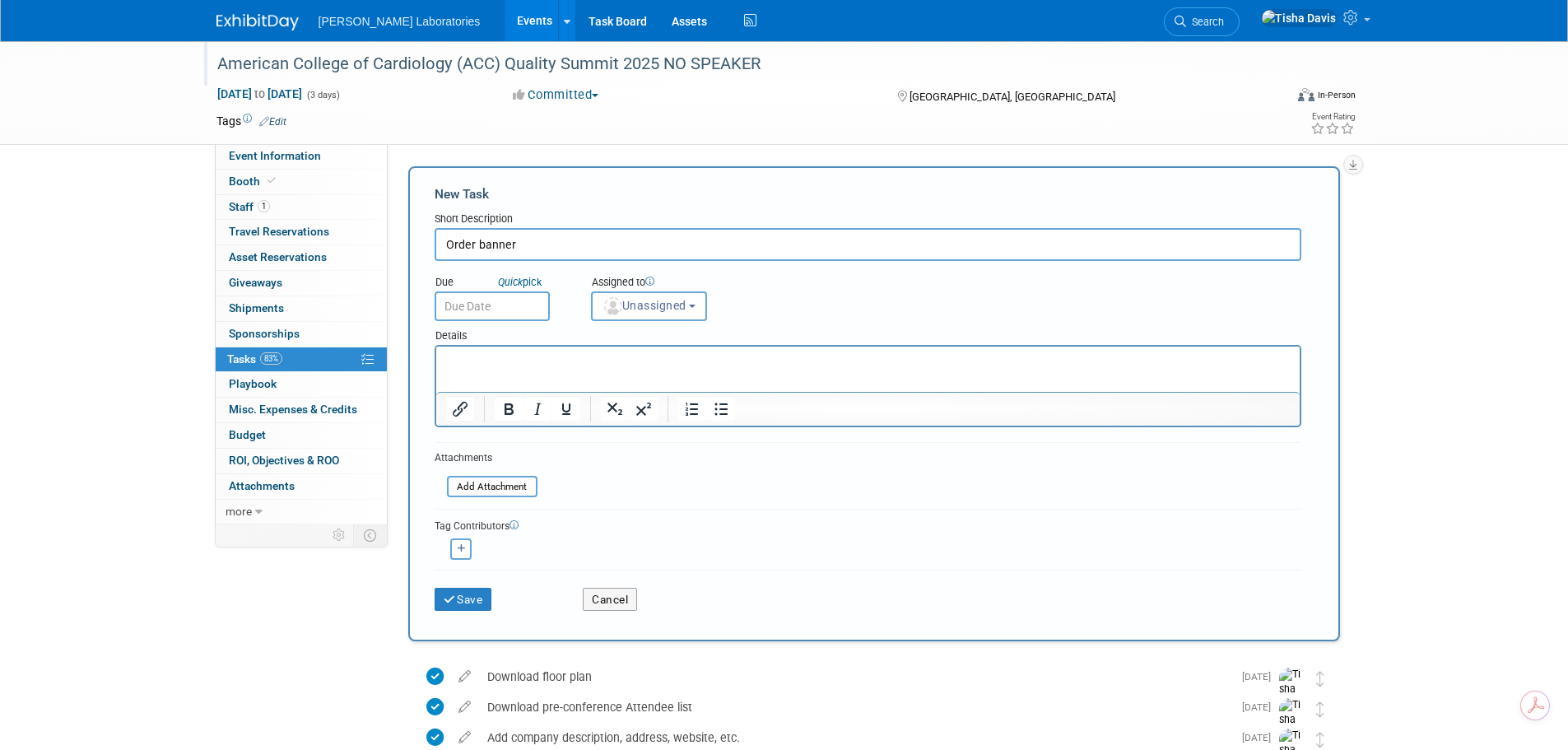
type input "Order banner"
click at [531, 306] on input "text" at bounding box center [492, 306] width 115 height 30
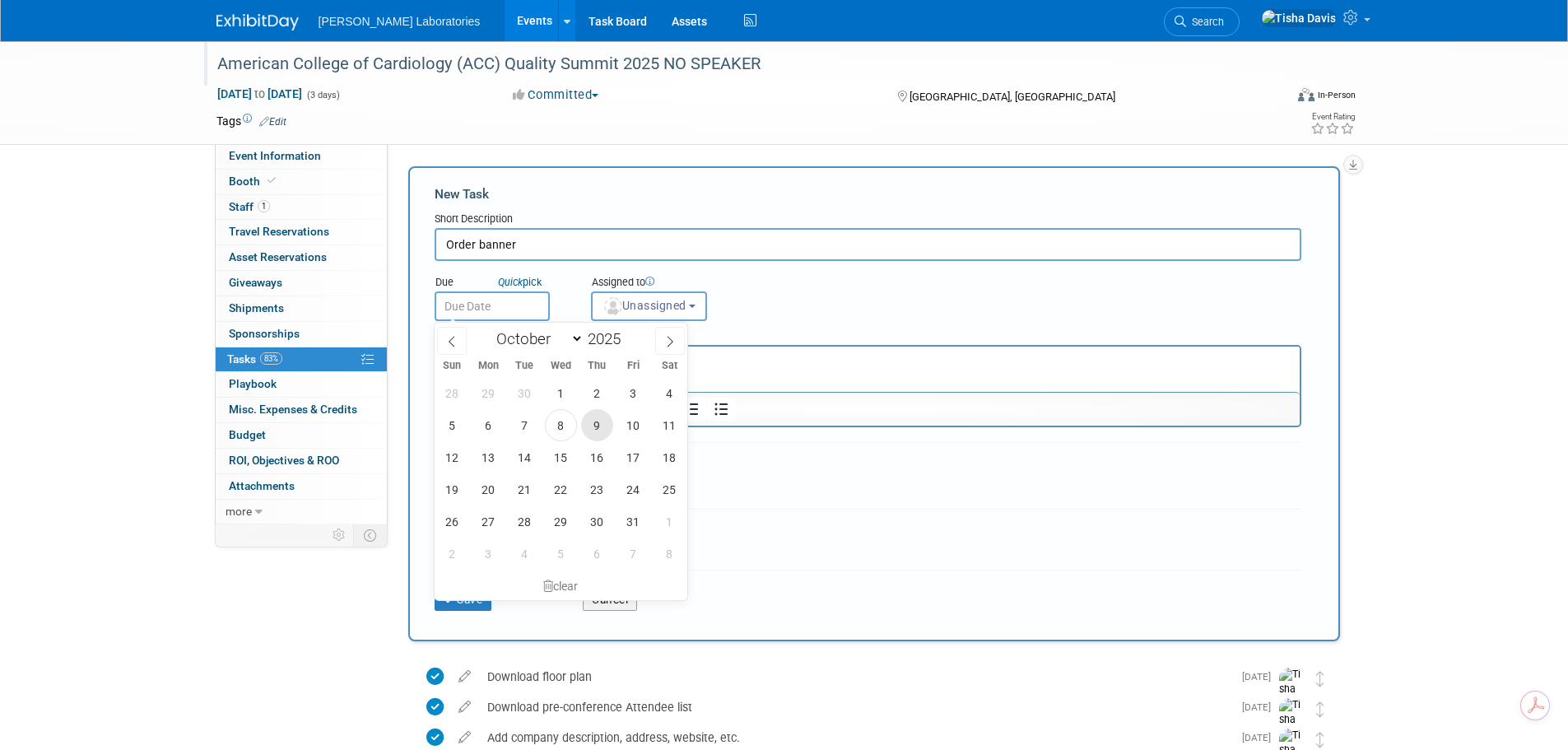
click at [605, 433] on span "9" at bounding box center [597, 425] width 32 height 32
type input "Oct 9, 2025"
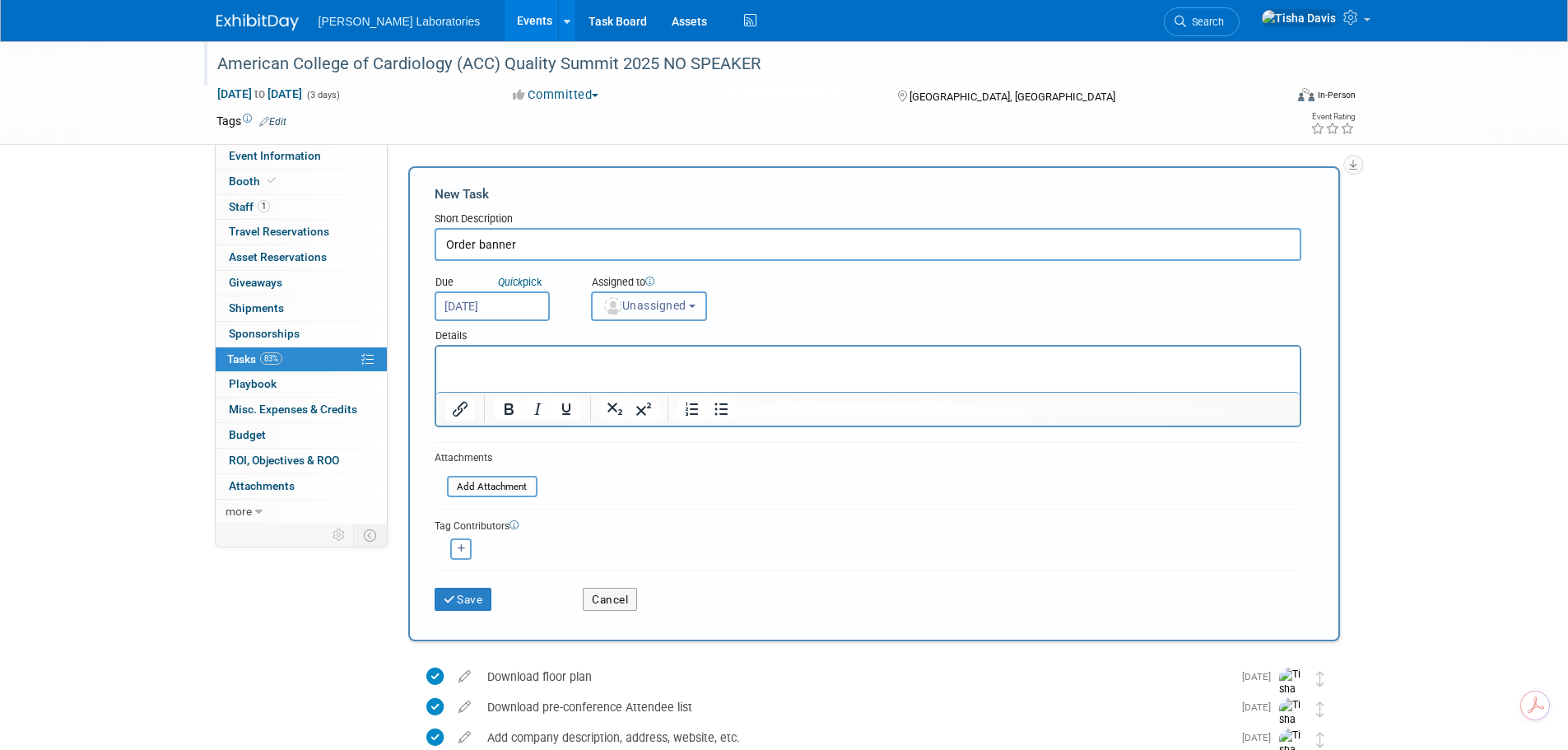
click at [705, 307] on button "Unassigned" at bounding box center [649, 306] width 117 height 30
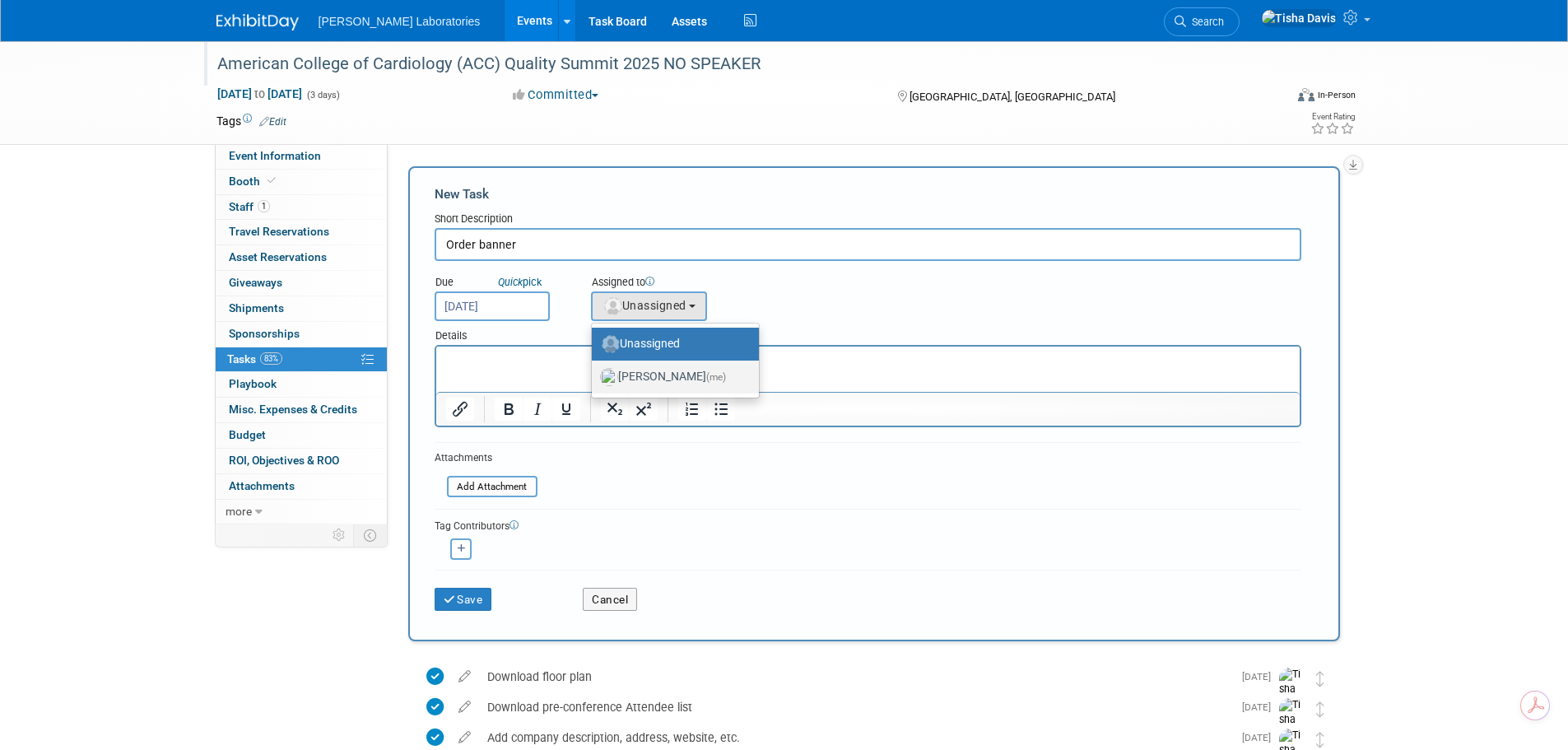
click at [664, 378] on label "Tisha Davis (me)" at bounding box center [671, 377] width 142 height 26
click at [594, 378] on input "Tisha Davis (me)" at bounding box center [589, 375] width 10 height 10
select select "2770856e-d6b1-4121-bfe1-202d7e478624"
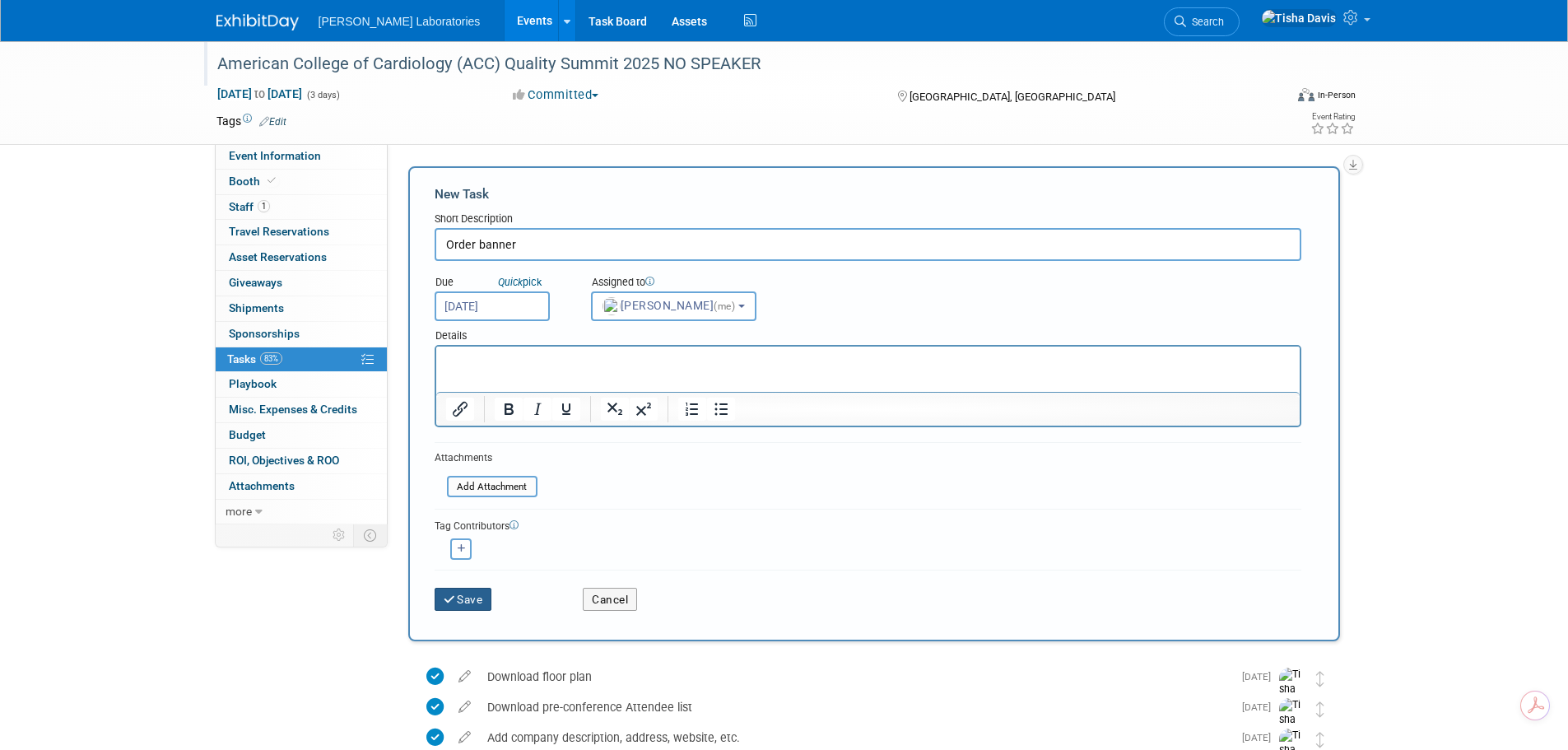
click at [478, 600] on button "Save" at bounding box center [463, 599] width 57 height 23
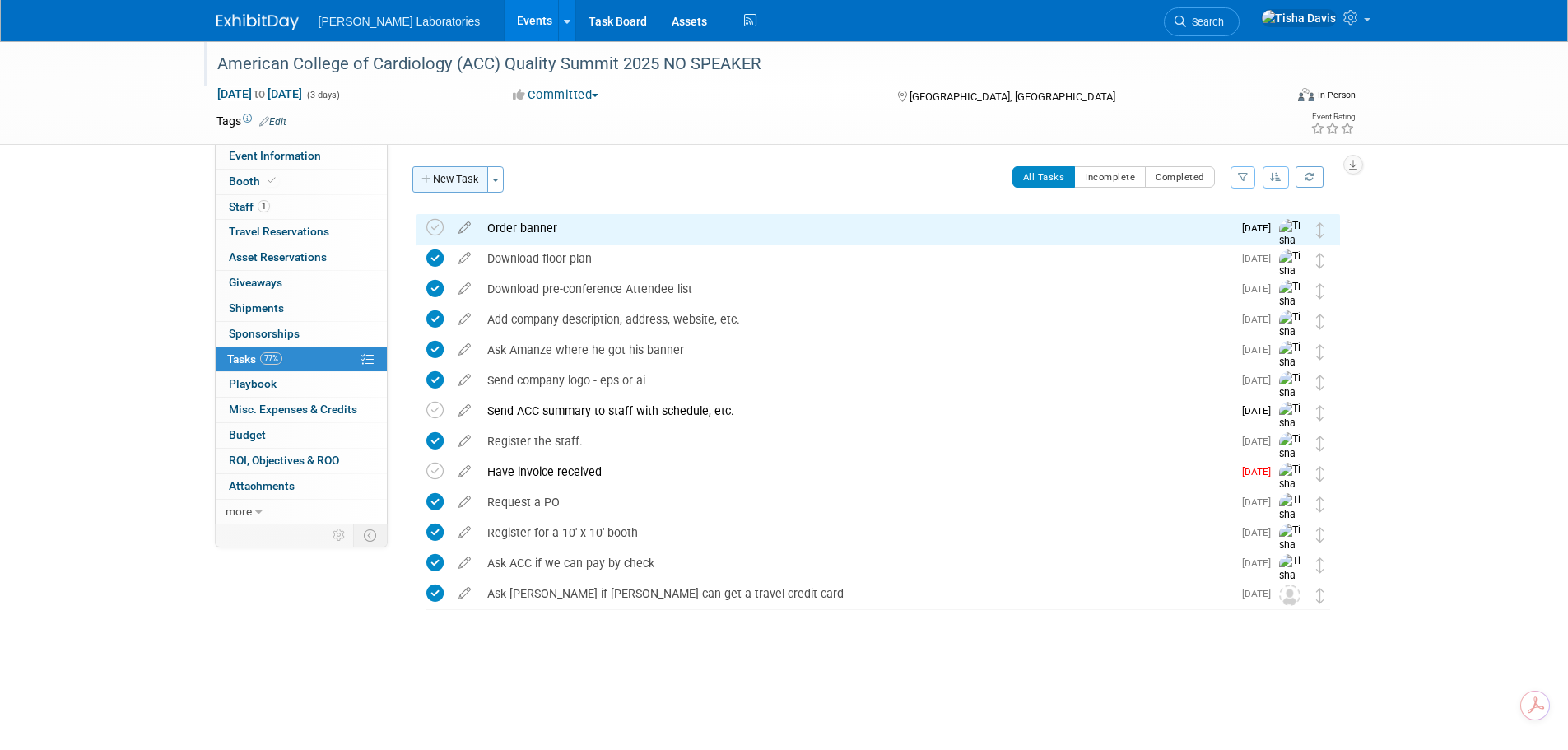
click at [467, 184] on button "New Task" at bounding box center [449, 179] width 76 height 26
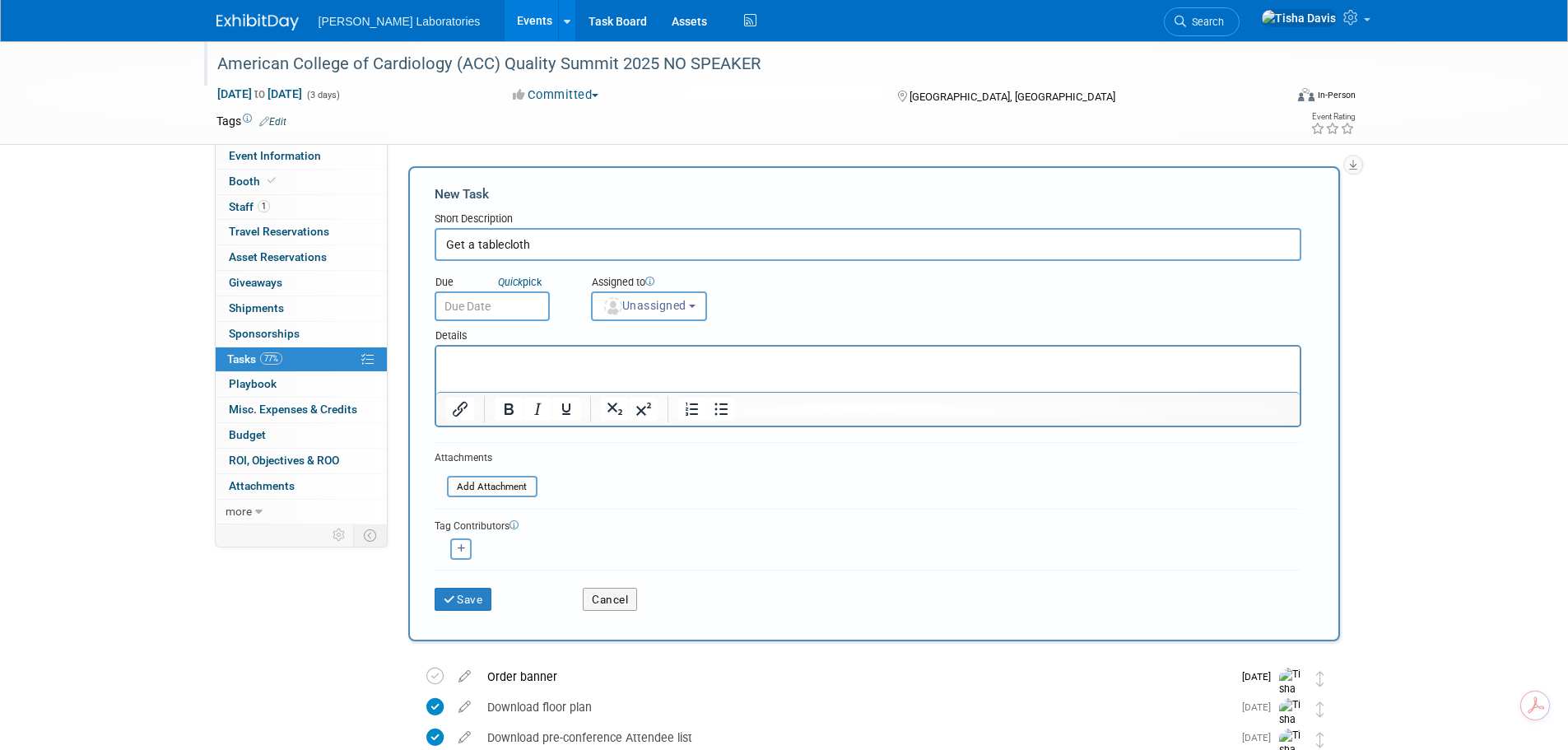
type input "Get a tablecloth"
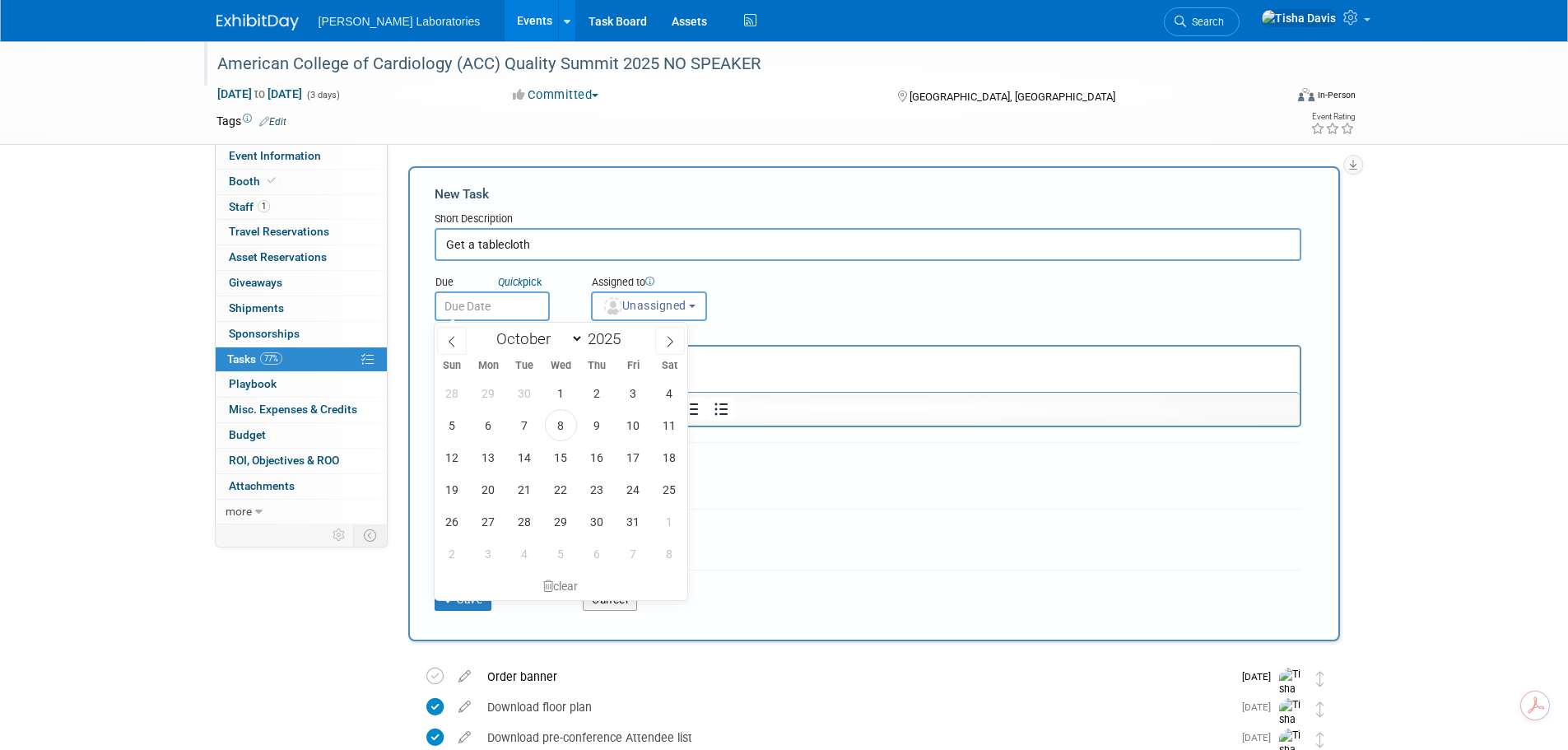
click at [510, 304] on input "text" at bounding box center [492, 306] width 115 height 30
click at [599, 423] on span "9" at bounding box center [597, 425] width 32 height 32
type input "Oct 9, 2025"
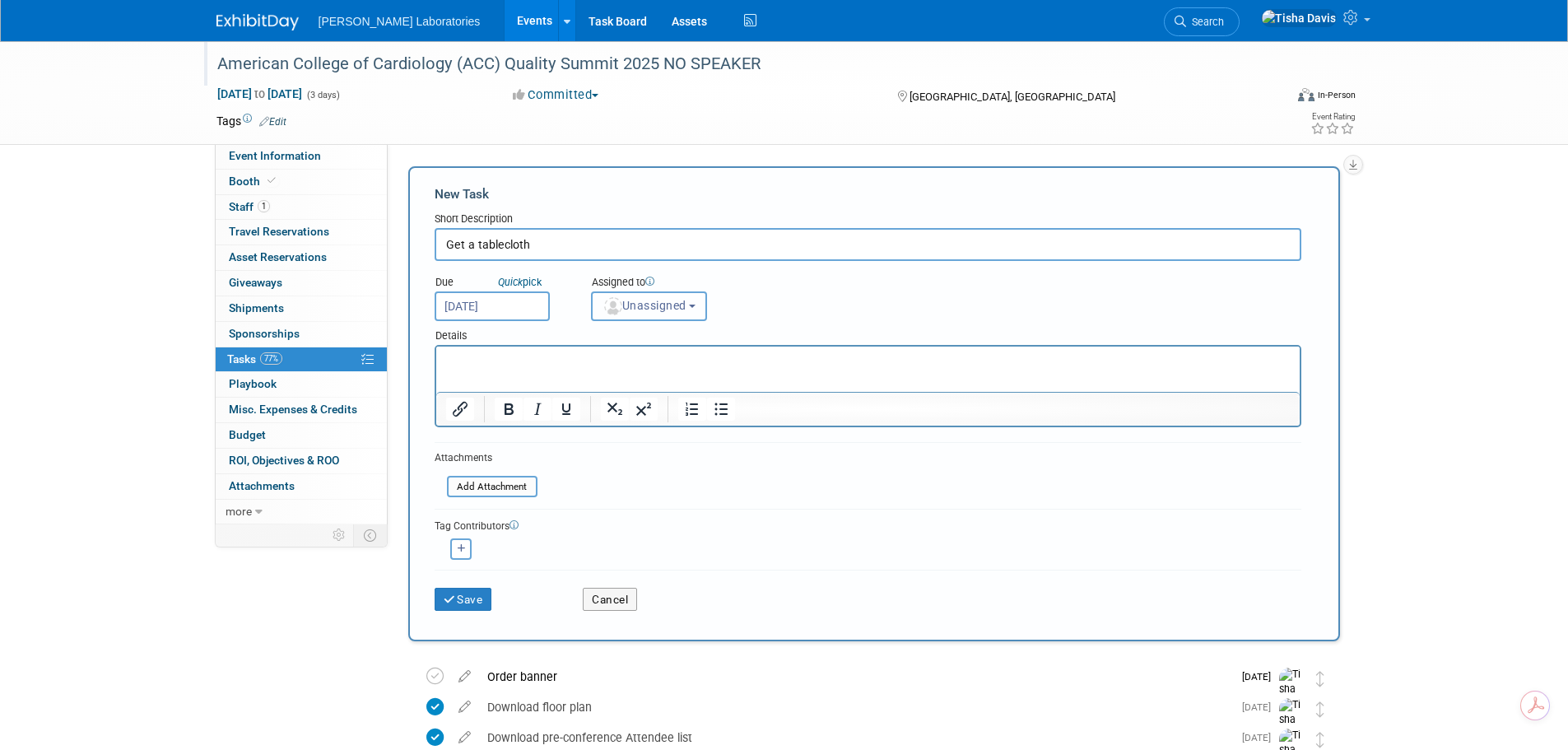
click at [686, 305] on span "Unassigned" at bounding box center [645, 305] width 84 height 13
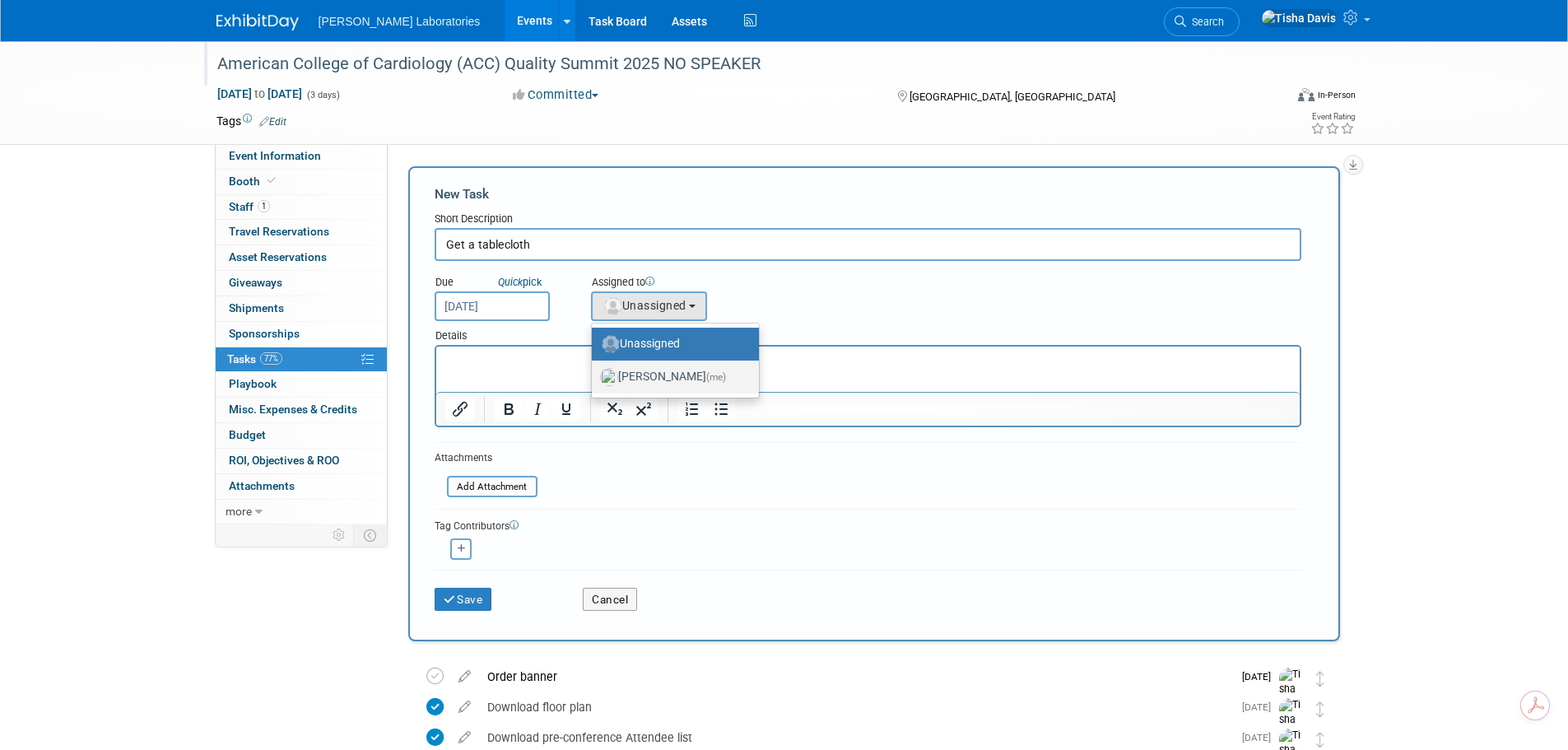
click at [669, 378] on label "Tisha Davis (me)" at bounding box center [671, 377] width 142 height 26
click at [594, 378] on input "Tisha Davis (me)" at bounding box center [589, 375] width 10 height 10
select select "2770856e-d6b1-4121-bfe1-202d7e478624"
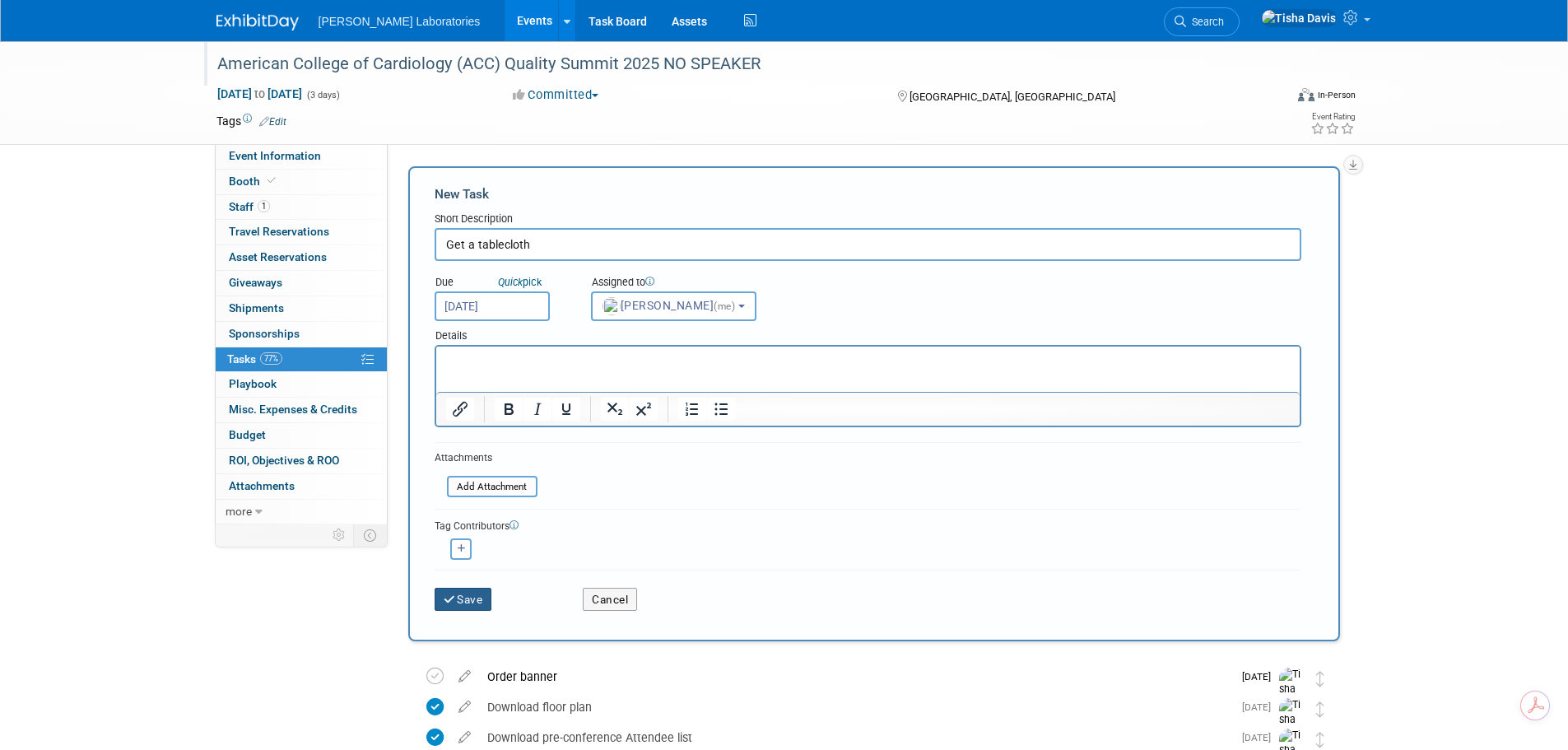
click at [466, 598] on button "Save" at bounding box center [463, 599] width 57 height 23
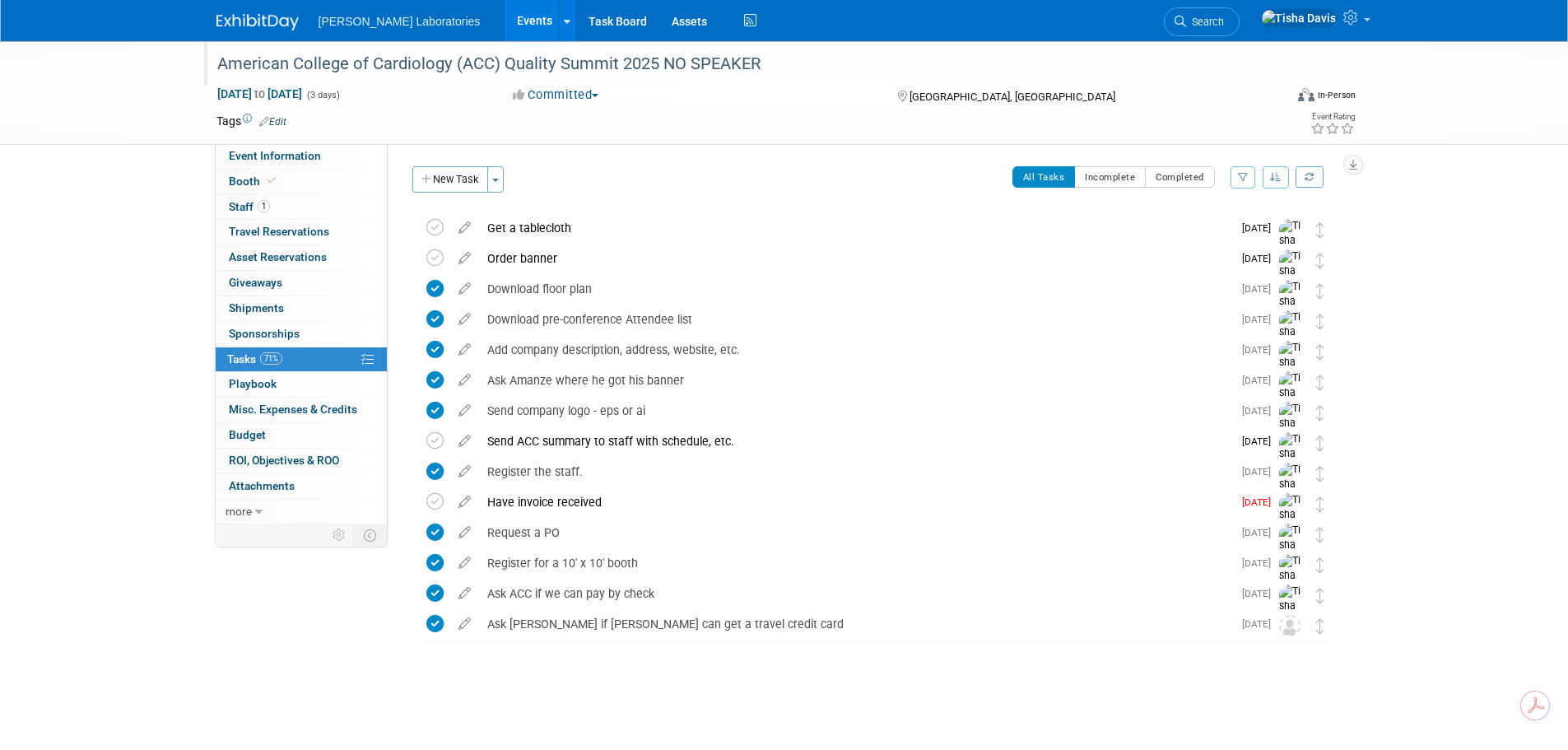
click at [504, 21] on link "Events" at bounding box center [534, 20] width 60 height 41
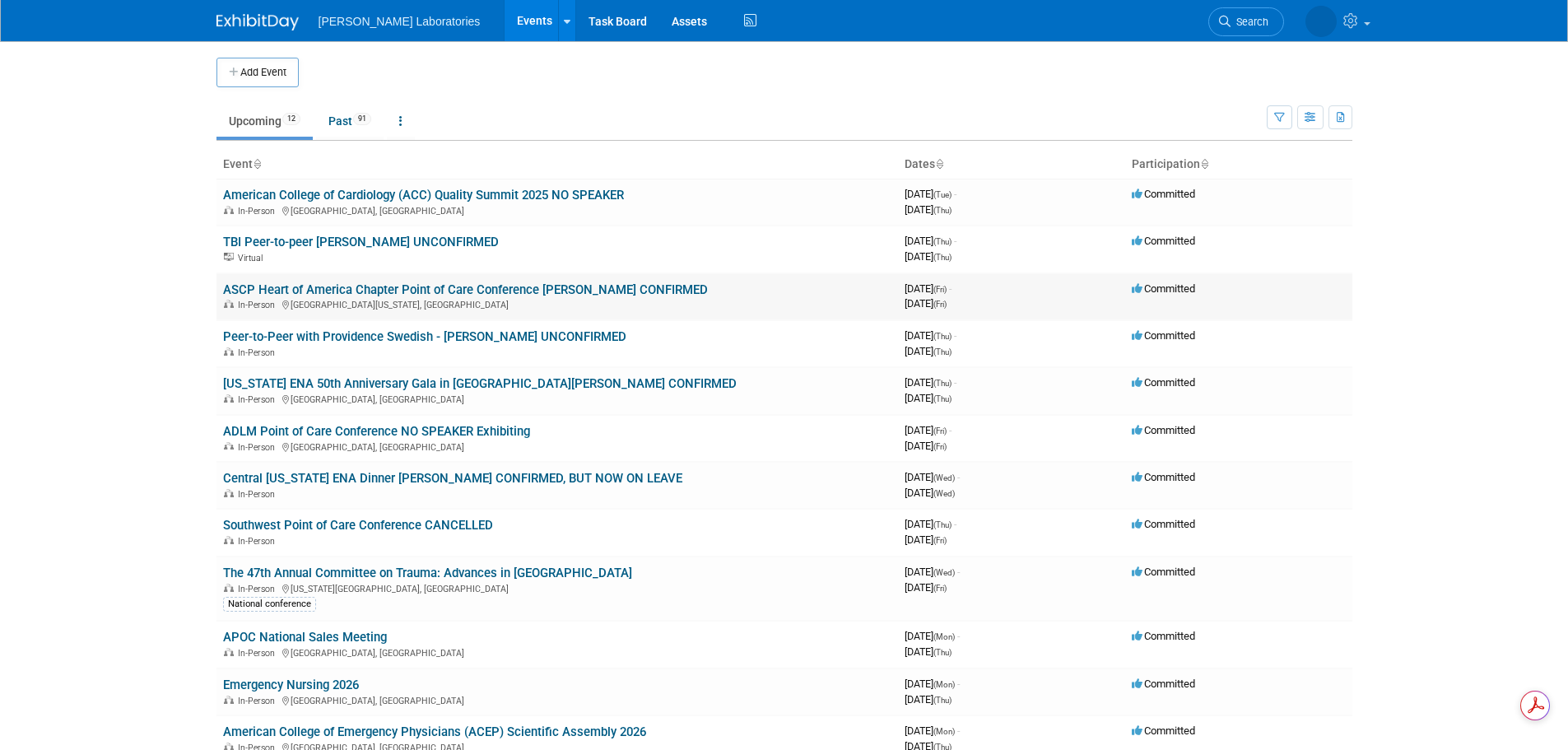
click at [559, 290] on link "ASCP Heart of America Chapter Point of Care Conference [PERSON_NAME] CONFIRMED" at bounding box center [465, 289] width 484 height 15
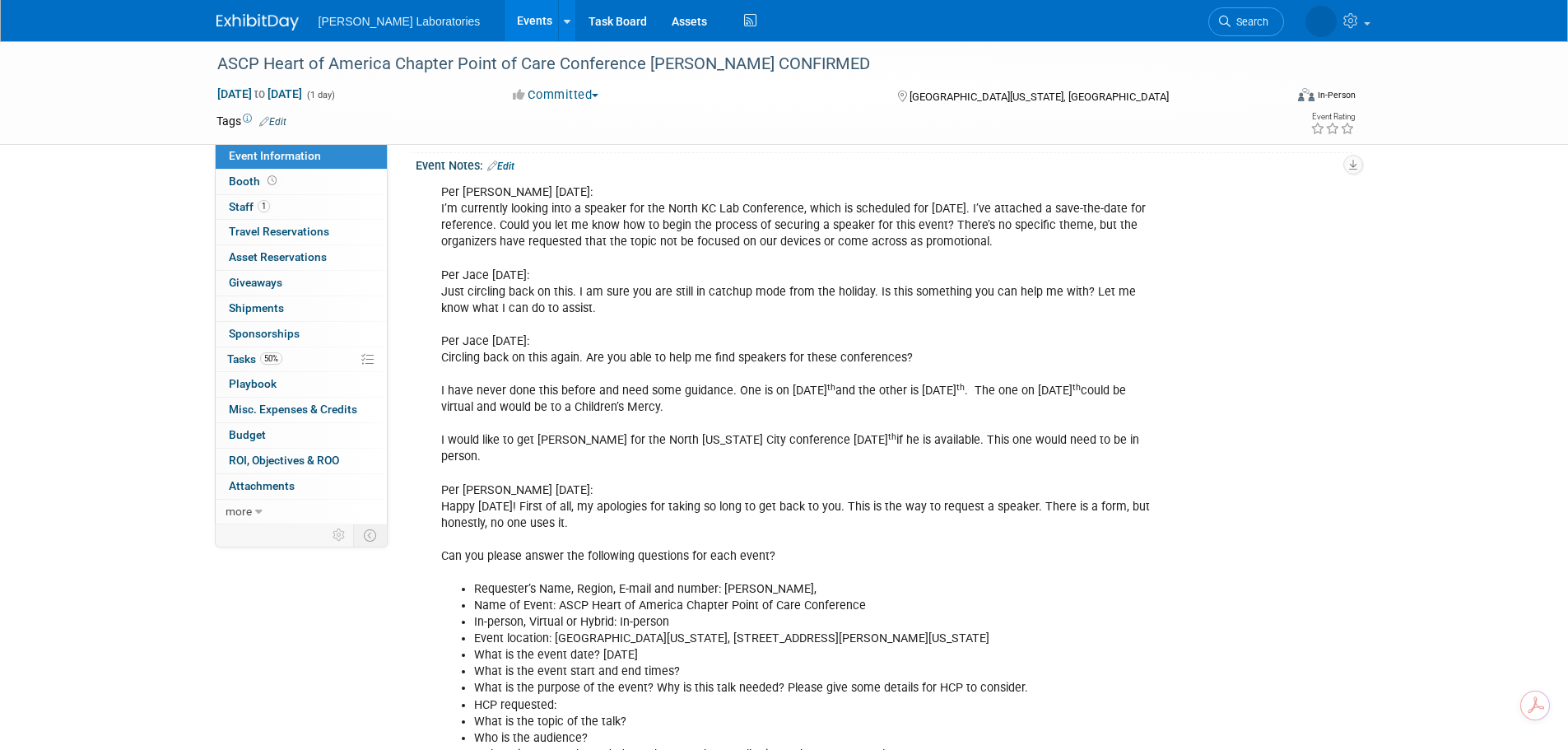
scroll to position [411, 0]
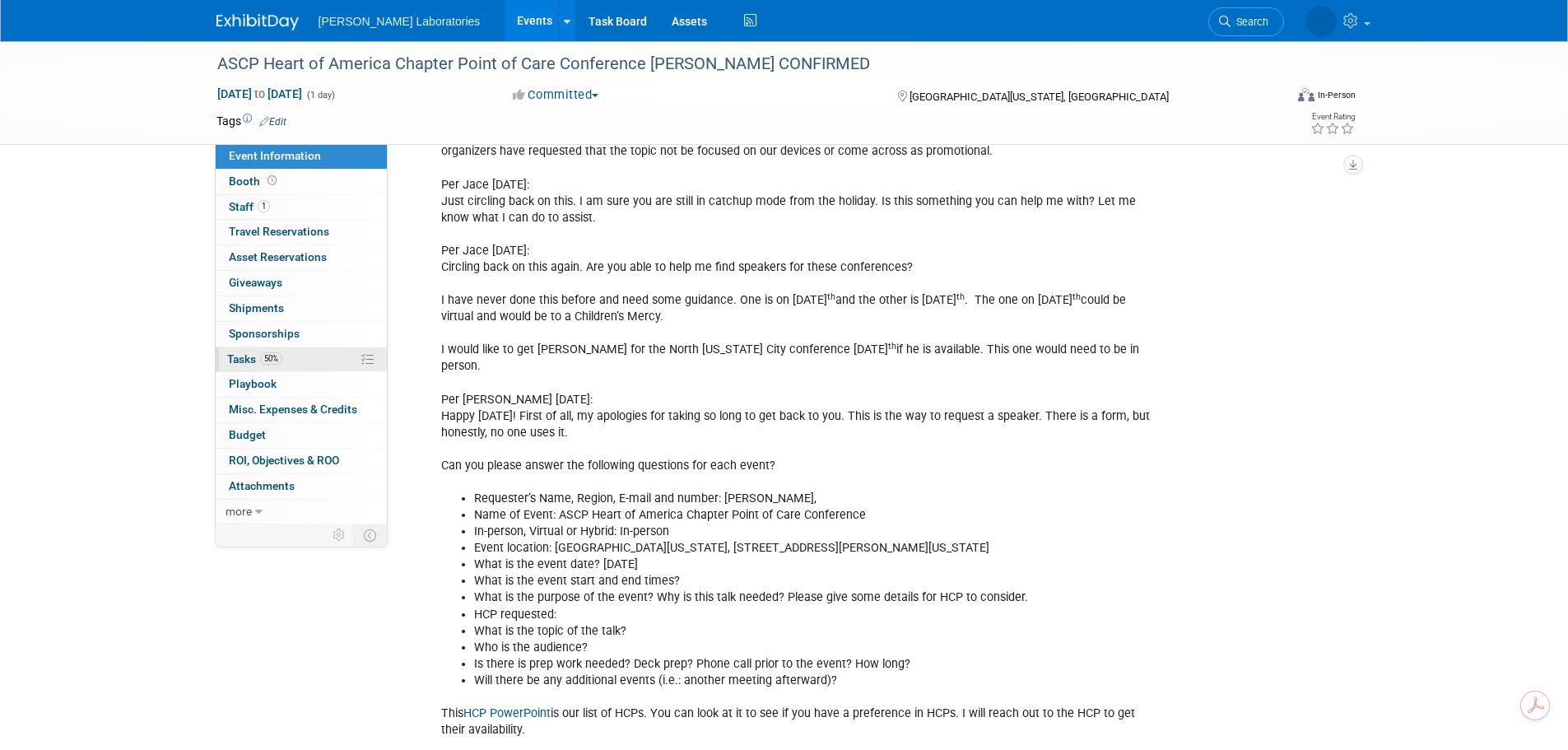
click at [240, 360] on span "Tasks 50%" at bounding box center [254, 358] width 55 height 13
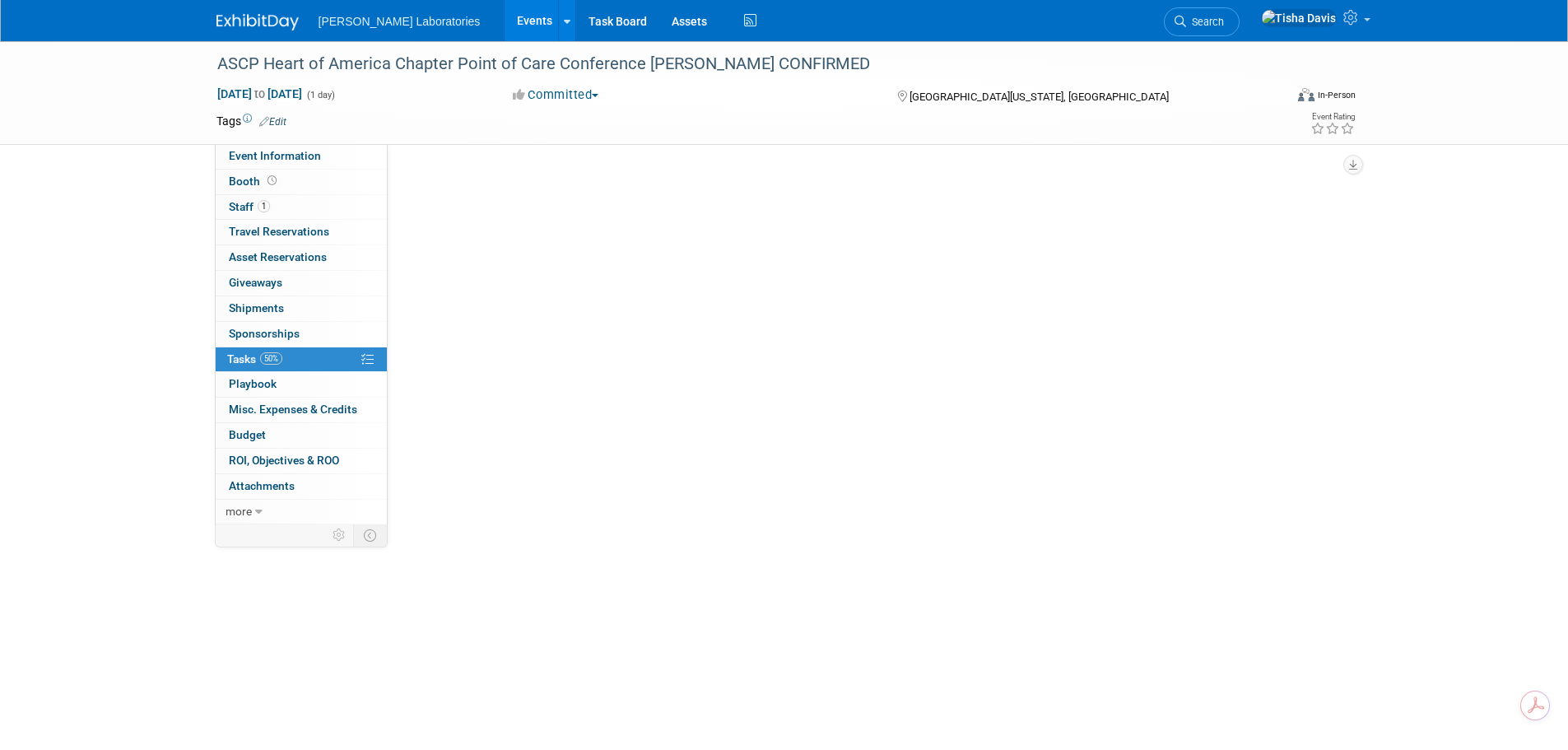
scroll to position [0, 0]
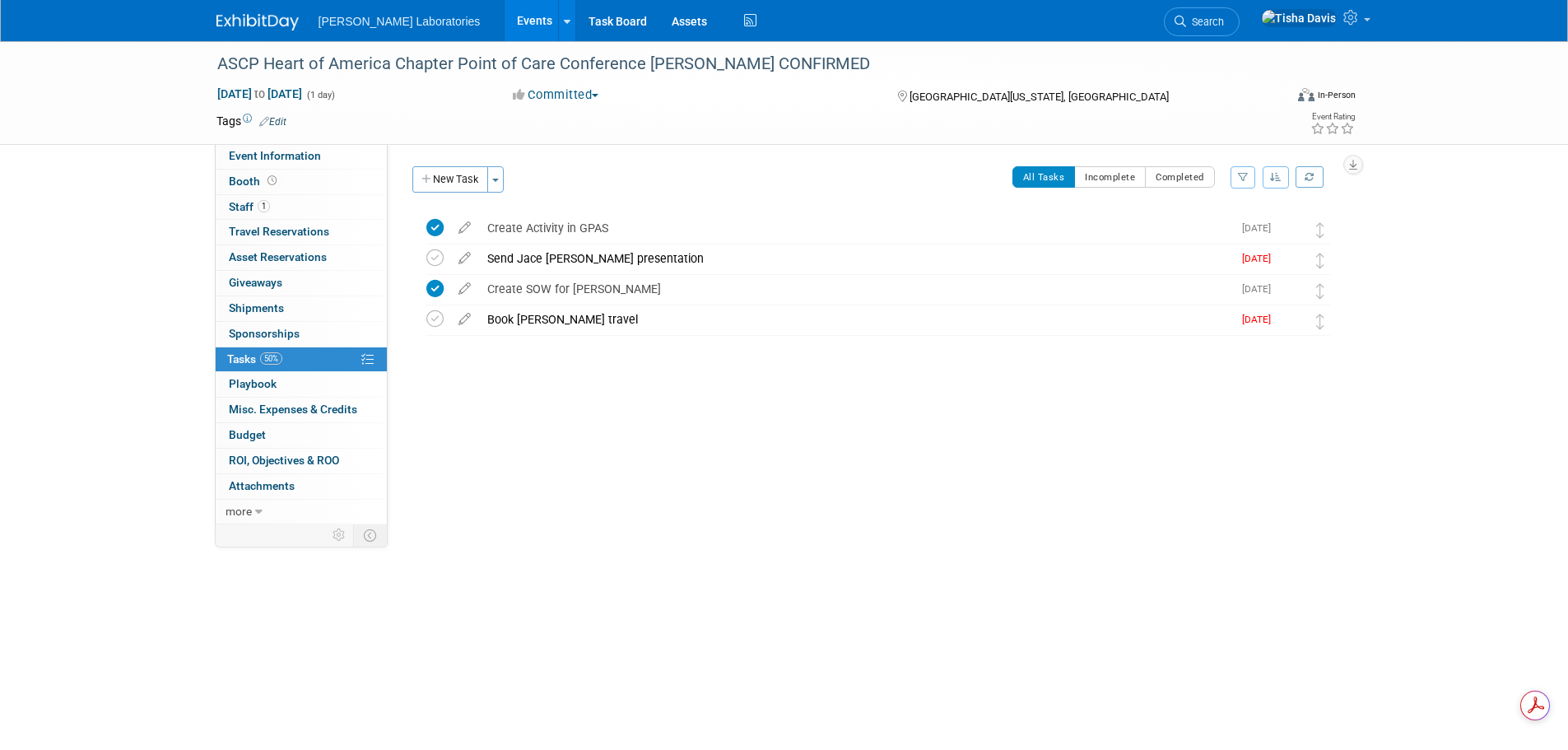
click at [504, 24] on link "Events" at bounding box center [534, 20] width 60 height 41
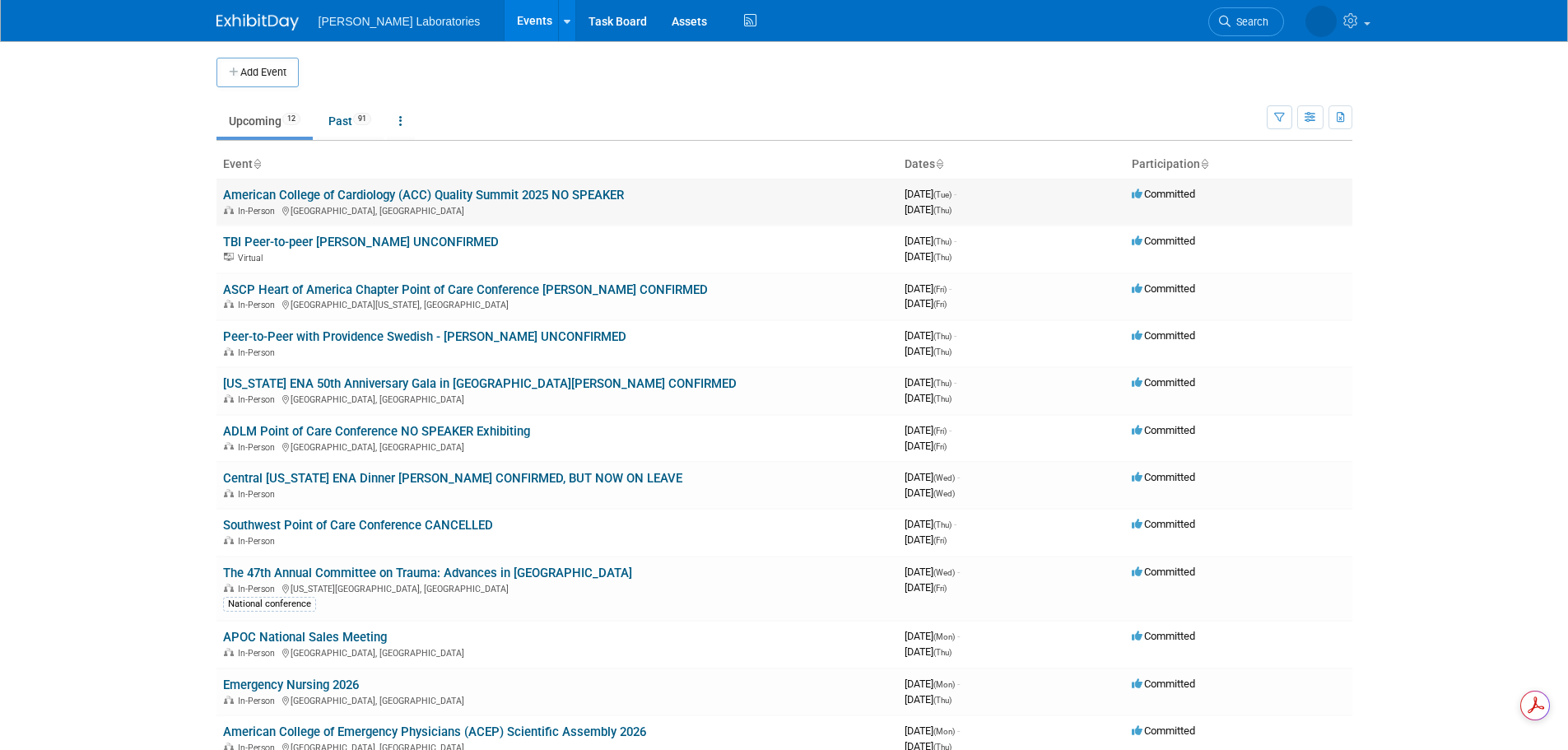
click at [406, 195] on link "American College of Cardiology (ACC) Quality Summit 2025 NO SPEAKER" at bounding box center [423, 194] width 401 height 15
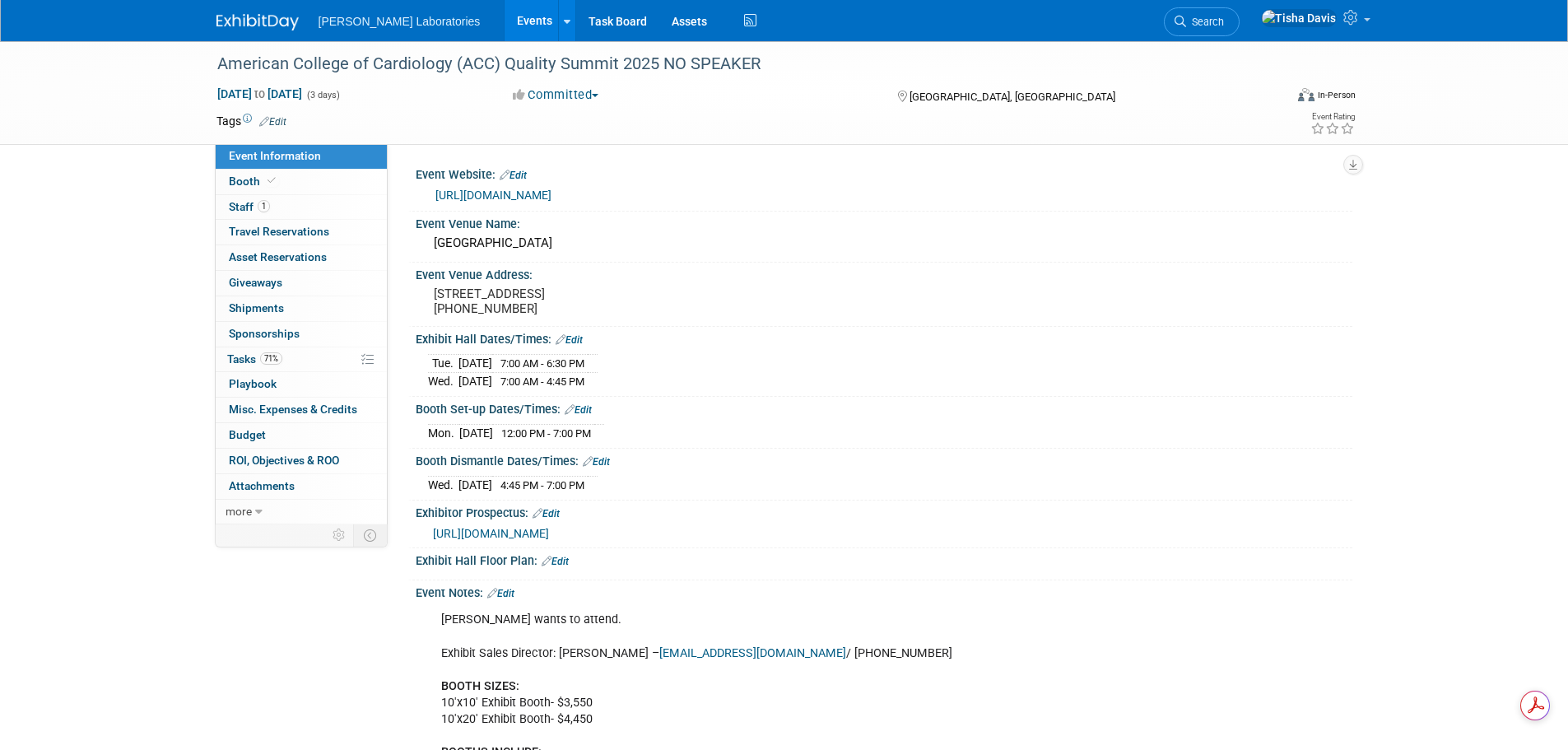
click at [508, 599] on link "Edit" at bounding box center [500, 593] width 27 height 11
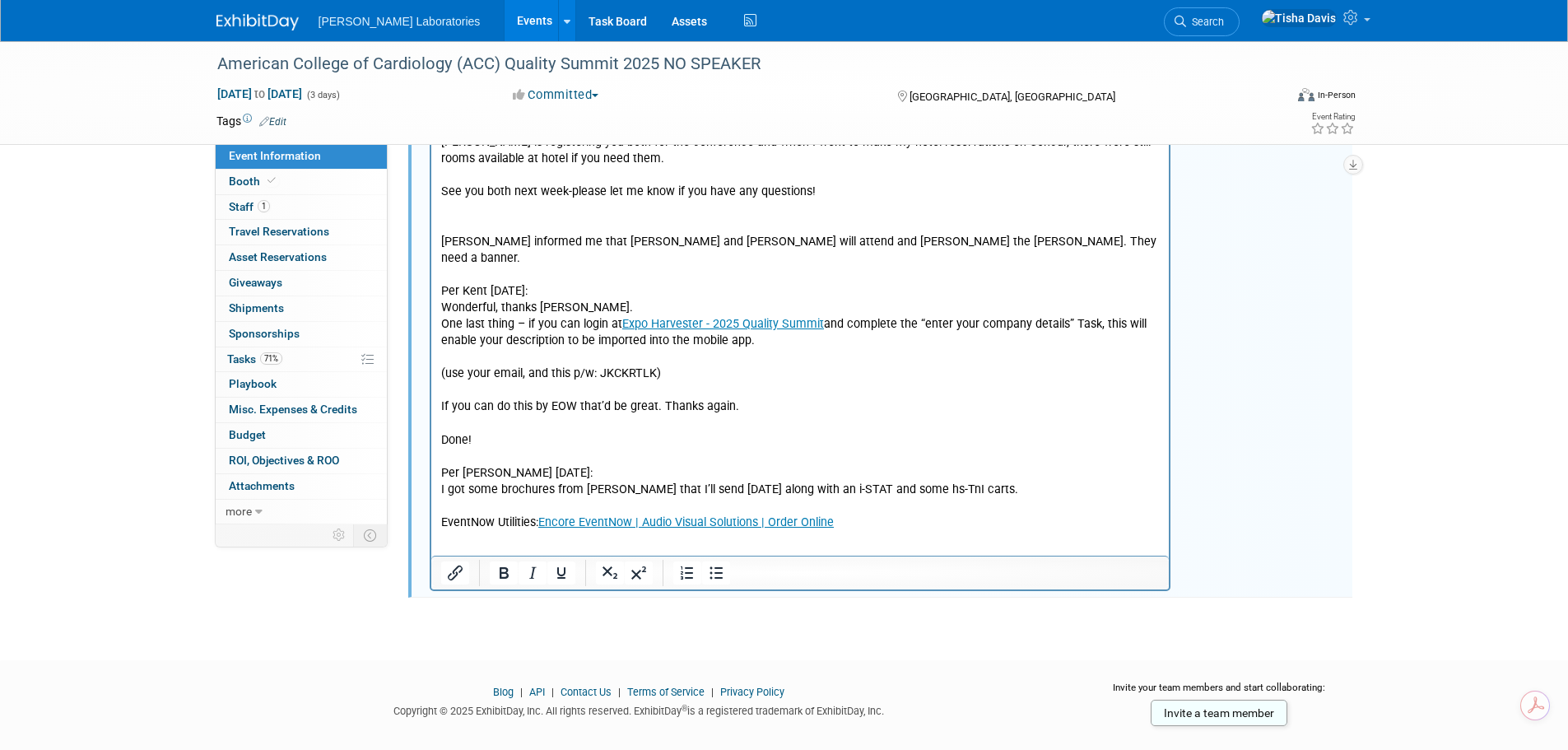
scroll to position [3093, 0]
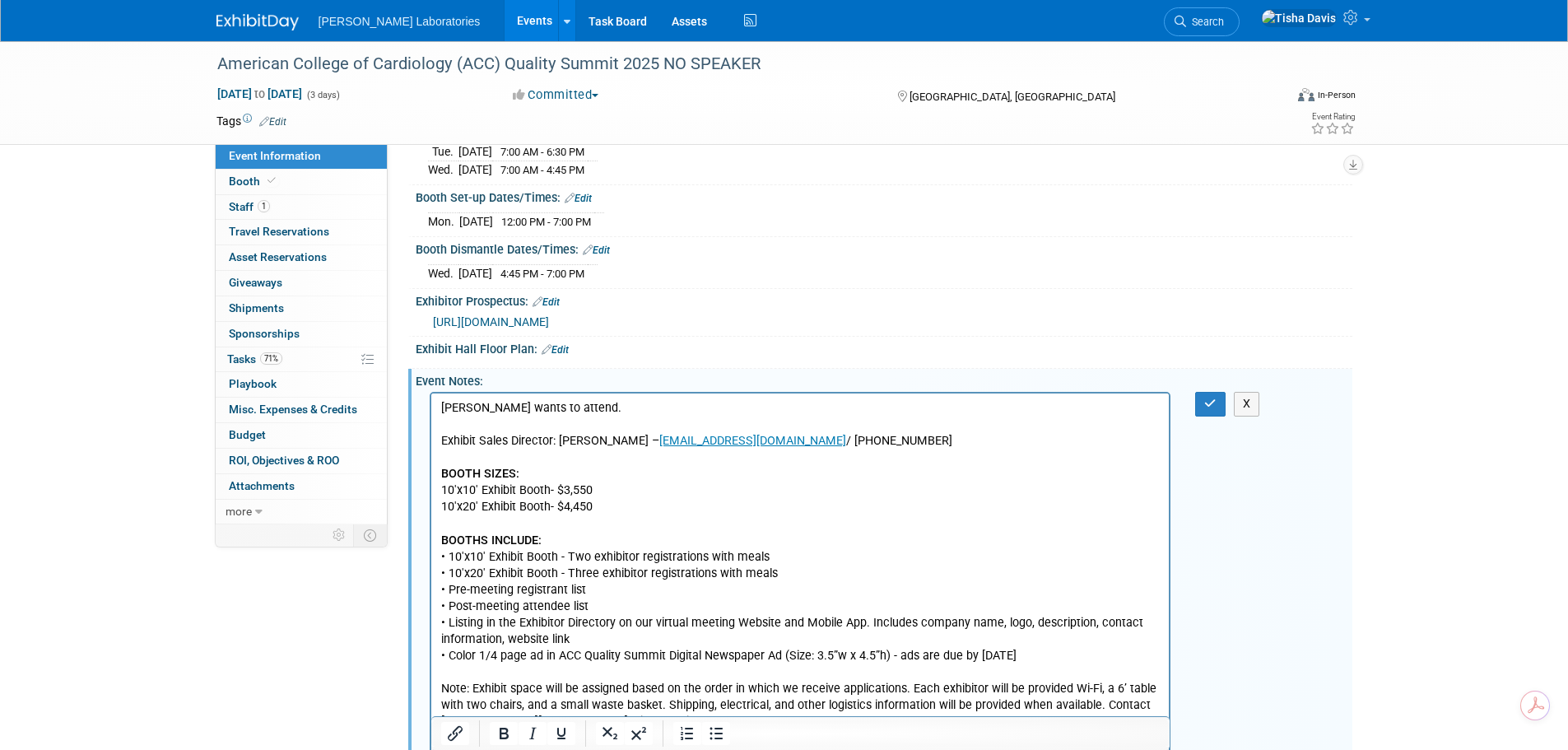
scroll to position [131, 0]
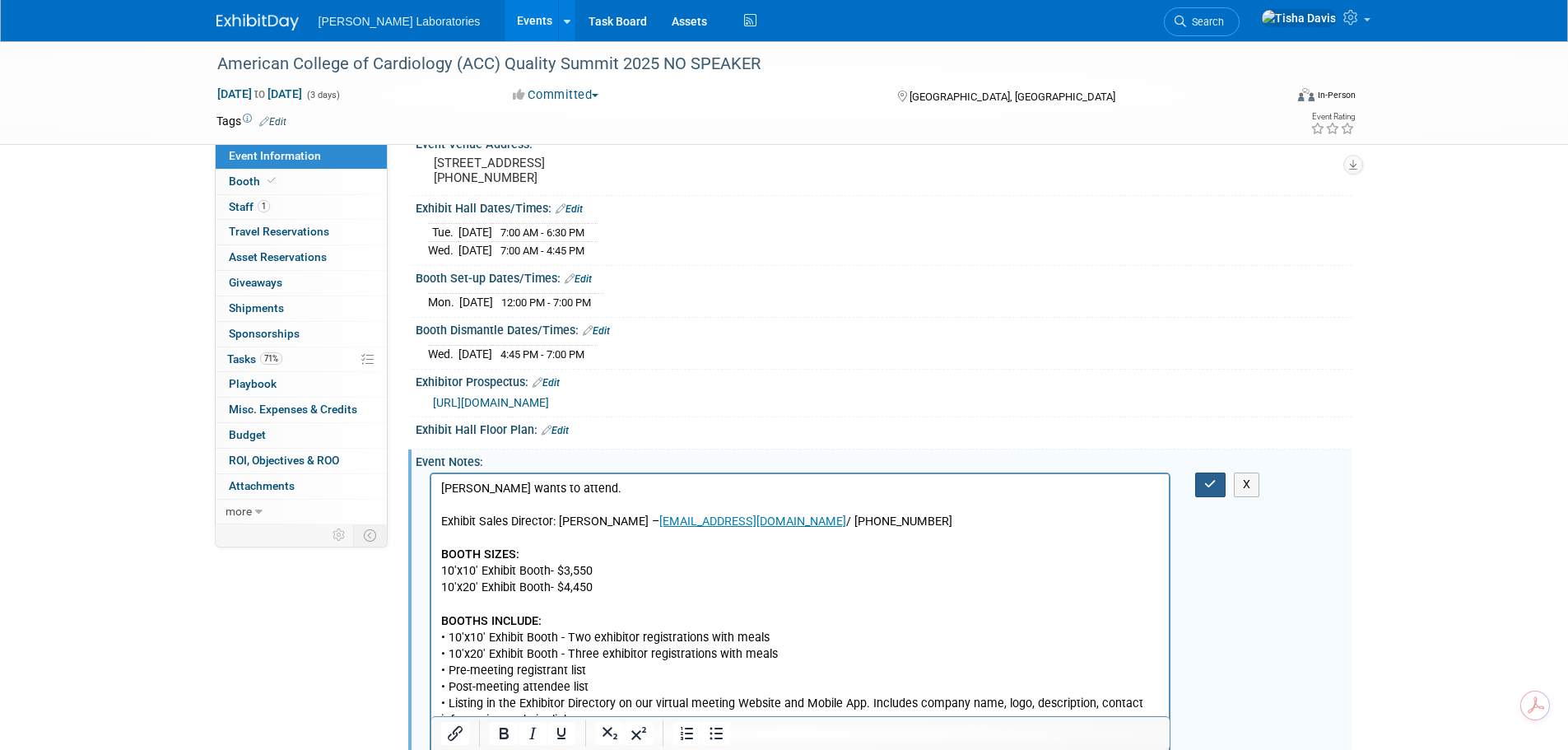
click at [1207, 490] on icon "button" at bounding box center [1210, 483] width 12 height 11
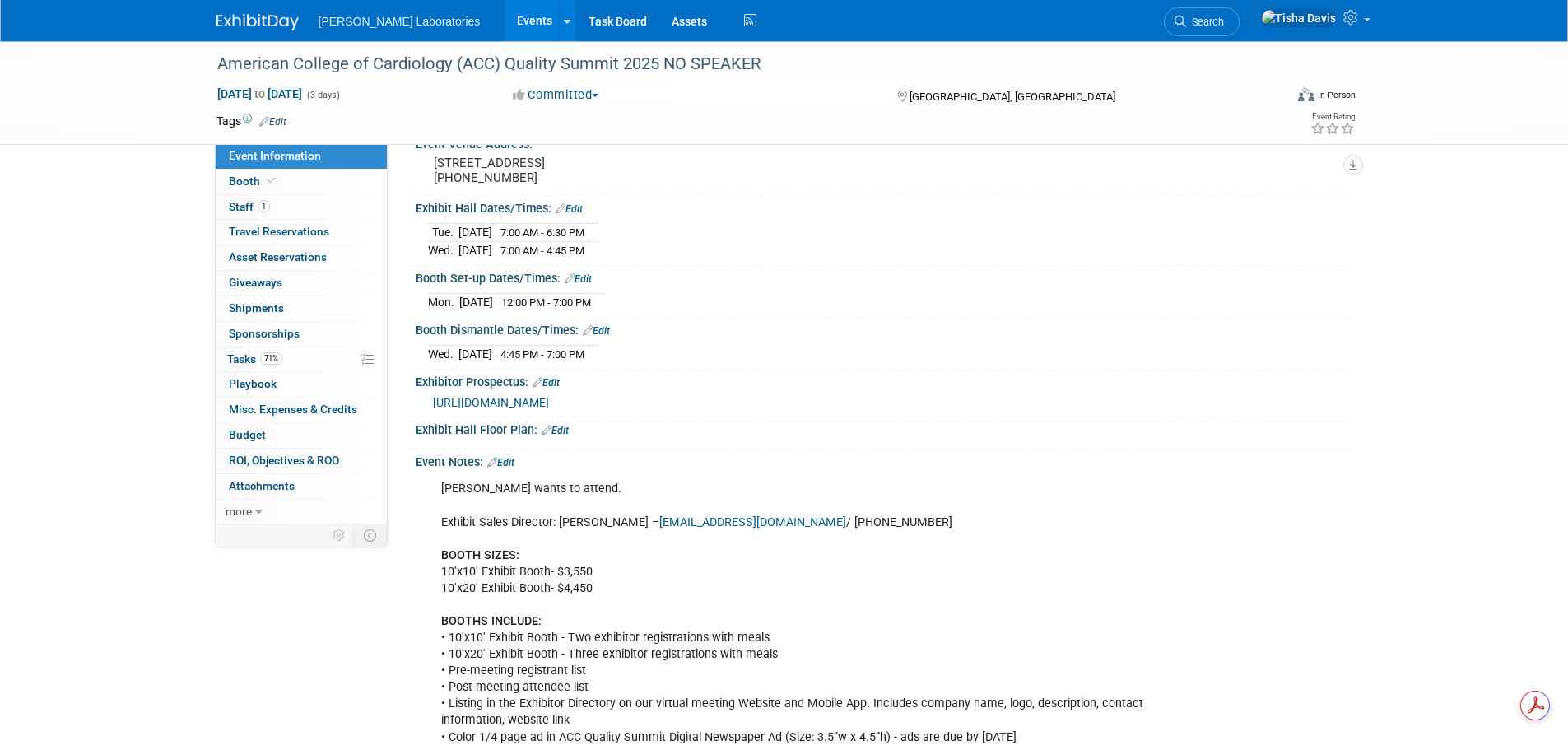
click at [504, 18] on link "Events" at bounding box center [534, 20] width 60 height 41
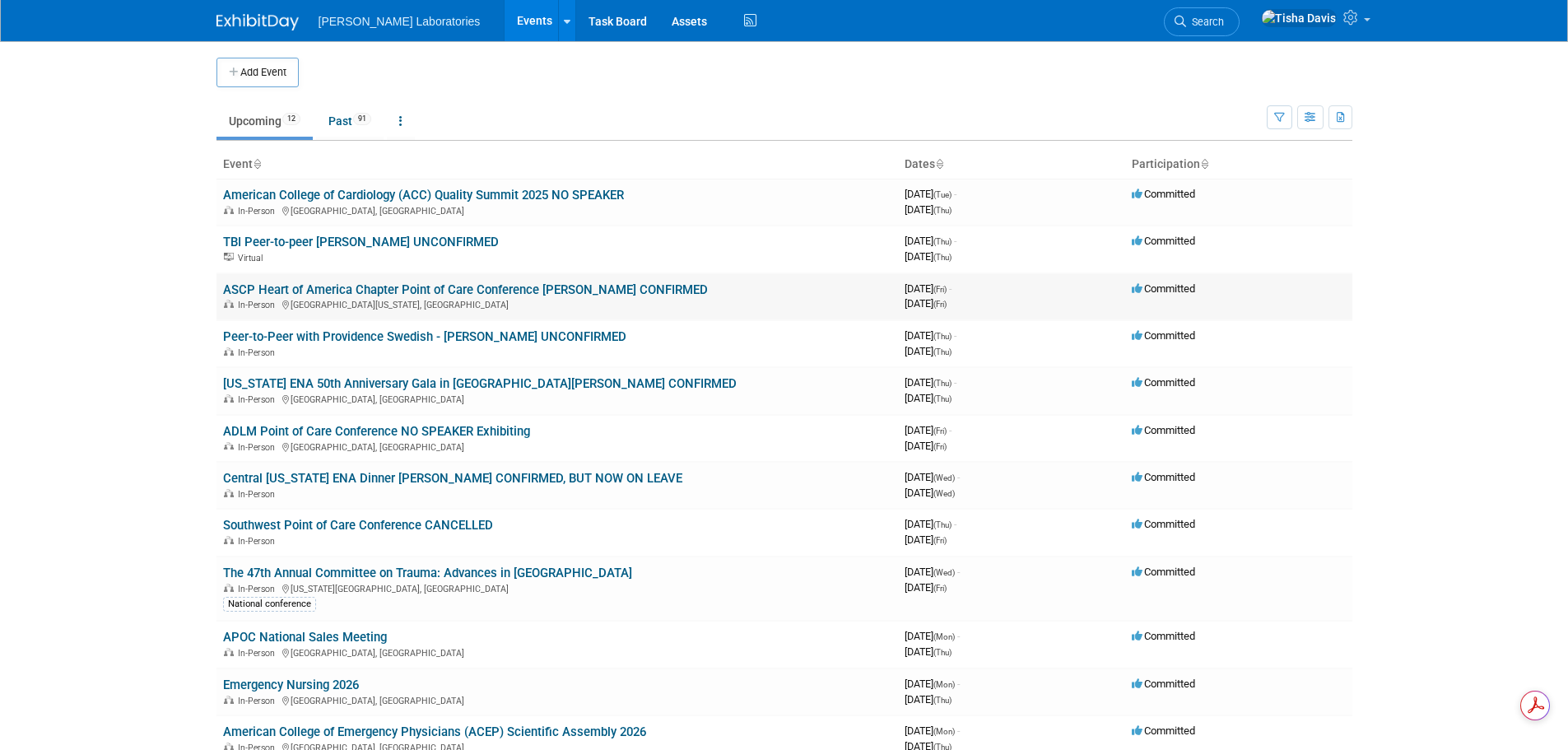
click at [510, 292] on link "ASCP Heart of America Chapter Point of Care Conference [PERSON_NAME] CONFIRMED" at bounding box center [465, 289] width 484 height 15
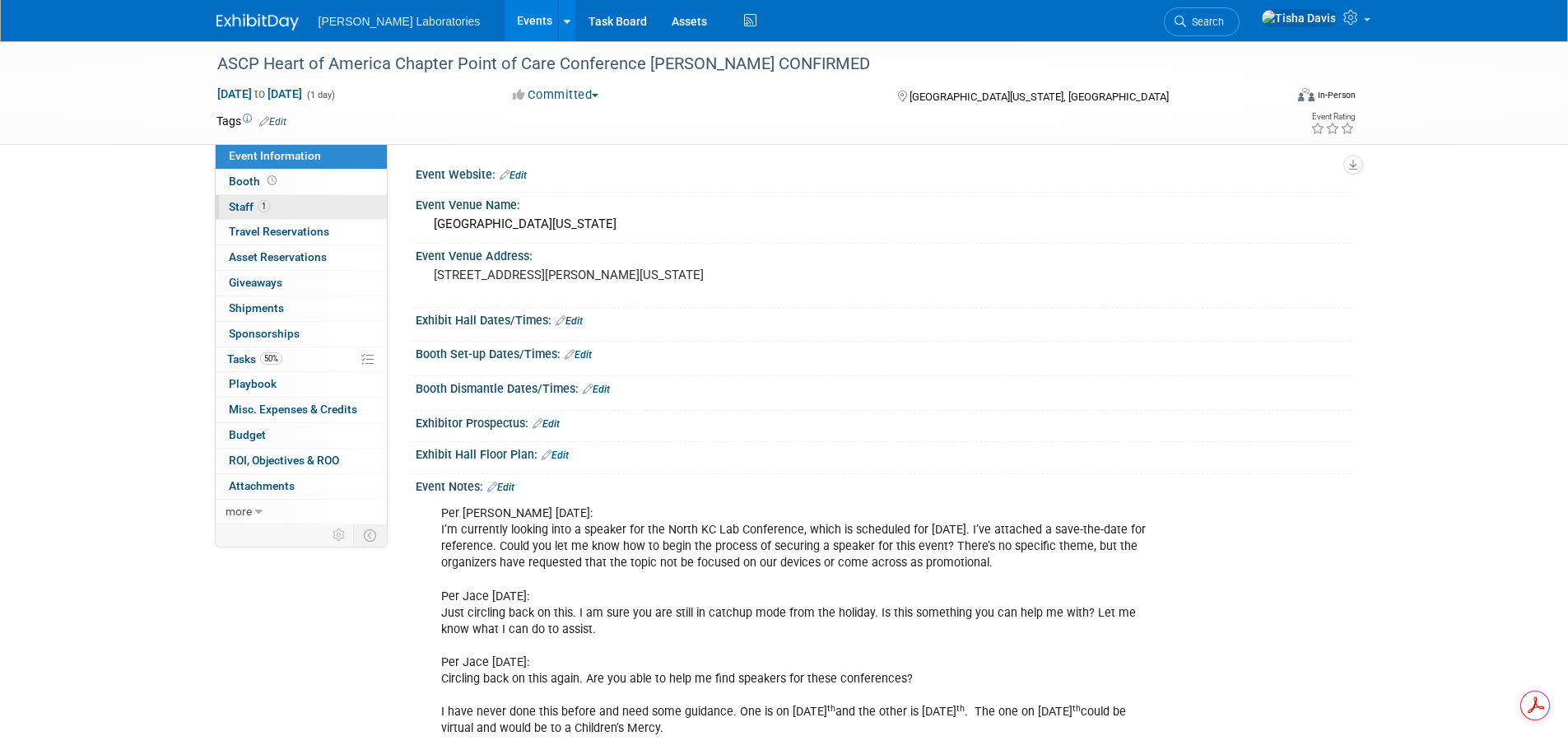
click at [234, 208] on span "Staff 1" at bounding box center [249, 206] width 41 height 13
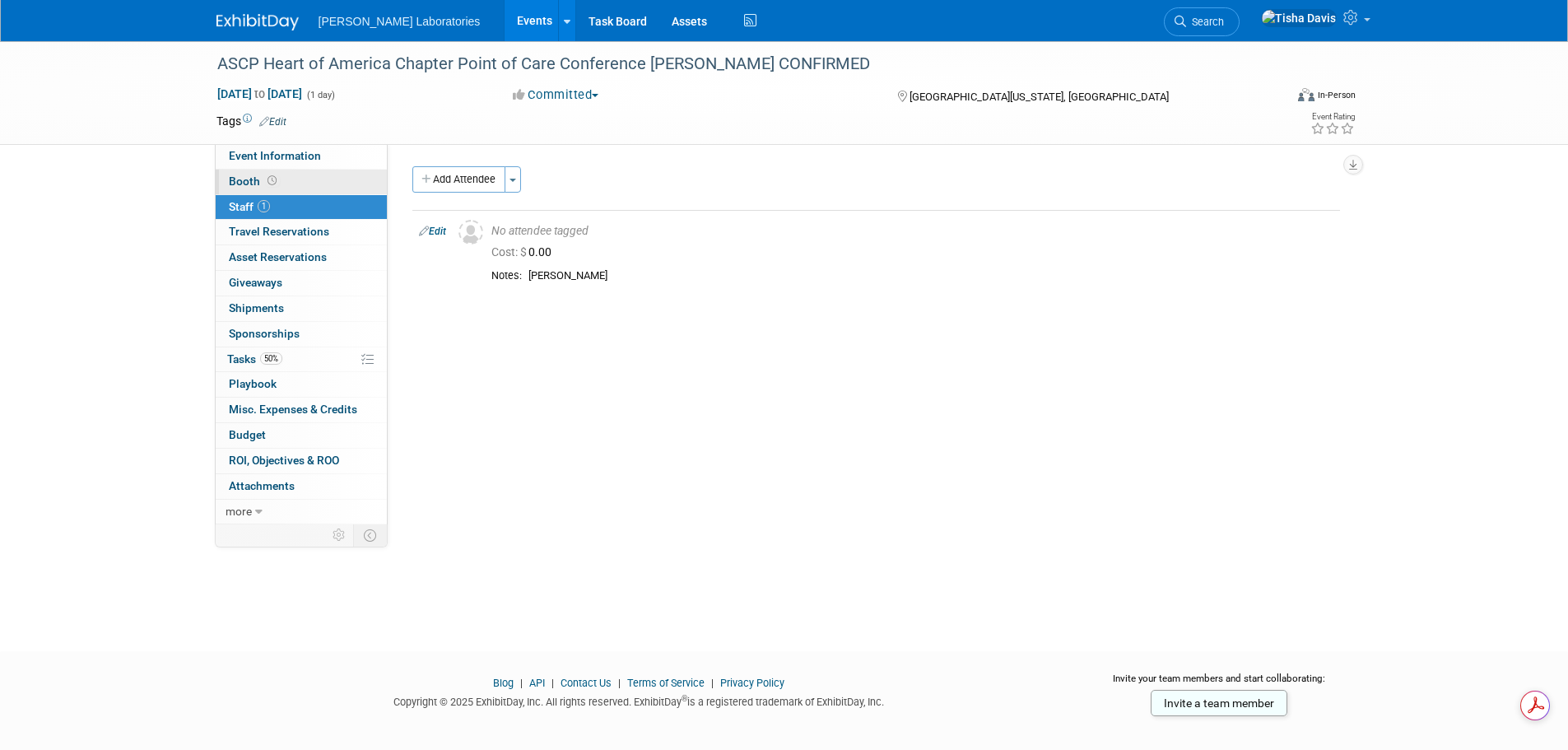
click at [249, 181] on span "Booth" at bounding box center [254, 180] width 51 height 13
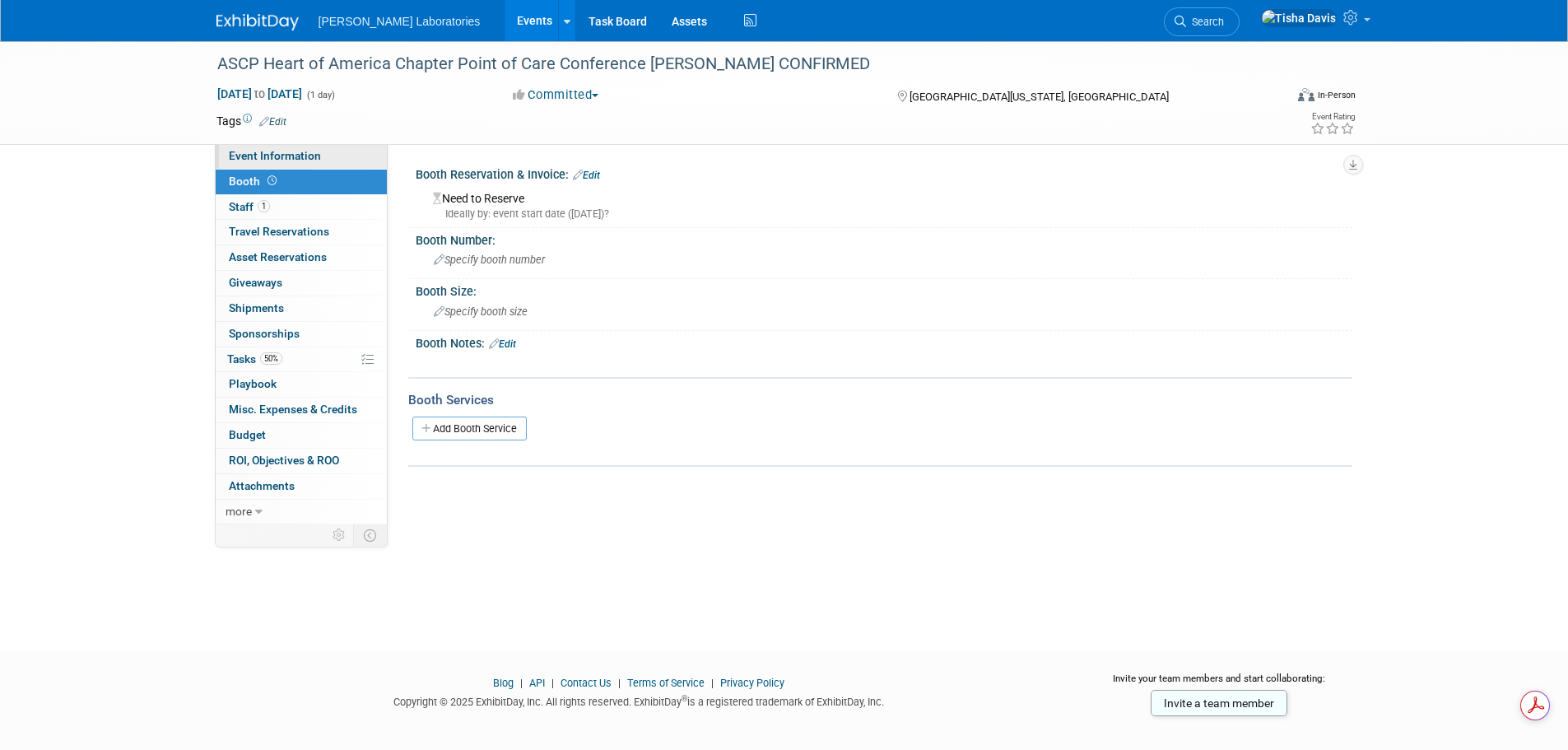
click at [305, 153] on span "Event Information" at bounding box center [275, 155] width 92 height 13
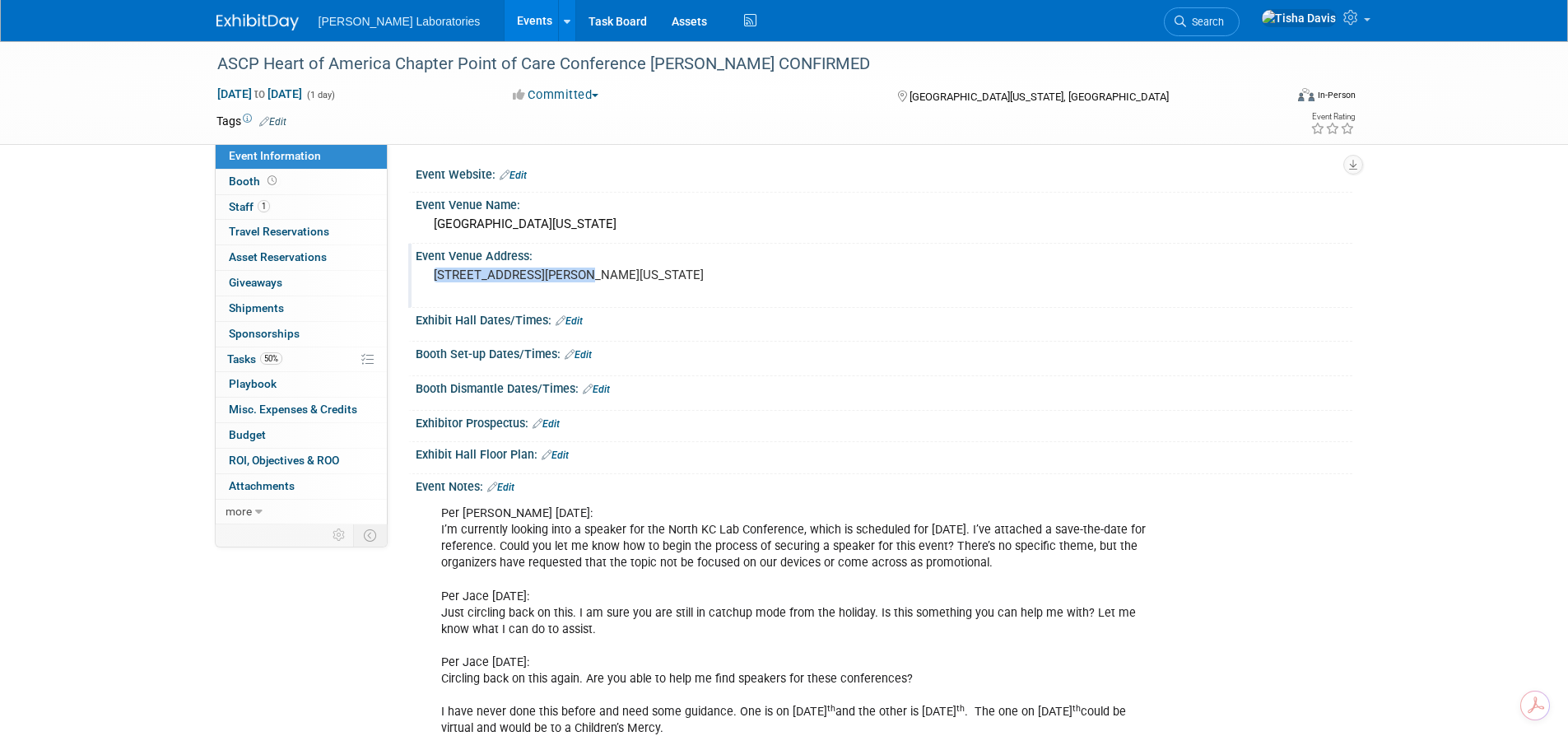
drag, startPoint x: 432, startPoint y: 273, endPoint x: 578, endPoint y: 274, distance: 146.0
click at [578, 274] on div "[STREET_ADDRESS][PERSON_NAME][US_STATE]" at bounding box center [610, 281] width 365 height 37
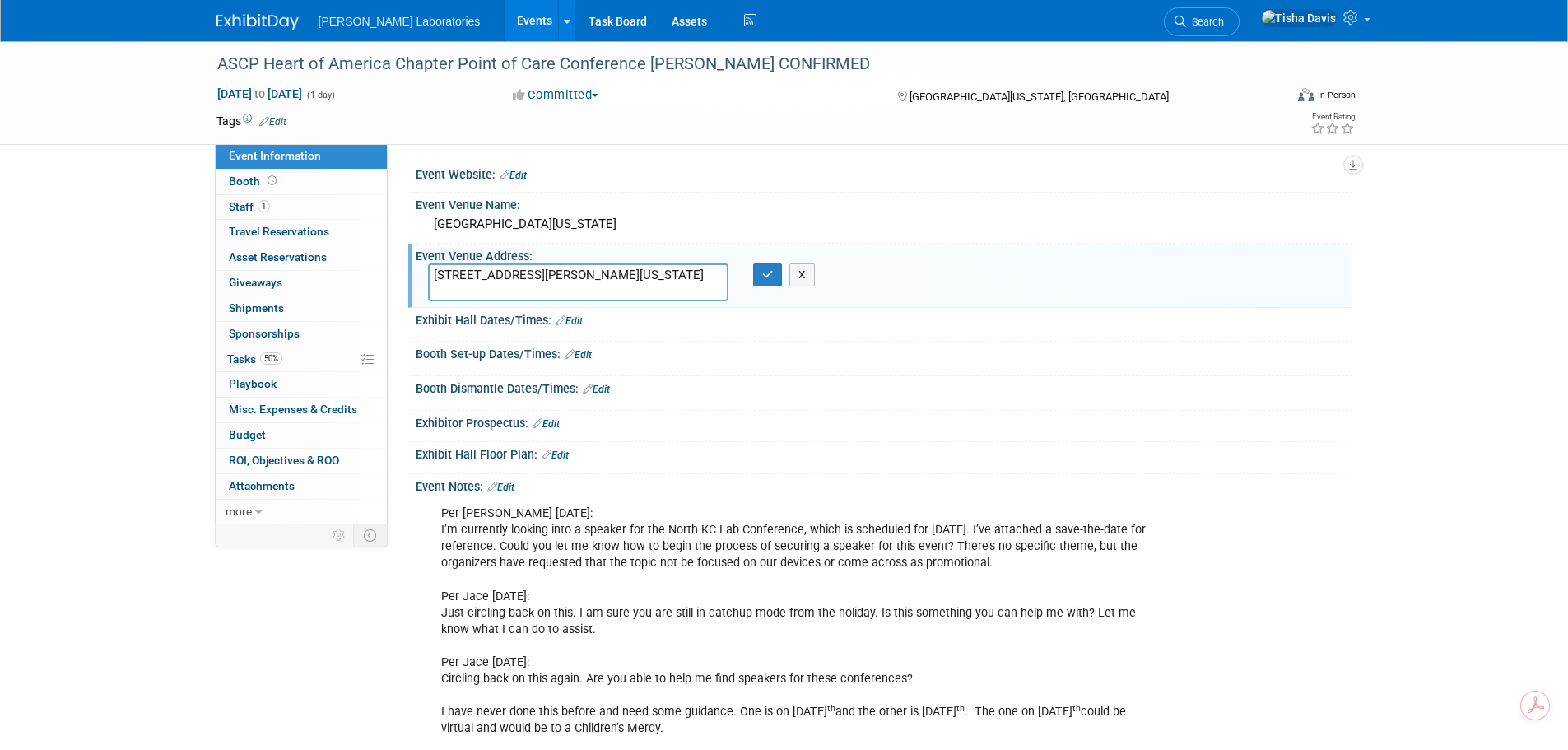
drag, startPoint x: 585, startPoint y: 272, endPoint x: 427, endPoint y: 254, distance: 159.0
click at [427, 254] on div "Event Venue Address: [STREET_ADDRESS][PERSON_NAME][US_STATE] [STREET_ADDRESS][P…" at bounding box center [881, 275] width 944 height 64
click at [1032, 352] on div "Booth Set-up Dates/Times: Edit" at bounding box center [883, 352] width 936 height 22
click at [804, 281] on button "X" at bounding box center [801, 274] width 25 height 23
